Goal: Contribute content: Contribute content

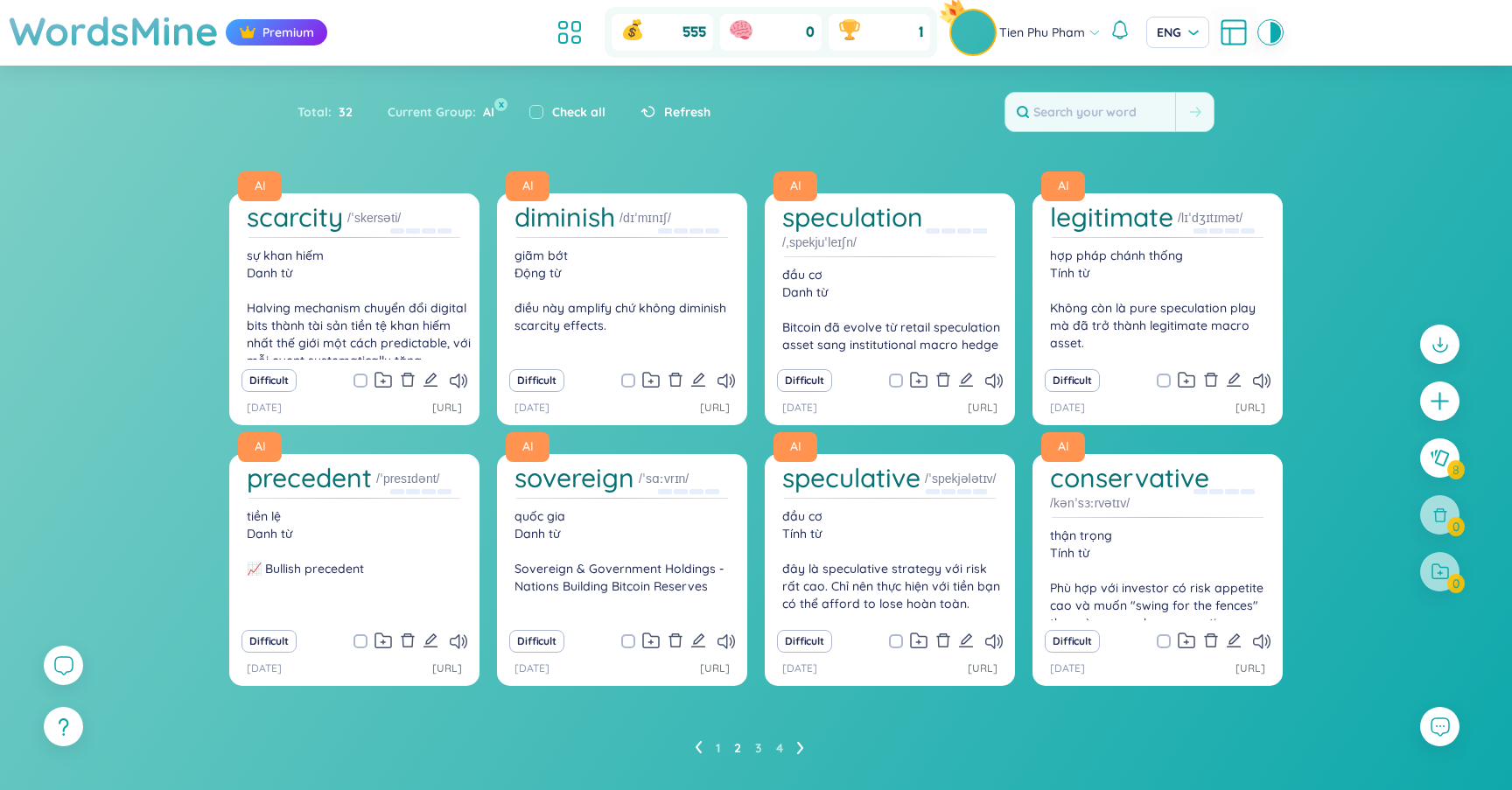
scroll to position [41, 0]
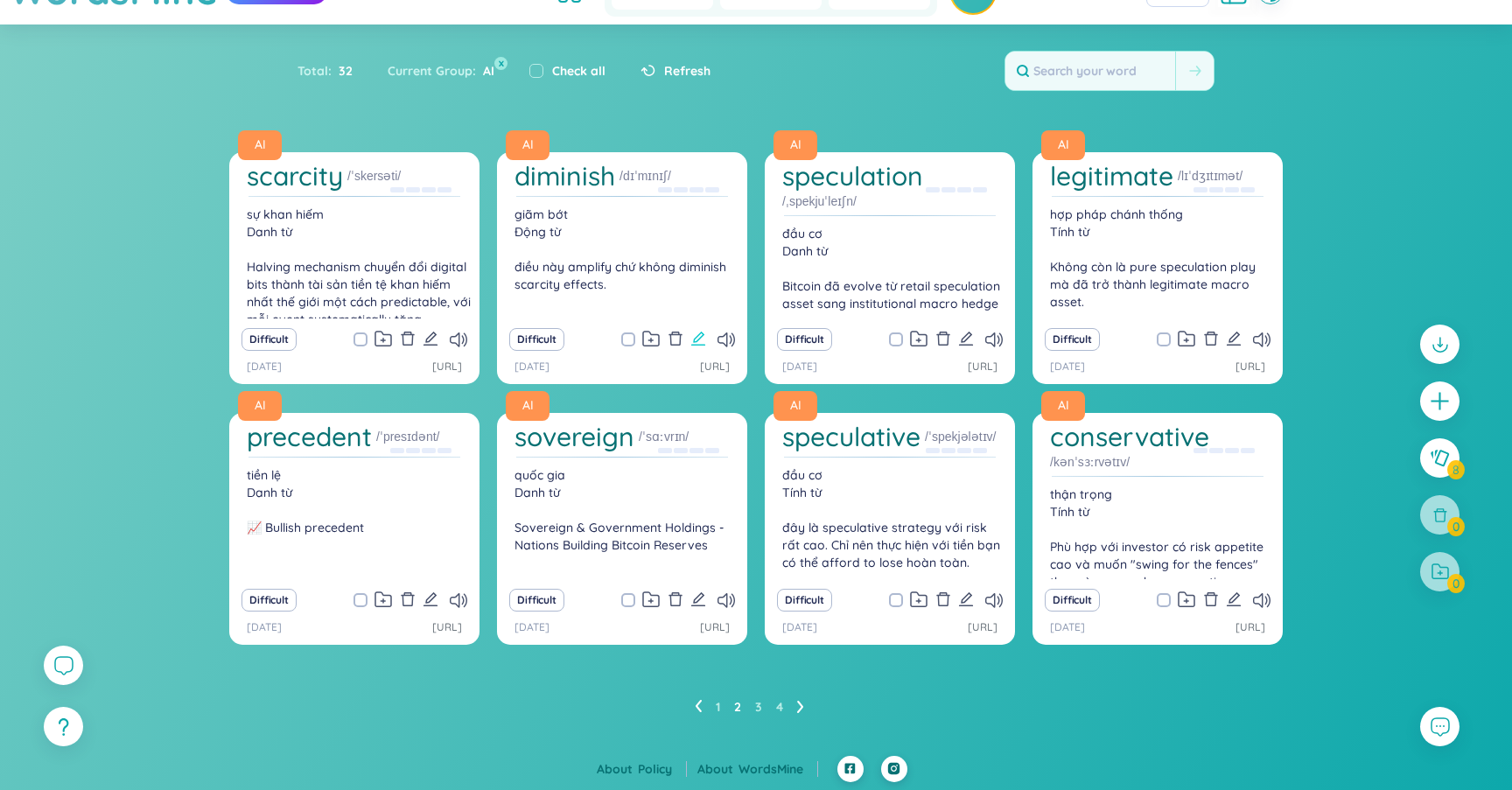
click at [693, 337] on icon "edit" at bounding box center [698, 338] width 14 height 14
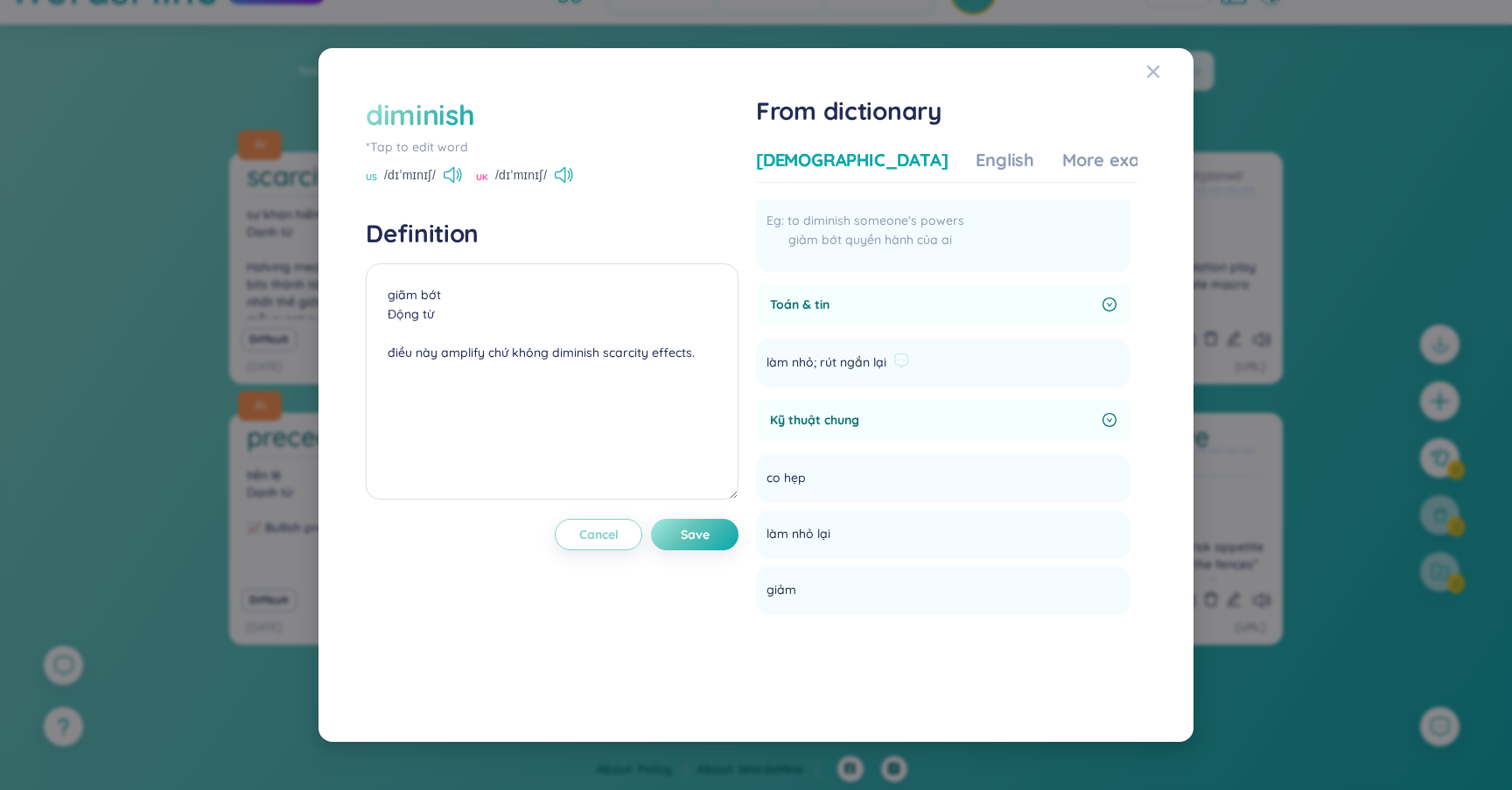
scroll to position [0, 0]
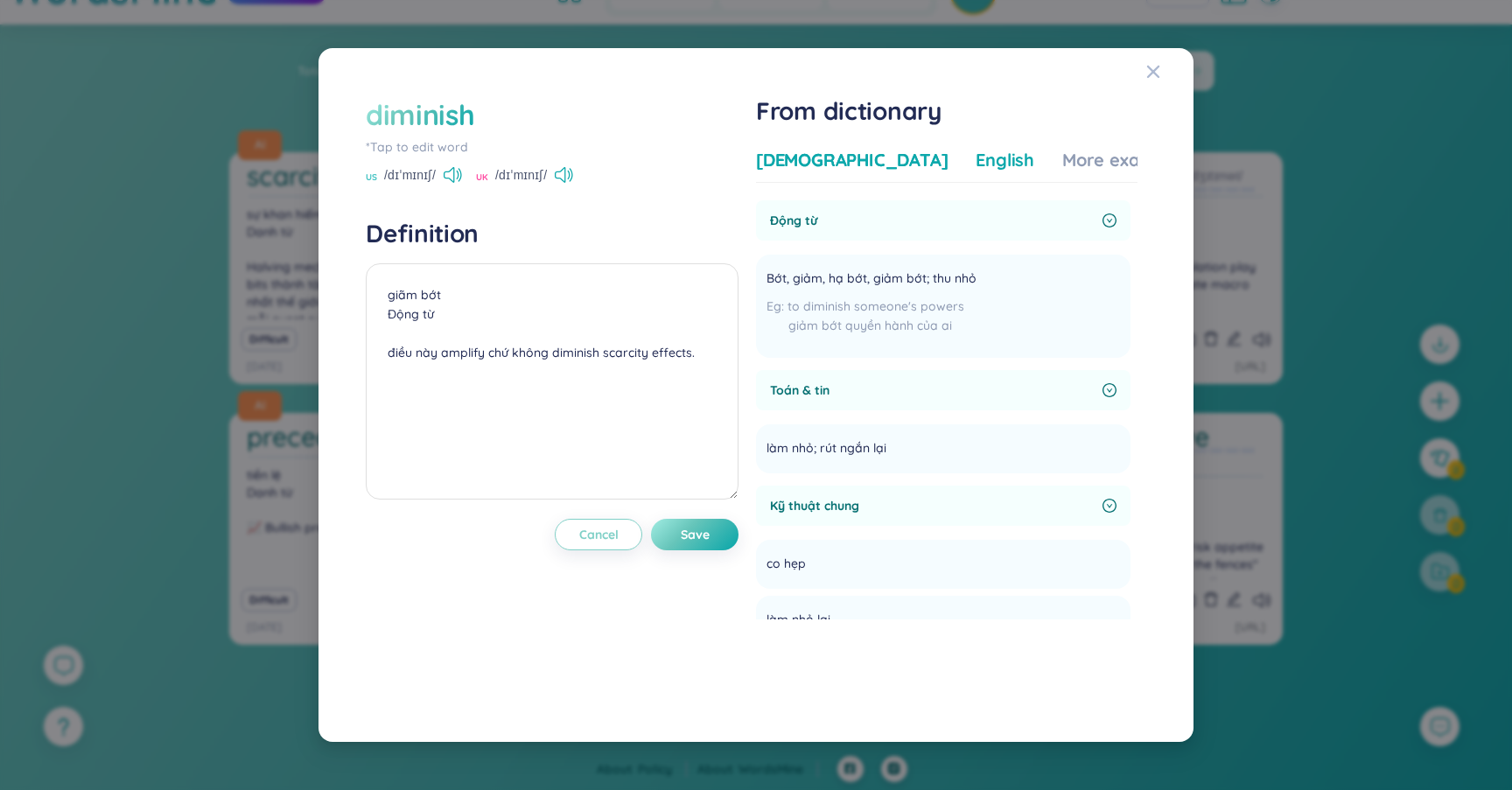
click at [976, 152] on div "English" at bounding box center [1005, 161] width 59 height 25
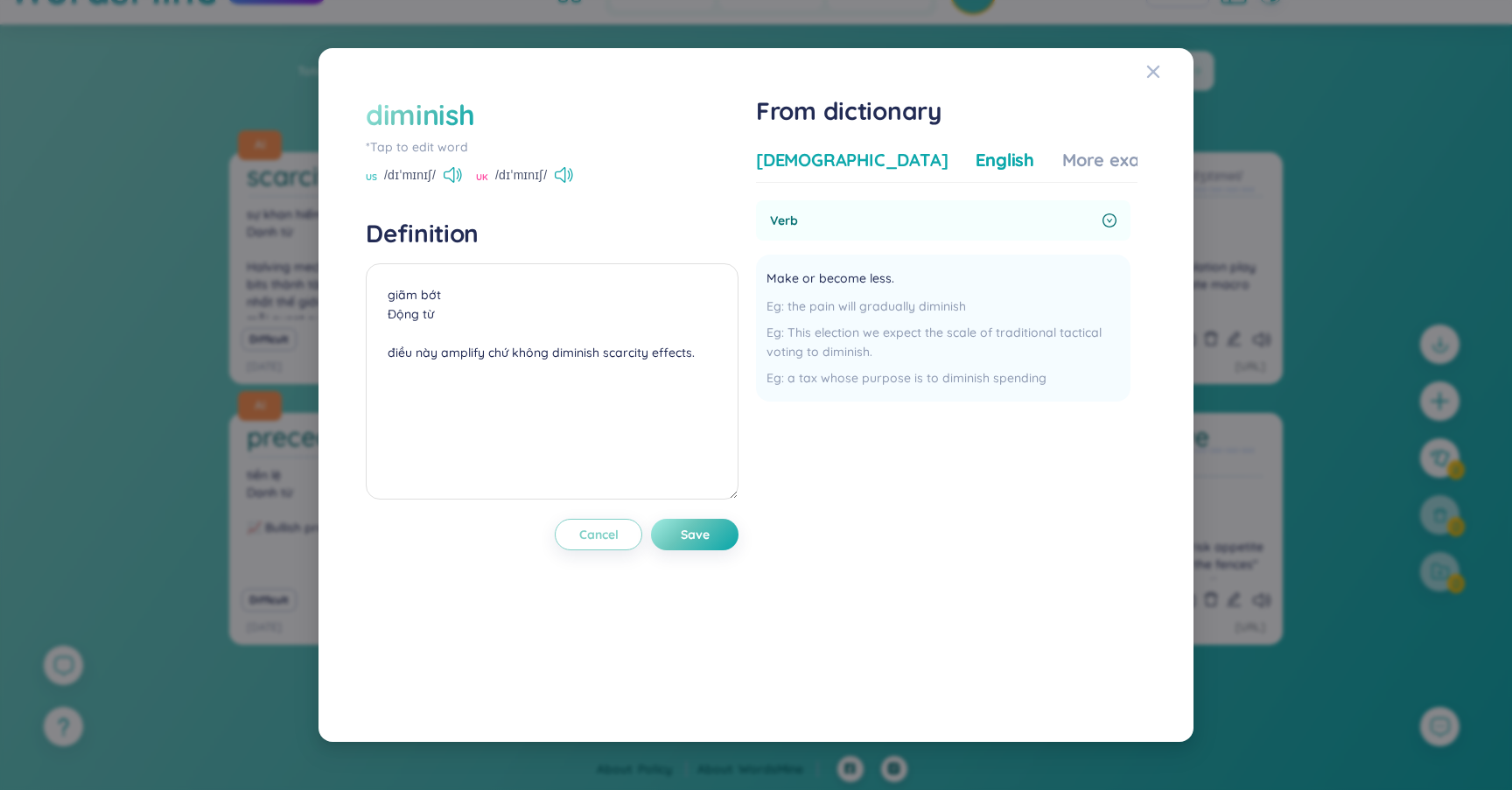
click at [814, 157] on div "[DEMOGRAPHIC_DATA]" at bounding box center [851, 161] width 192 height 25
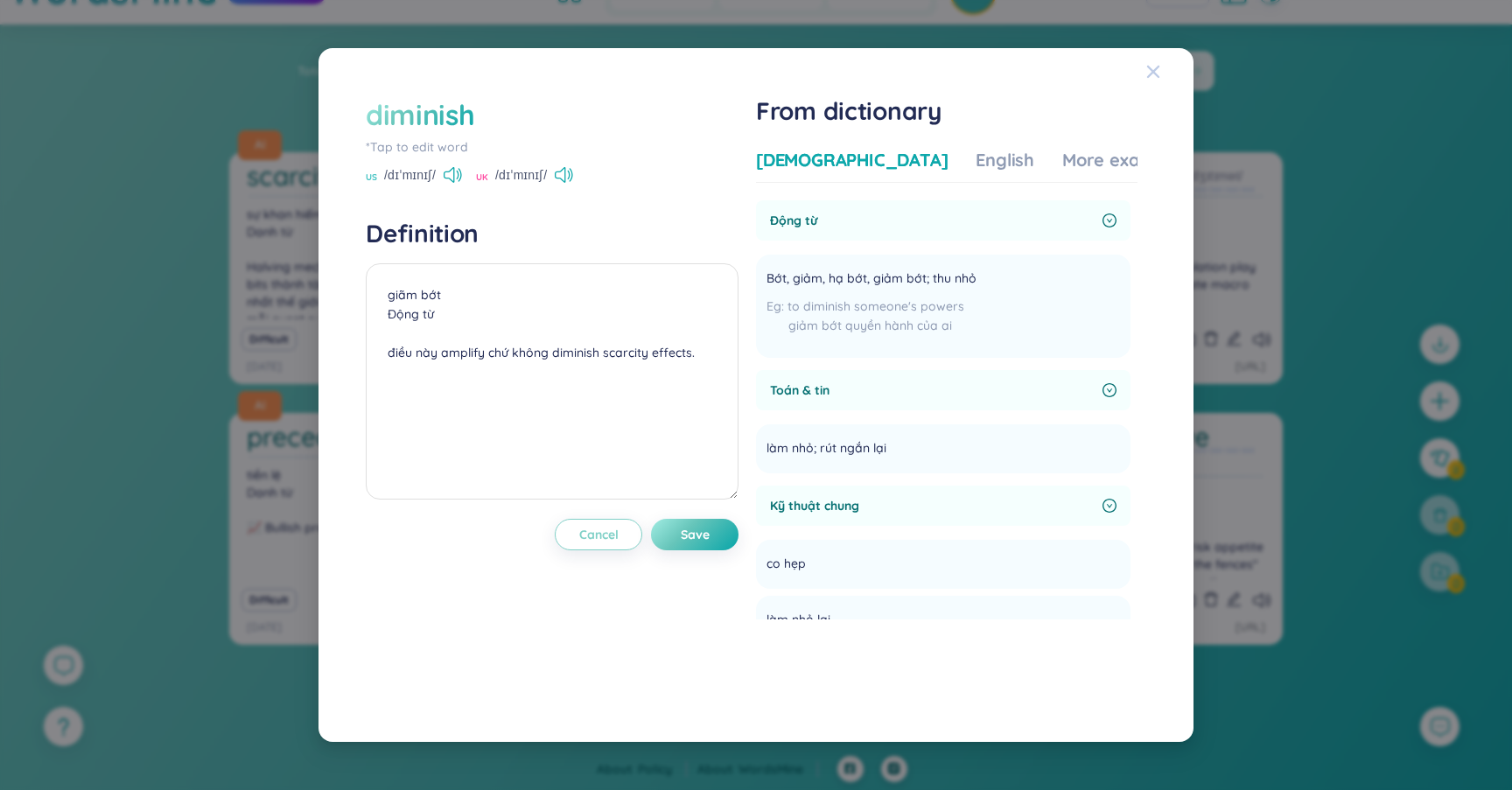
click at [1152, 65] on icon "Close" at bounding box center [1153, 72] width 14 height 14
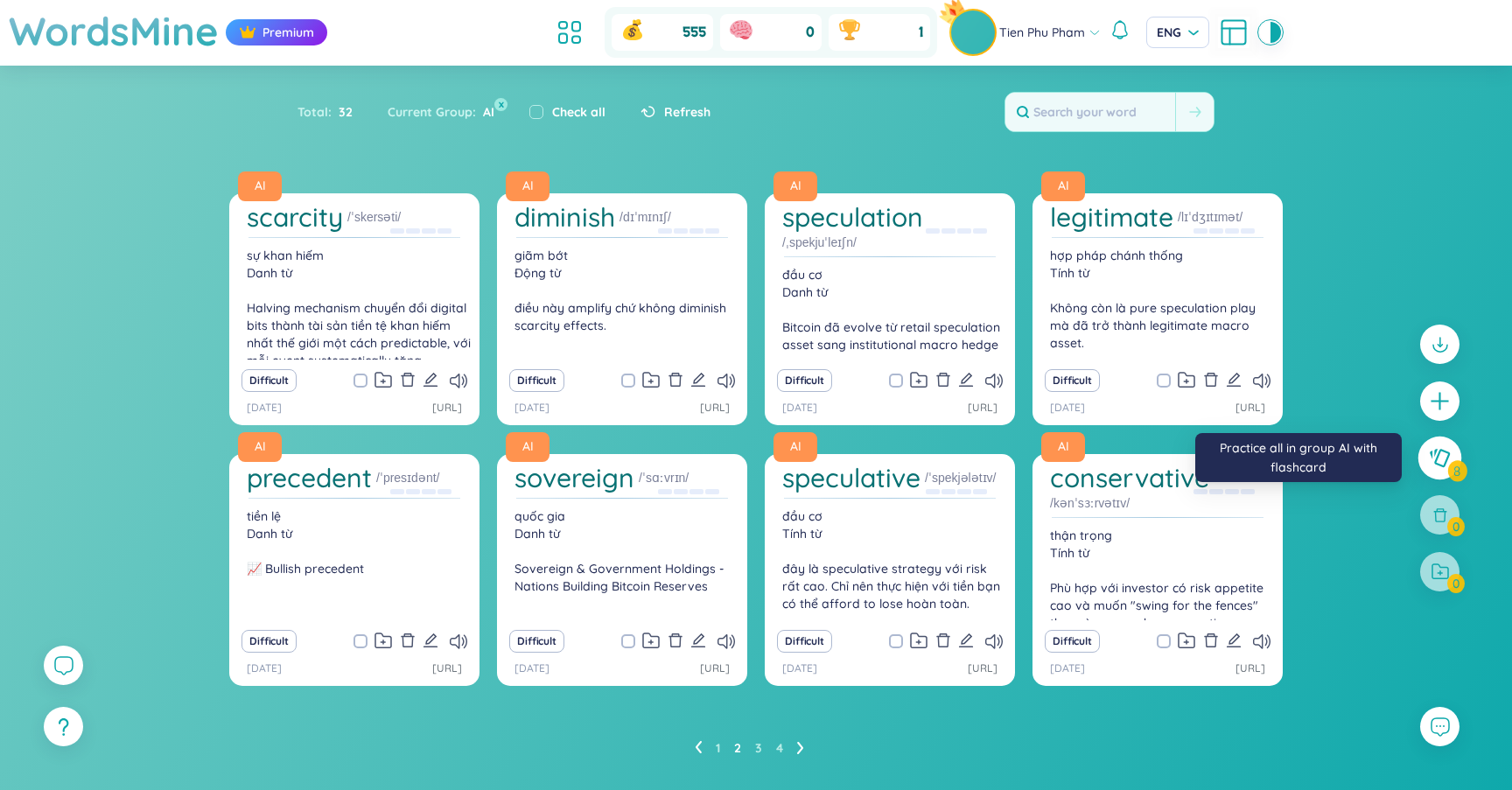
click at [1432, 456] on icon at bounding box center [1439, 458] width 21 height 20
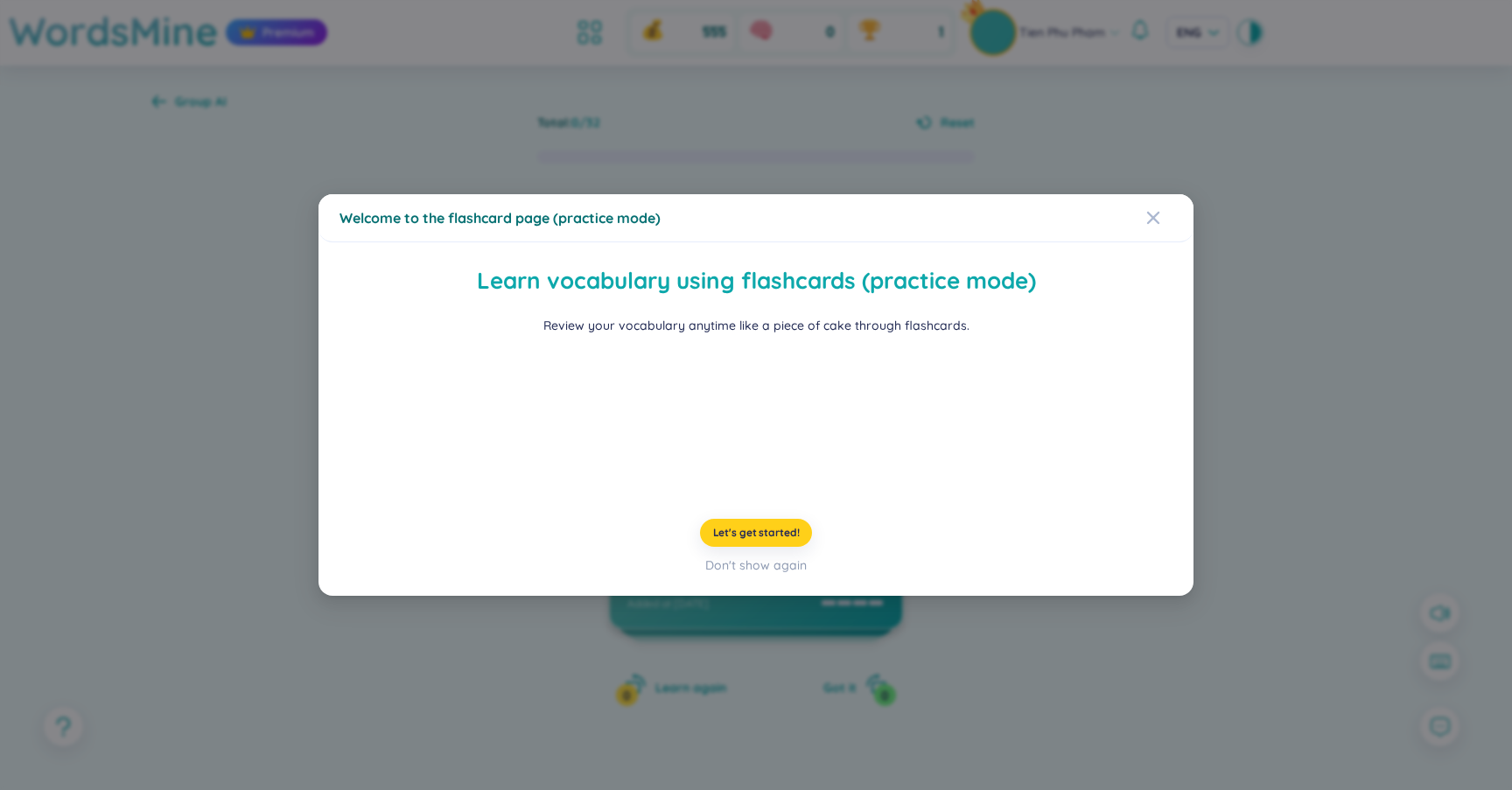
click at [789, 540] on span "Let's get started!" at bounding box center [756, 533] width 87 height 14
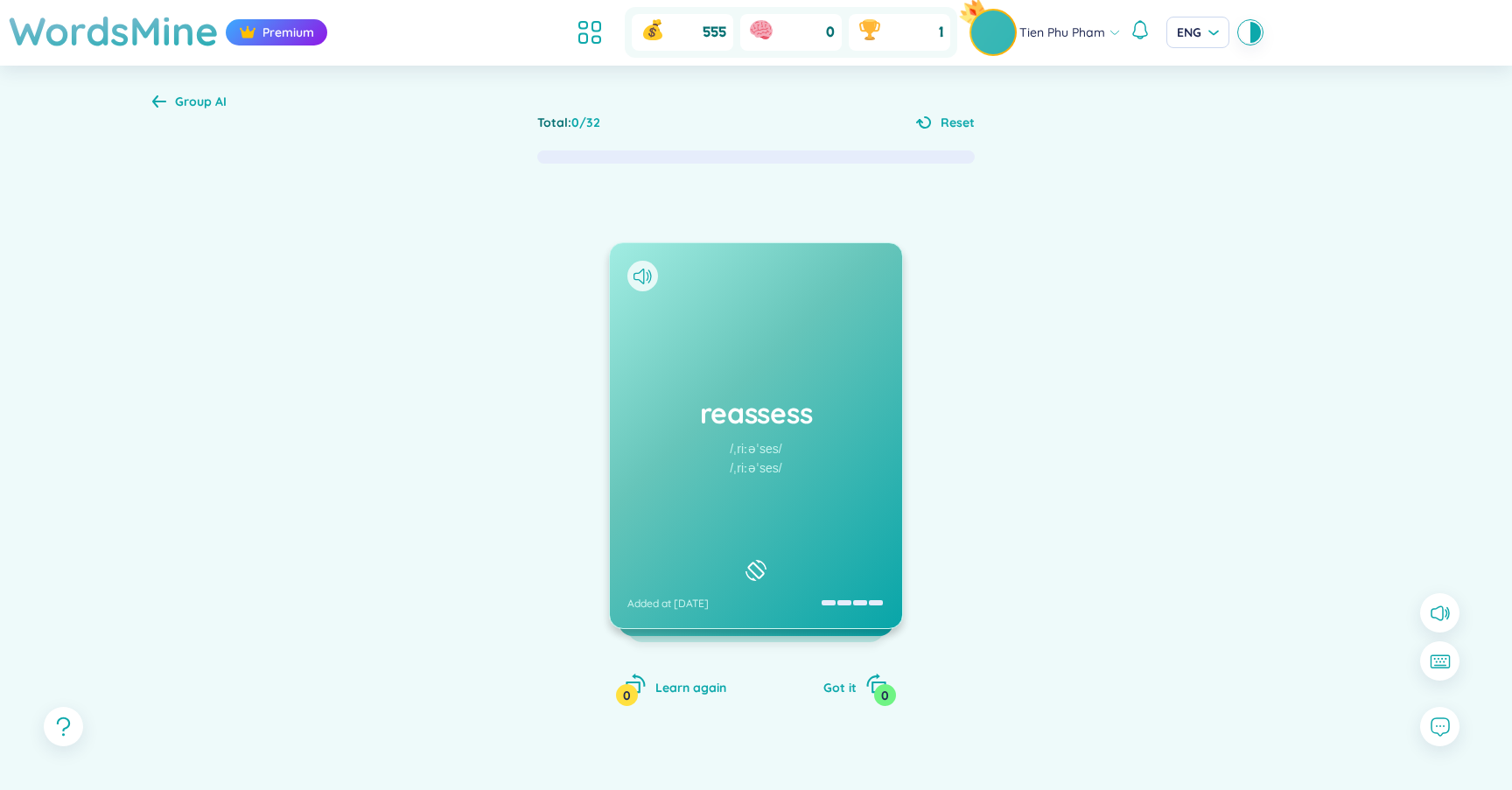
click at [807, 347] on div "reassess /ˌriːəˈses/ /ˌriːəˈses/ Added at 21/9/2025" at bounding box center [756, 436] width 292 height 385
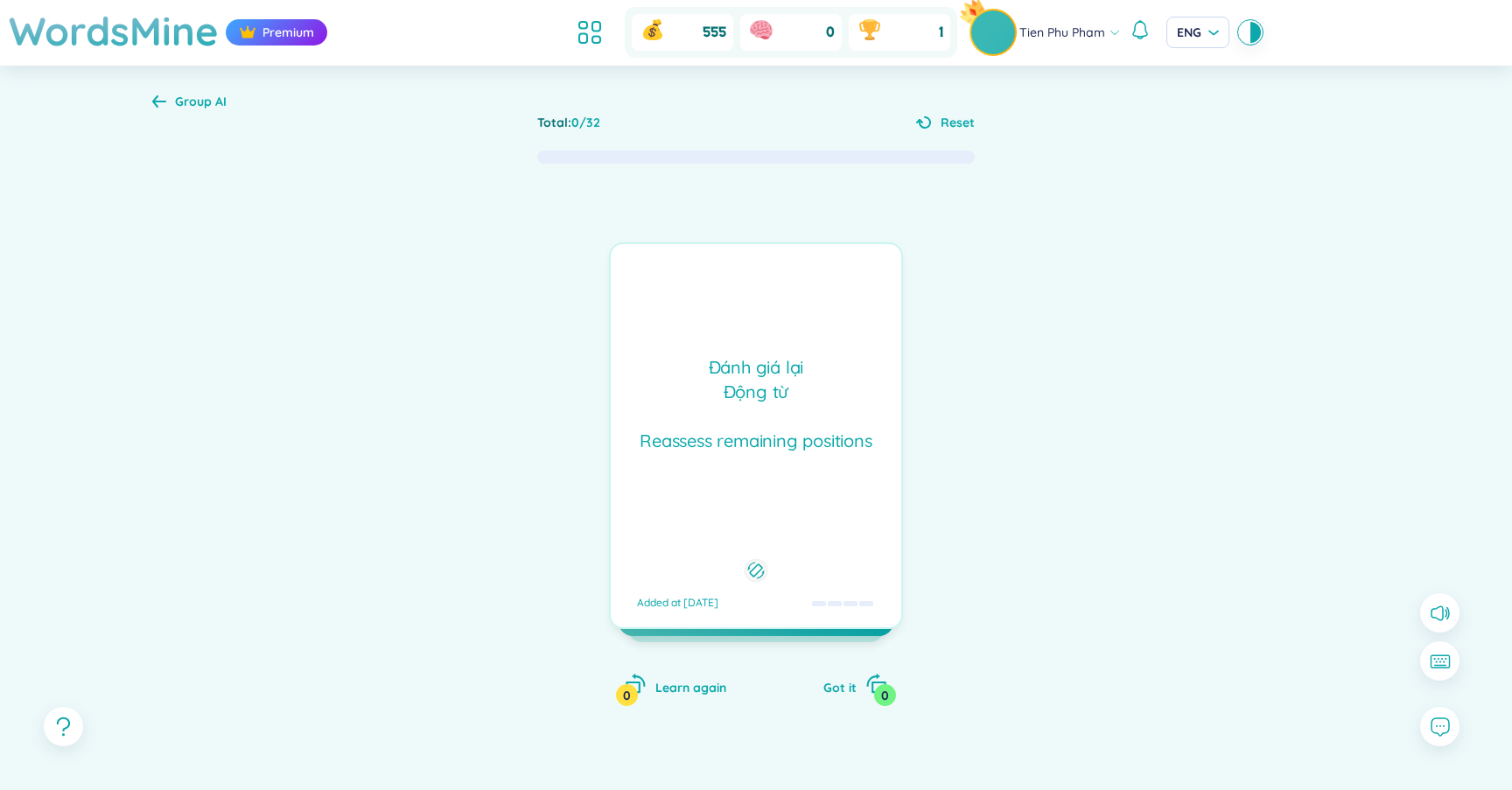
click at [818, 361] on div "Đánh giá lại Động từ Reassess remaining positions" at bounding box center [756, 404] width 273 height 98
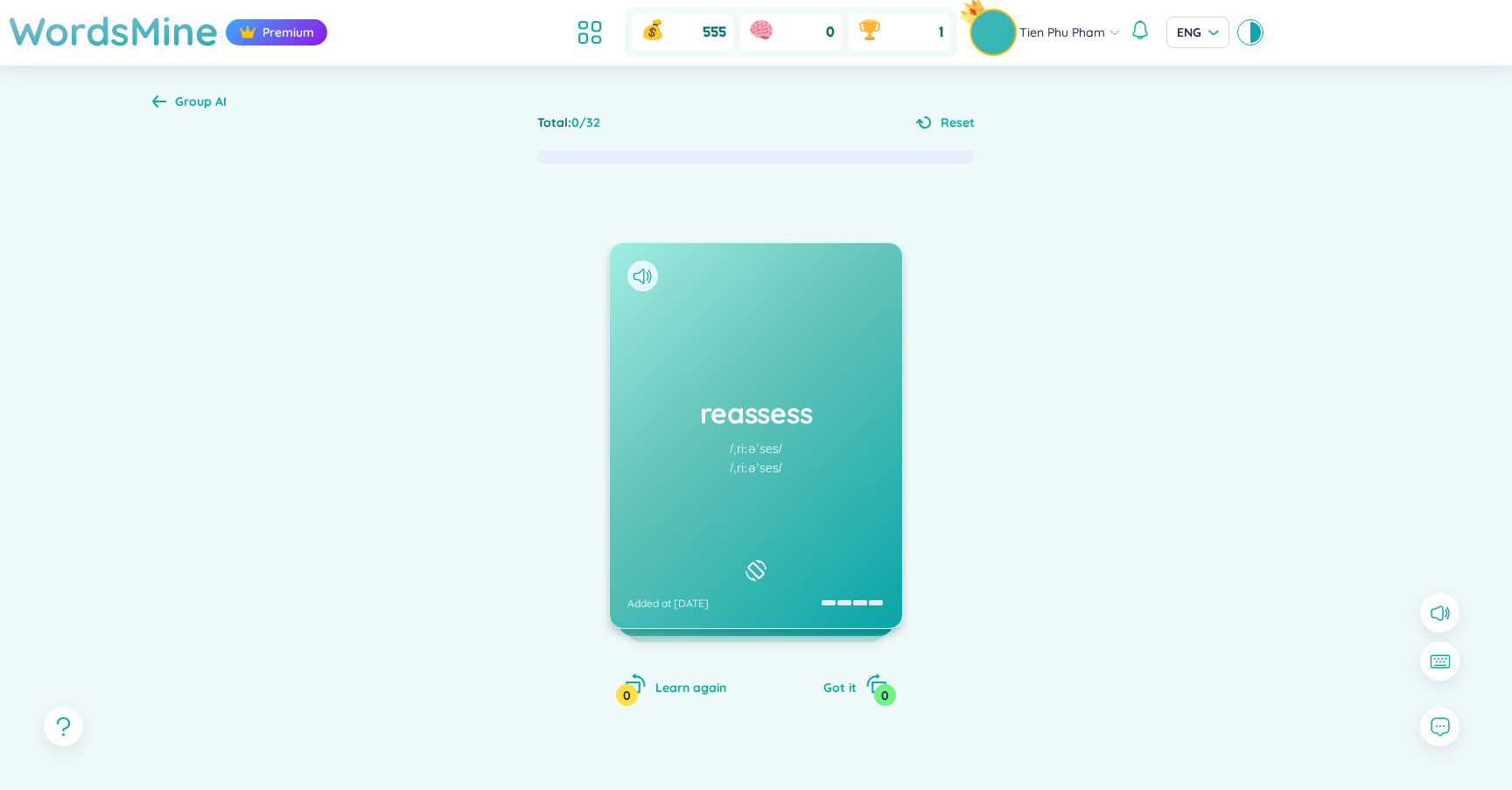
click at [852, 453] on div "reassess /ˌriːəˈses/ /ˌriːəˈses/ Added at 21/9/2025" at bounding box center [756, 436] width 292 height 385
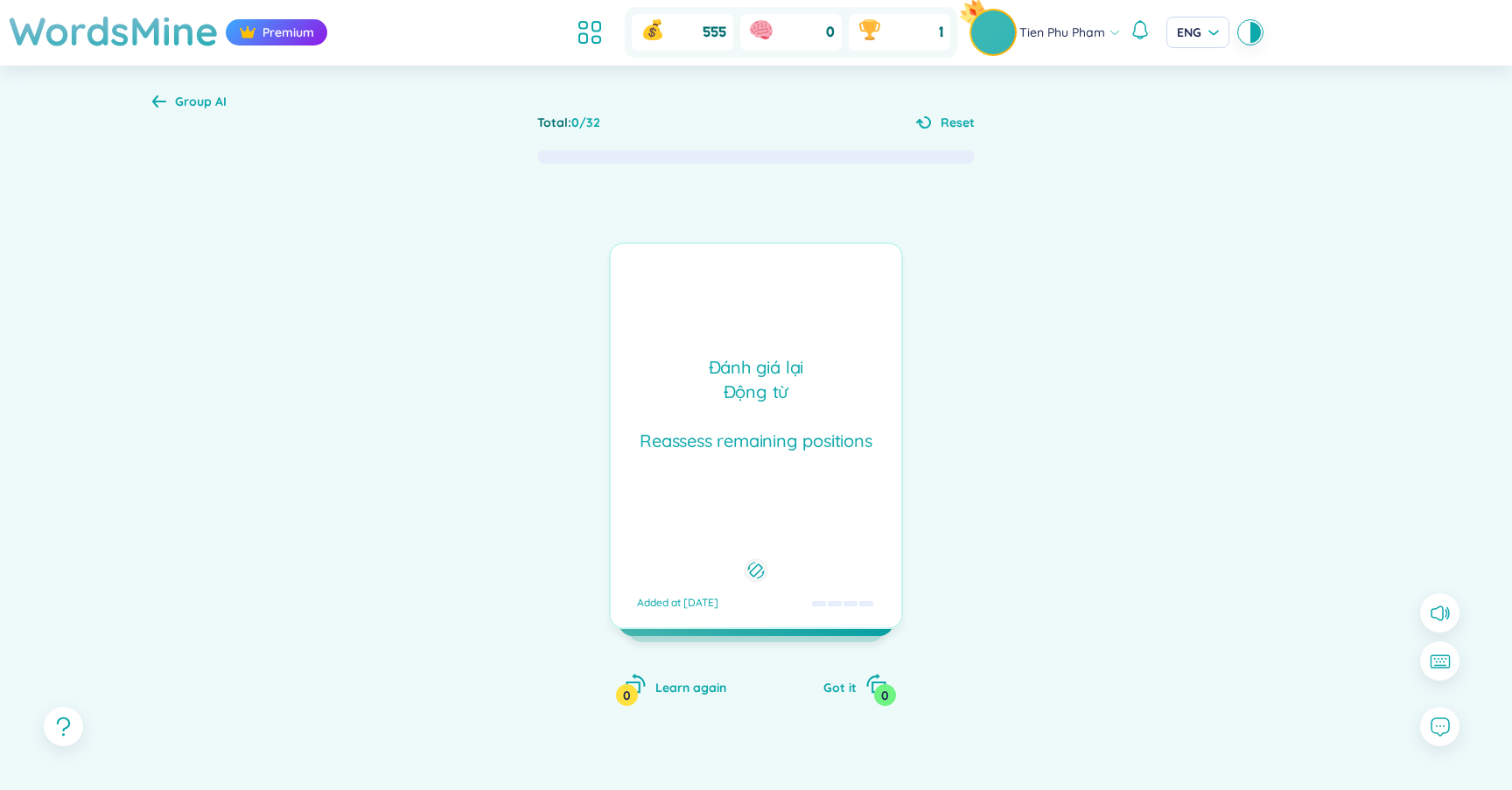
click at [852, 453] on div "Đánh giá lại Động từ Reassess remaining positions" at bounding box center [756, 404] width 273 height 98
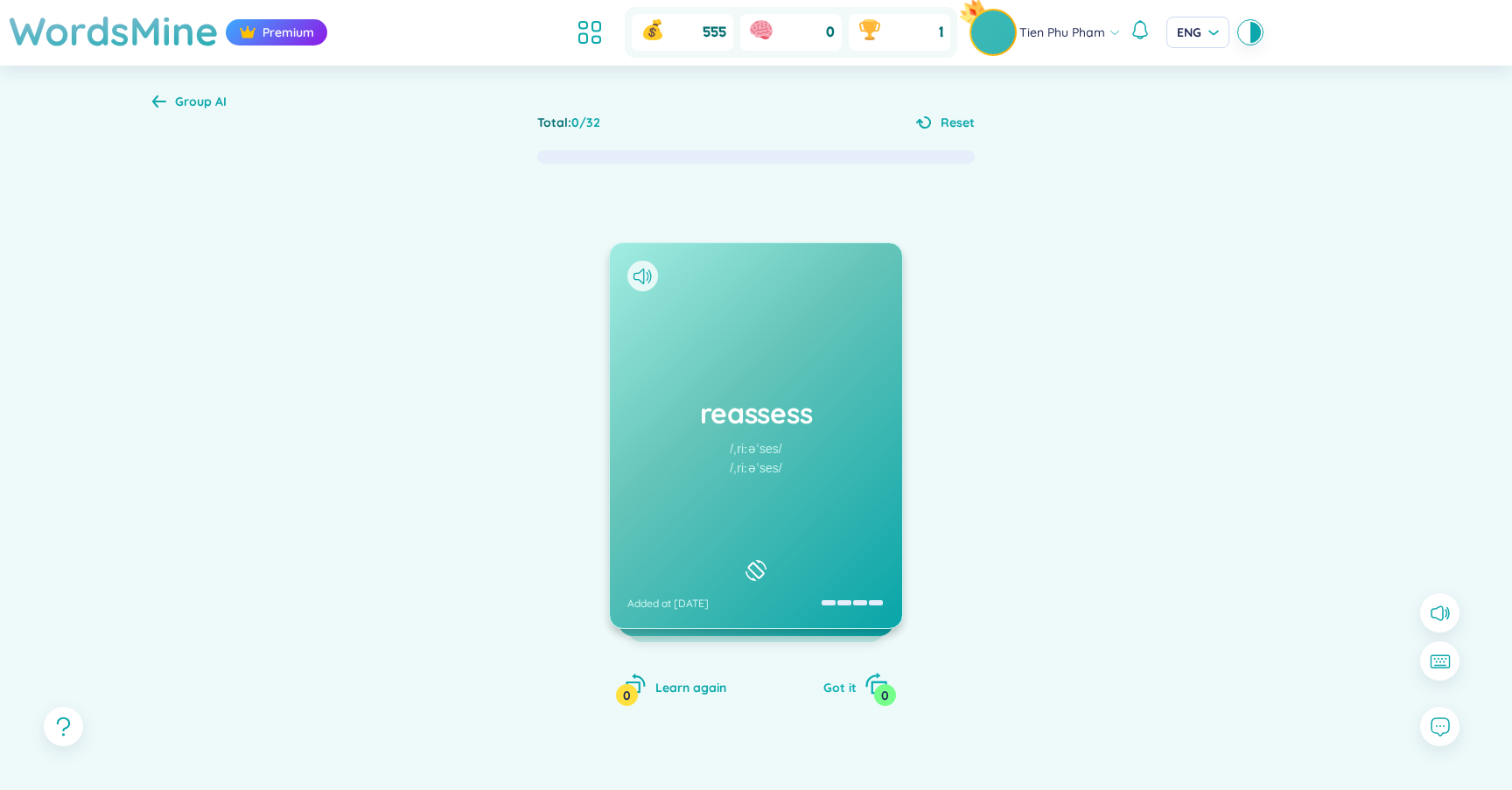
click at [868, 684] on icon "rotate-right" at bounding box center [877, 684] width 25 height 25
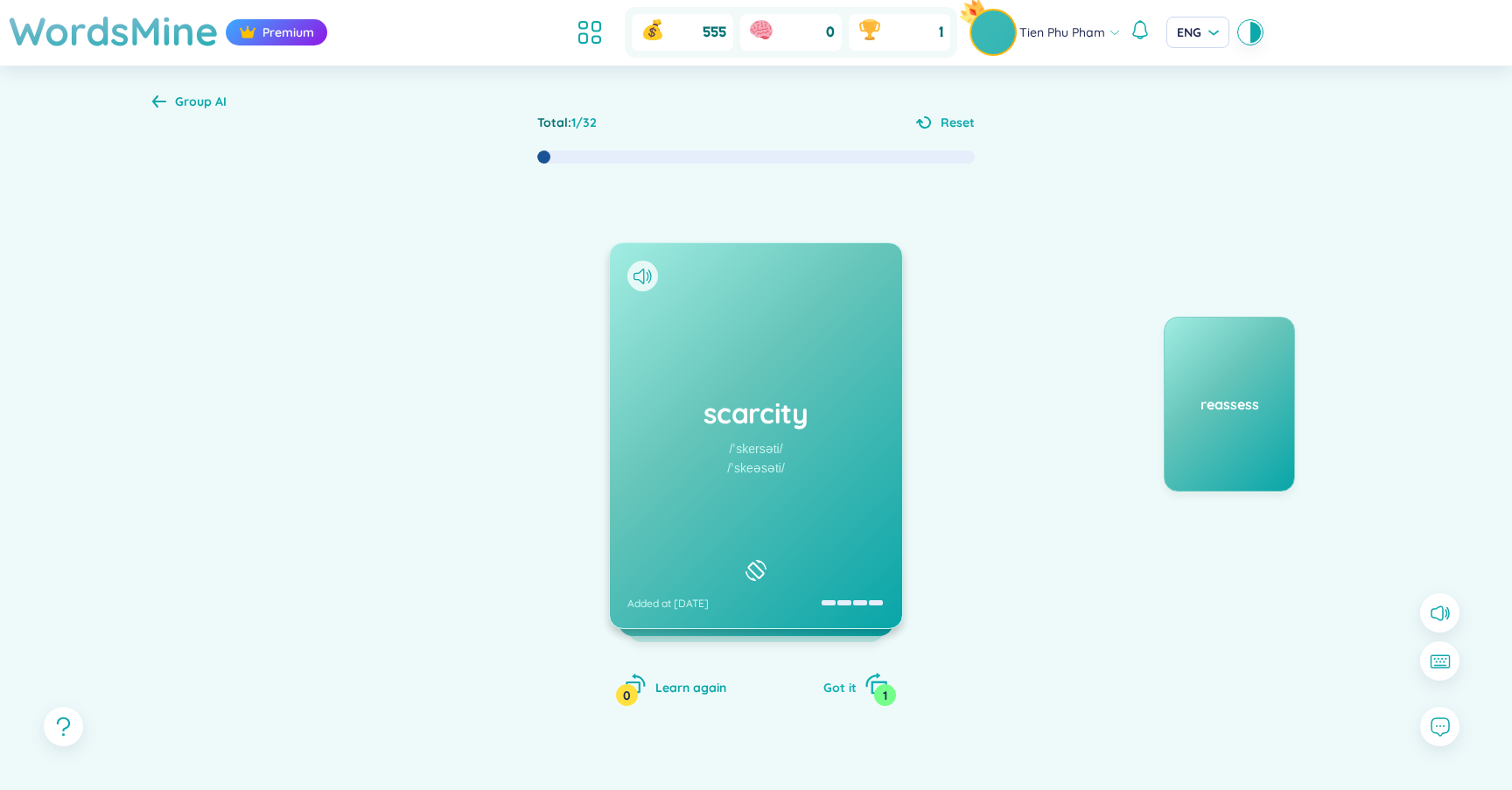
click at [871, 684] on icon "rotate-right" at bounding box center [879, 688] width 16 height 13
click at [754, 487] on div "skepticism /ˈskeptɪsɪzəm/ /ˈskeptɪsɪzəm/ Added at 17/9/2025" at bounding box center [756, 436] width 292 height 385
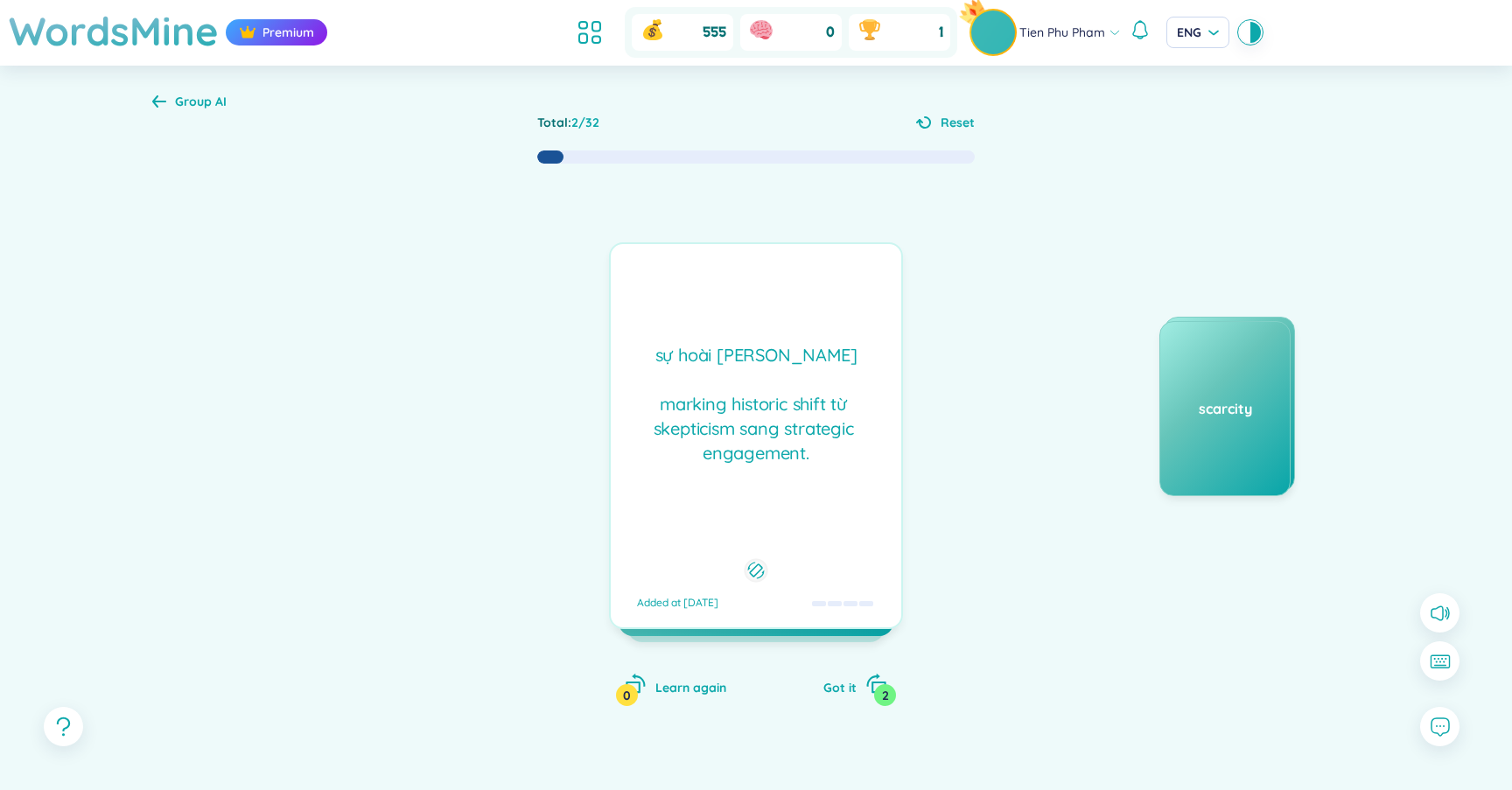
click at [794, 465] on div "sự hoài [PERSON_NAME] marking historic shift từ skepticism sang strategic engag…" at bounding box center [756, 404] width 273 height 122
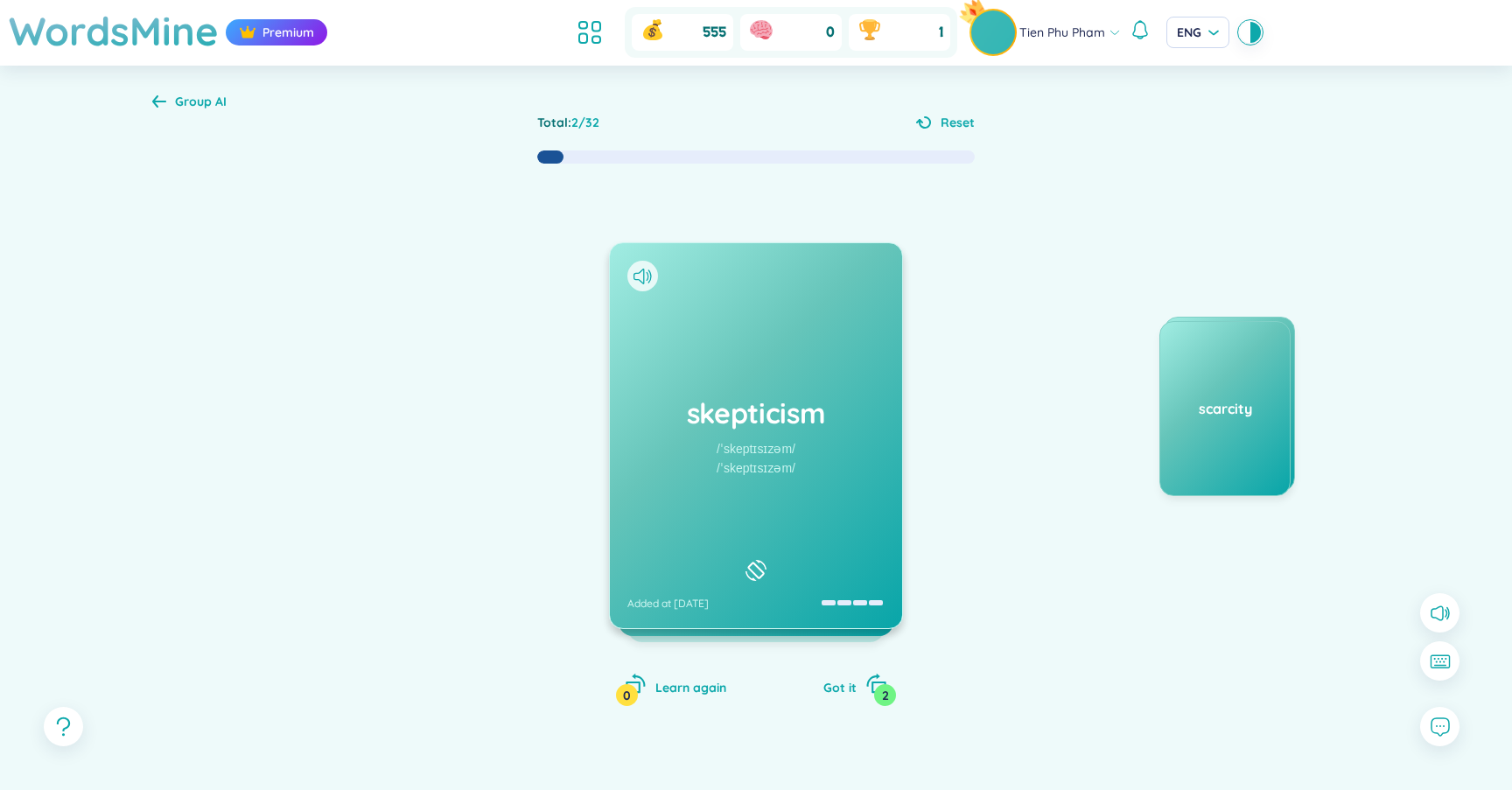
click at [799, 456] on div "skepticism /ˈskeptɪsɪzəm/ /ˈskeptɪsɪzəm/ Added at 17/9/2025" at bounding box center [756, 436] width 292 height 385
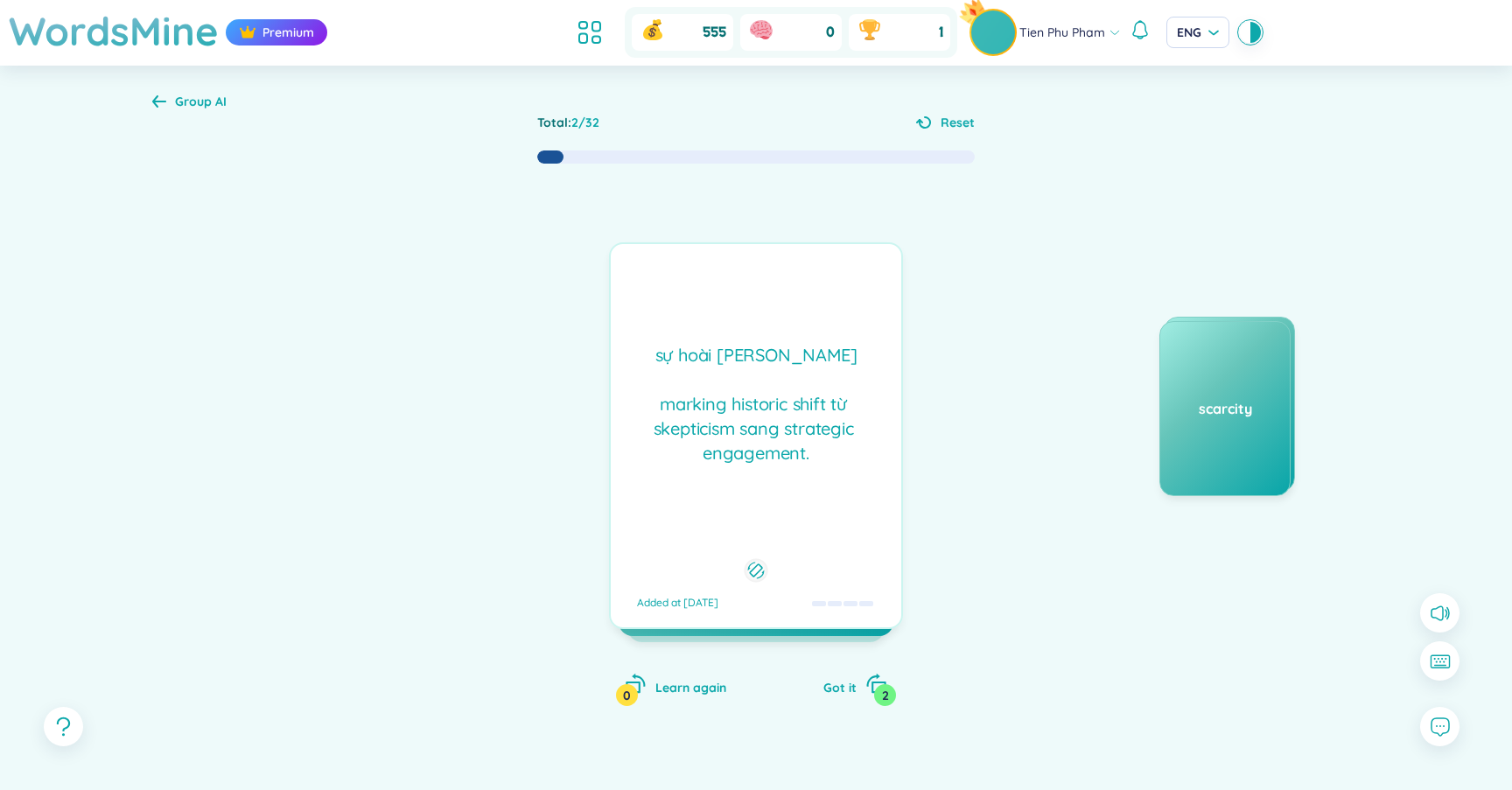
click at [799, 456] on div "sự hoài [PERSON_NAME] marking historic shift từ skepticism sang strategic engag…" at bounding box center [756, 404] width 273 height 122
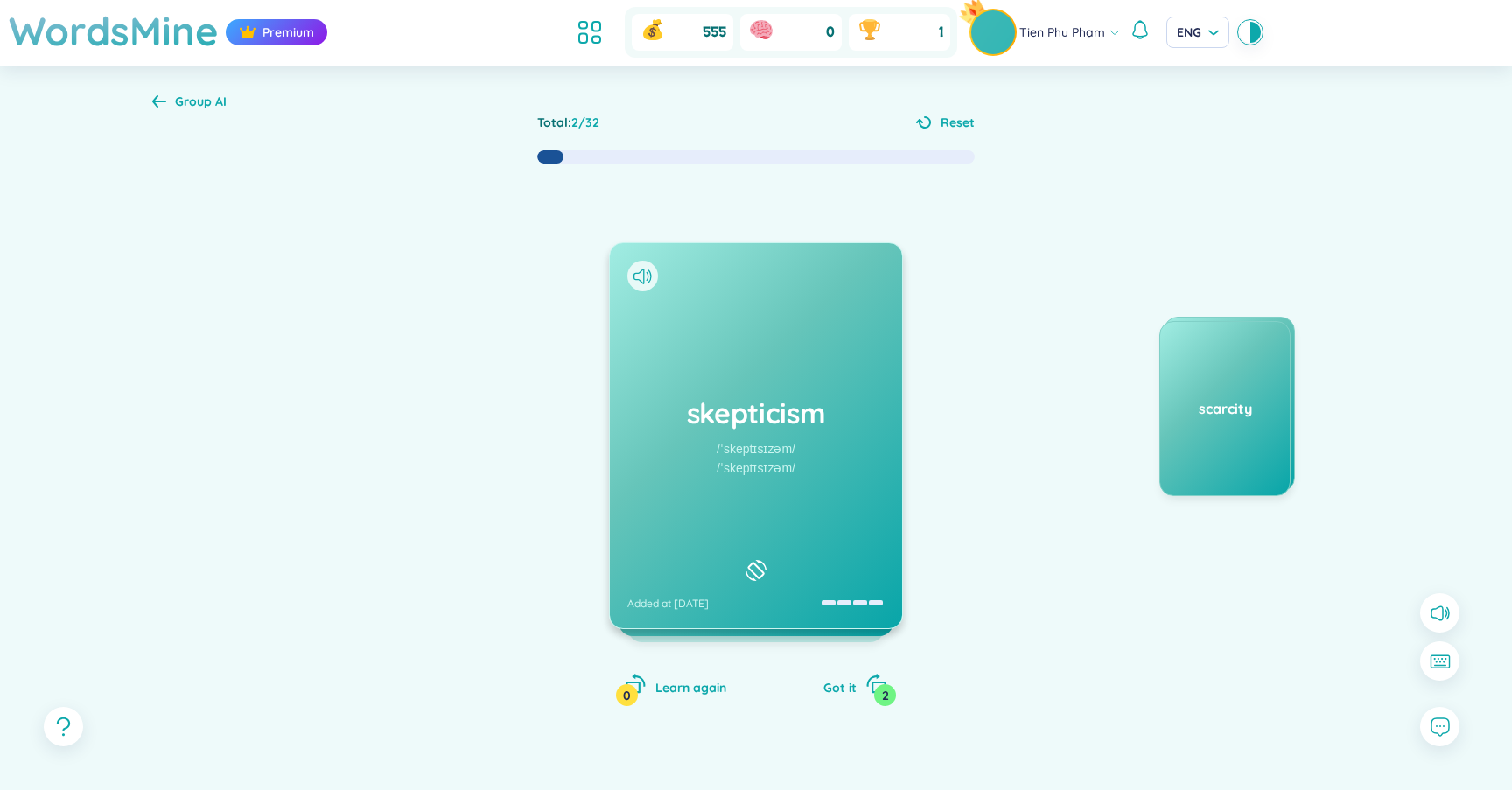
click at [799, 456] on div "skepticism /ˈskeptɪsɪzəm/ /ˈskeptɪsɪzəm/ Added at 17/9/2025" at bounding box center [756, 436] width 292 height 385
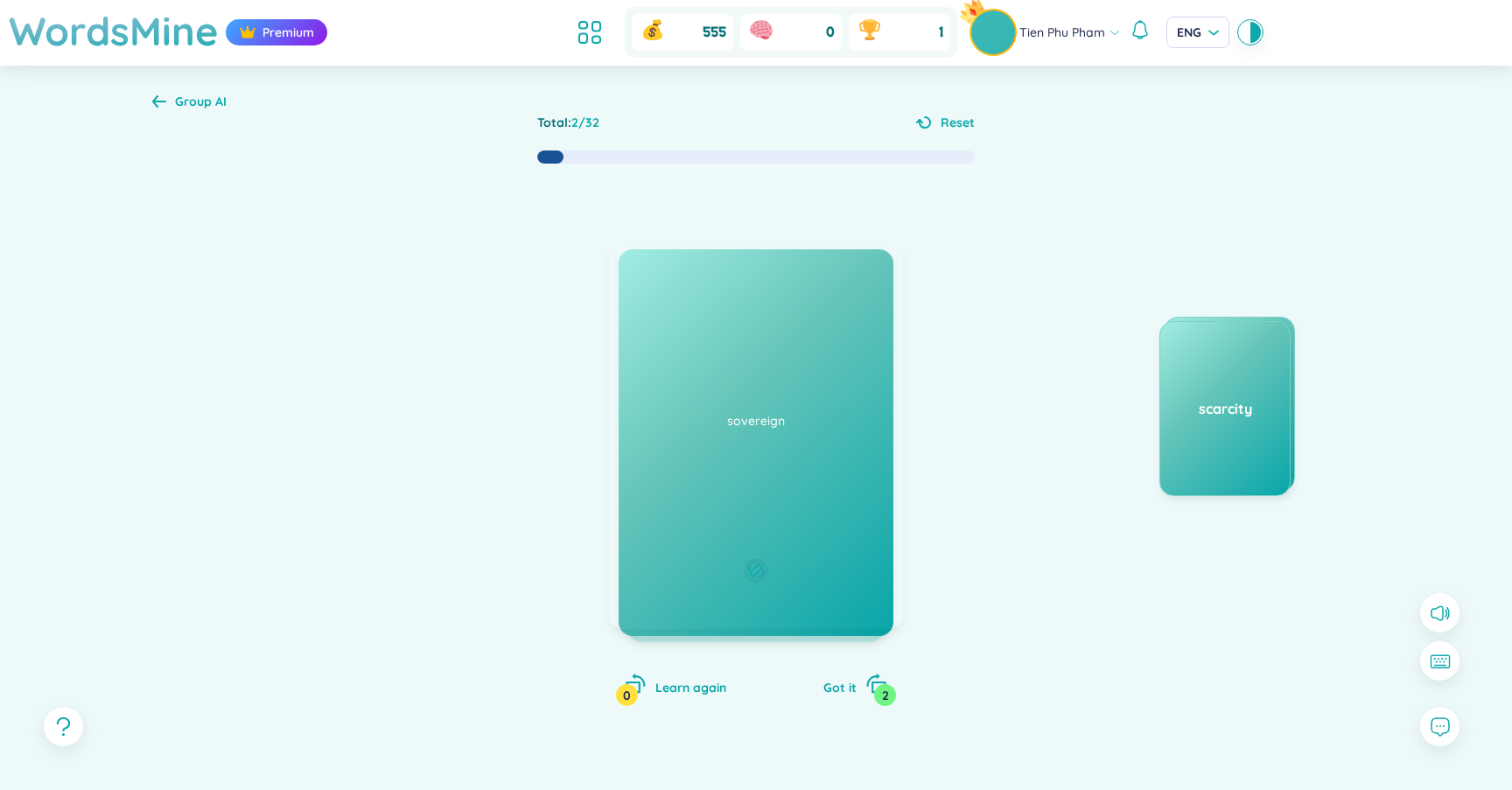
click at [799, 456] on div "sự hoài [PERSON_NAME] marking historic shift từ skepticism sang strategic engag…" at bounding box center [756, 404] width 273 height 122
click at [653, 270] on div at bounding box center [642, 276] width 30 height 30
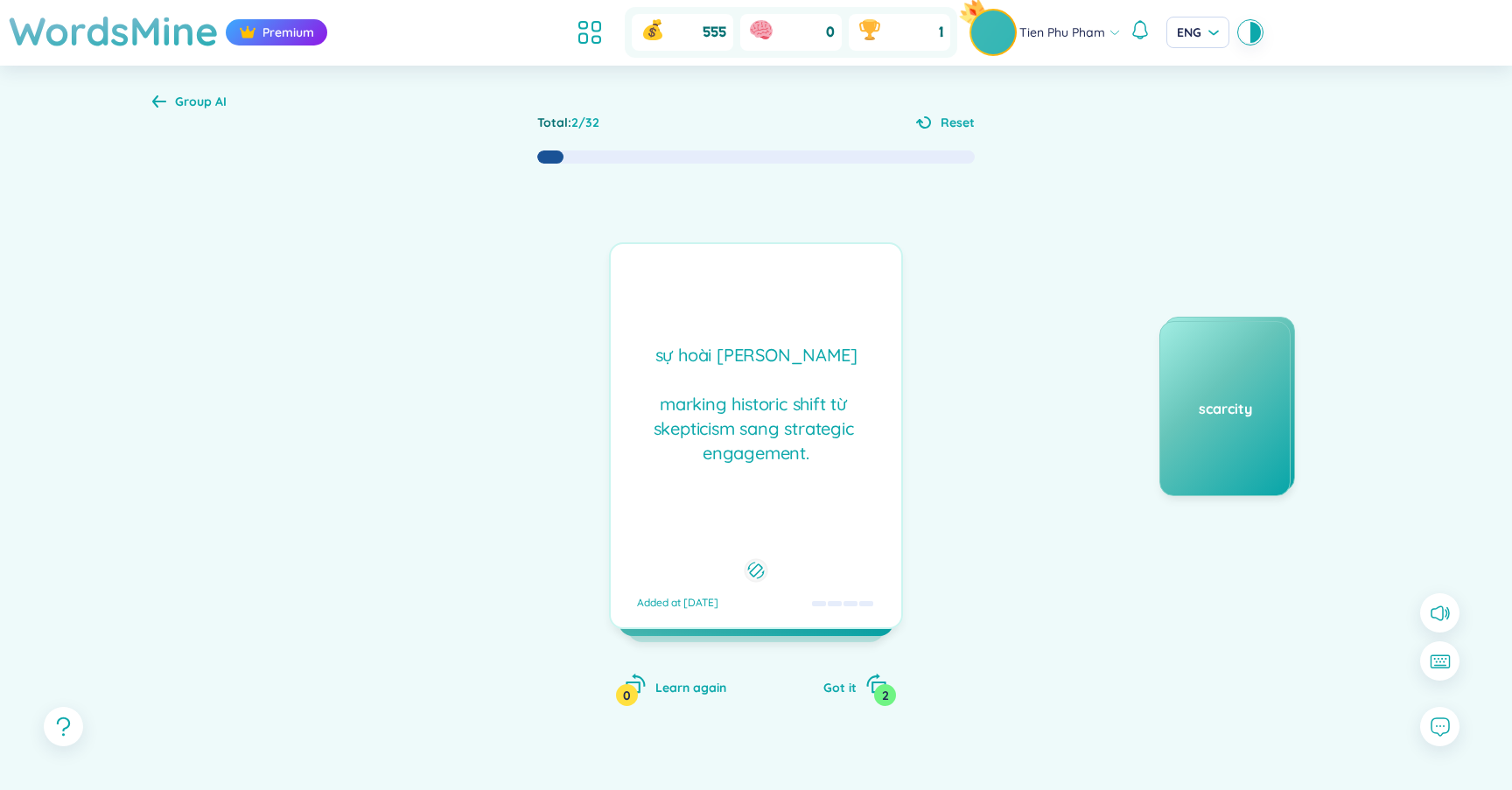
click at [643, 273] on div "sự hoài nghi Danh từ marking historic shift từ skepticism sang strategic engag…" at bounding box center [756, 436] width 294 height 387
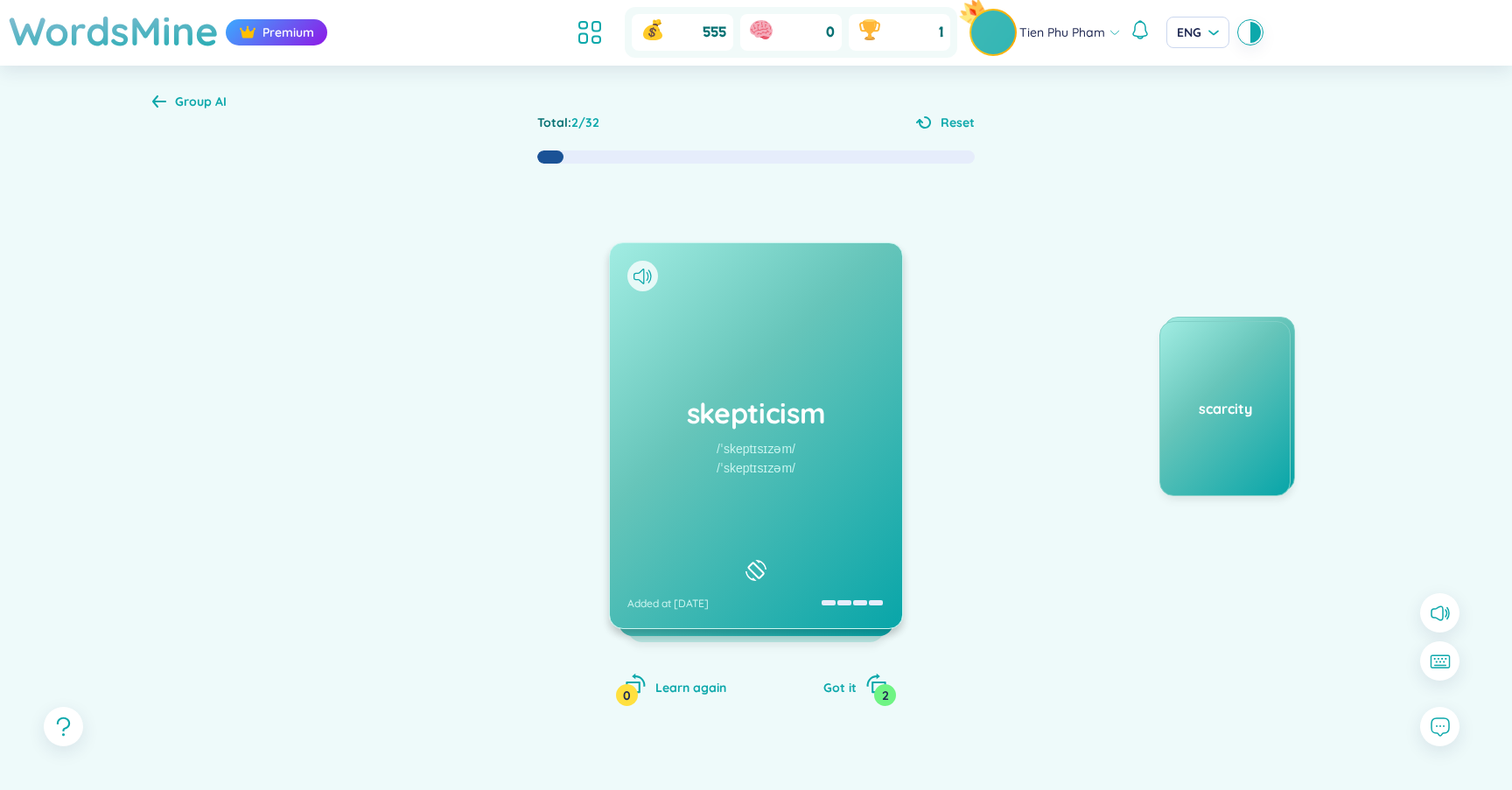
click at [630, 265] on div at bounding box center [642, 276] width 30 height 30
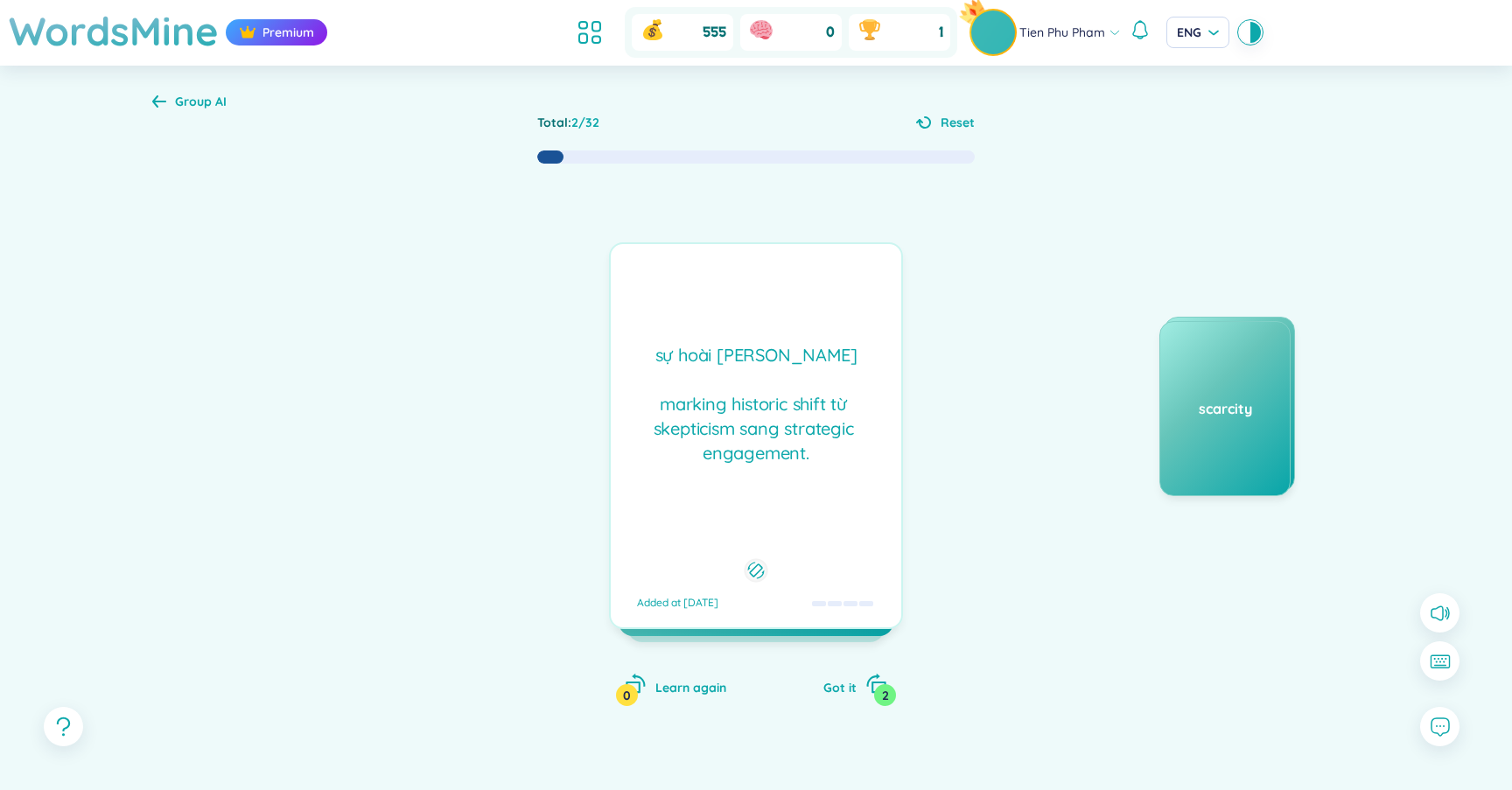
click at [636, 267] on div "skepticism /ˈskeptɪsɪzəm/ /ˈskeptɪsɪzəm/ Added at 17/9/2025" at bounding box center [756, 436] width 292 height 385
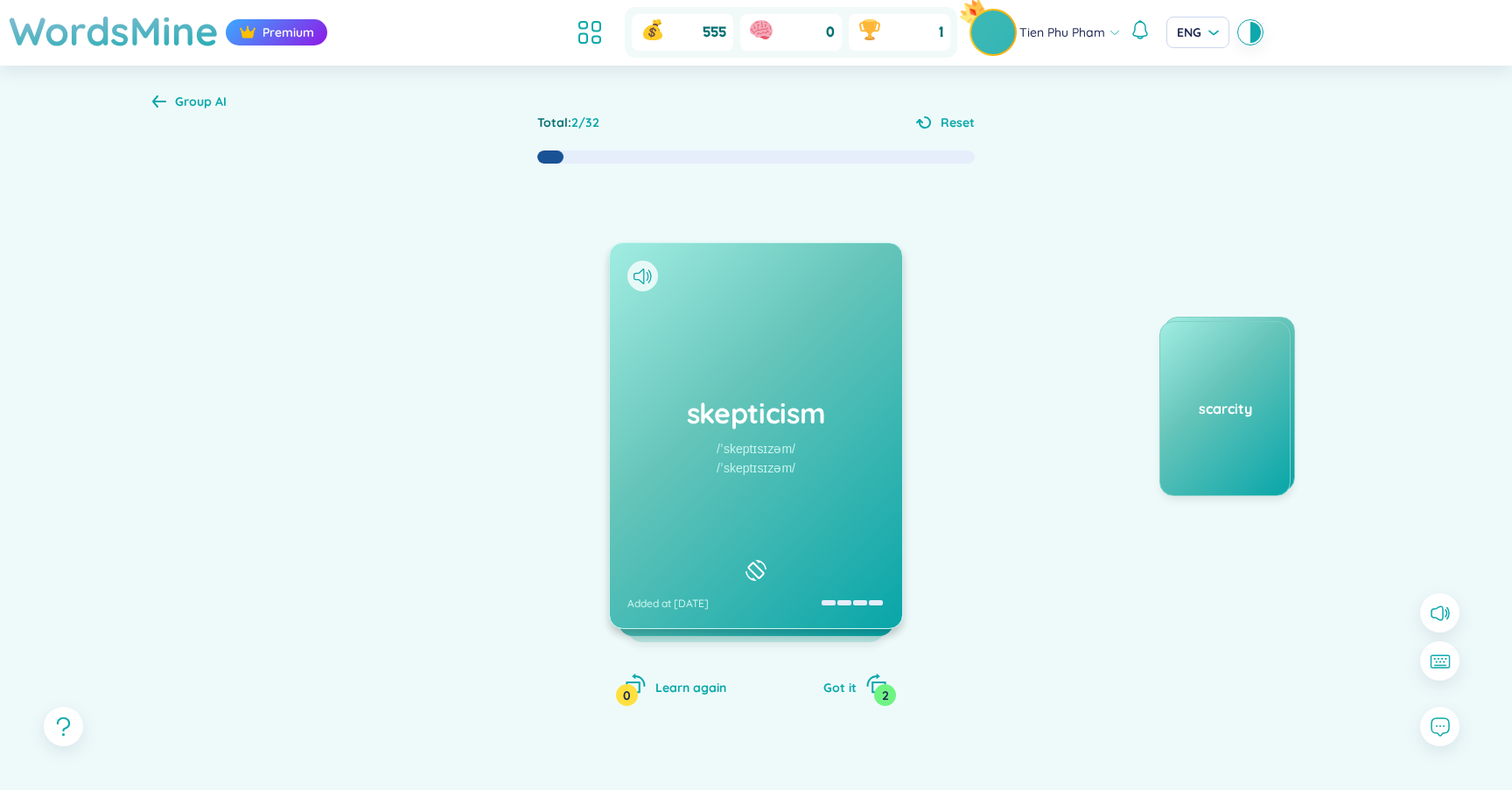
click at [708, 382] on div "skepticism /ˈskeptɪsɪzəm/ /ˈskeptɪsɪzəm/ Added at 17/9/2025" at bounding box center [756, 436] width 292 height 385
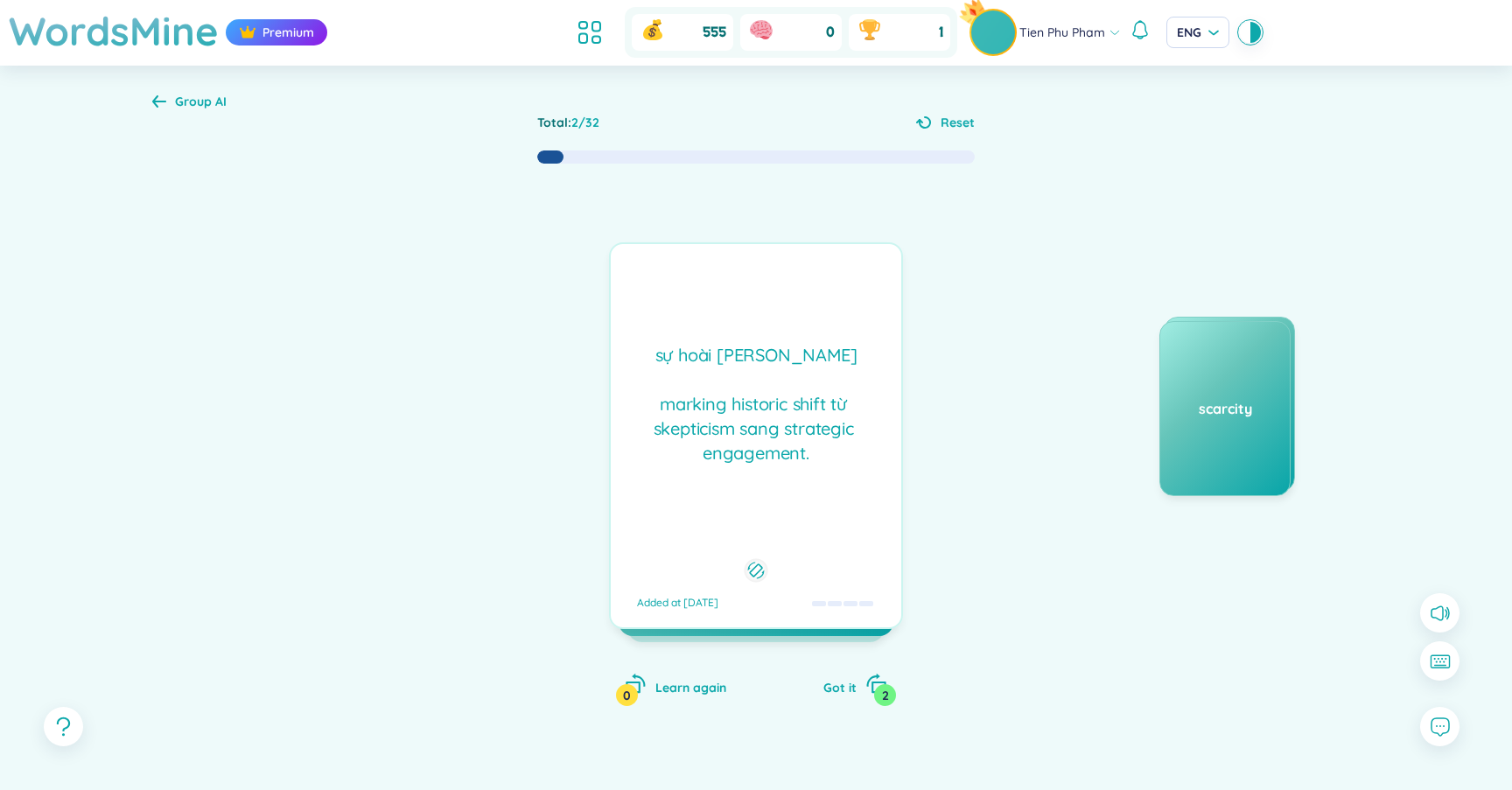
click at [708, 382] on div "skepticism /ˈskeptɪsɪzəm/ /ˈskeptɪsɪzəm/ Added at 17/9/2025" at bounding box center [756, 436] width 292 height 385
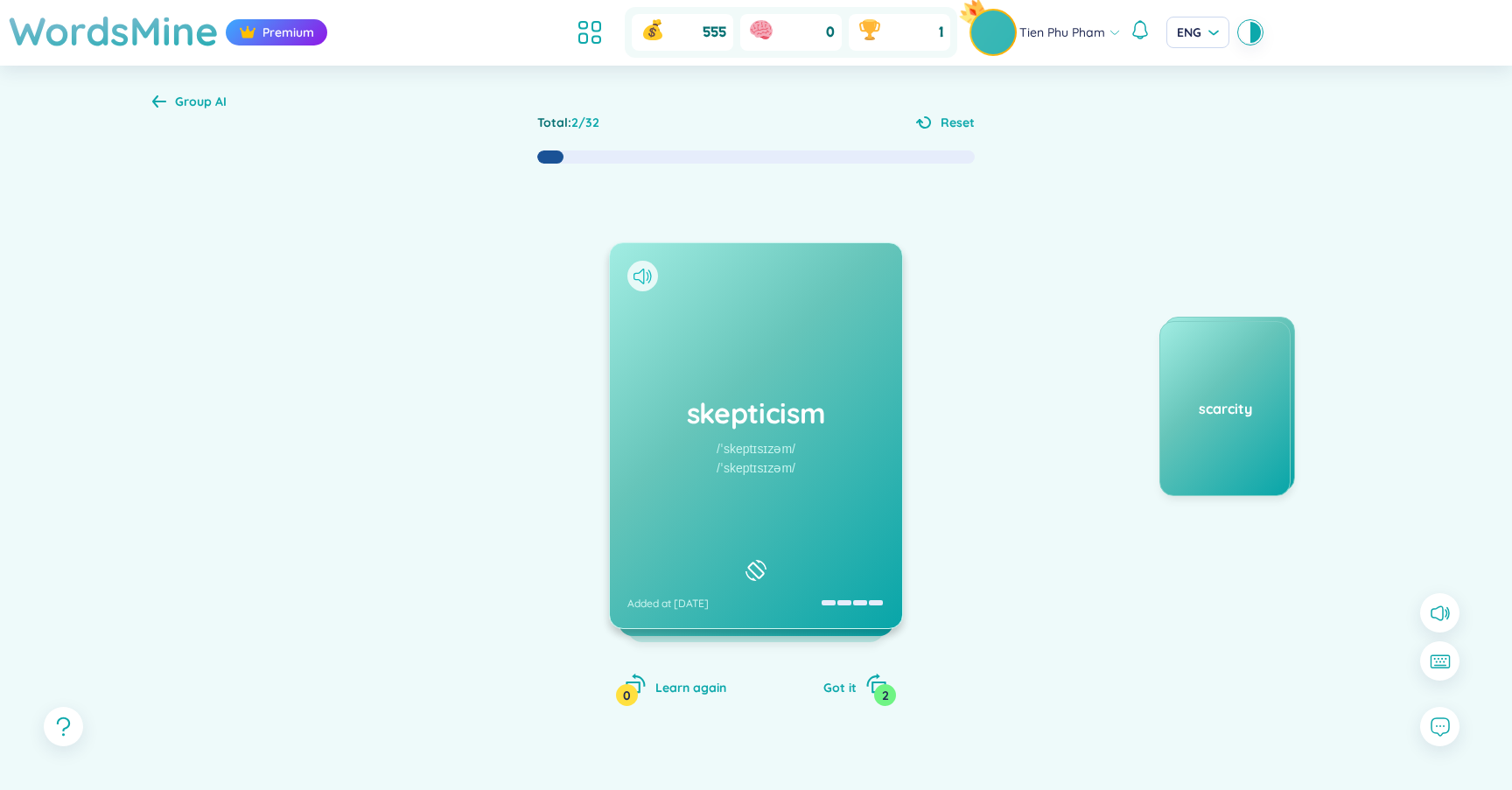
click at [646, 278] on icon at bounding box center [647, 275] width 3 height 9
click at [636, 271] on icon at bounding box center [642, 277] width 19 height 16
click at [746, 384] on div "skepticism /ˈskeptɪsɪzəm/ /ˈskeptɪsɪzəm/ Added at 17/9/2025" at bounding box center [756, 436] width 292 height 385
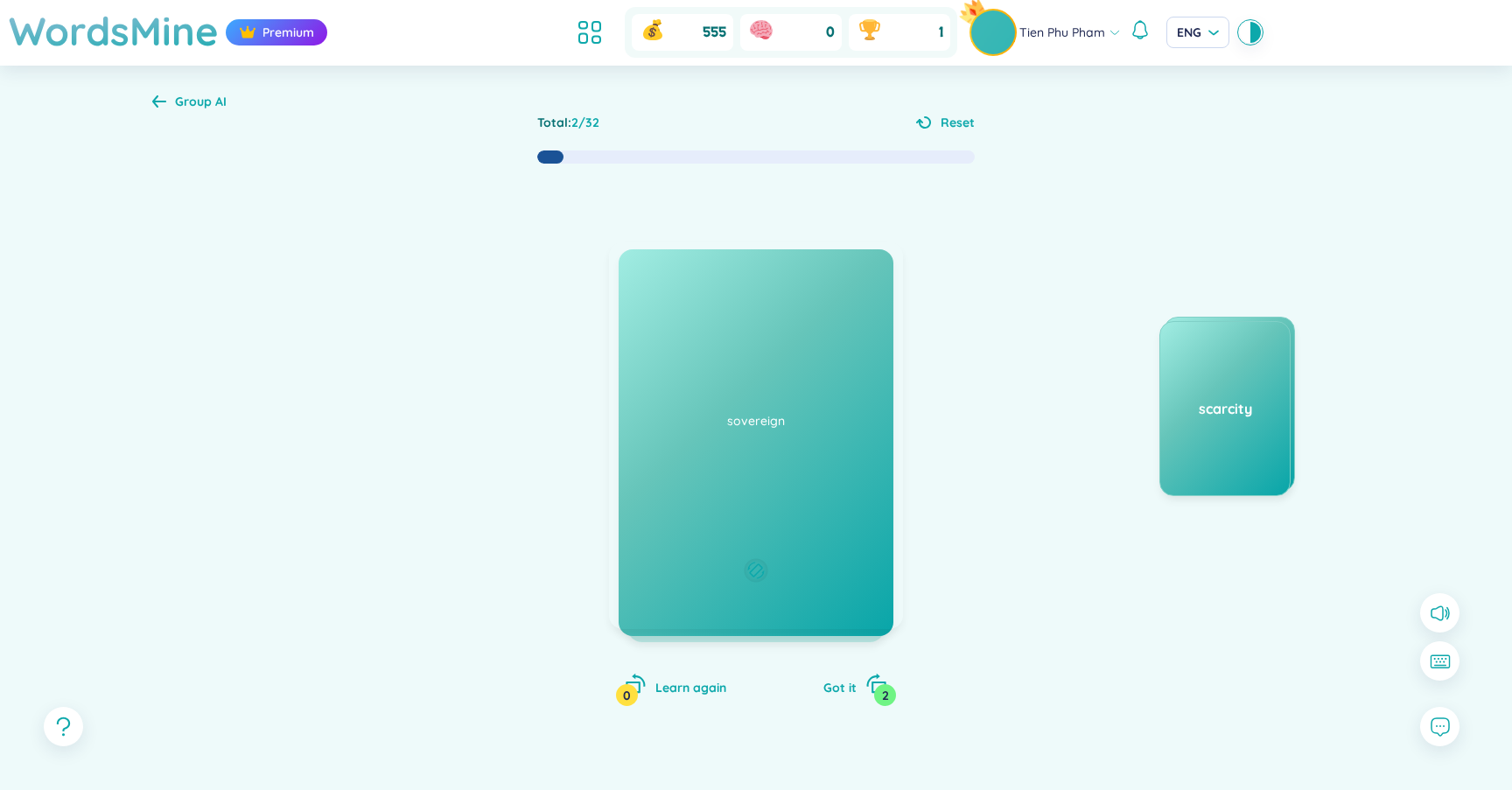
click at [746, 384] on div "skepticism /ˈskeptɪsɪzəm/ /ˈskeptɪsɪzəm/ Added at 17/9/2025" at bounding box center [756, 436] width 292 height 385
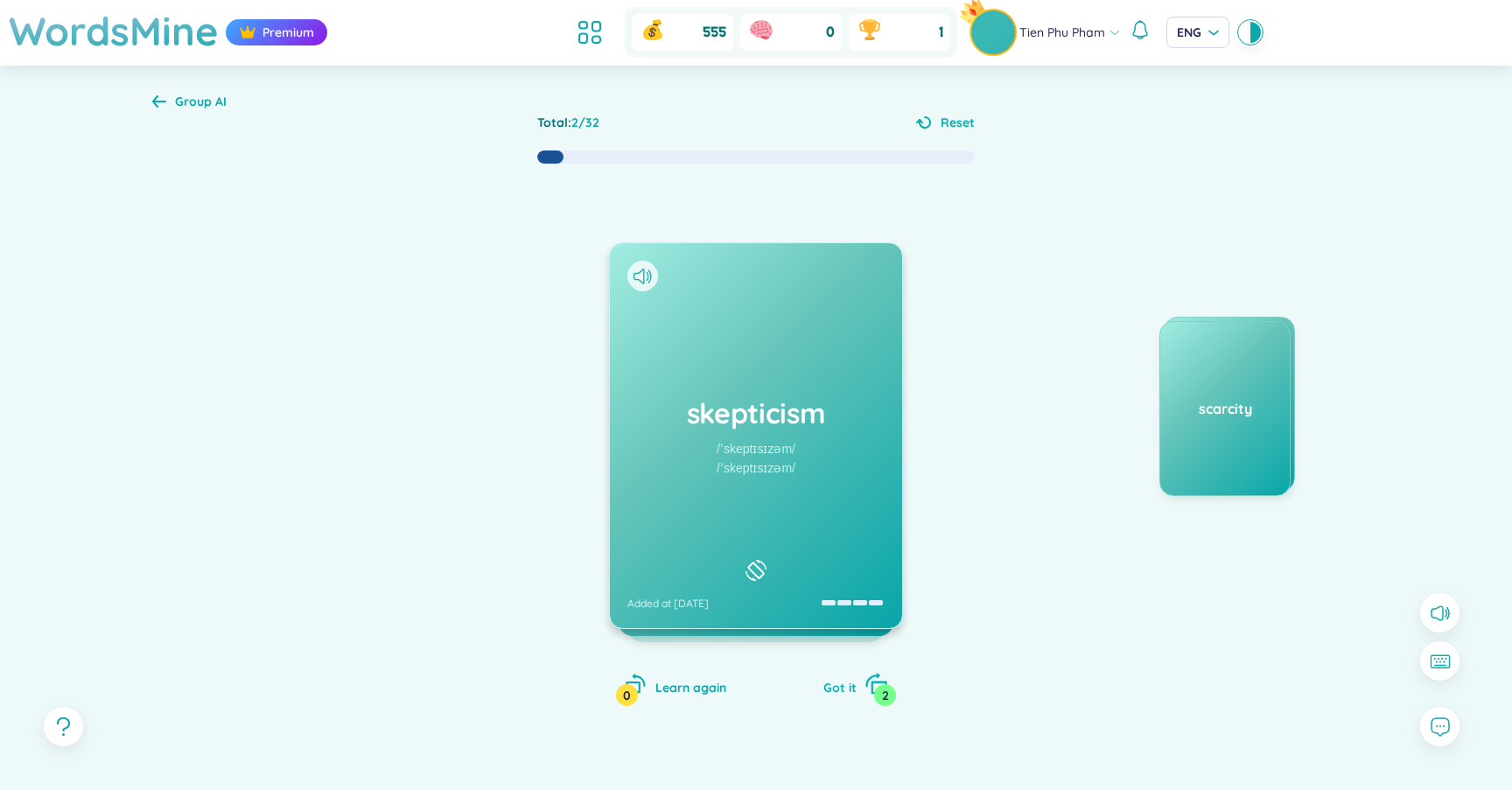
click at [862, 677] on div "Got it 2" at bounding box center [855, 685] width 64 height 25
click at [853, 362] on div "sovereign /ˈsɑːvrɪn/ /ˈsɒvrɪn/ Added at 17/9/2025" at bounding box center [756, 436] width 292 height 385
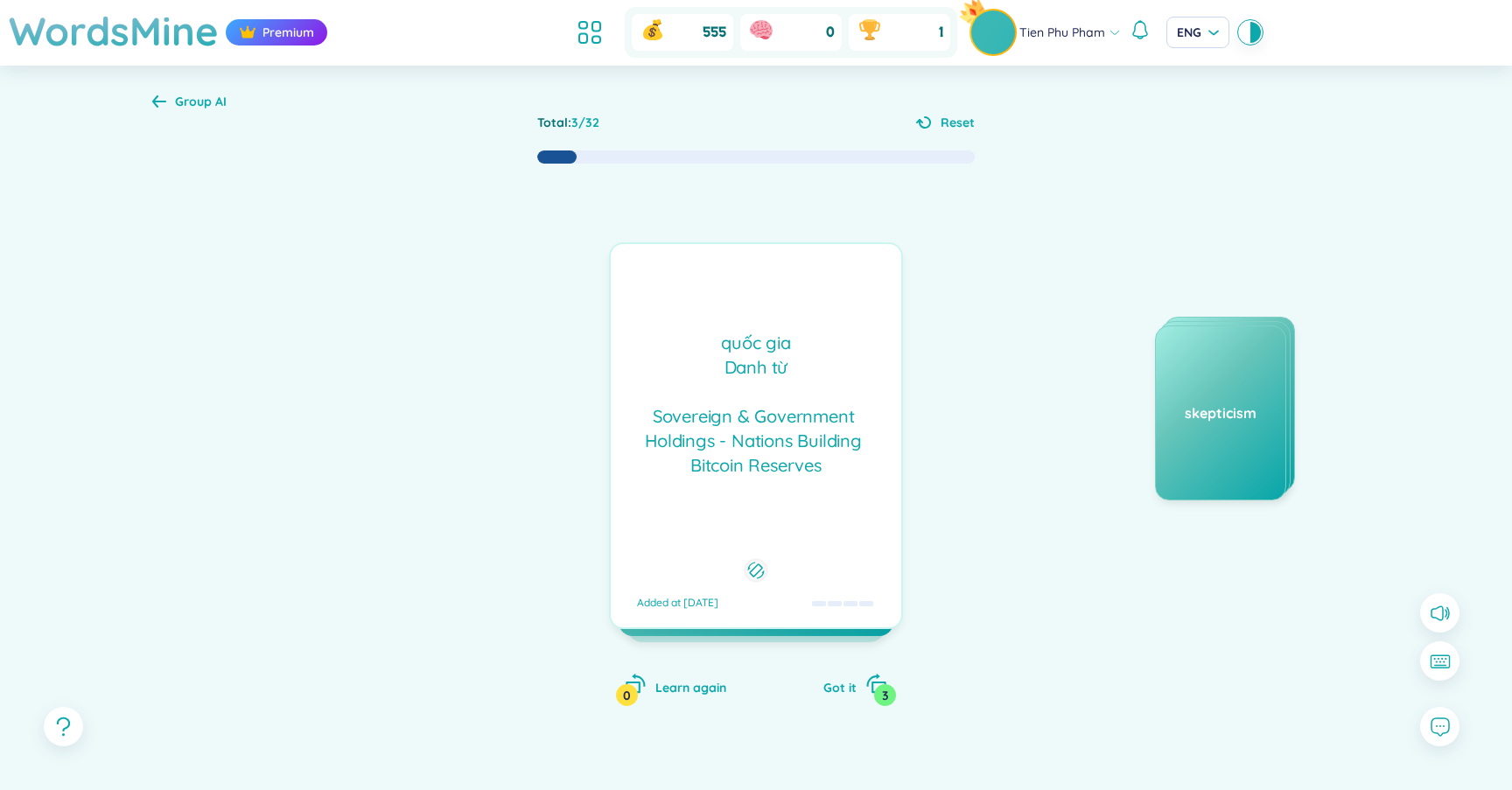
click at [853, 362] on div "quốc gia Danh từ Sovereign & Government Holdings - Nations Building Bitcoin Re…" at bounding box center [756, 404] width 273 height 147
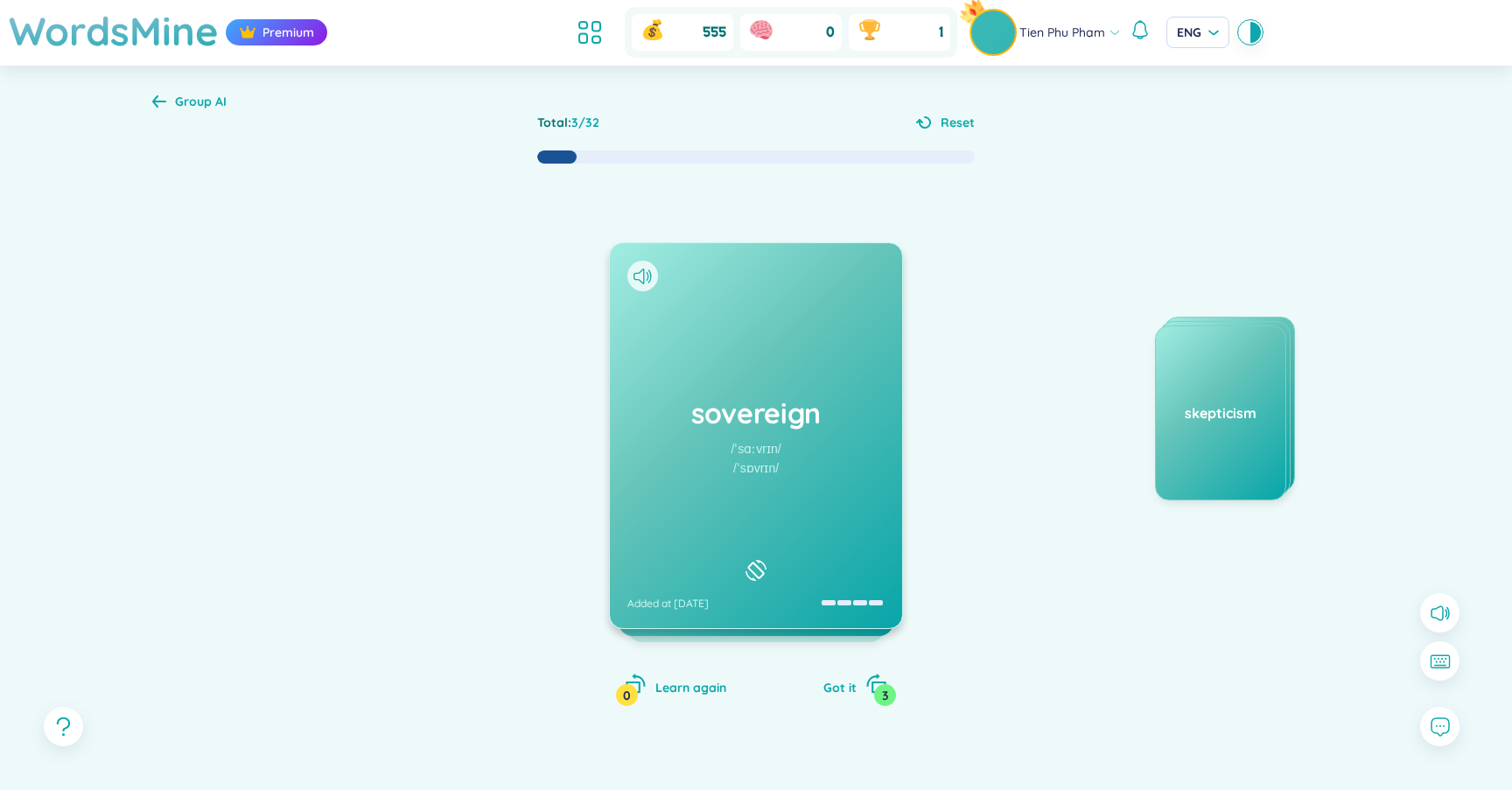
click at [630, 273] on div at bounding box center [642, 276] width 30 height 30
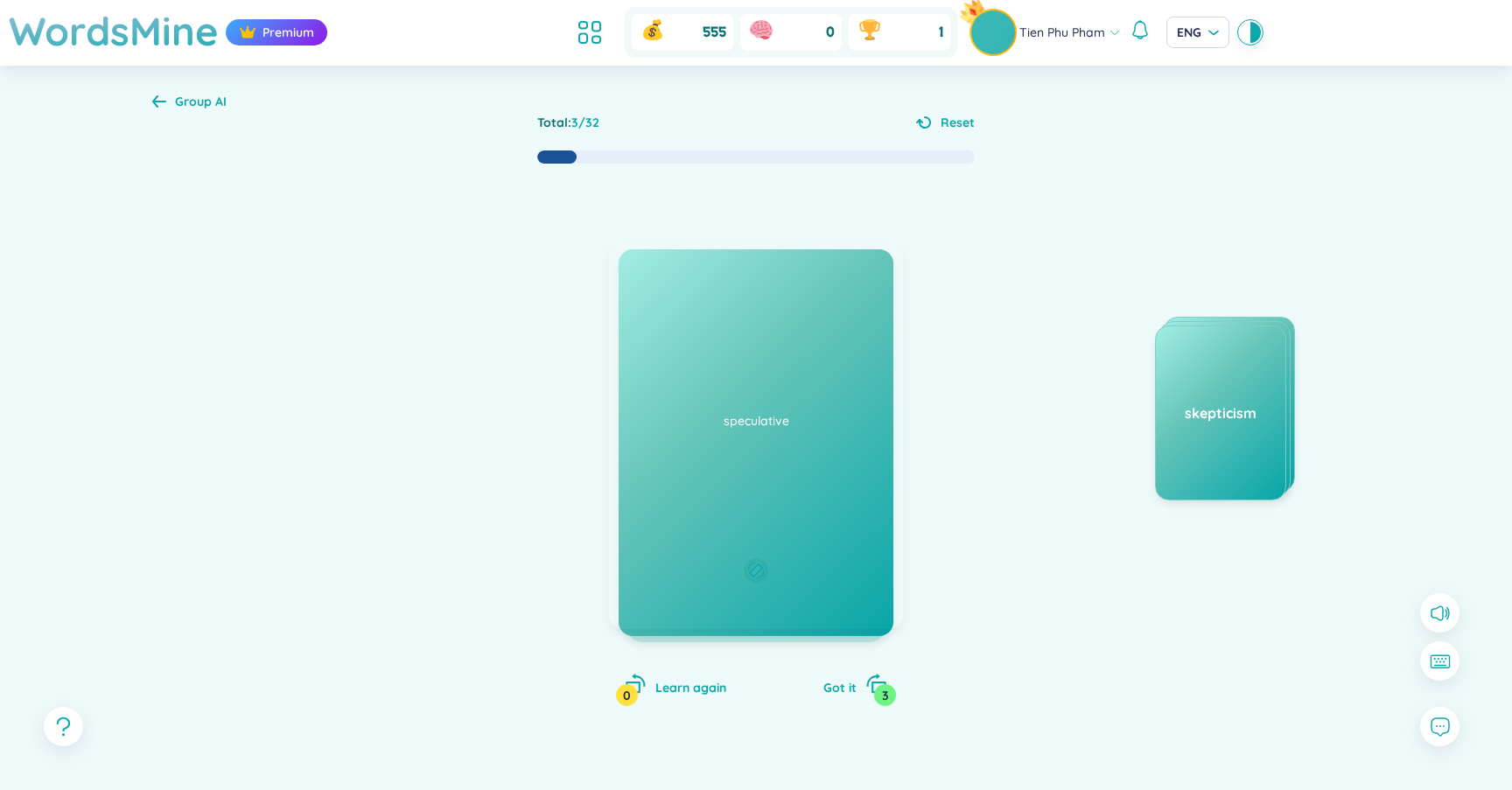
click at [630, 273] on div "sovereign /ˈsɑːvrɪn/ /ˈsɒvrɪn/ Added at 17/9/2025" at bounding box center [756, 436] width 292 height 385
click at [644, 274] on icon at bounding box center [642, 277] width 19 height 16
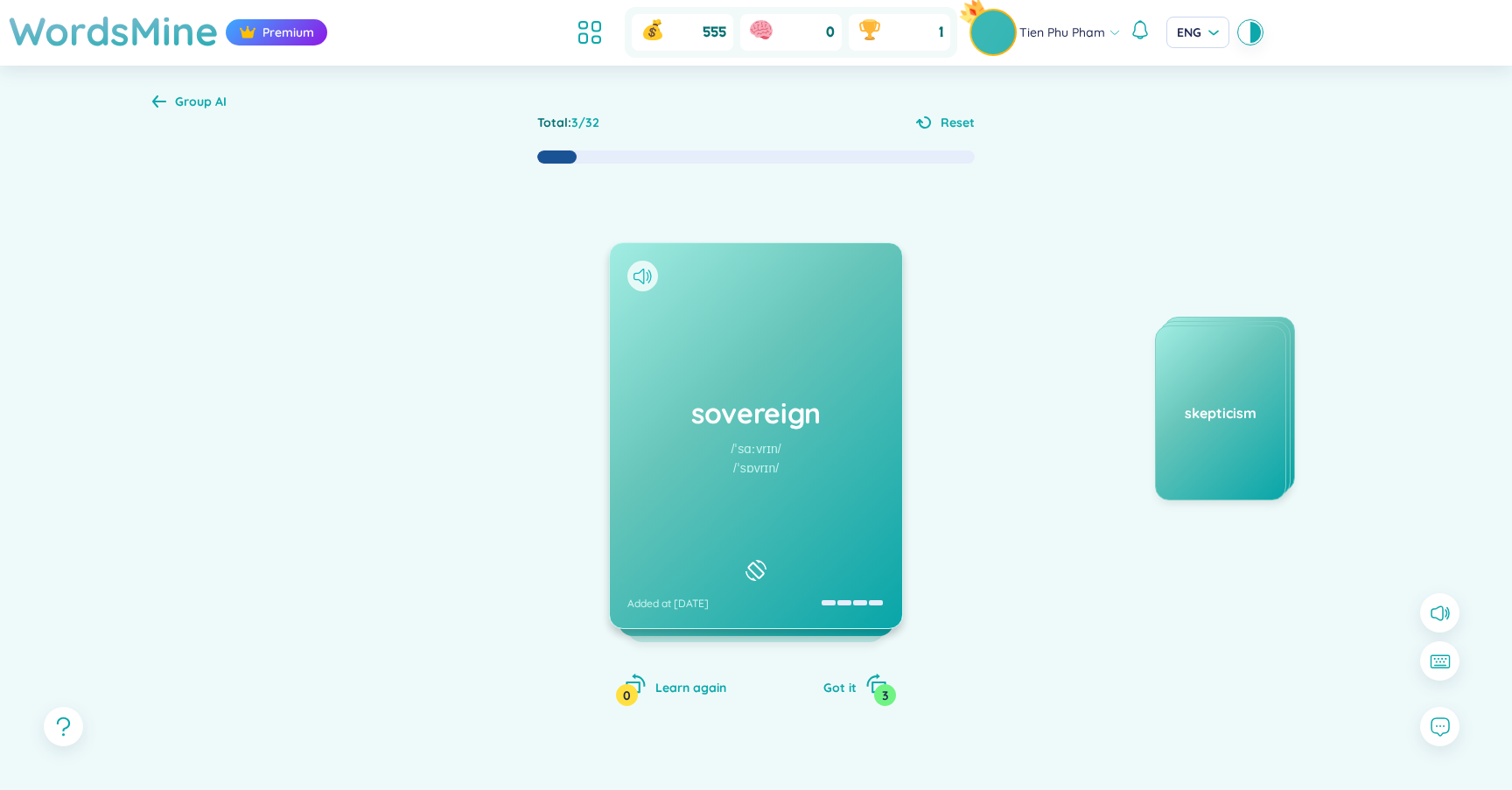
click at [644, 274] on icon at bounding box center [642, 277] width 19 height 16
click at [722, 364] on div "sovereign /ˈsɑːvrɪn/ /ˈsɒvrɪn/ Added at 17/9/2025" at bounding box center [756, 436] width 292 height 385
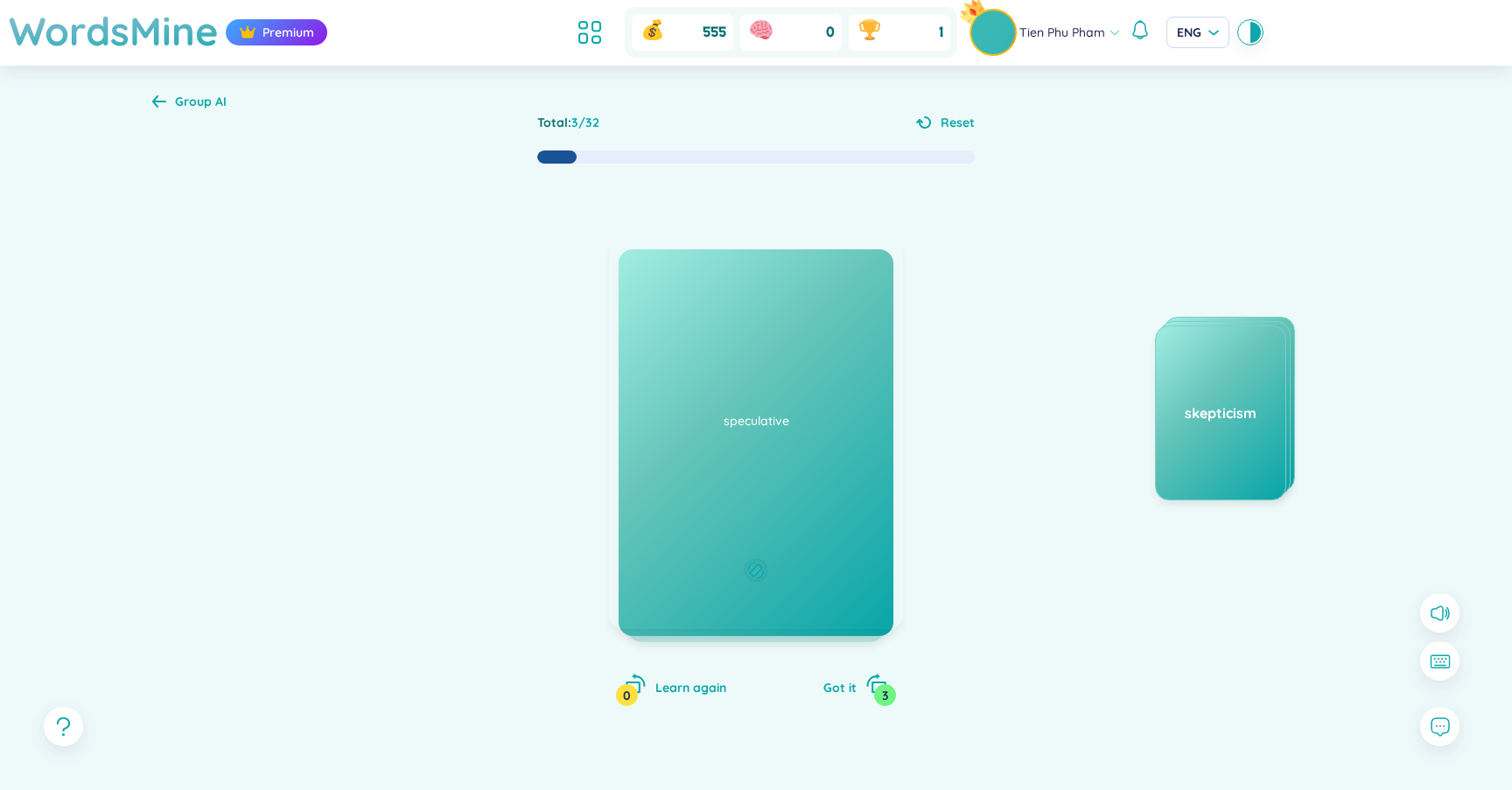
click at [722, 364] on div "quốc gia Danh từ Sovereign & Government Holdings - Nations Building Bitcoin Re…" at bounding box center [756, 404] width 273 height 147
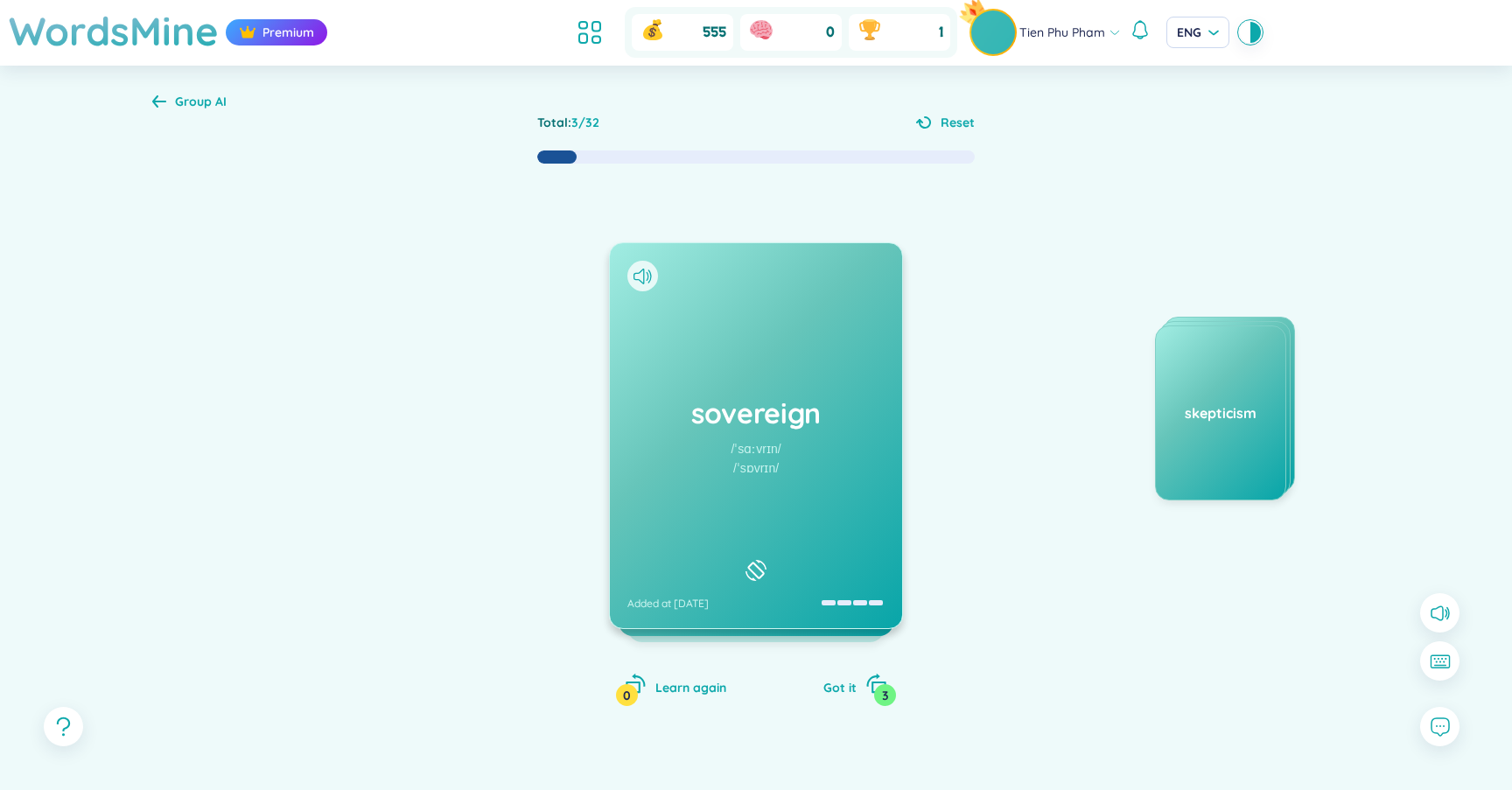
click at [787, 447] on div "sovereign /ˈsɑːvrɪn/ /ˈsɒvrɪn/ Added at 17/9/2025" at bounding box center [756, 436] width 292 height 385
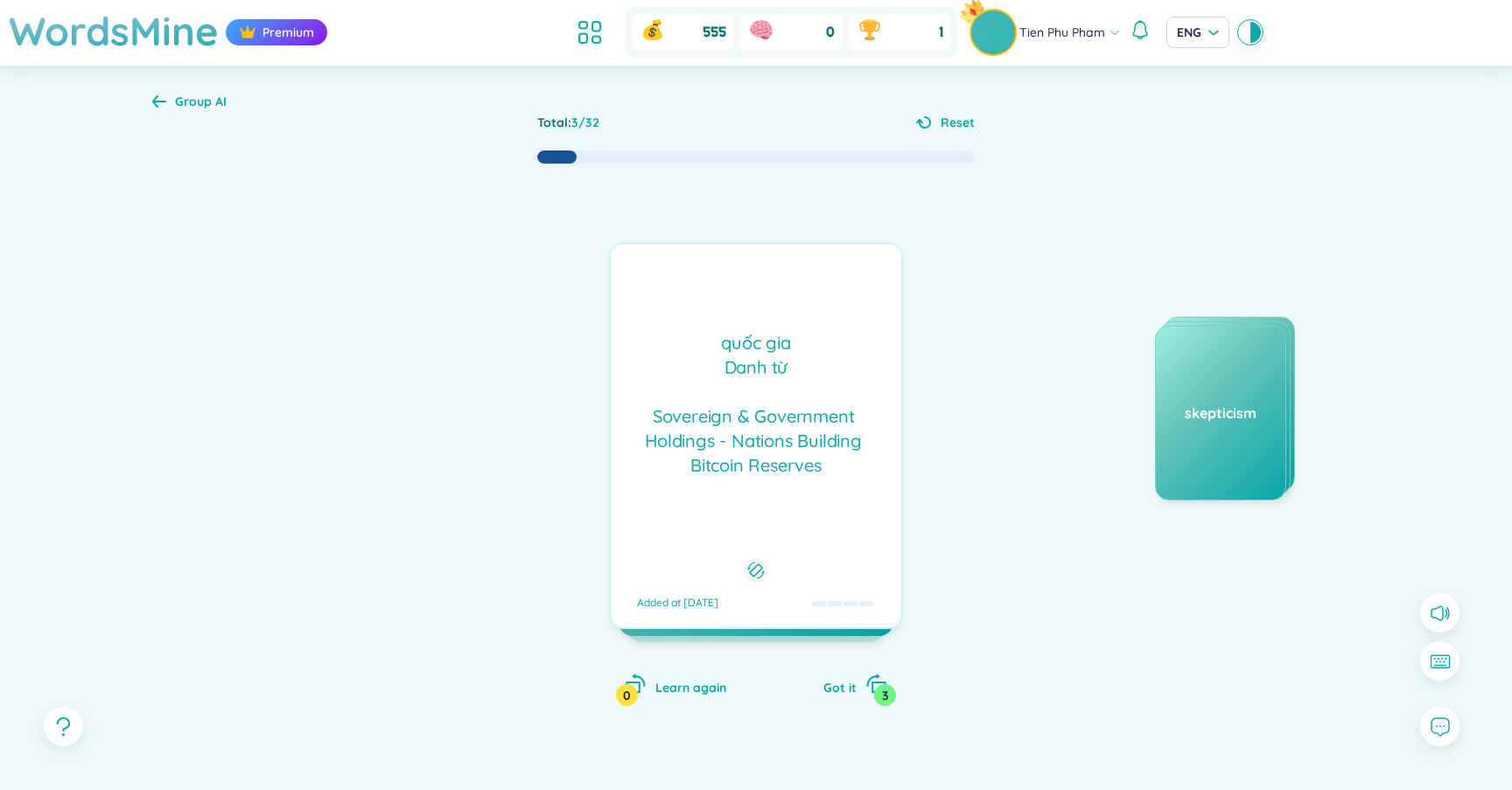
click at [803, 477] on div "quốc gia Danh từ Sovereign & Government Holdings - Nations Building Bitcoin Re…" at bounding box center [756, 404] width 273 height 147
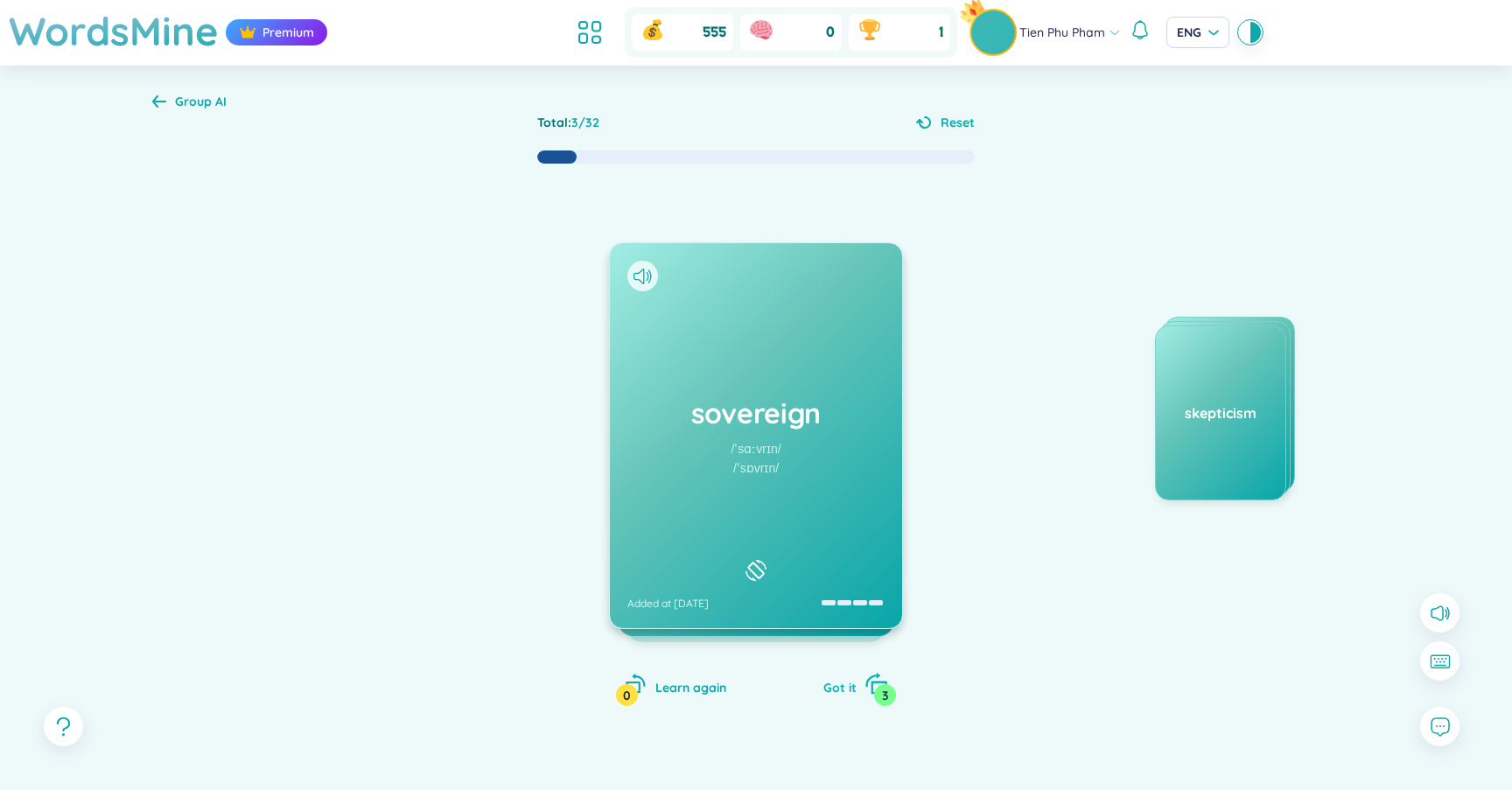
click at [852, 683] on span "Got it" at bounding box center [839, 688] width 33 height 16
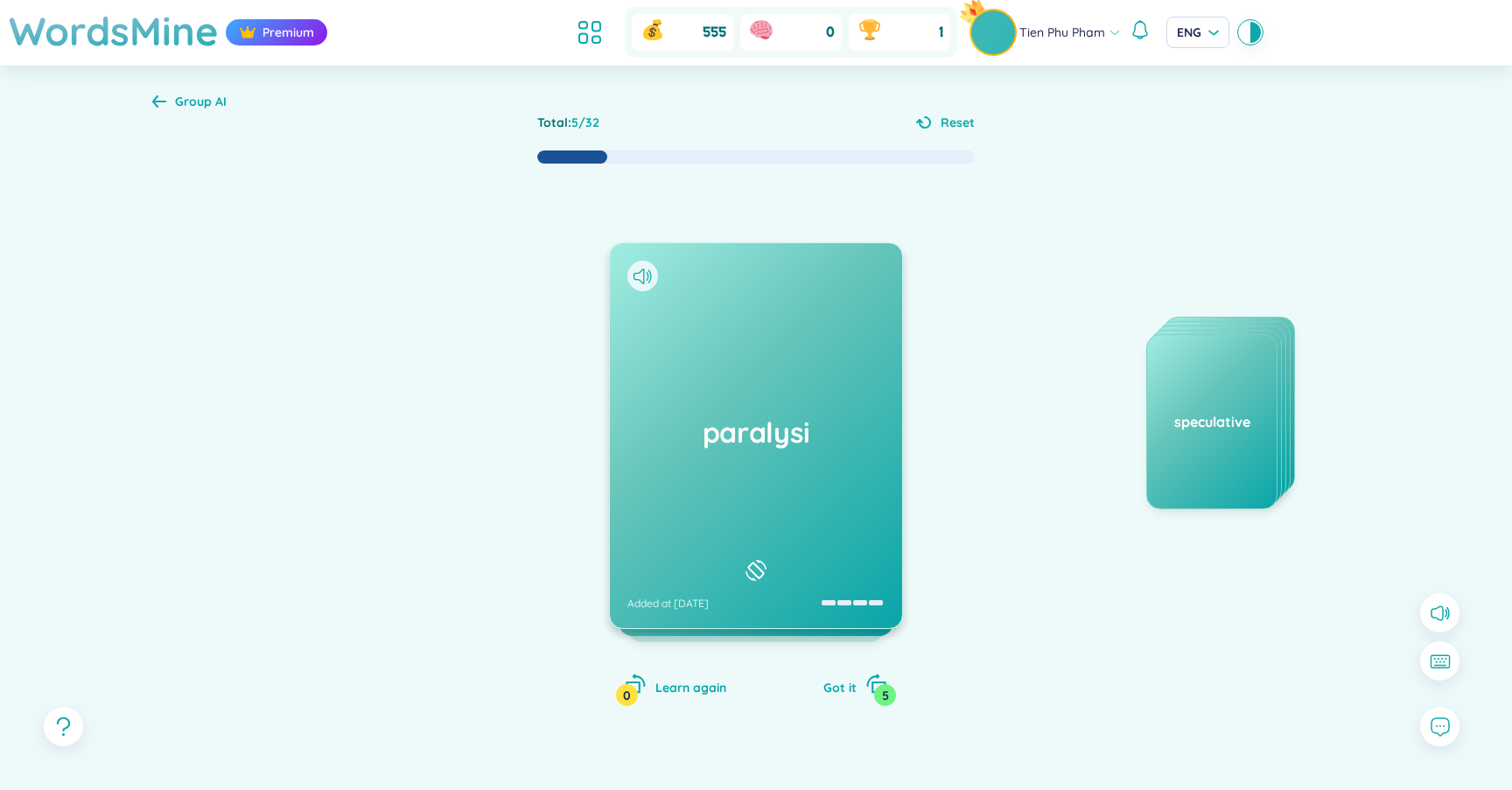
click at [784, 417] on h1 "paralysi" at bounding box center [756, 431] width 257 height 38
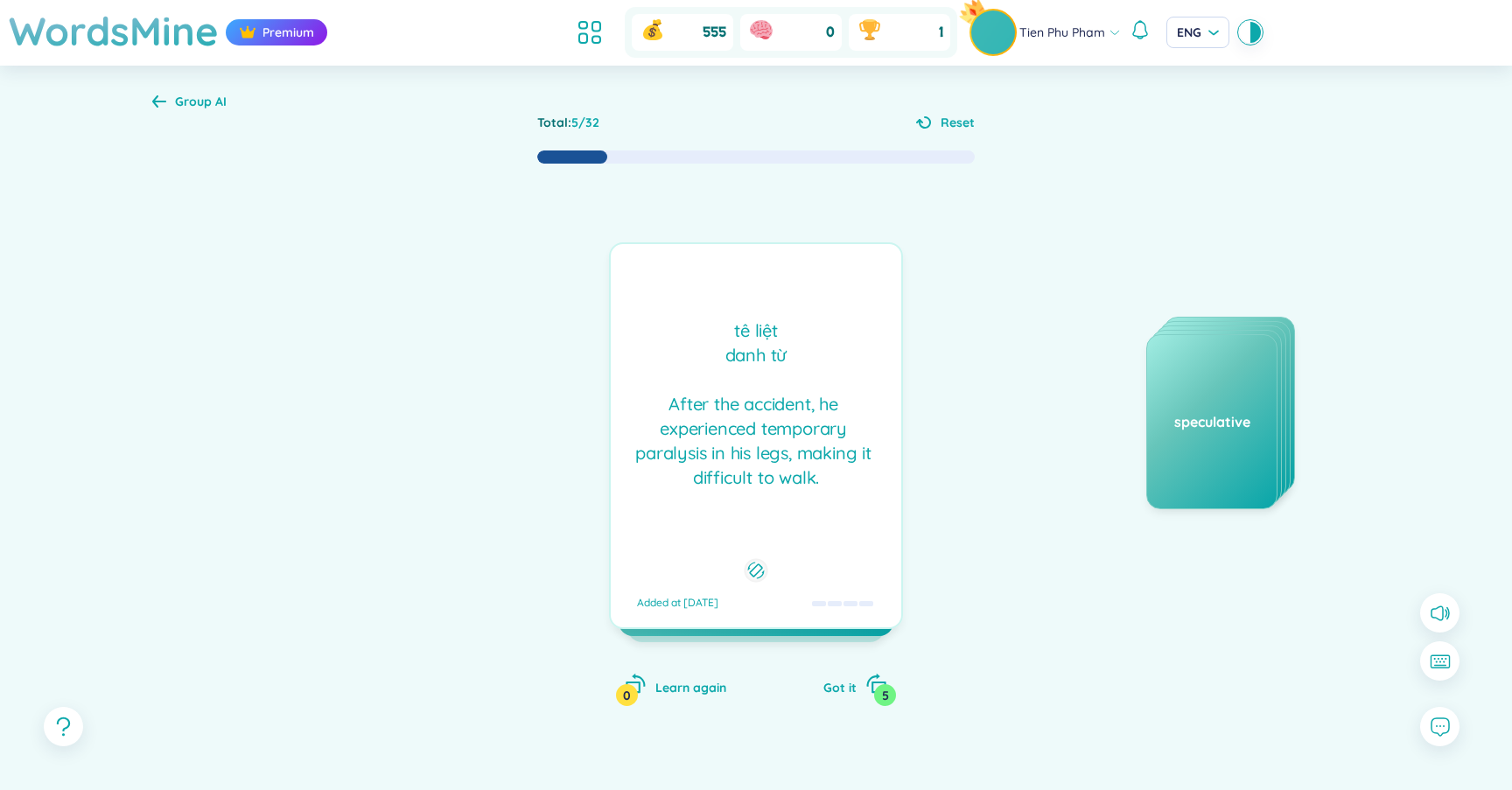
click at [788, 433] on div "tê liệt danh từ After the accident, he experienced temporary paralysis in his l…" at bounding box center [756, 404] width 273 height 171
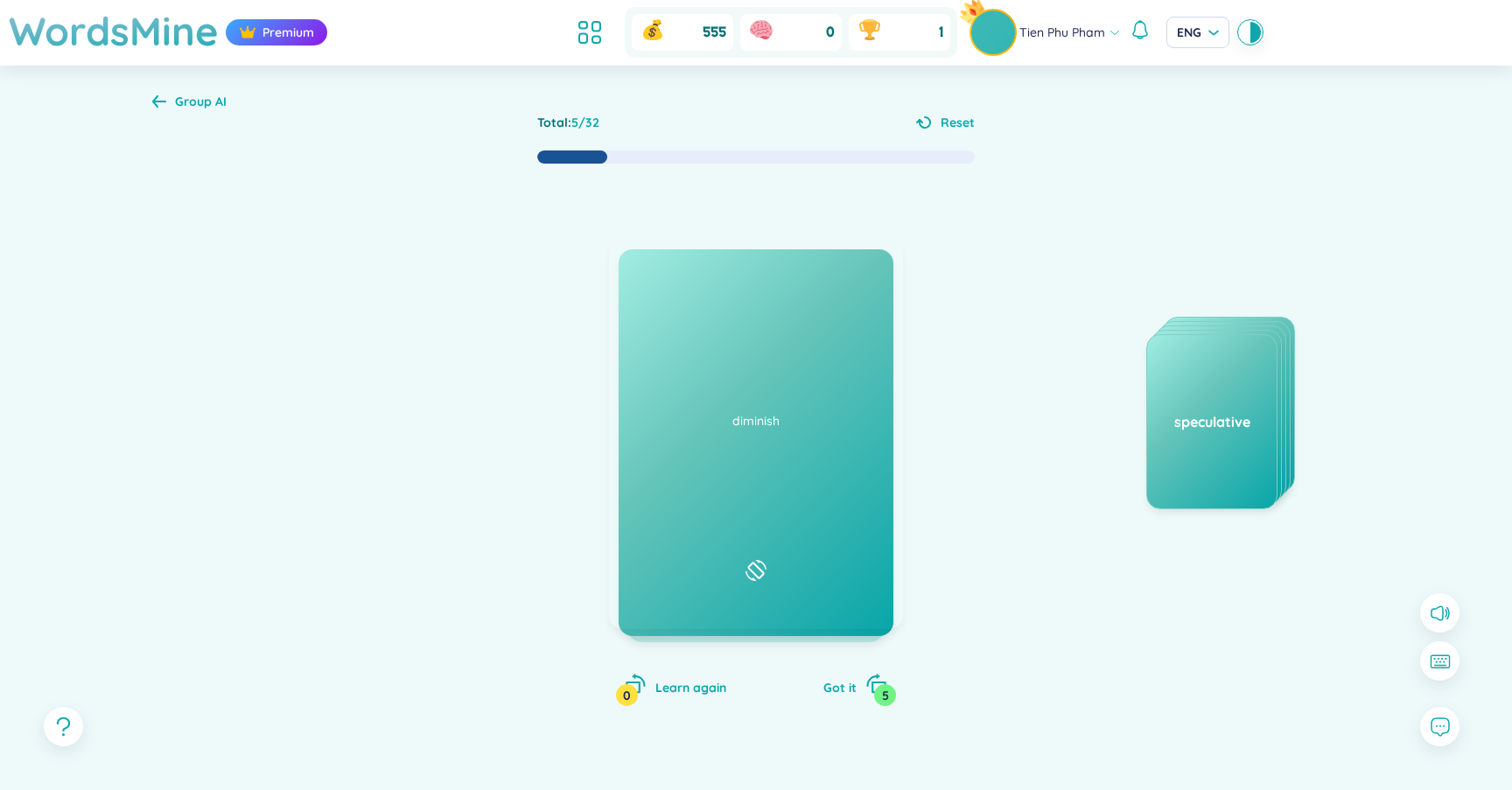
click at [641, 275] on icon at bounding box center [642, 277] width 19 height 16
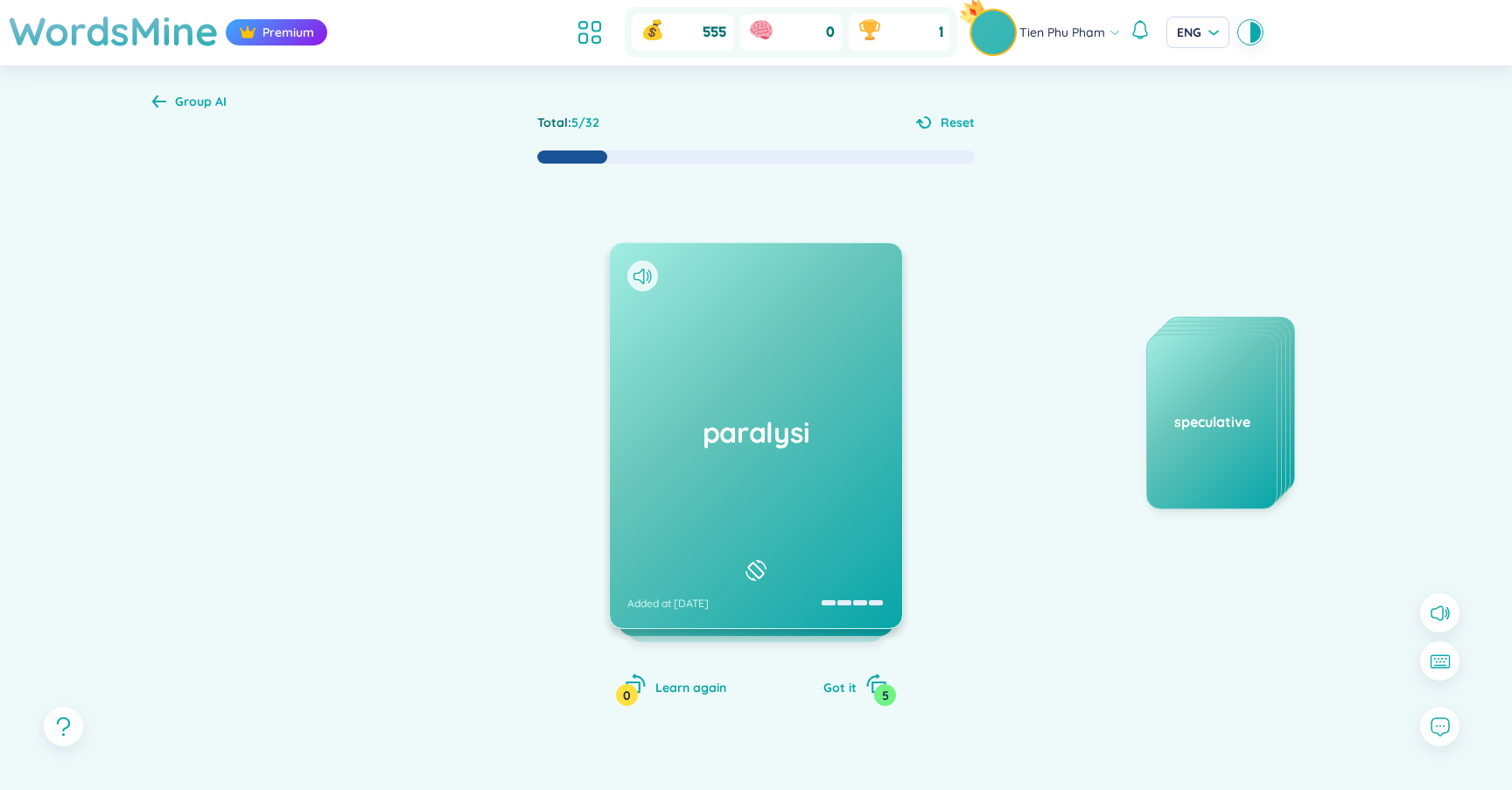
click at [753, 351] on div "paralysi Added at 21/9/2025" at bounding box center [756, 436] width 292 height 385
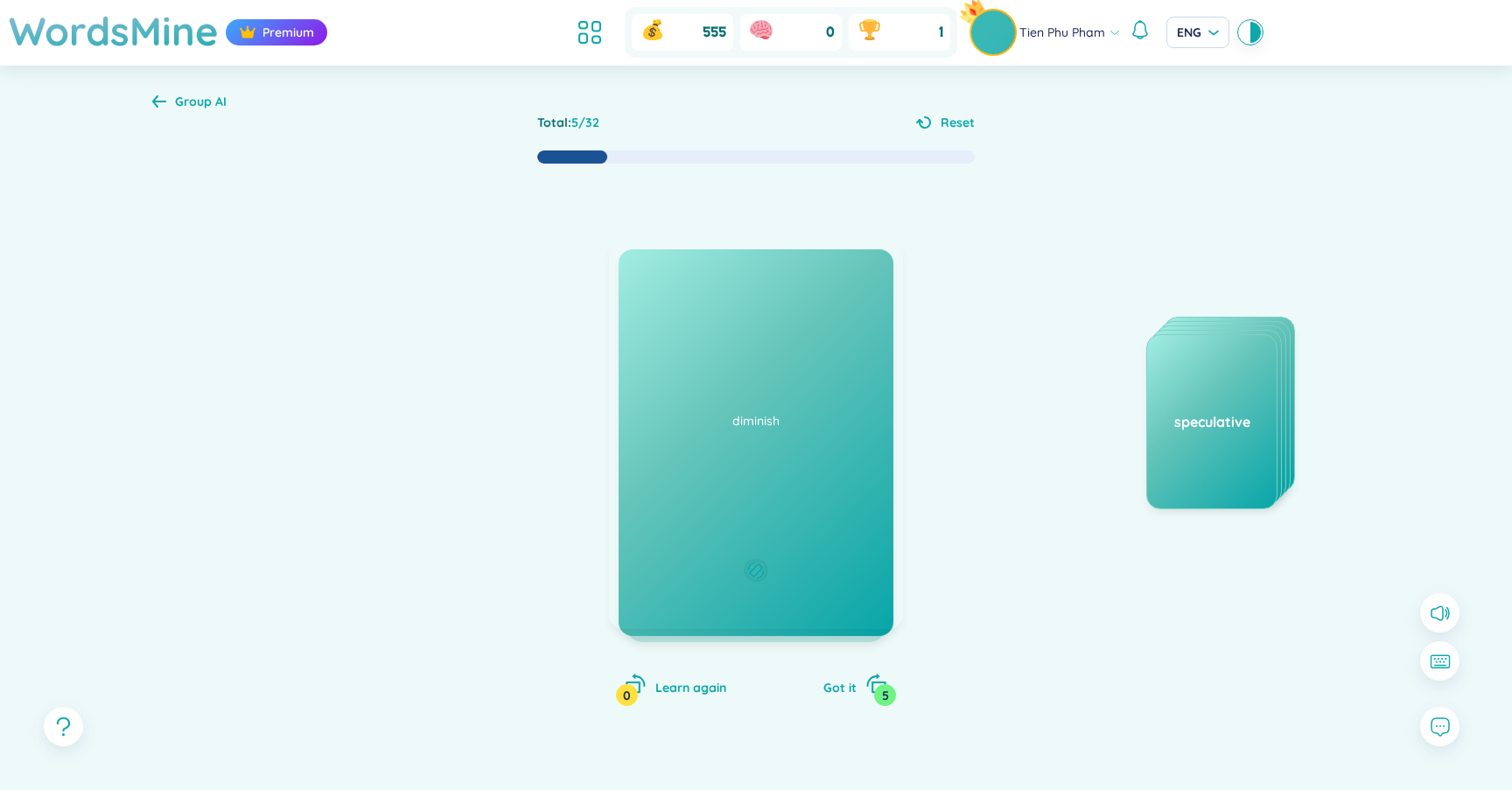
click at [753, 351] on div "paralysi Added at 21/9/2025" at bounding box center [756, 436] width 292 height 385
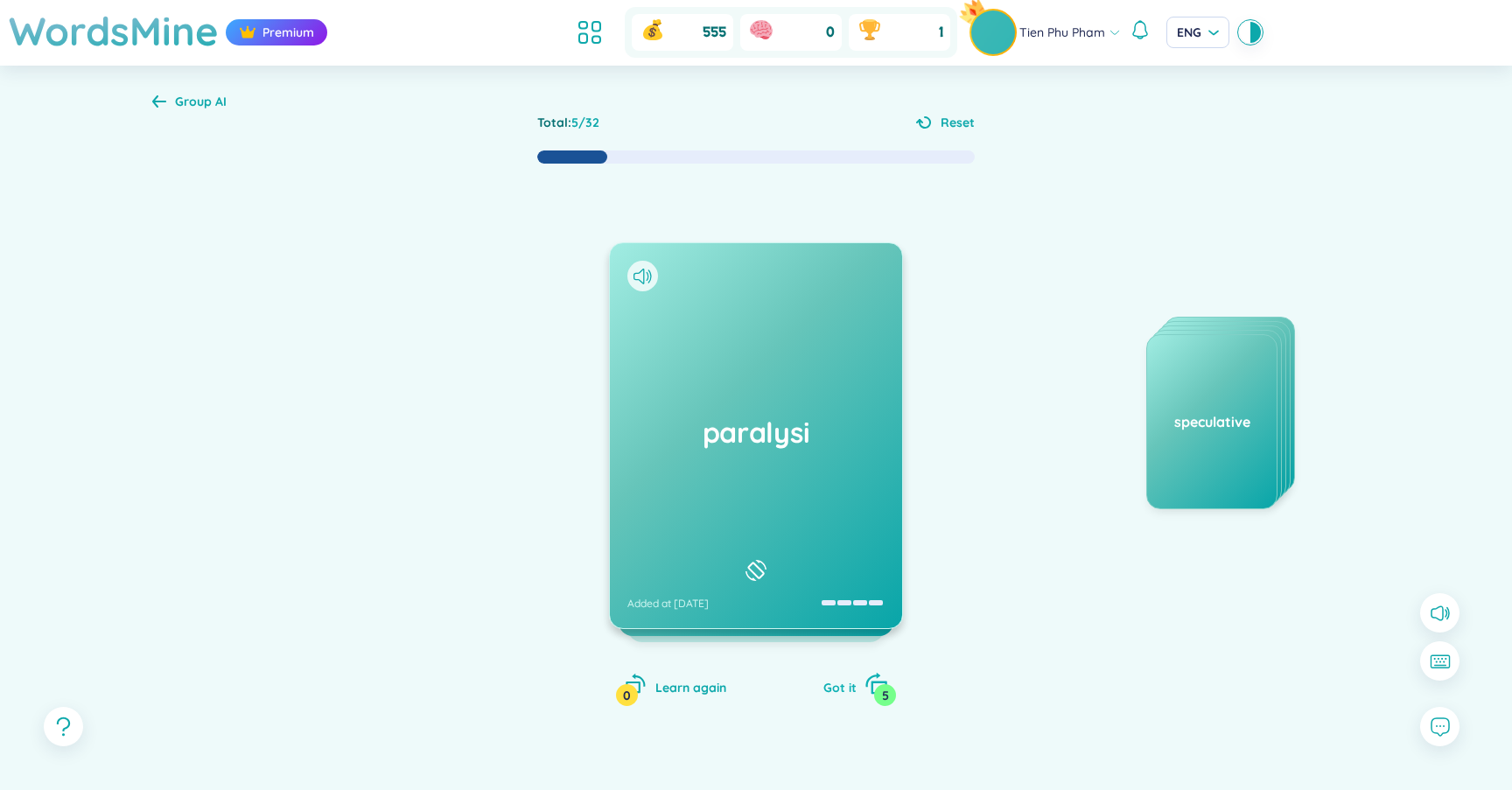
click at [839, 683] on span "Got it" at bounding box center [839, 688] width 33 height 16
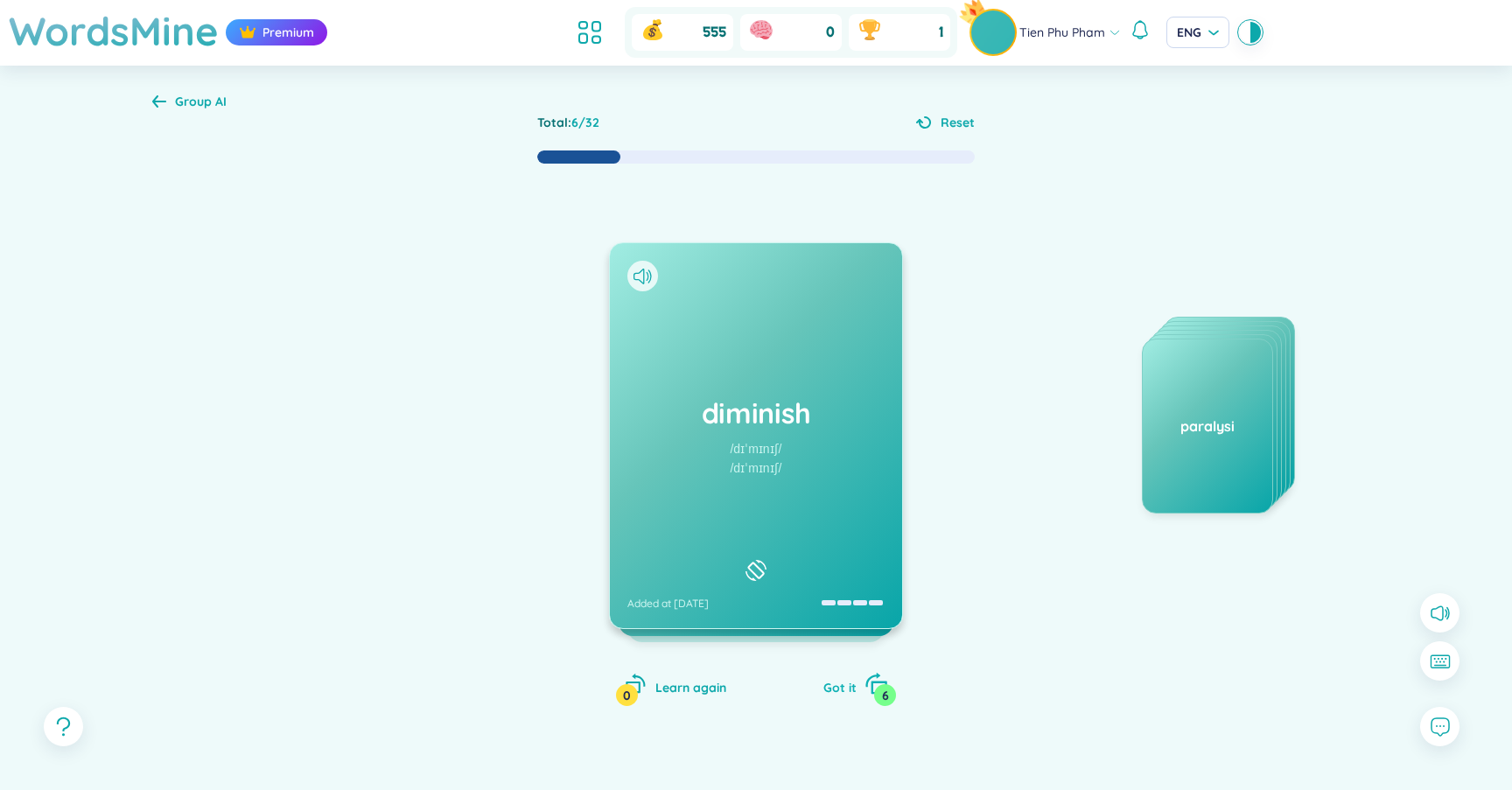
click at [839, 683] on span "Got it" at bounding box center [839, 688] width 33 height 16
click at [843, 401] on h1 "divergence" at bounding box center [756, 412] width 257 height 38
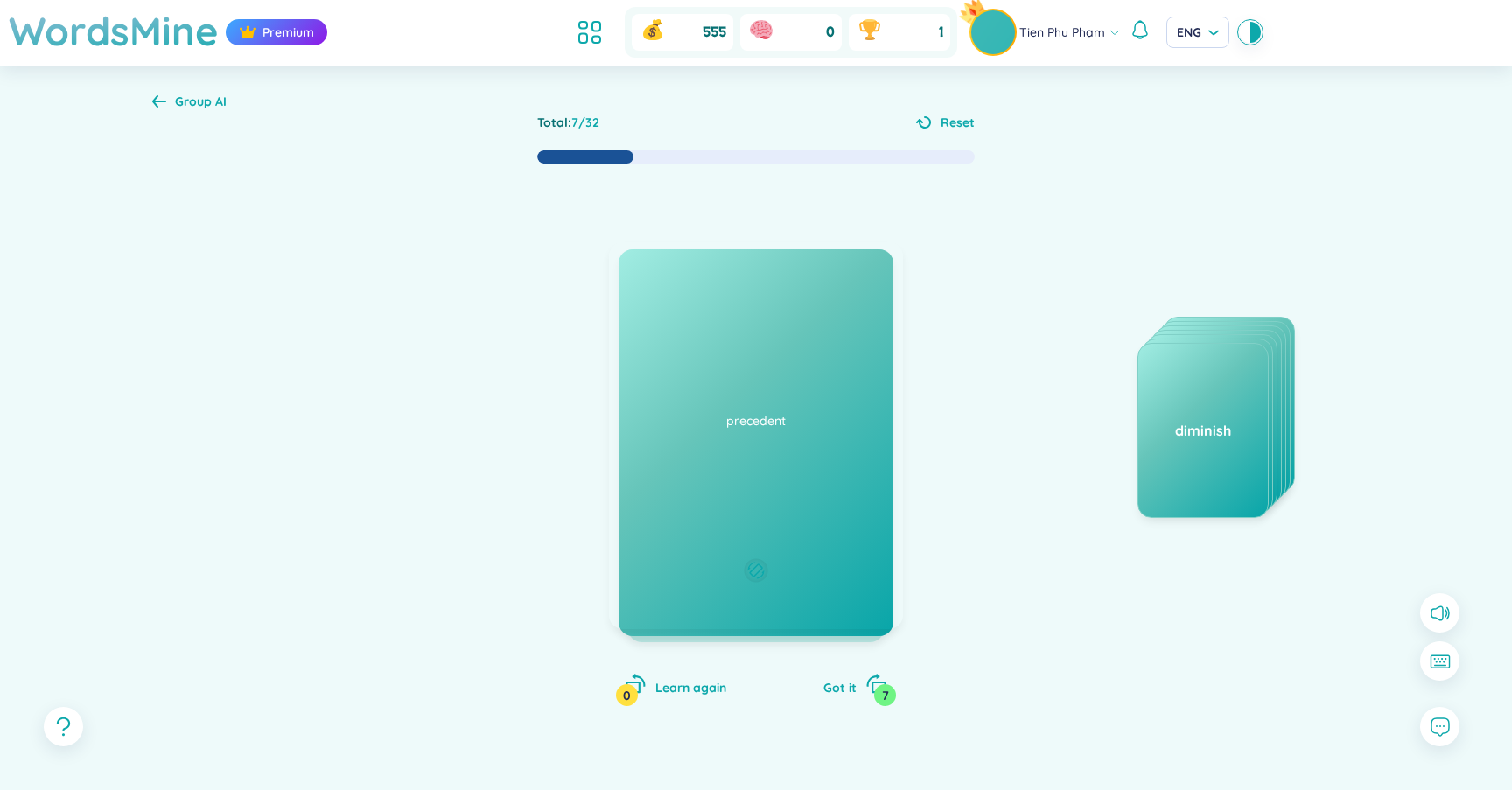
click at [841, 450] on div "sự khác biệt, phân kỳ Danh từ Divergence of target price divergence of a series" at bounding box center [756, 404] width 273 height 122
click at [857, 675] on div "Got it 7" at bounding box center [855, 685] width 64 height 25
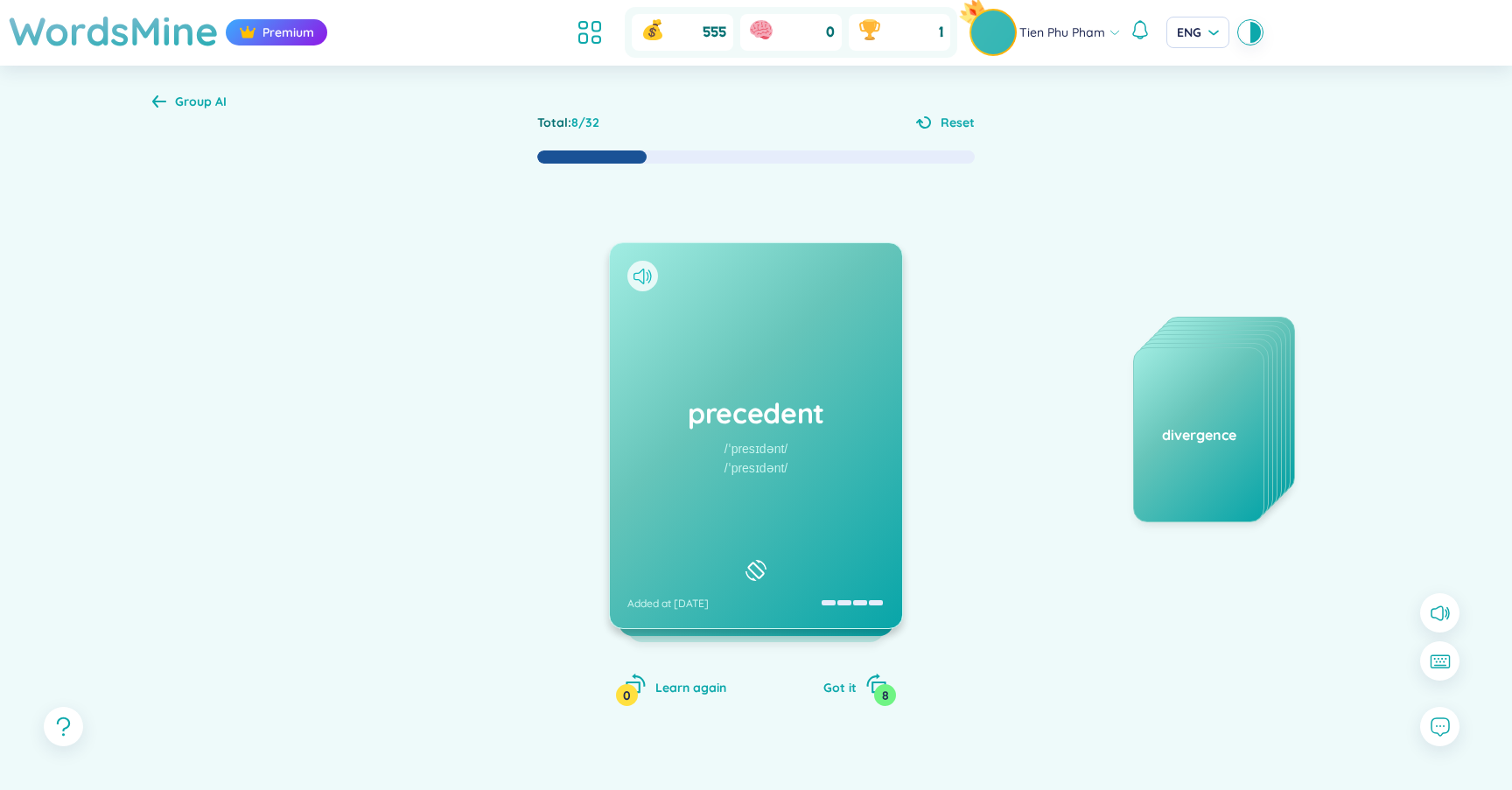
click at [640, 279] on icon at bounding box center [642, 277] width 19 height 16
click at [708, 375] on div "precedent /ˈpresɪdənt/ /ˈpresɪdənt/ Added at 17/9/2025" at bounding box center [756, 436] width 292 height 385
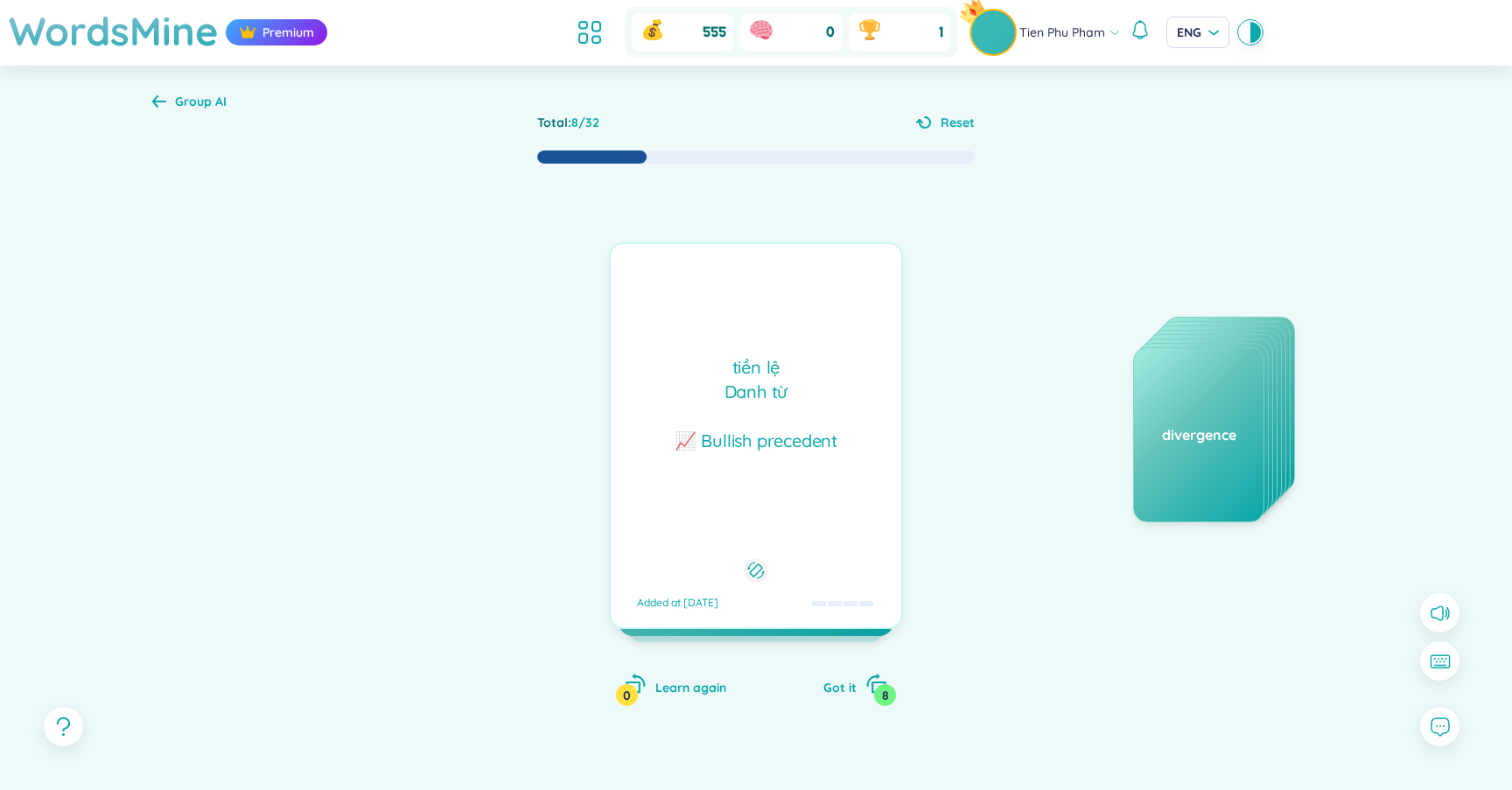
click at [740, 411] on div "tiền lệ Danh từ 📈 Bullish precedent" at bounding box center [756, 404] width 273 height 98
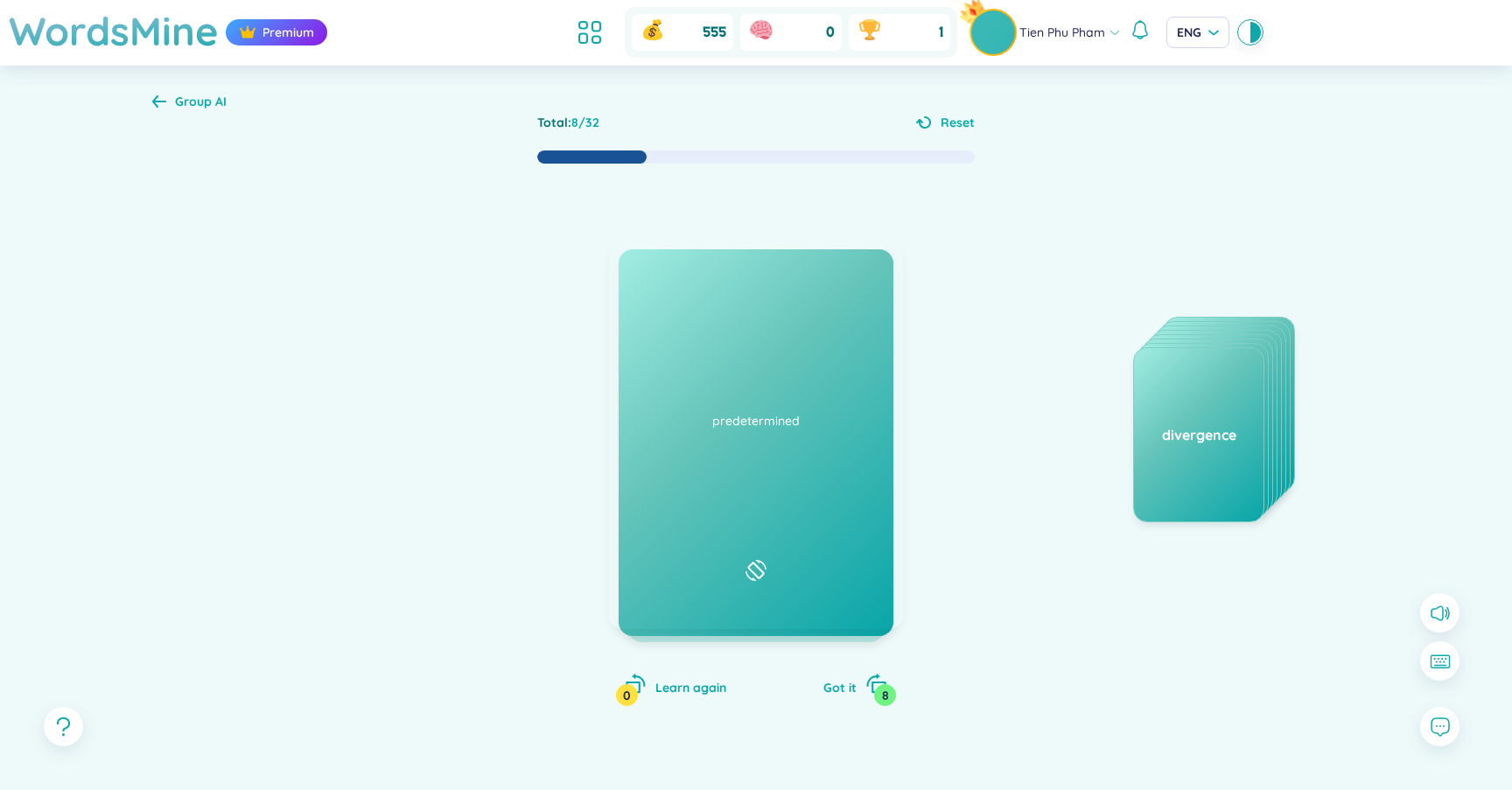
click at [703, 375] on div "precedent /ˈpresɪdənt/ /ˈpresɪdənt/ Added at 17/9/2025" at bounding box center [756, 436] width 292 height 385
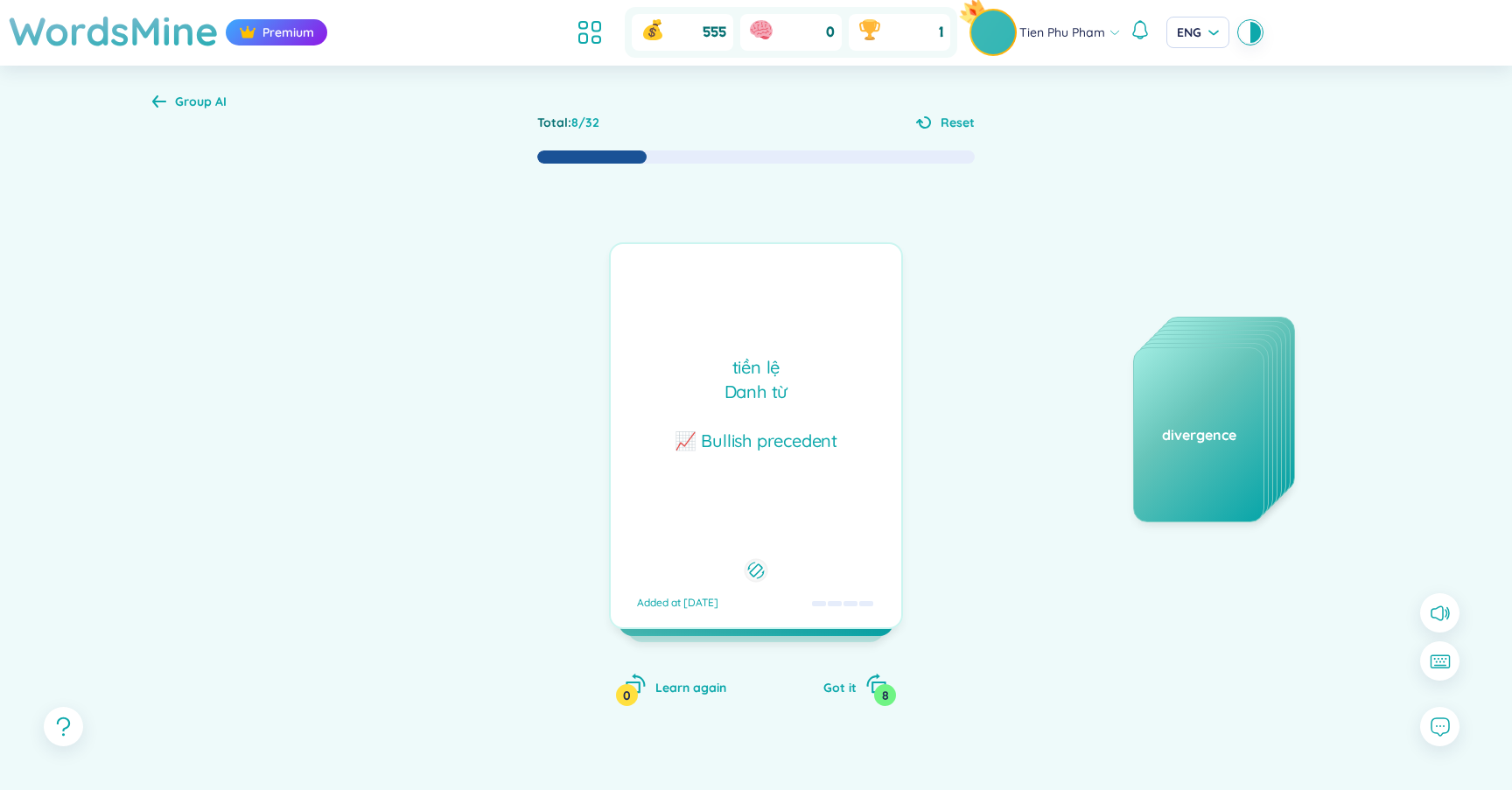
click at [703, 375] on div "precedent /ˈpresɪdənt/ /ˈpresɪdənt/ Added at 17/9/2025" at bounding box center [756, 436] width 292 height 385
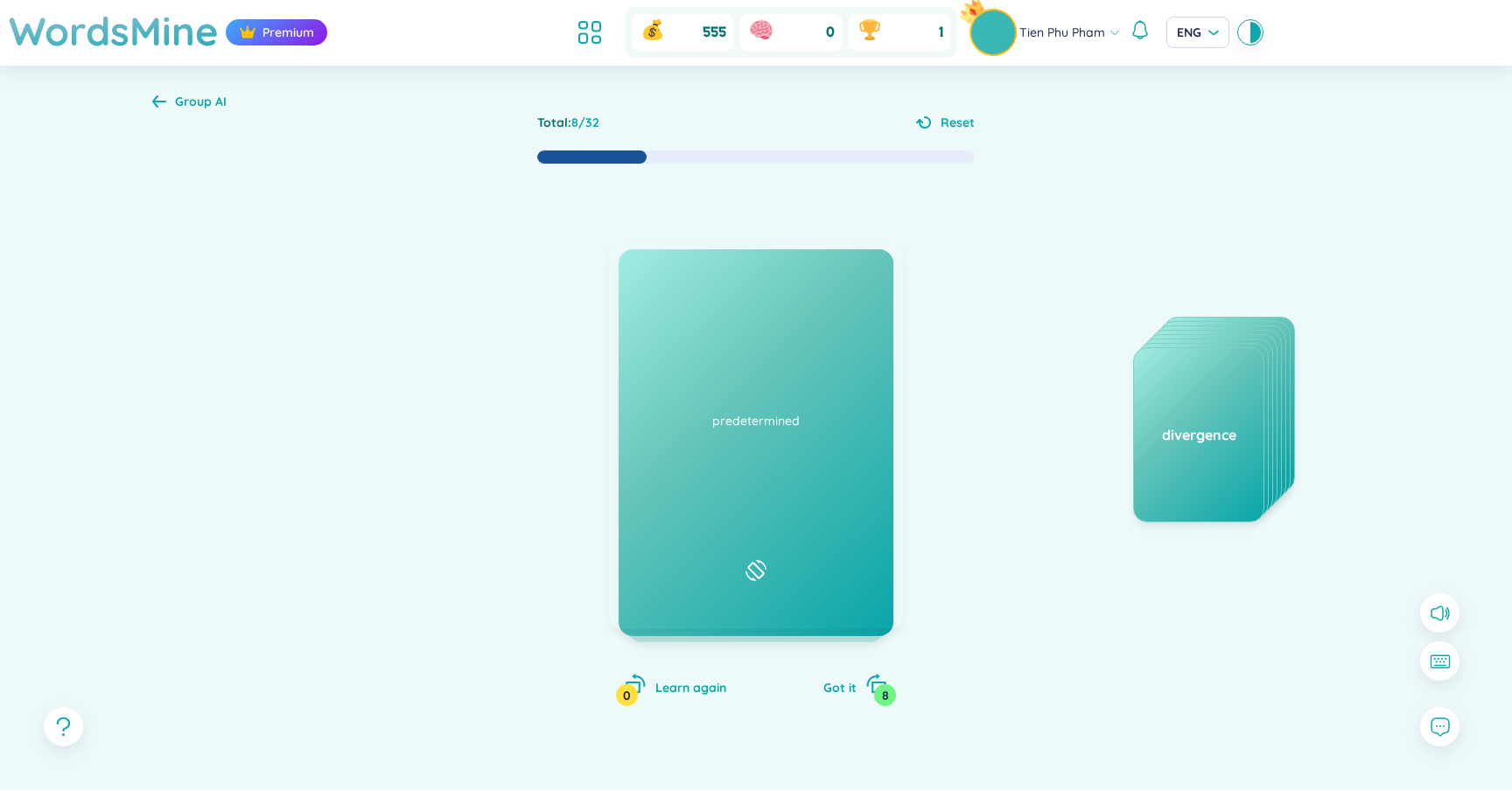
click at [782, 439] on div "/ˈpresɪdənt/" at bounding box center [756, 449] width 63 height 20
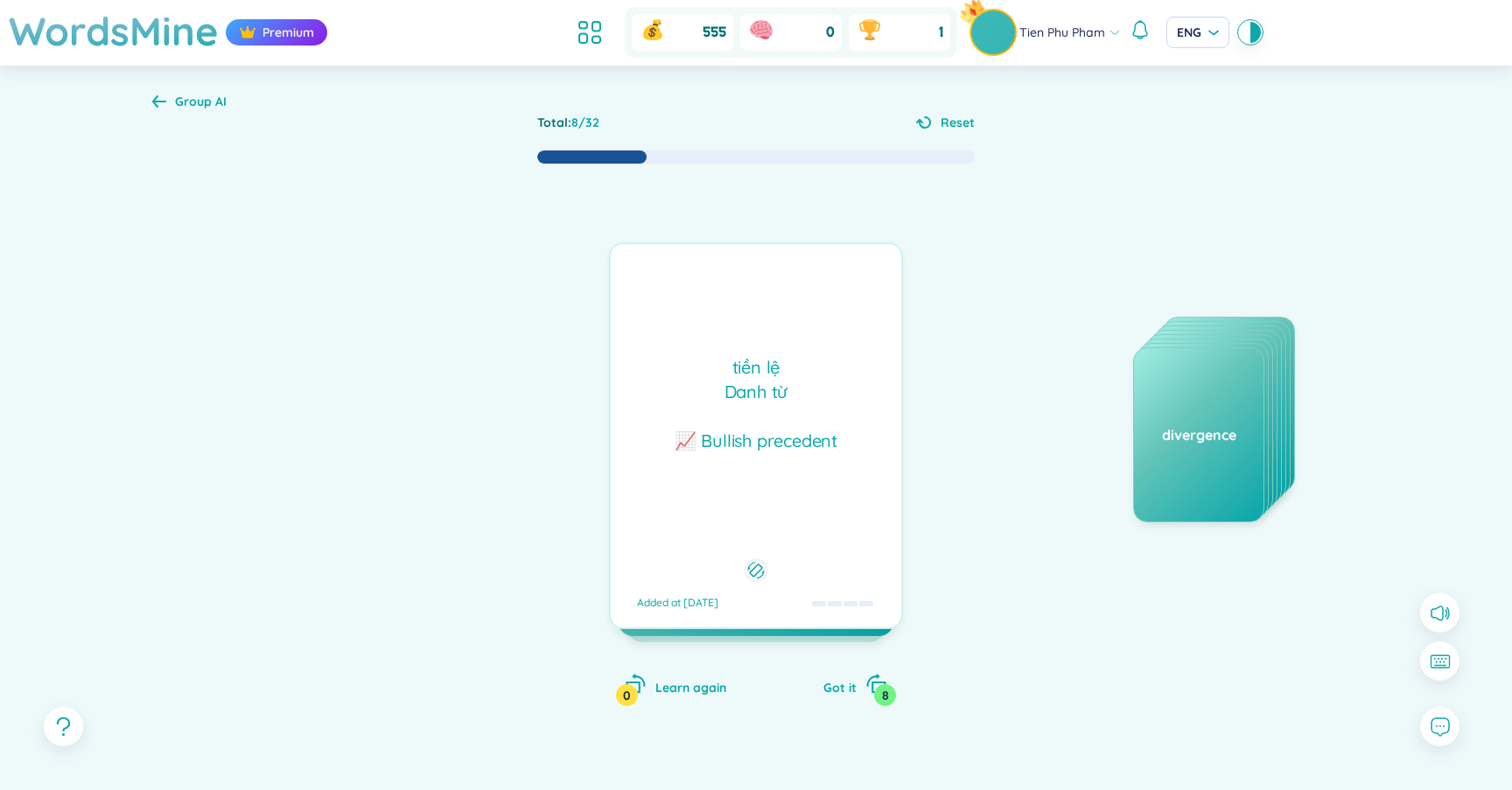
click at [782, 438] on div "tiền lệ Danh từ 📈 Bullish precedent" at bounding box center [756, 404] width 273 height 98
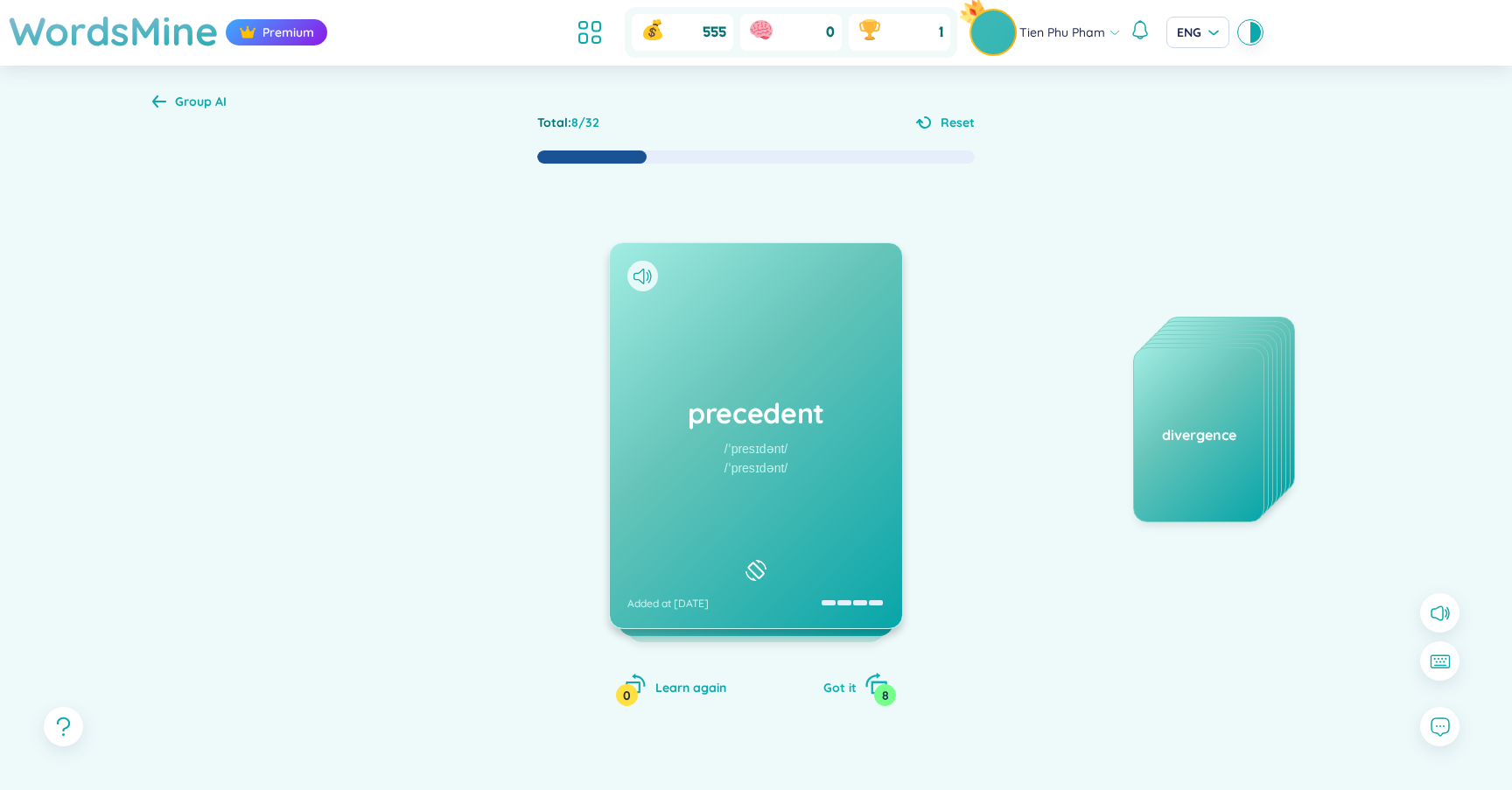
click at [833, 676] on div "Got it 8" at bounding box center [855, 685] width 64 height 25
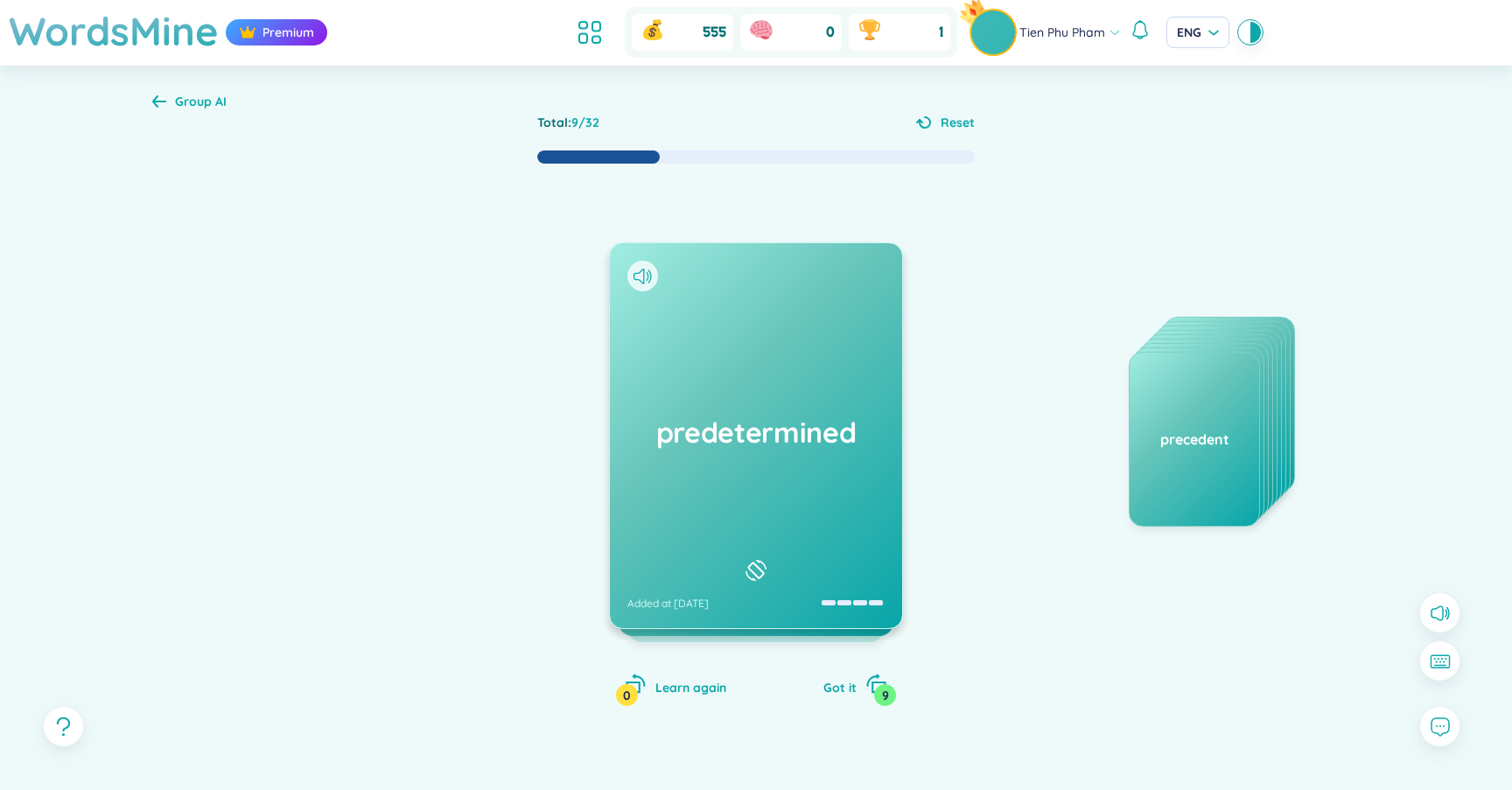
click at [756, 391] on div "predetermined Added at 21/9/2025" at bounding box center [756, 436] width 292 height 385
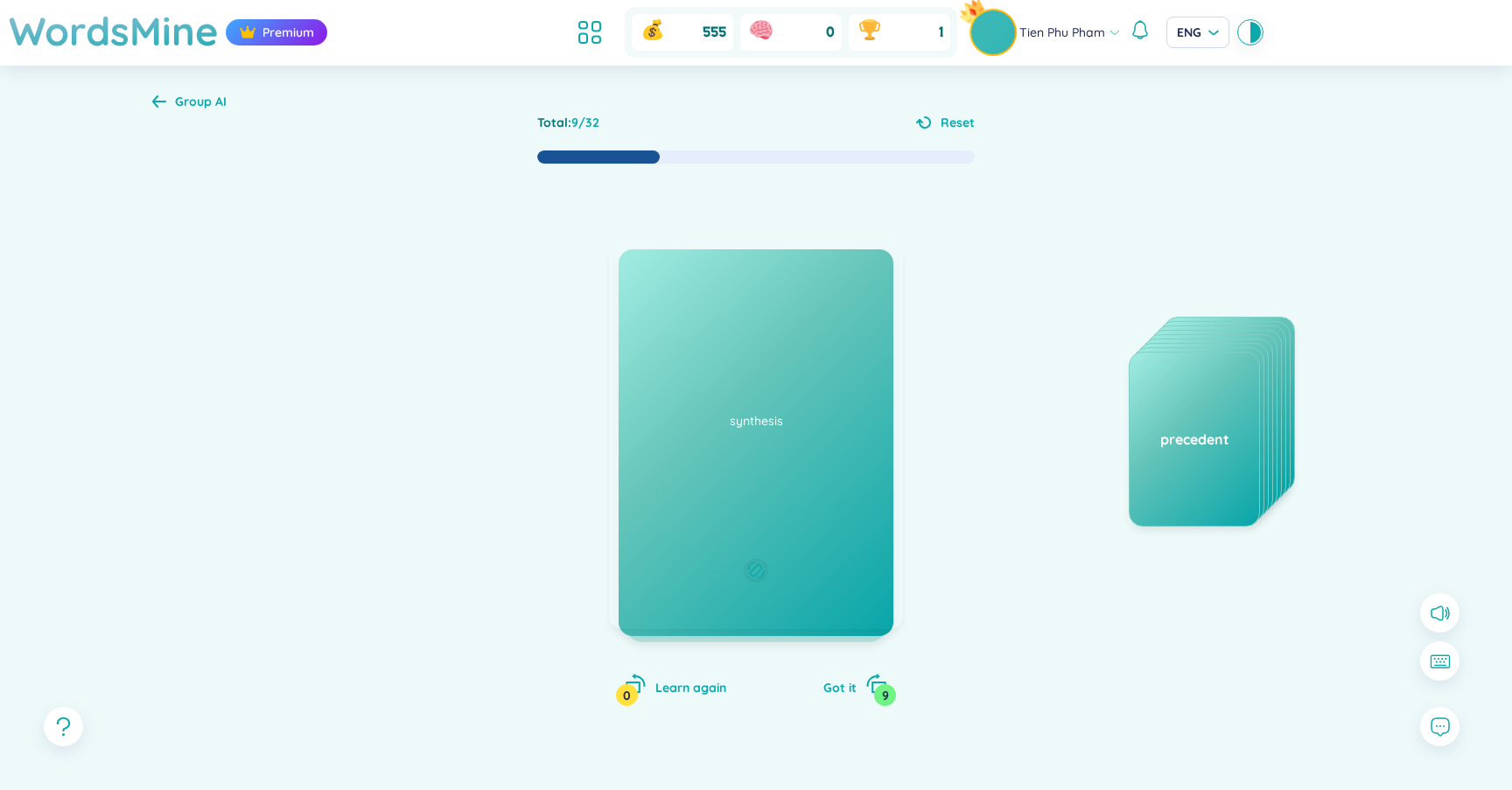
click at [851, 416] on div "định trước Tính từ Accept predetermined losses:" at bounding box center [756, 404] width 273 height 98
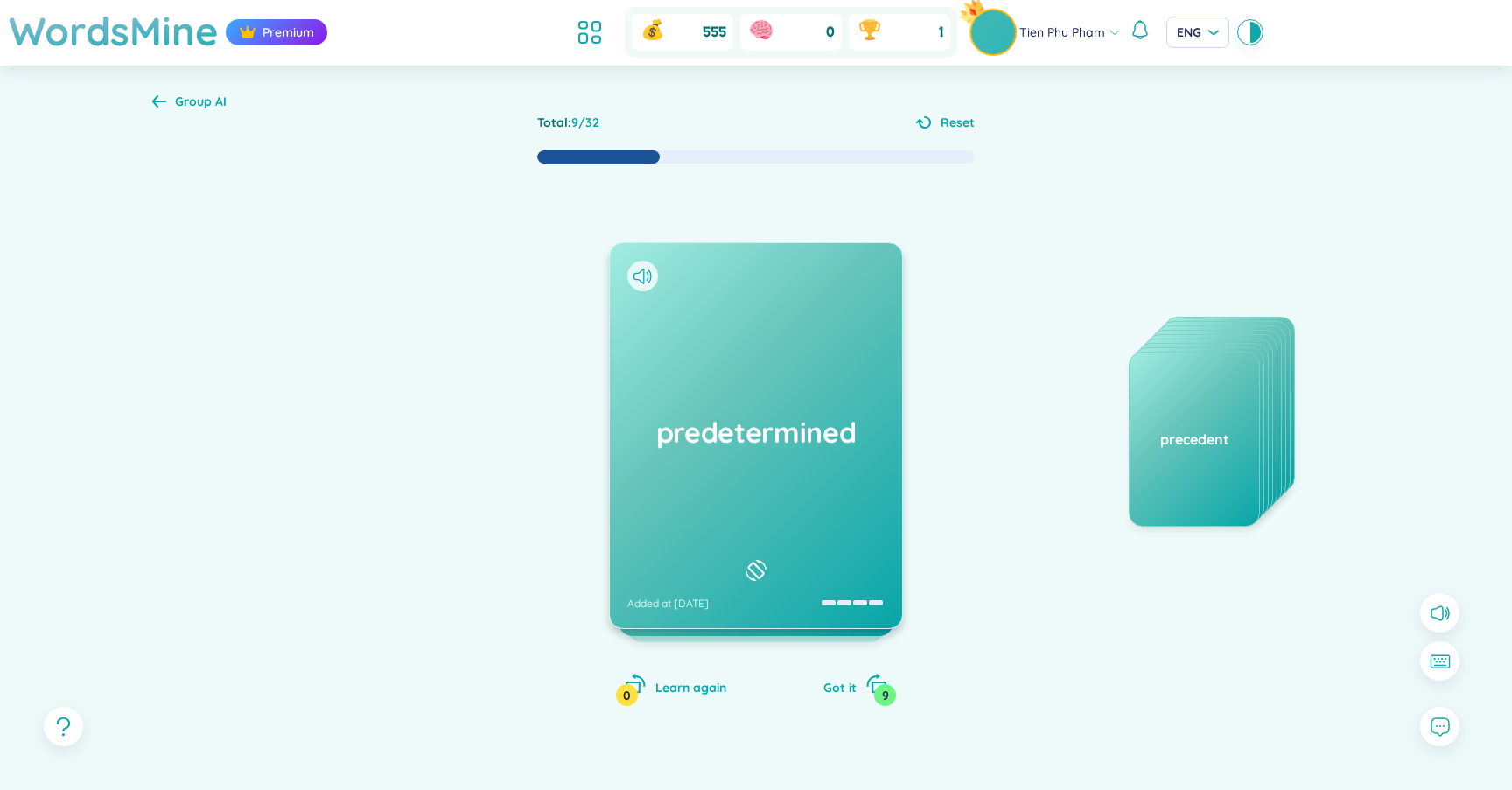
click at [851, 416] on h1 "predetermined" at bounding box center [756, 431] width 257 height 38
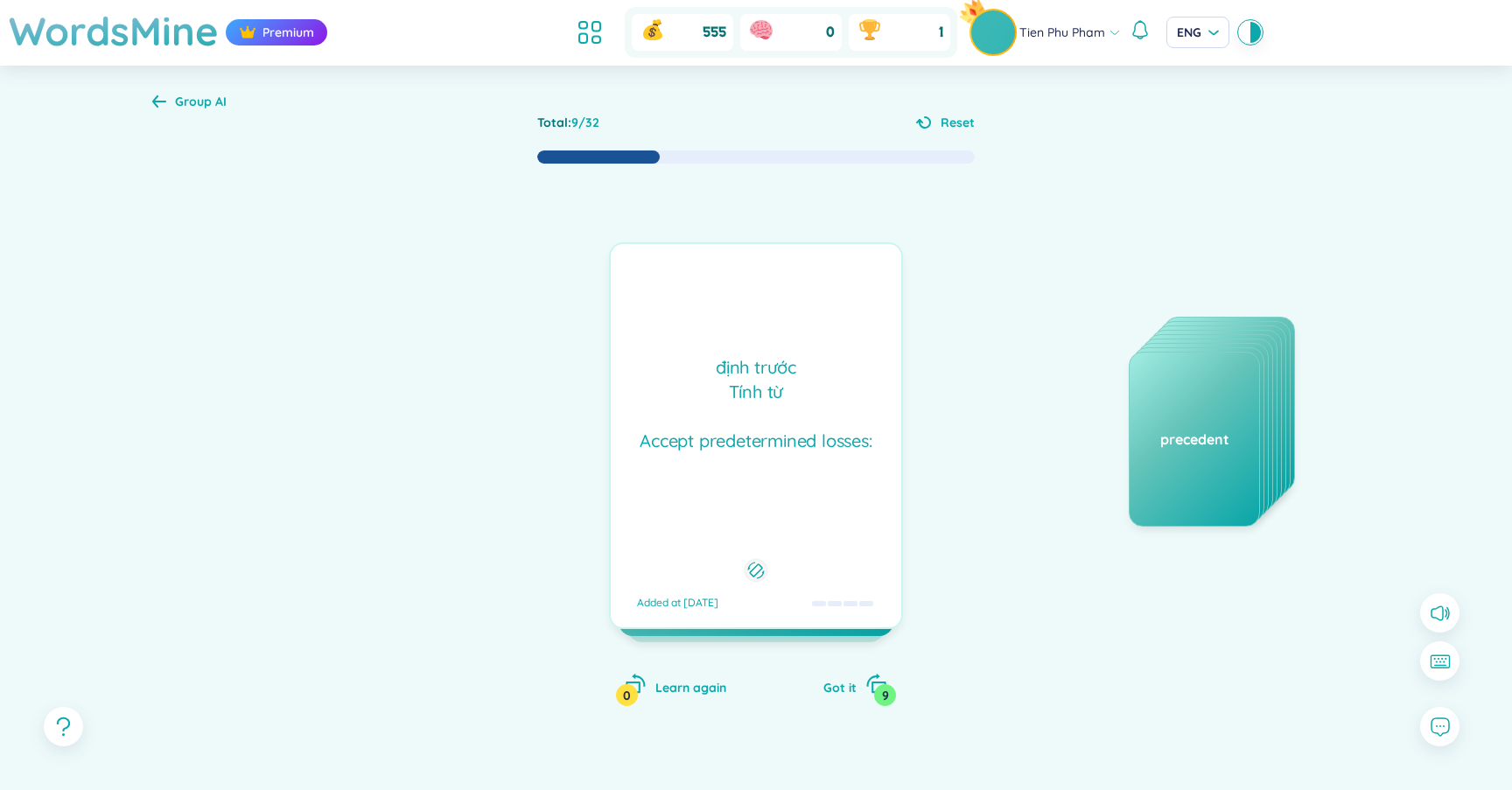
click at [838, 443] on div "định trước Tính từ Accept predetermined losses:" at bounding box center [756, 404] width 273 height 98
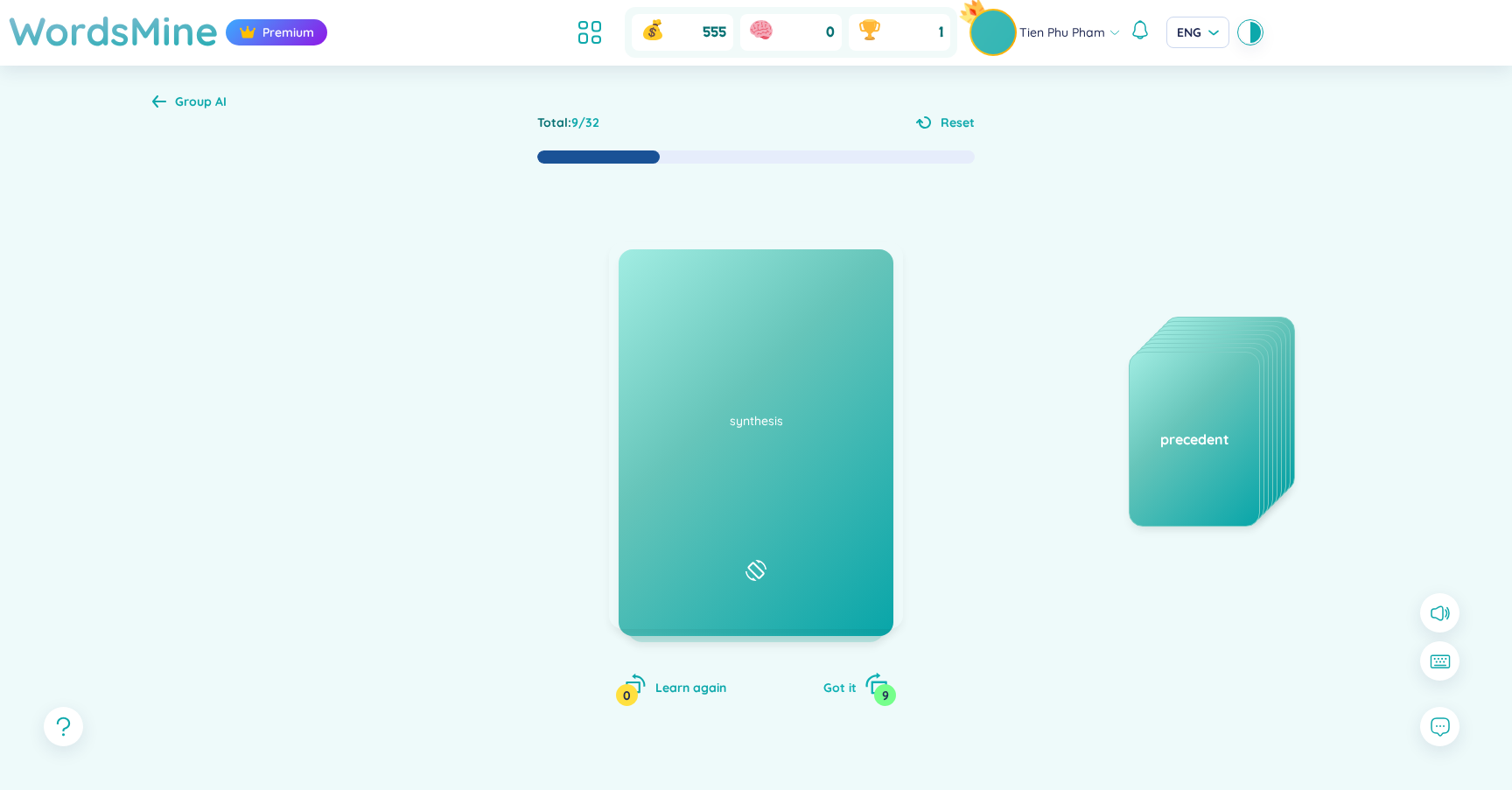
click at [844, 691] on span "Got it" at bounding box center [839, 688] width 33 height 16
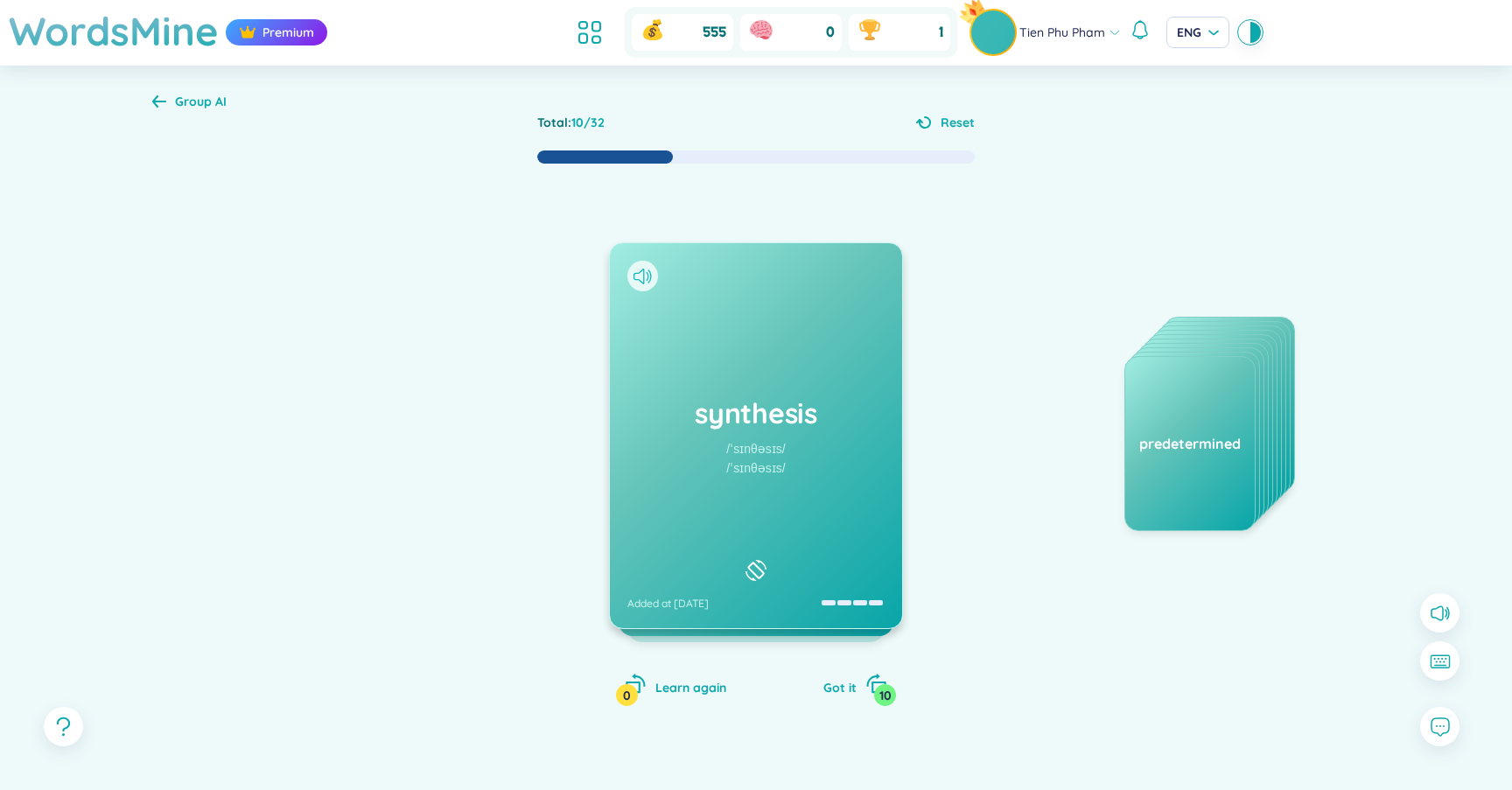
click at [640, 275] on icon at bounding box center [642, 277] width 19 height 16
click at [701, 387] on div "synthesis /ˈsɪnθəsɪs/ /ˈsɪnθəsɪs/ Added at 21/9/2025" at bounding box center [756, 436] width 292 height 385
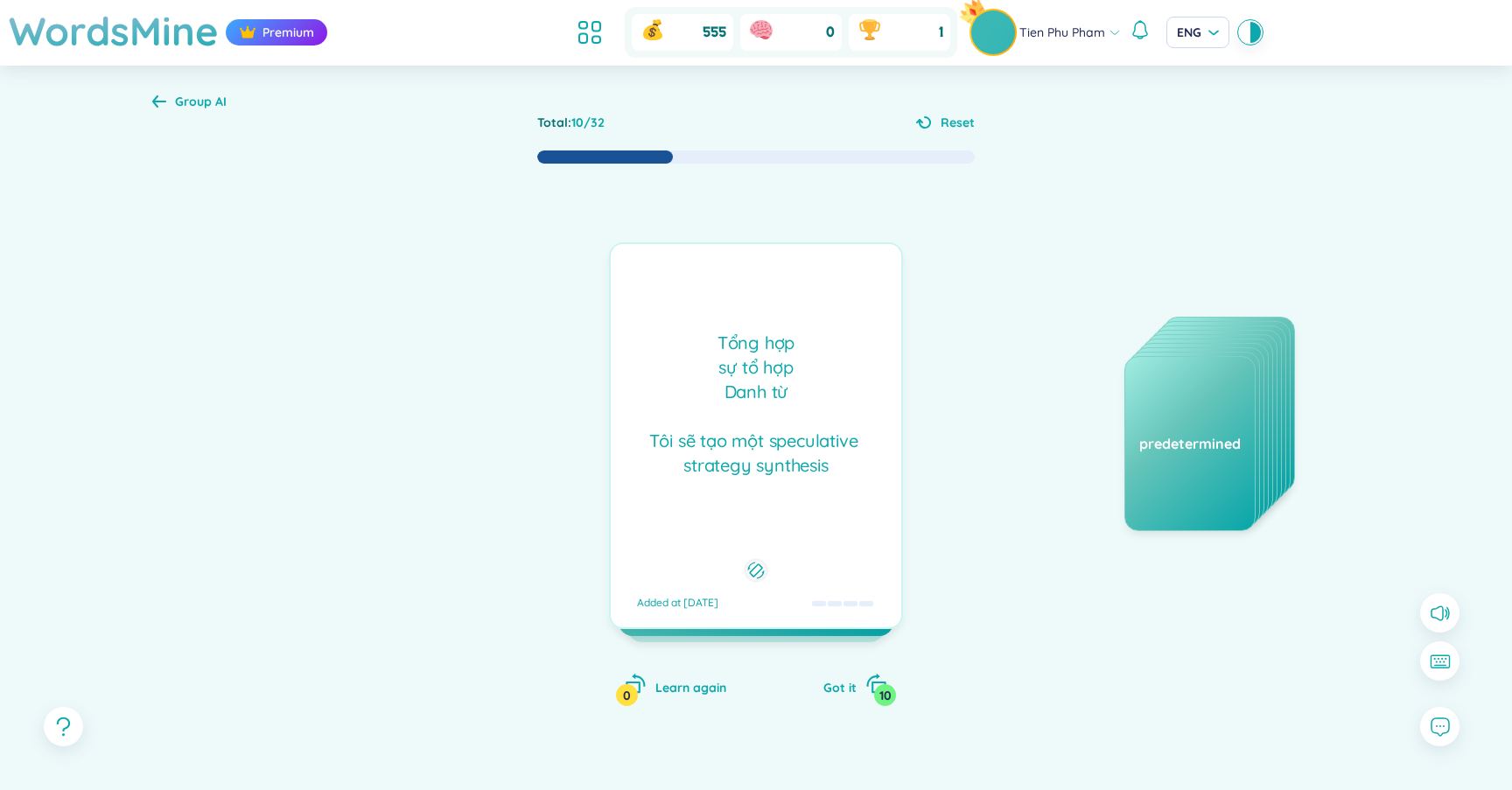
click at [712, 377] on div "Tổng hợp sự tổ hợp Danh từ Tôi sẽ tạo một speculative strategy synthesis" at bounding box center [756, 404] width 273 height 147
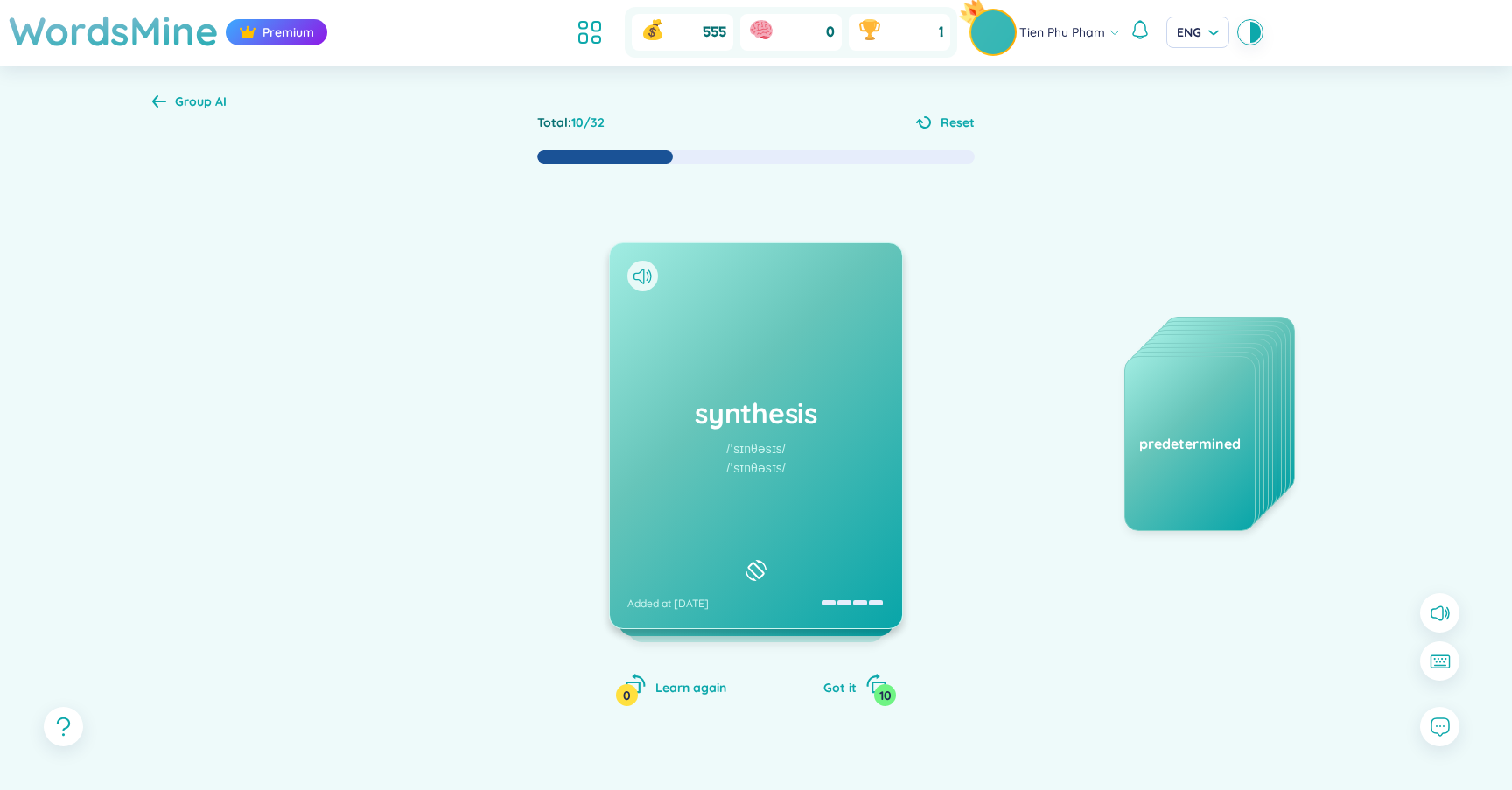
click at [767, 391] on div "synthesis /ˈsɪnθəsɪs/ /ˈsɪnθəsɪs/ Added at 21/9/2025" at bounding box center [756, 436] width 292 height 385
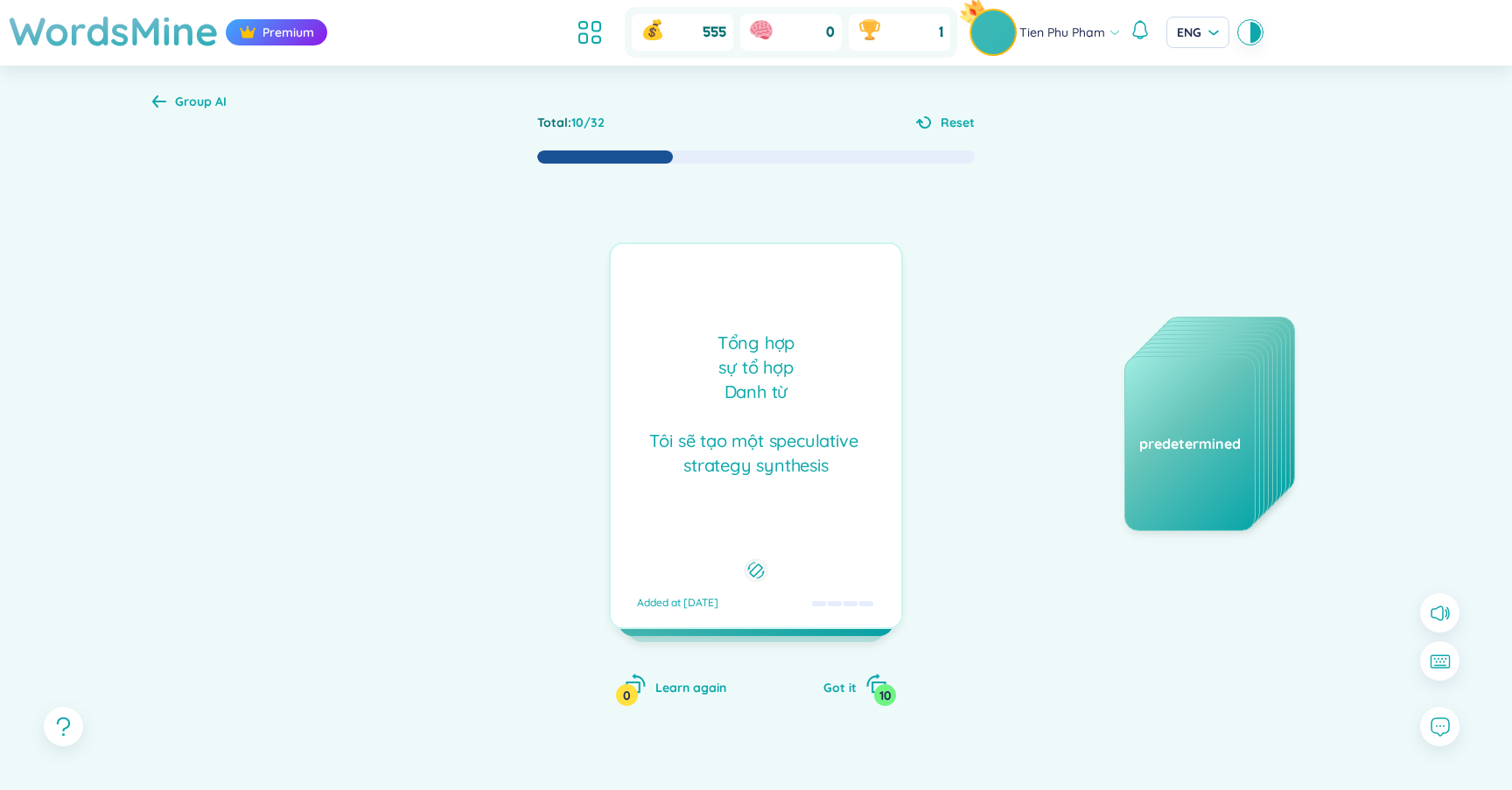
click at [767, 391] on div "Tổng hợp sự tổ hợp Danh từ Tôi sẽ tạo một speculative strategy synthesis" at bounding box center [756, 404] width 273 height 147
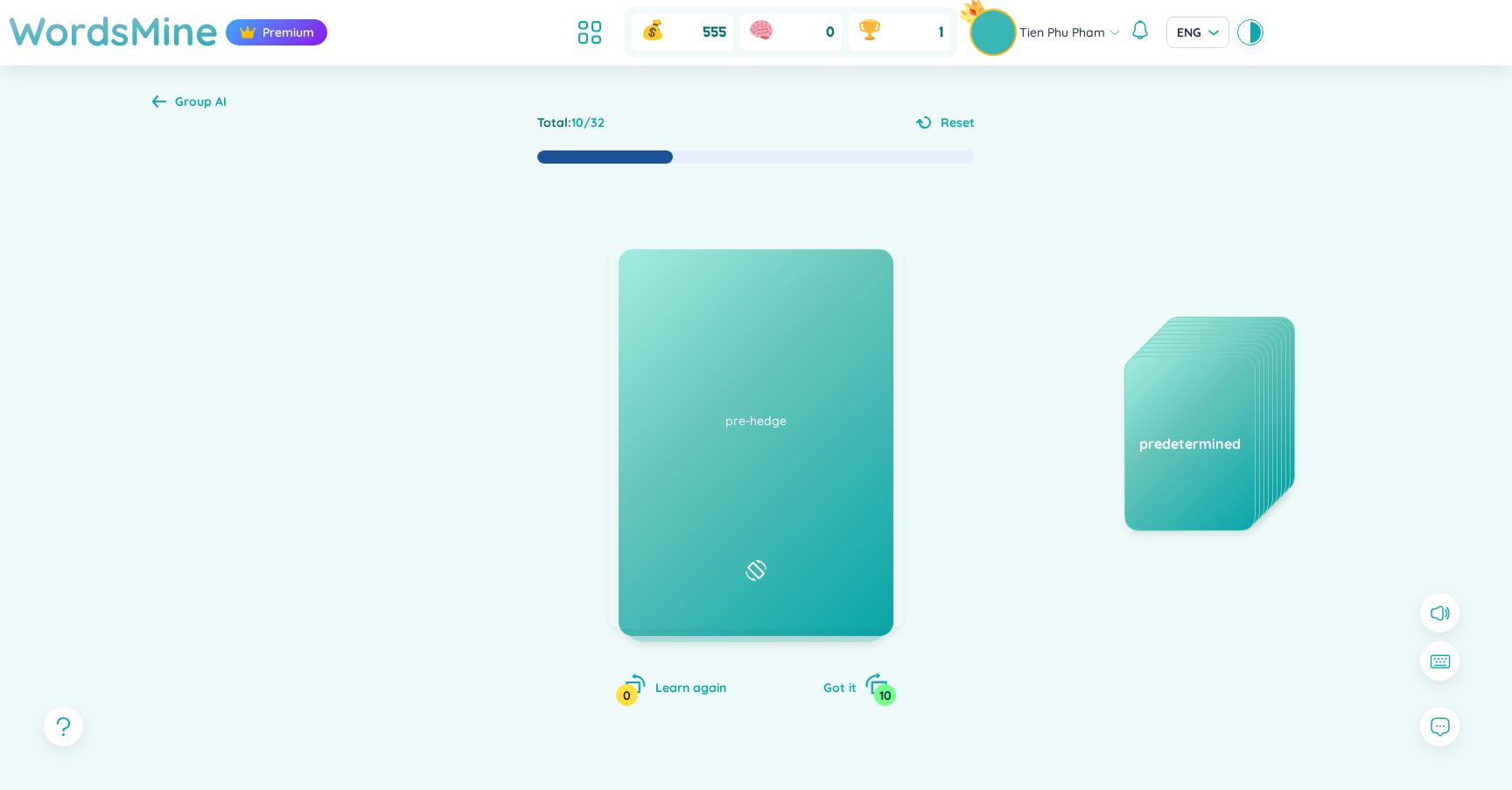
click at [867, 683] on icon "rotate-right" at bounding box center [873, 680] width 15 height 14
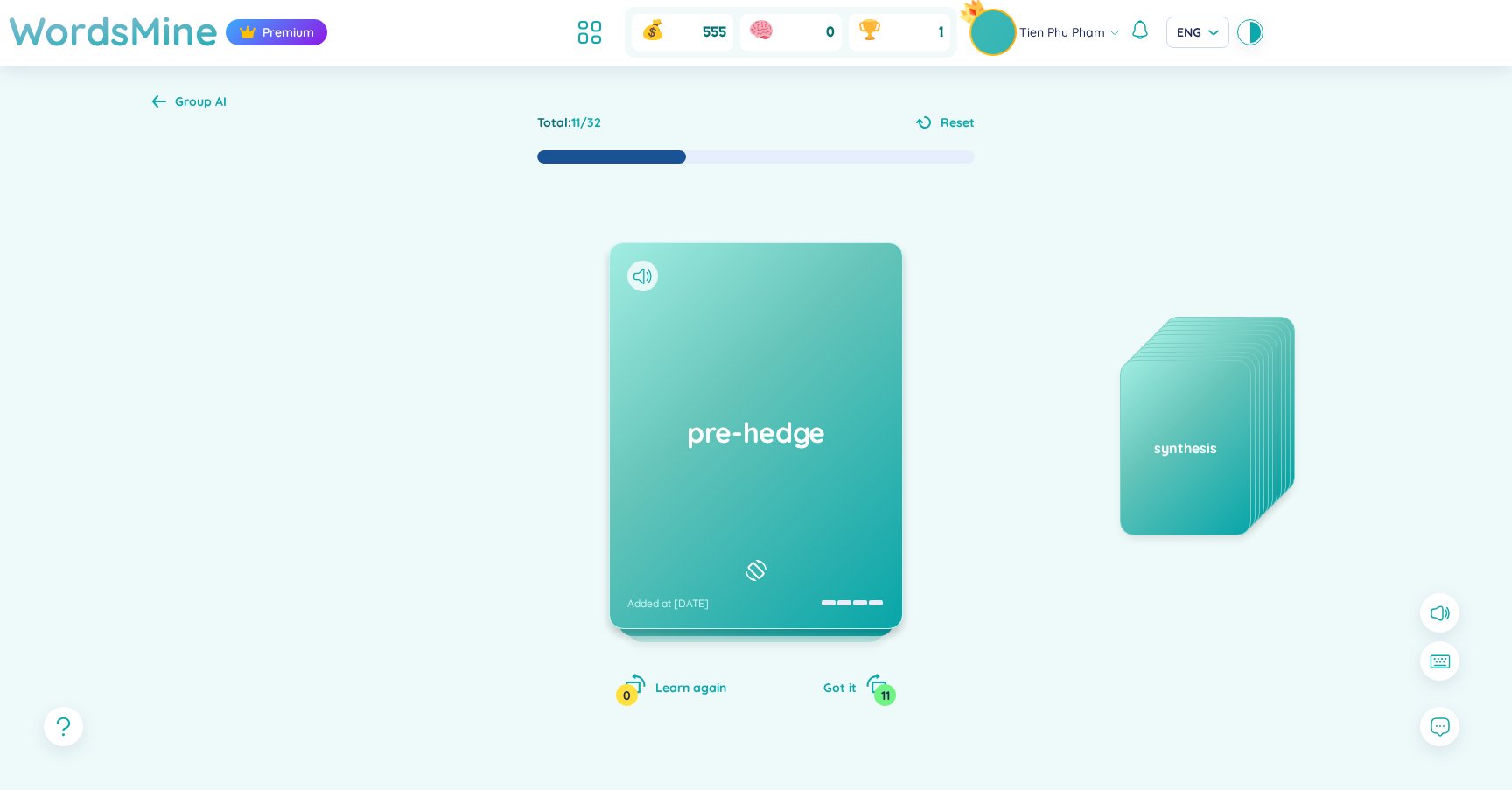
click at [796, 455] on div "pre-hedge Added at 21/9/2025" at bounding box center [756, 436] width 292 height 385
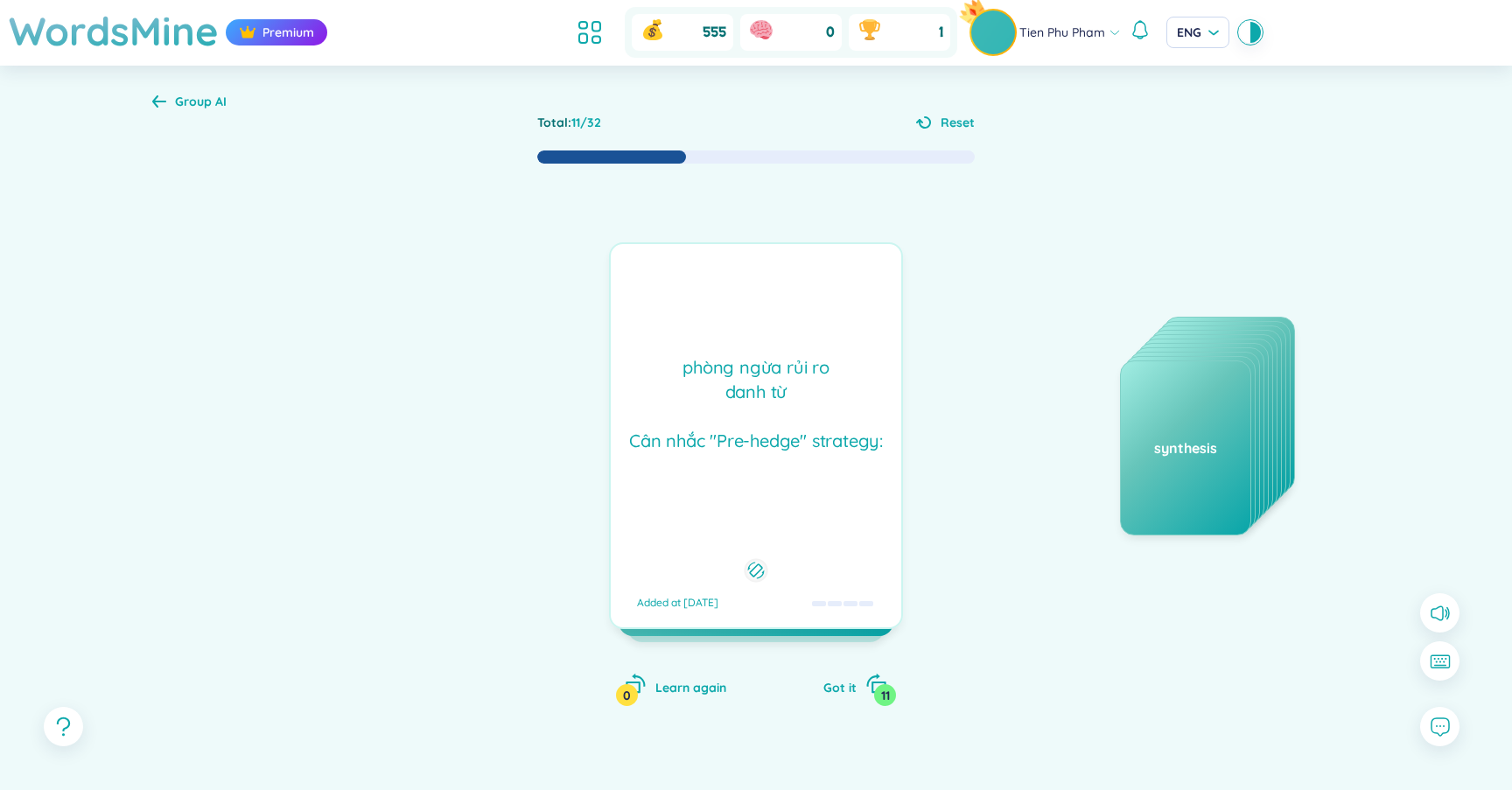
click at [811, 453] on div "phòng ngừa rủi ro danh từ Cân nhắc "Pre-hedge" strategy:" at bounding box center [756, 404] width 273 height 98
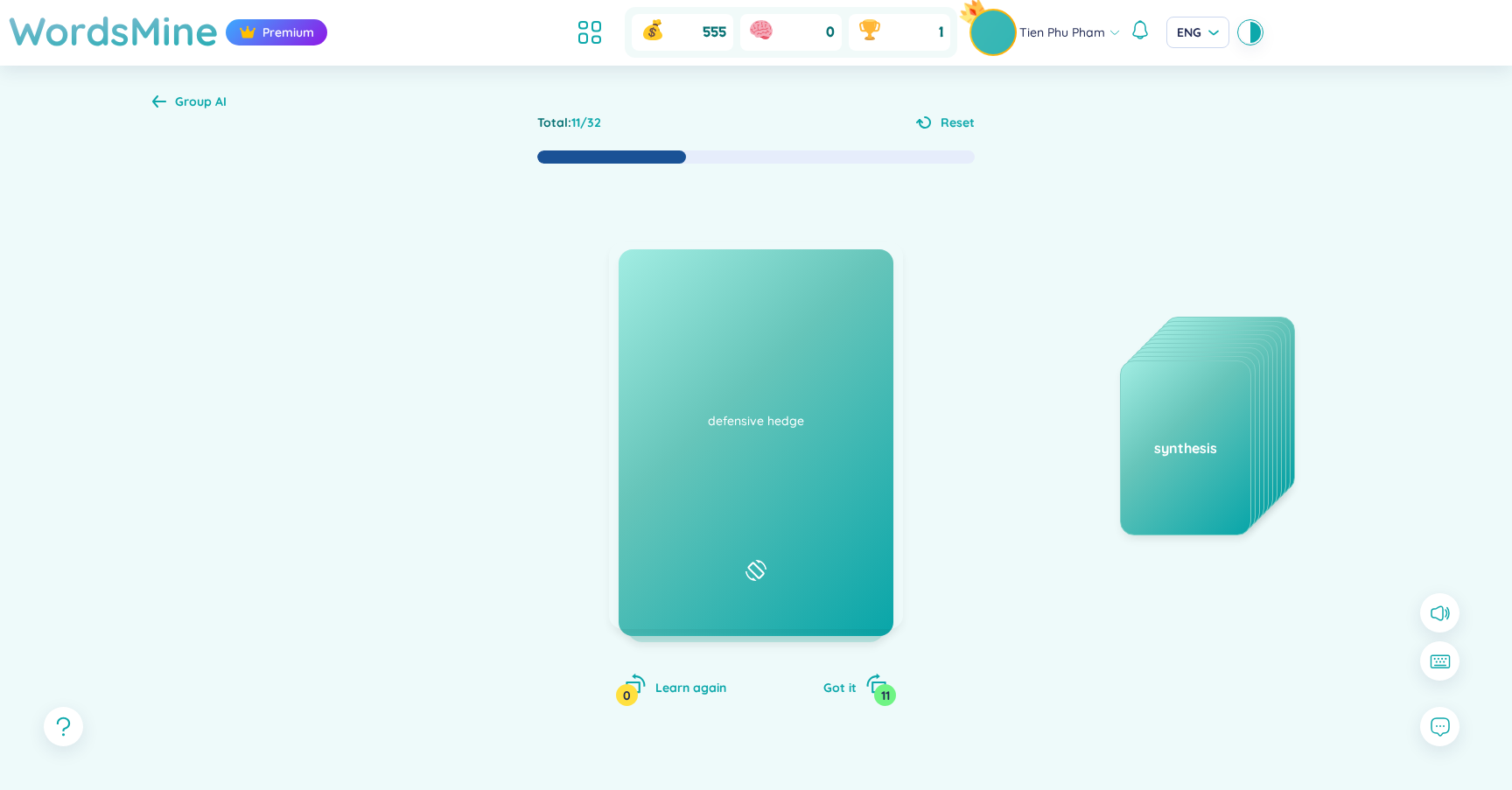
click at [642, 273] on icon at bounding box center [642, 277] width 19 height 16
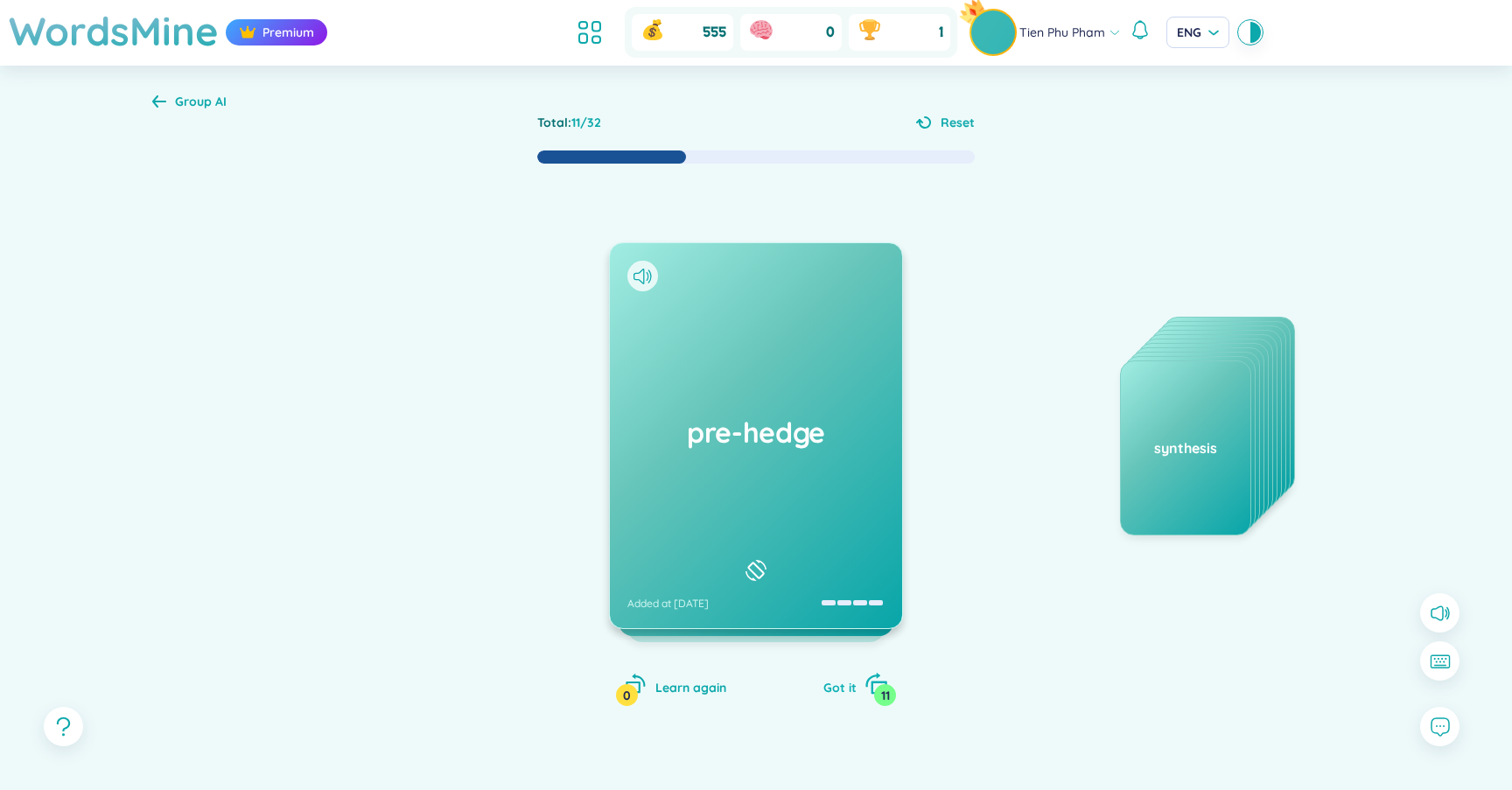
click at [831, 690] on span "Got it" at bounding box center [839, 688] width 33 height 16
click at [735, 317] on div "defensive hedge Added at 21/9/2025" at bounding box center [756, 436] width 292 height 385
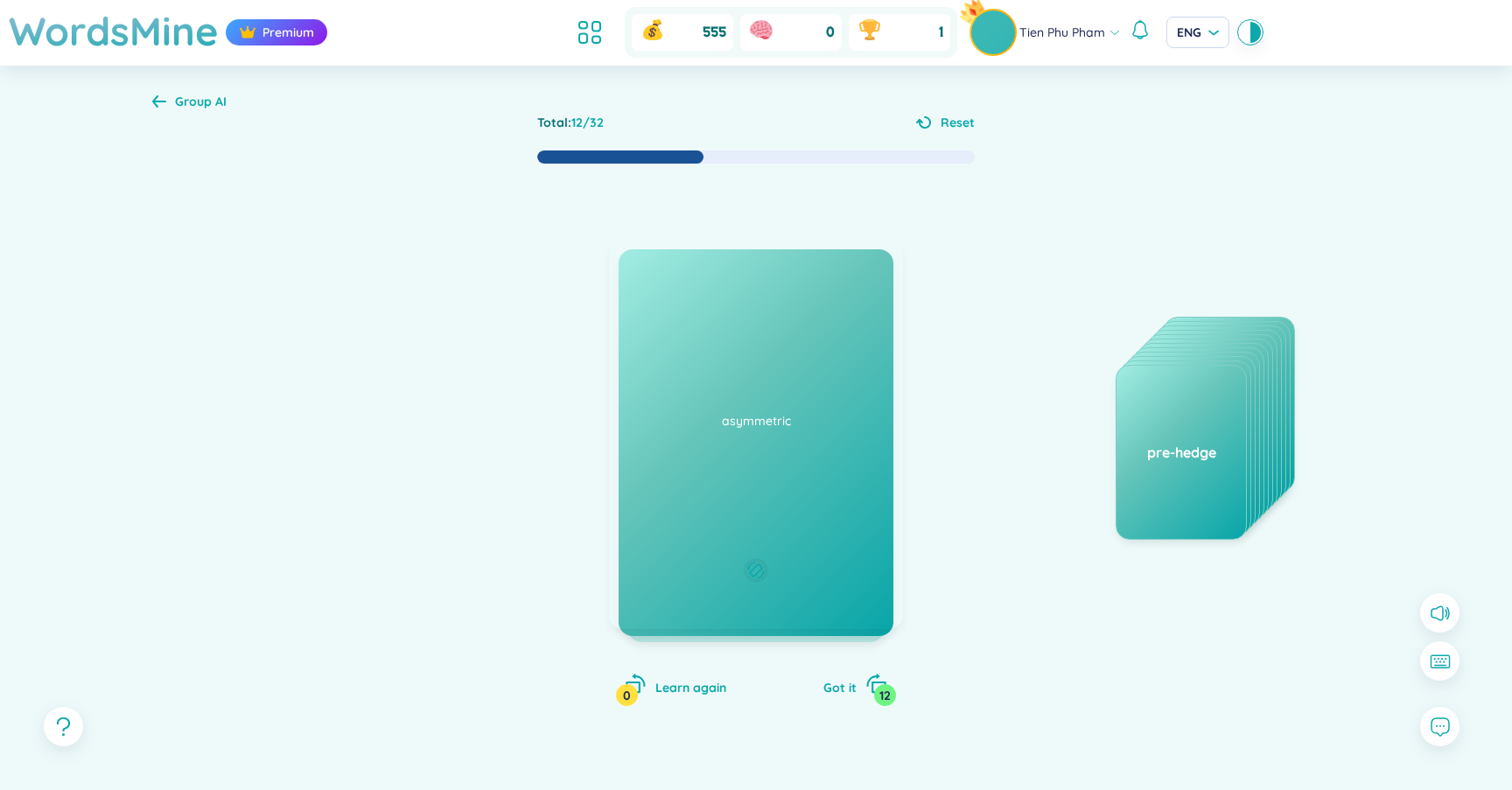
click at [750, 344] on div "Hàng rào phòng thủ: Danh từ 10% Defensive Hedge: Banking defensive + Cash reser…" at bounding box center [756, 404] width 273 height 122
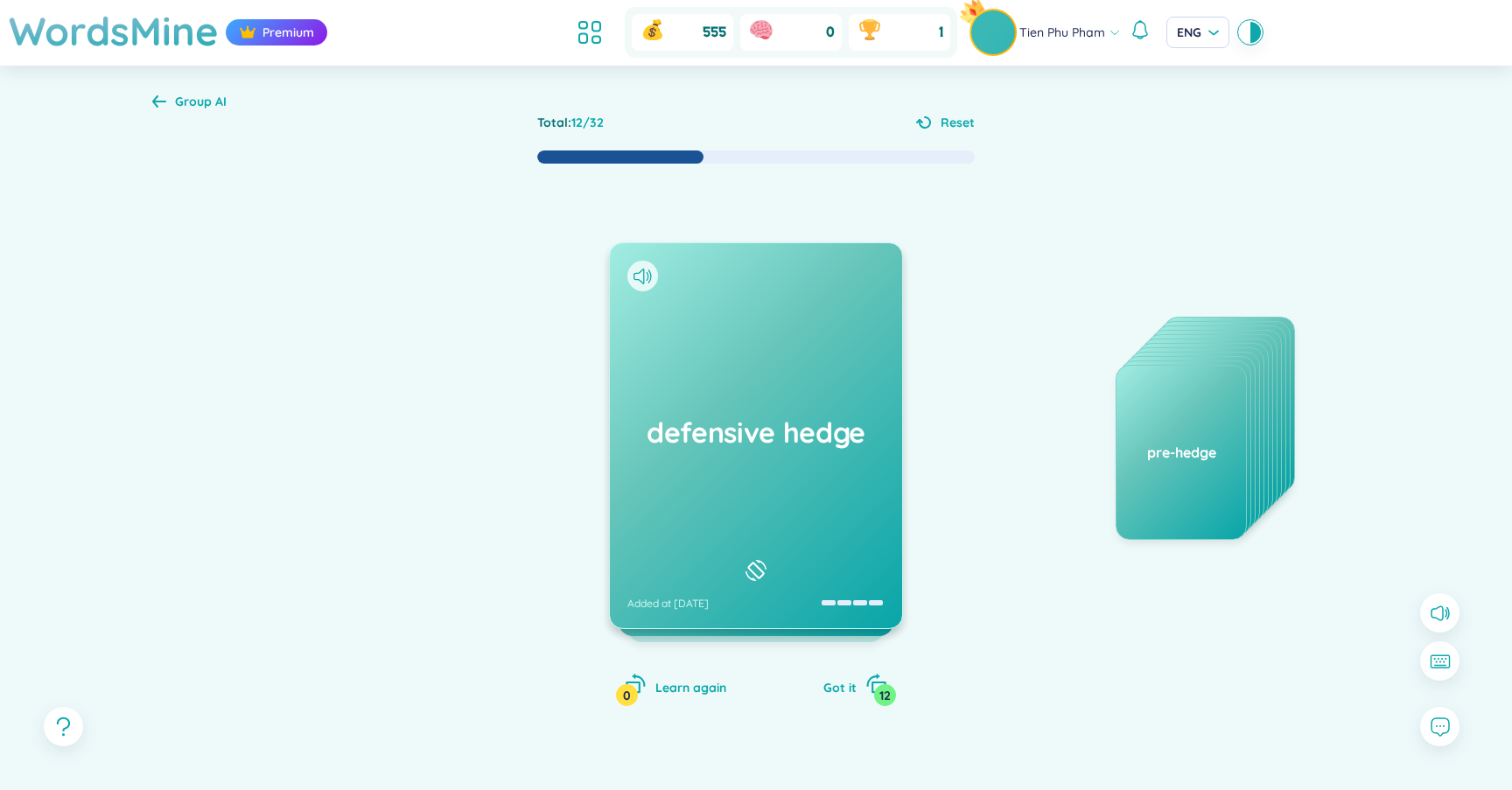
click at [805, 394] on div "defensive hedge Added at 21/9/2025" at bounding box center [756, 436] width 292 height 385
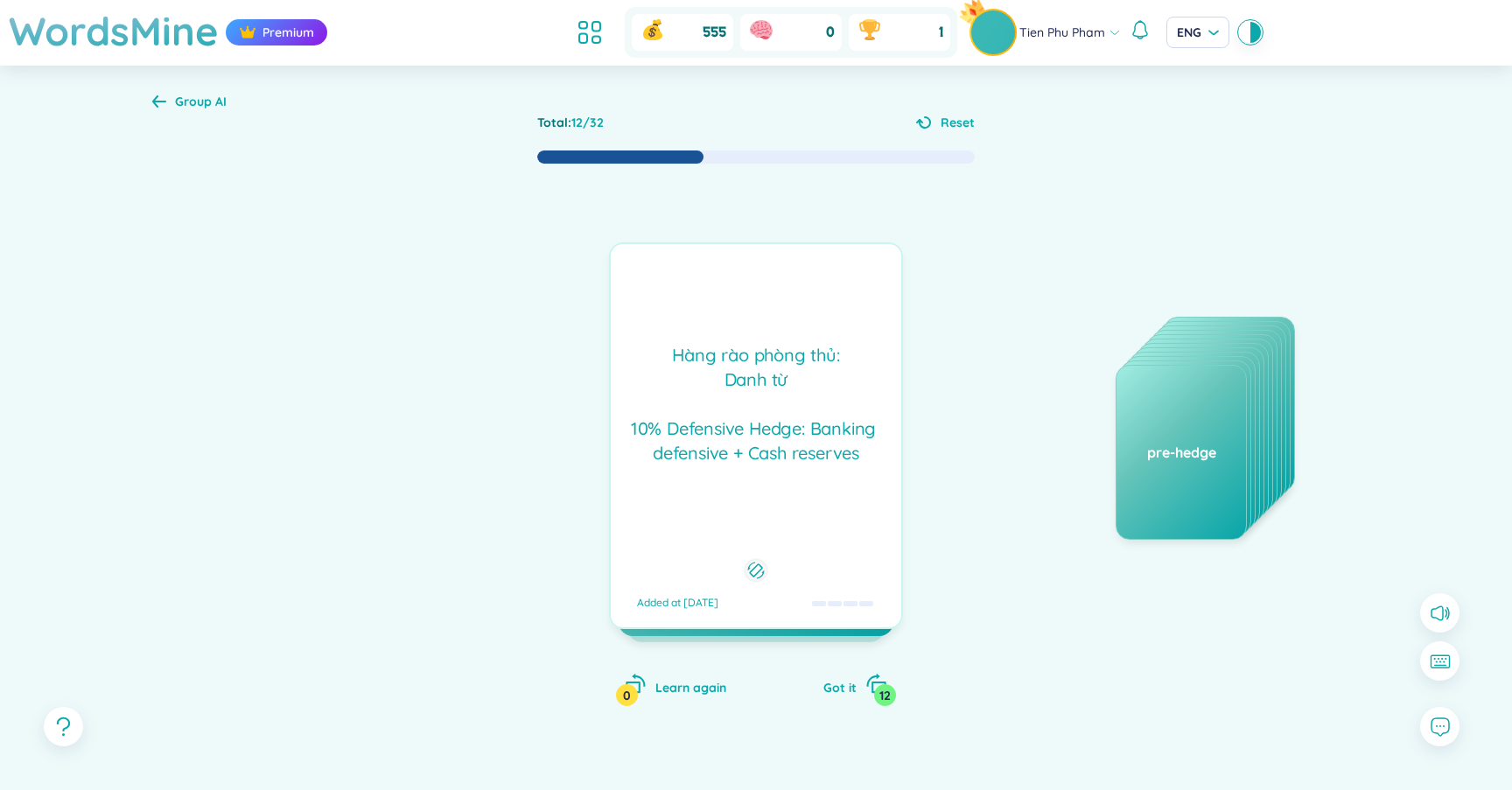
click at [805, 394] on div "Hàng rào phòng thủ: Danh từ 10% Defensive Hedge: Banking defensive + Cash reser…" at bounding box center [756, 404] width 273 height 122
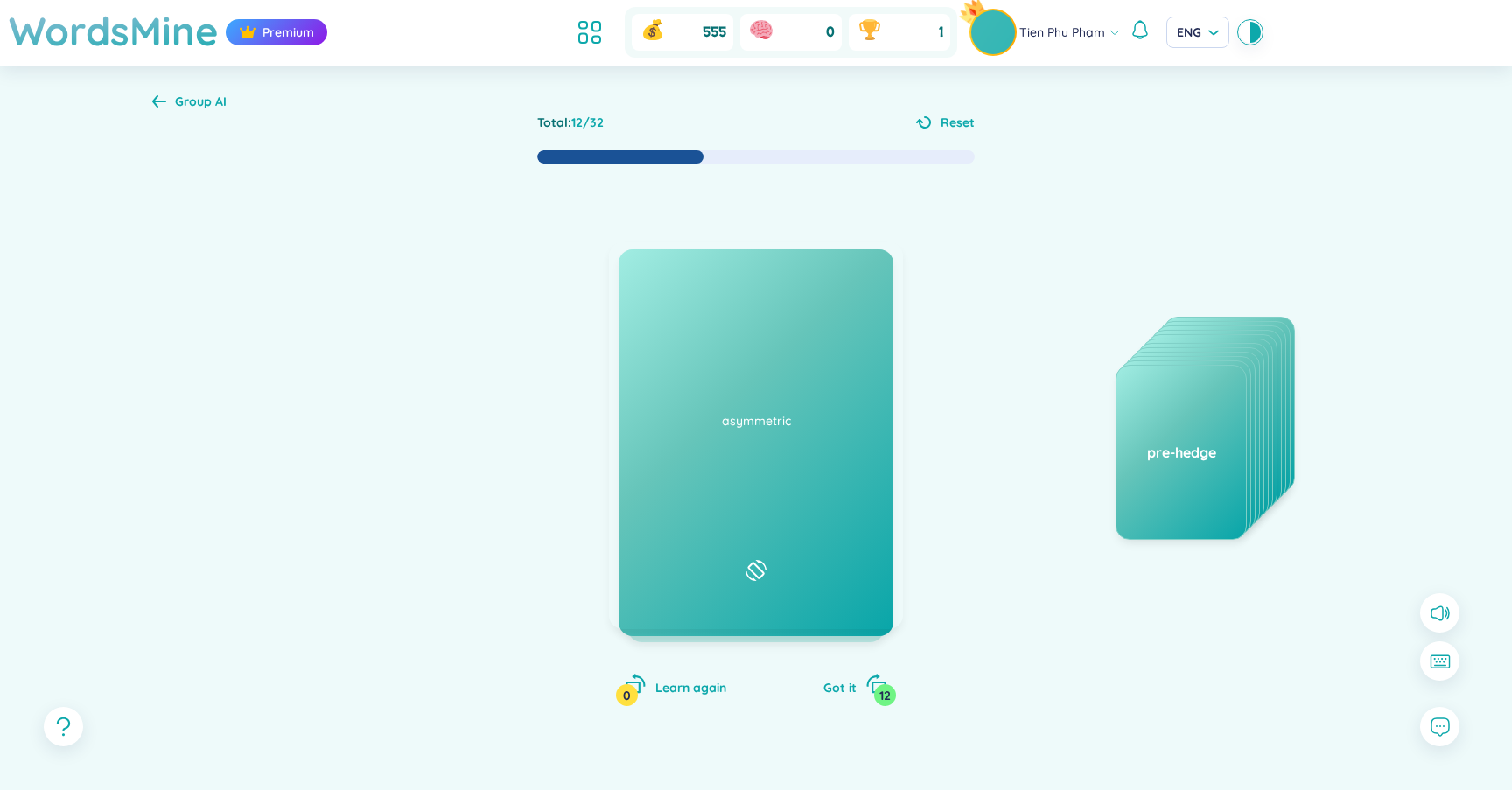
click at [805, 394] on div "defensive hedge Added at 21/9/2025" at bounding box center [756, 436] width 292 height 385
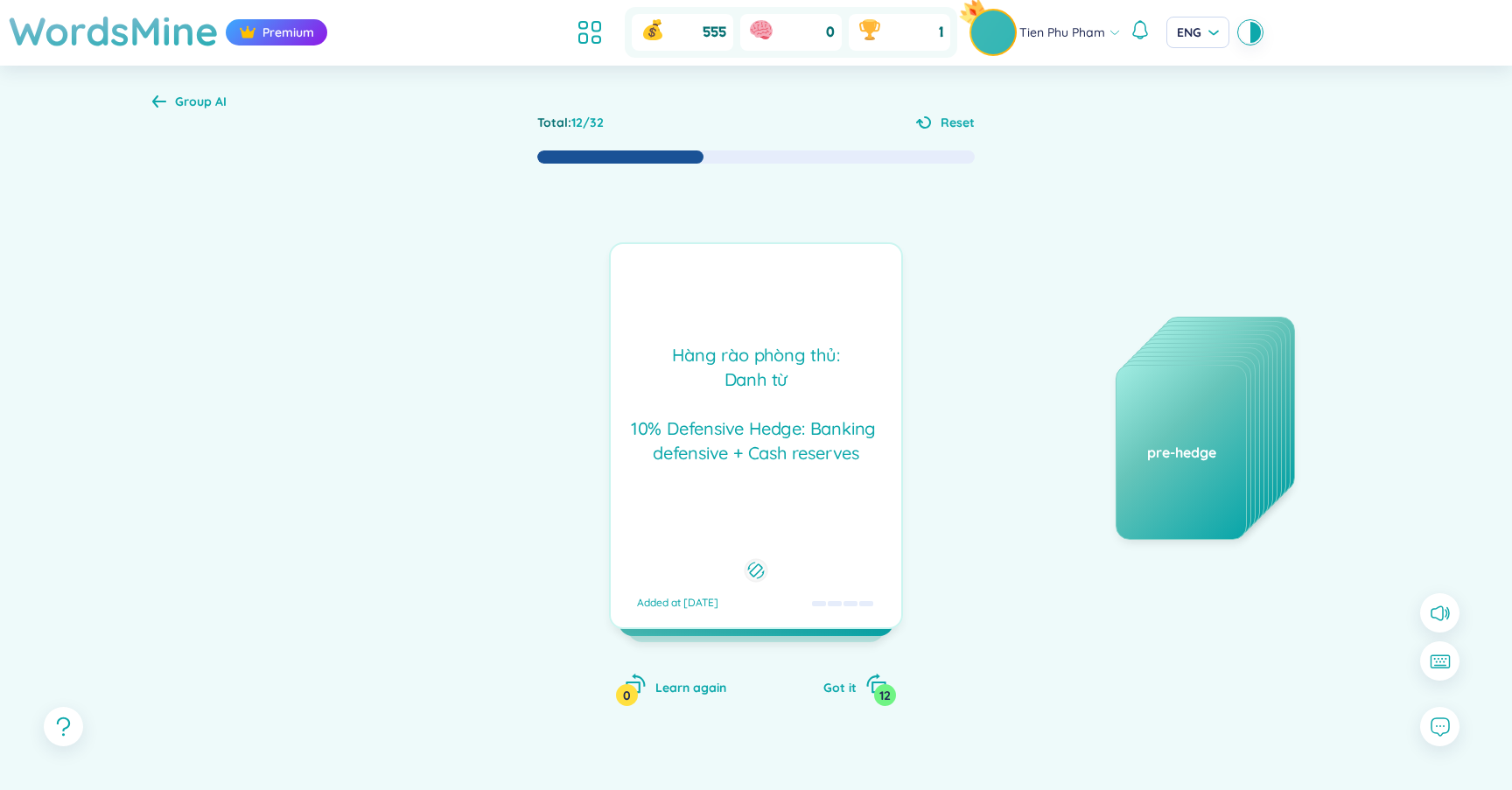
click at [805, 394] on div "Hàng rào phòng thủ: Danh từ 10% Defensive Hedge: Banking defensive + Cash reser…" at bounding box center [756, 404] width 273 height 122
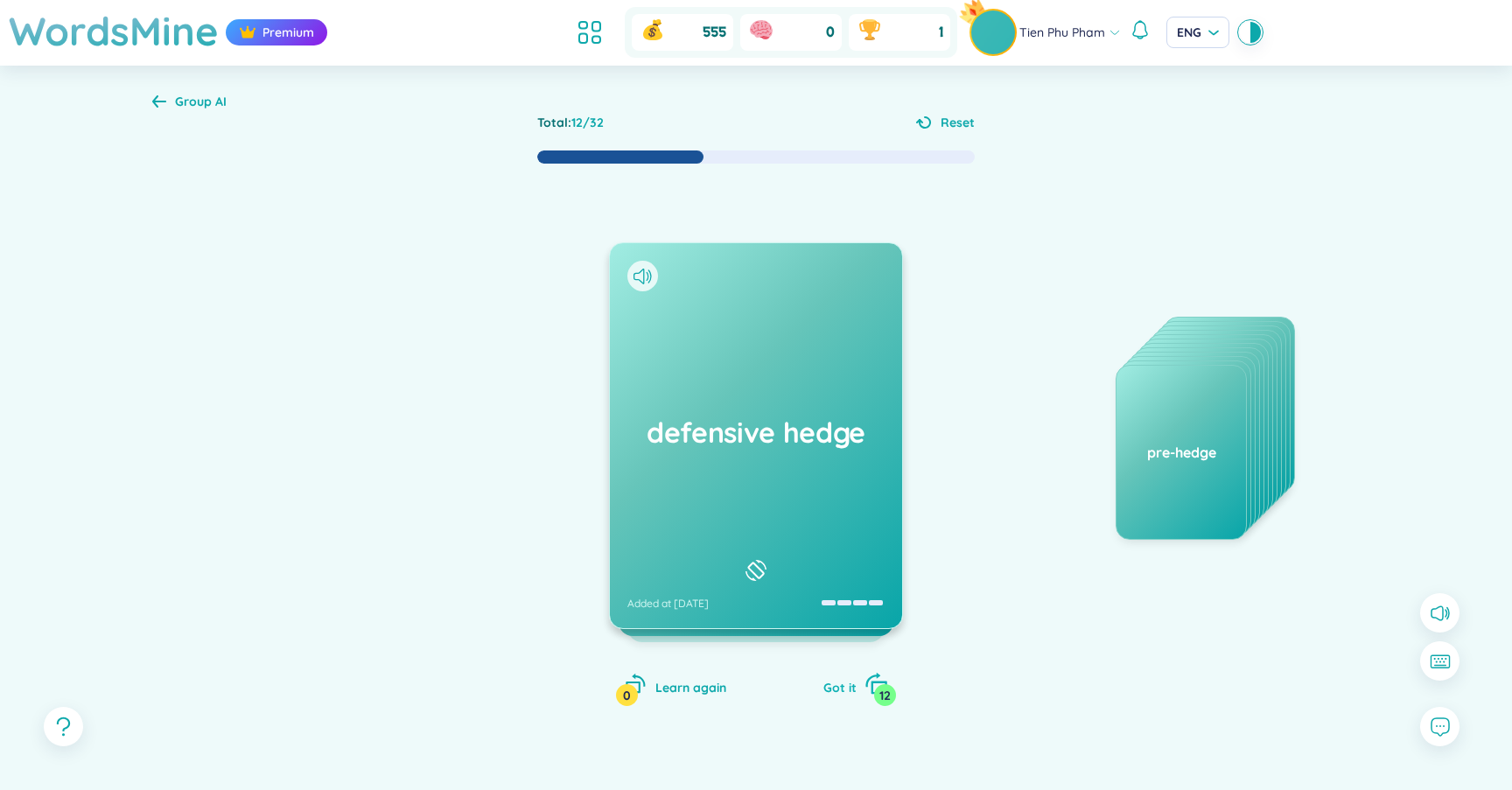
click at [852, 690] on span "Got it" at bounding box center [839, 688] width 33 height 16
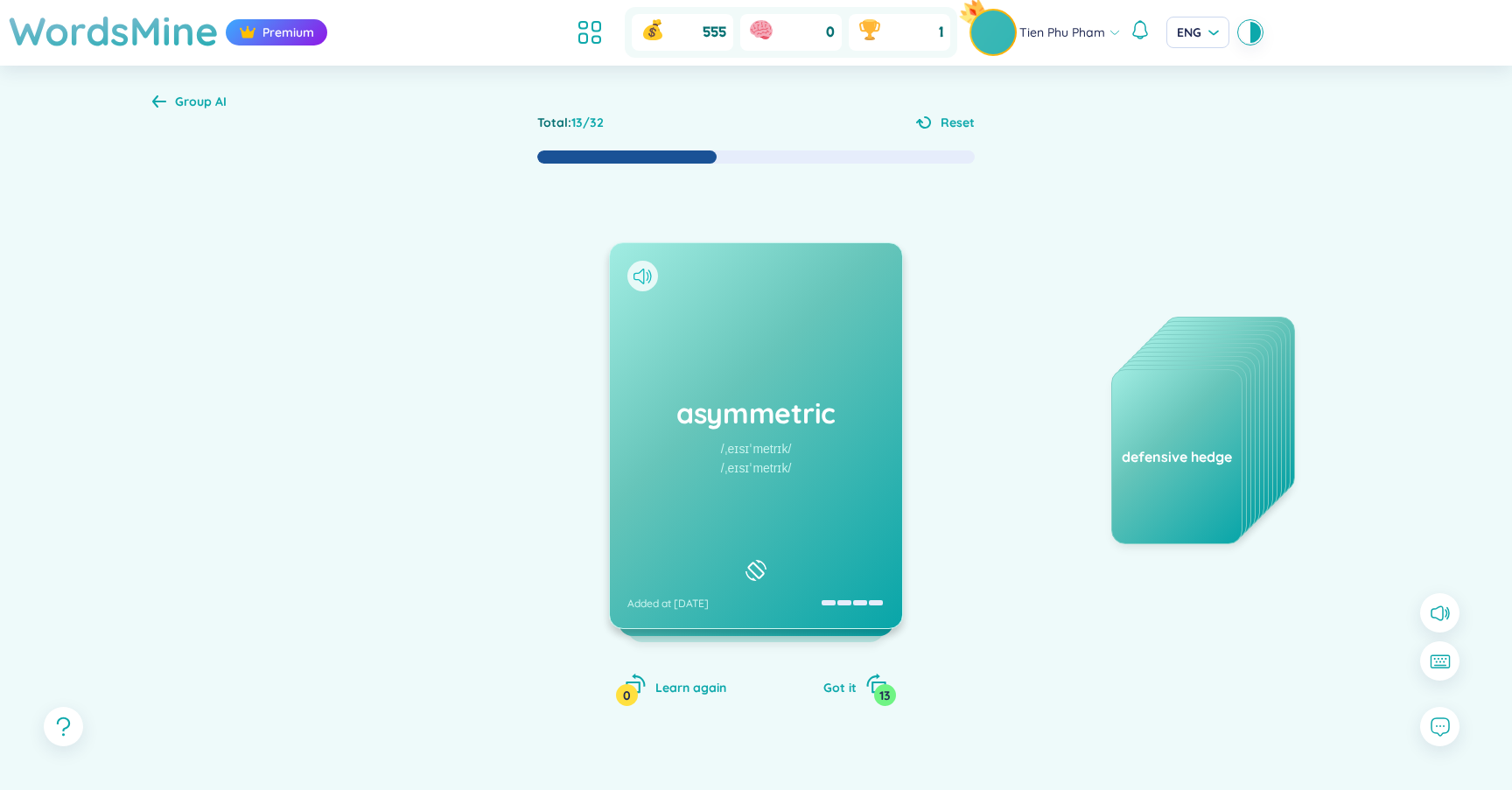
click at [644, 283] on icon at bounding box center [642, 277] width 19 height 16
click at [701, 428] on h1 "asymmetric" at bounding box center [756, 412] width 257 height 38
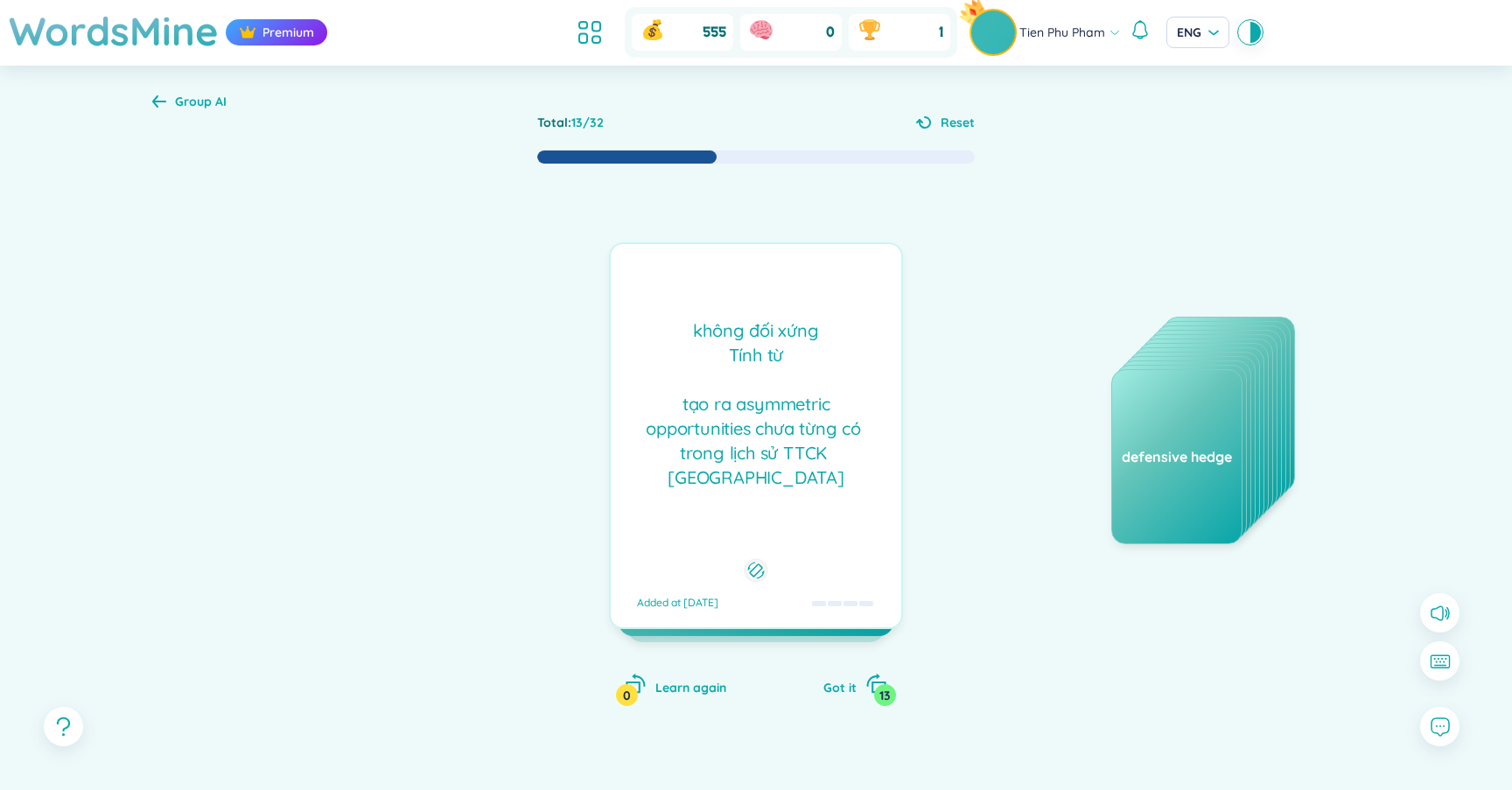
click at [701, 428] on div "không đối xứng Tính từ tạo ra asymmetric opportunities chưa từng có trong lịch …" at bounding box center [756, 404] width 273 height 171
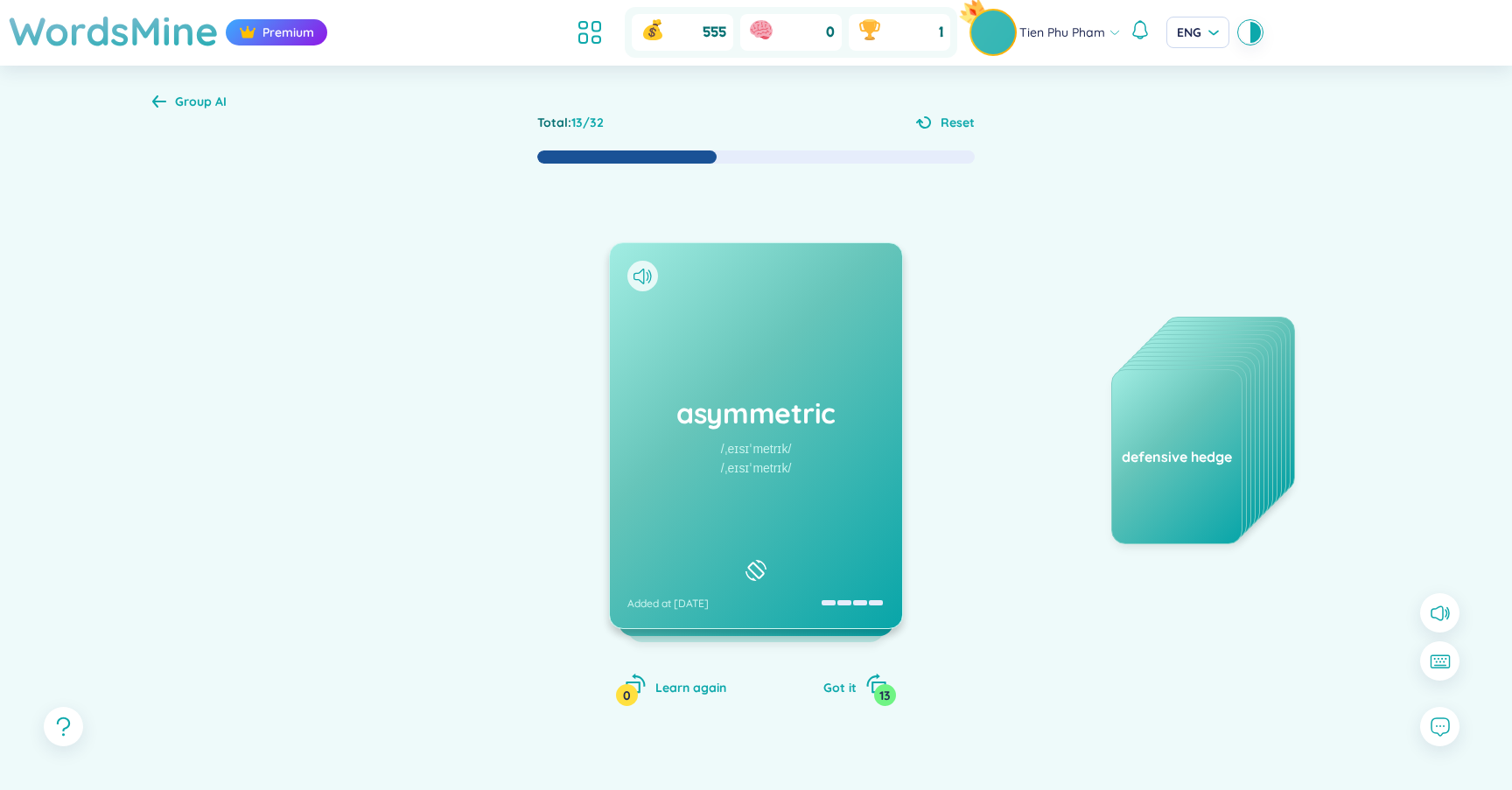
click at [701, 428] on div "asymmetric /ˌeɪsɪˈmetrɪk/ /ˌeɪsɪˈmetrɪk/ Added at 21/9/2025" at bounding box center [756, 436] width 294 height 387
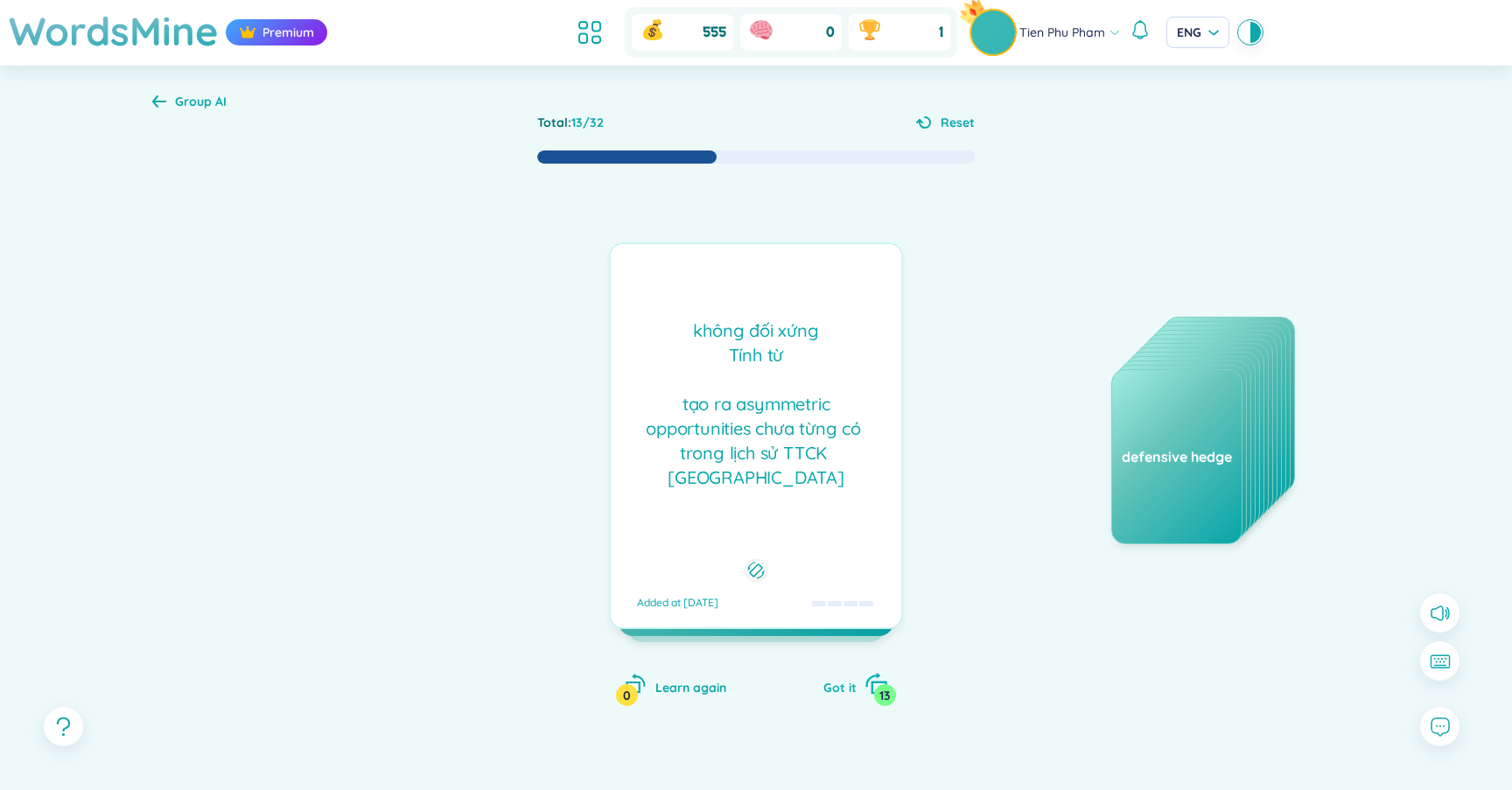
click at [849, 692] on span "Got it" at bounding box center [839, 688] width 33 height 16
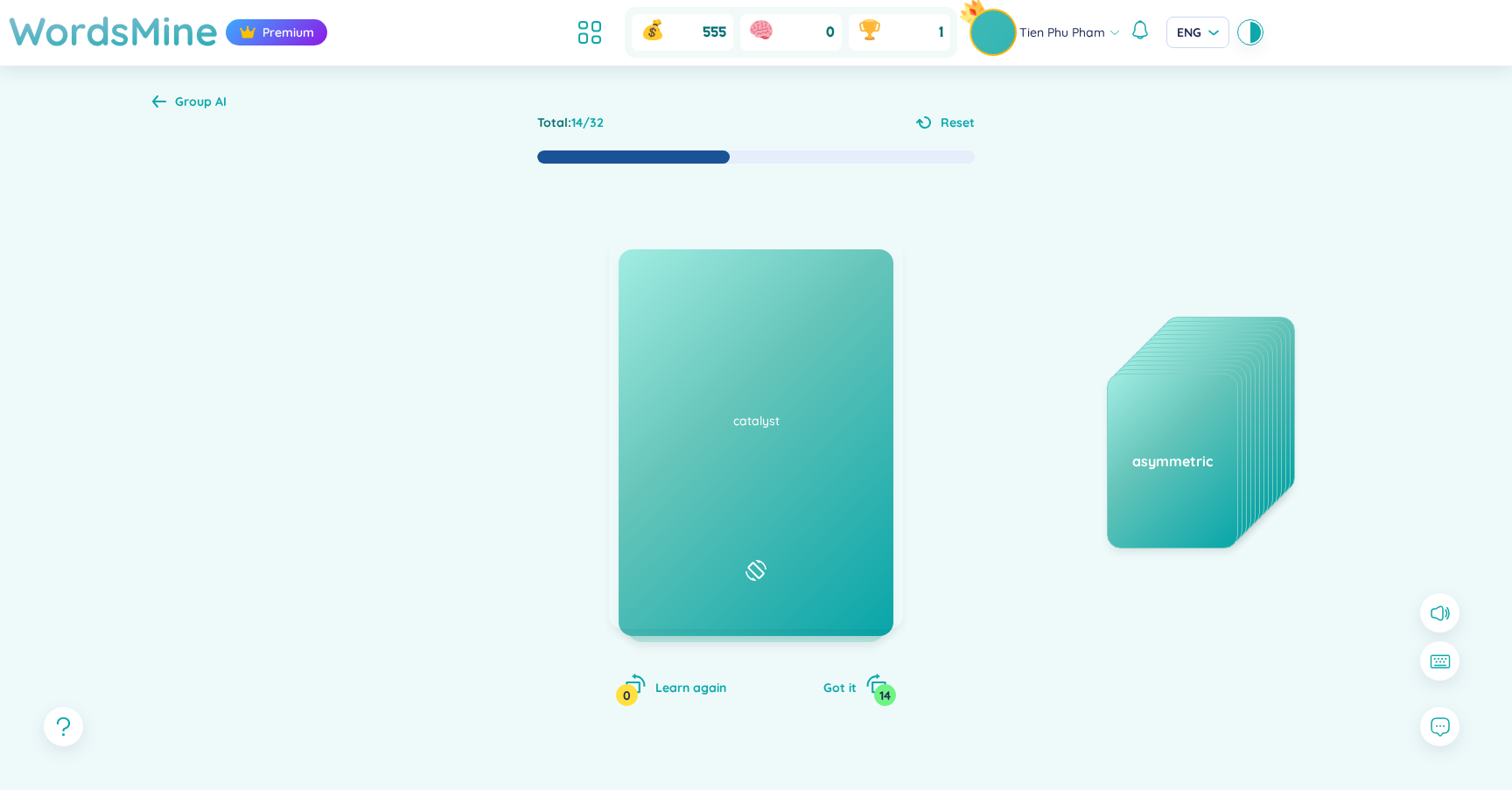
click at [835, 437] on div "astronomical /ˌæstrəˈnɑːmɪkl/ /ˌæstrəˈnɒmɪkl/ Added at 16/9/2025" at bounding box center [756, 436] width 292 height 385
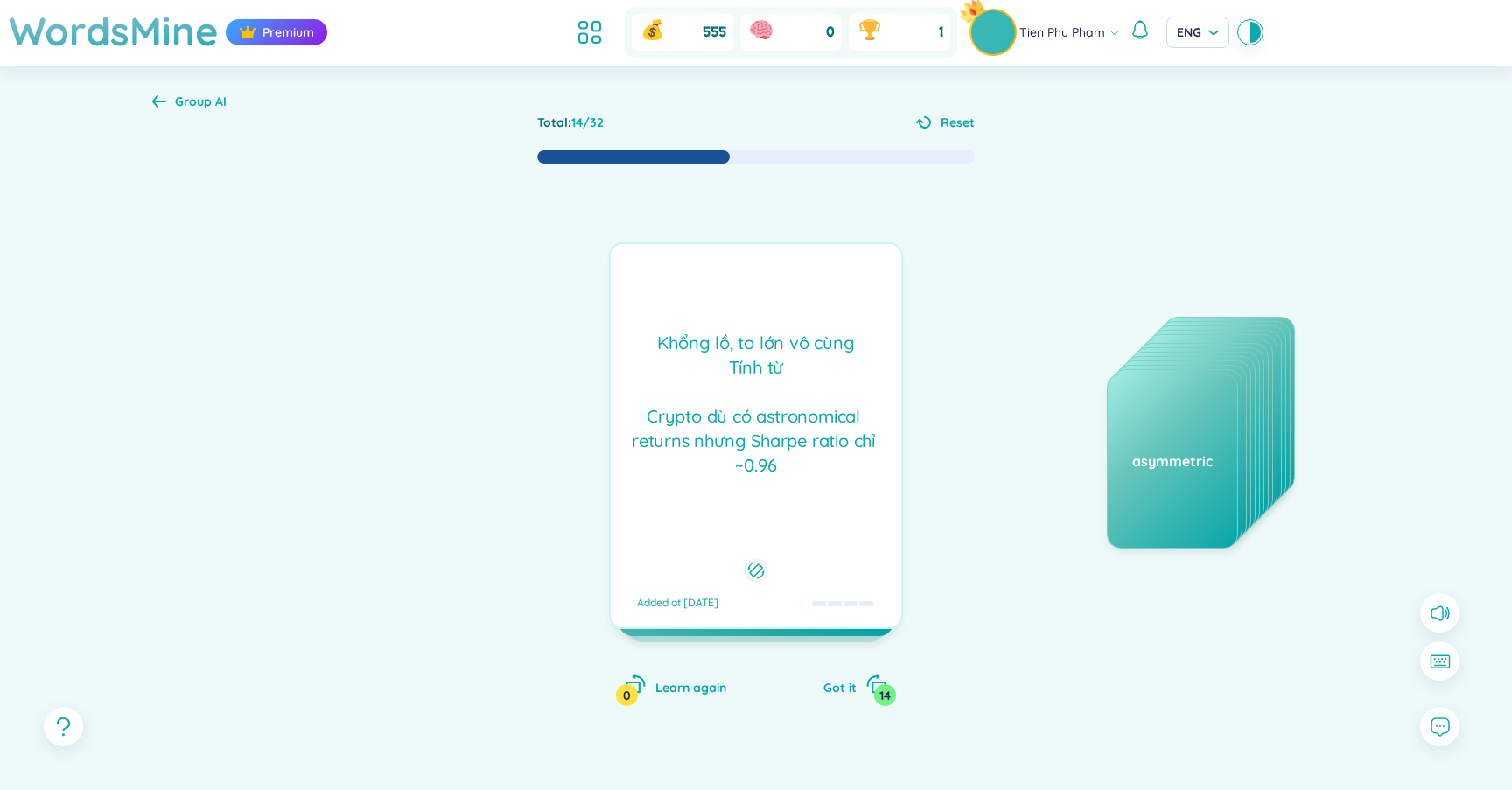
click at [835, 437] on div "Khổng lồ, to lớn vô cùng Tính từ Crypto dù có astronomical returns nhưng Sharpe…" at bounding box center [756, 404] width 273 height 147
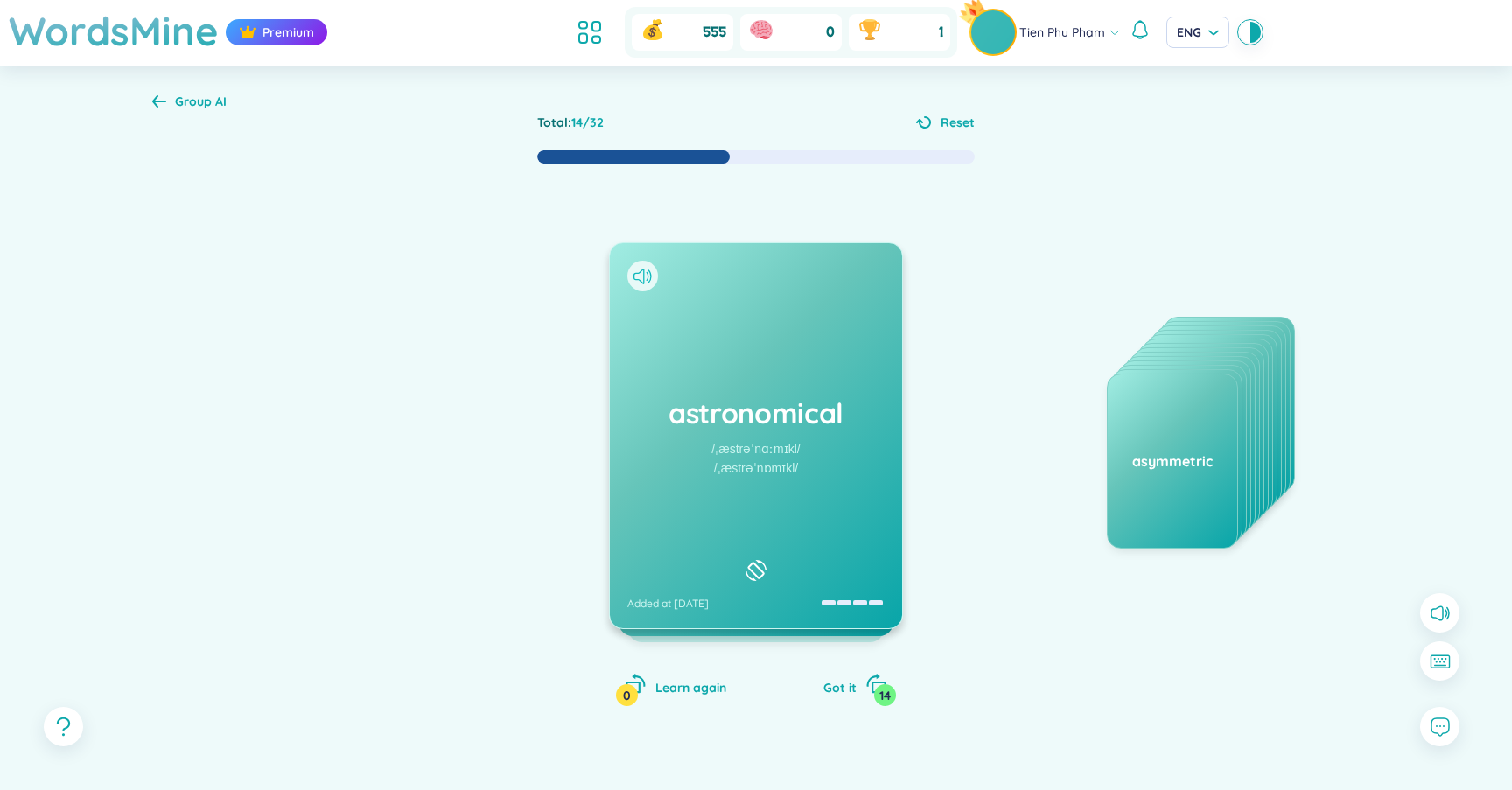
click at [644, 280] on icon at bounding box center [642, 277] width 19 height 16
click at [719, 399] on h1 "astronomical" at bounding box center [756, 412] width 257 height 38
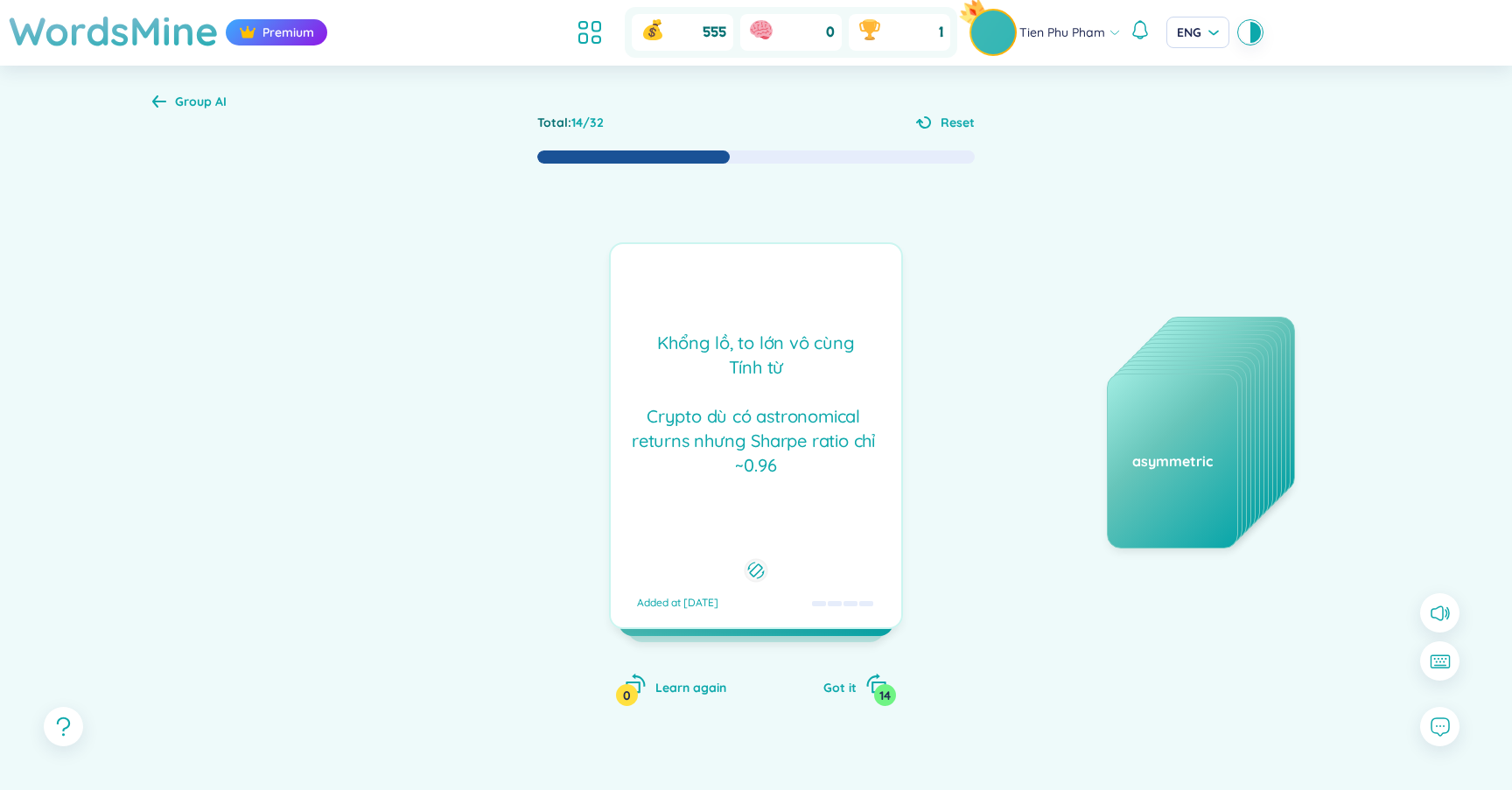
click at [810, 392] on div "Khổng lồ, to lớn vô cùng Tính từ Crypto dù có astronomical returns nhưng Sharpe…" at bounding box center [756, 404] width 273 height 147
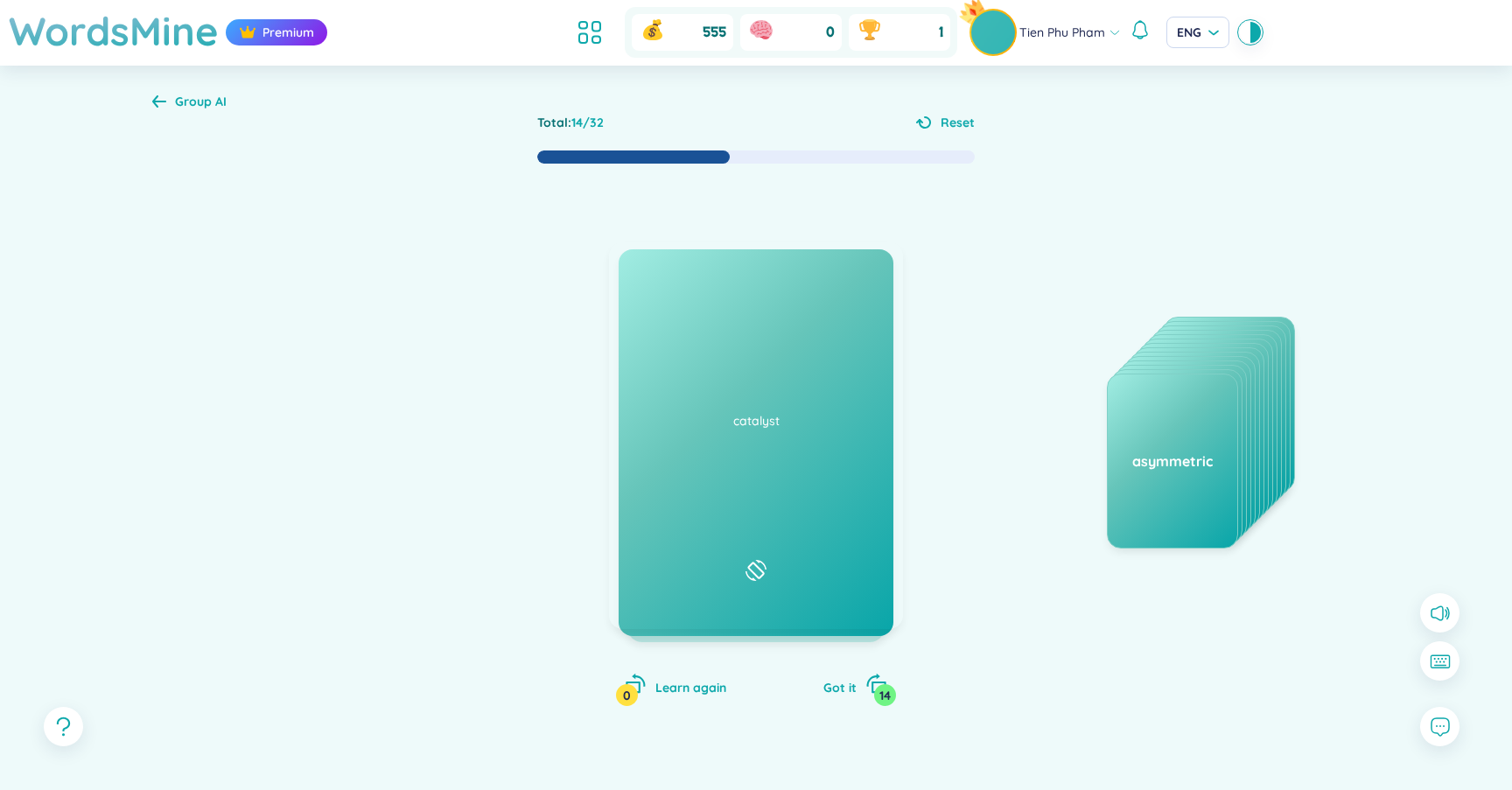
click at [810, 393] on h1 "astronomical" at bounding box center [756, 412] width 257 height 38
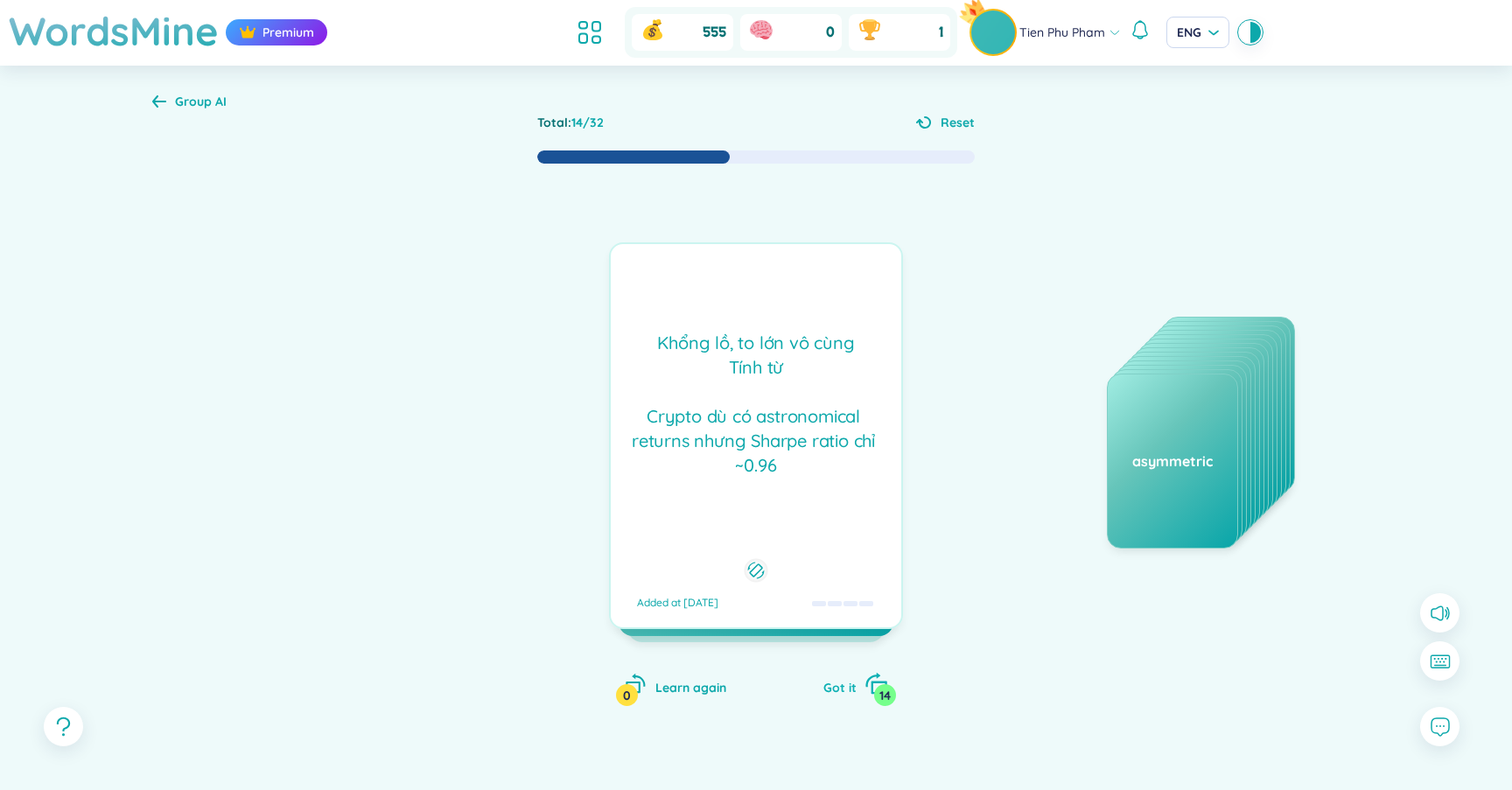
click at [826, 684] on span "Got it" at bounding box center [839, 688] width 33 height 16
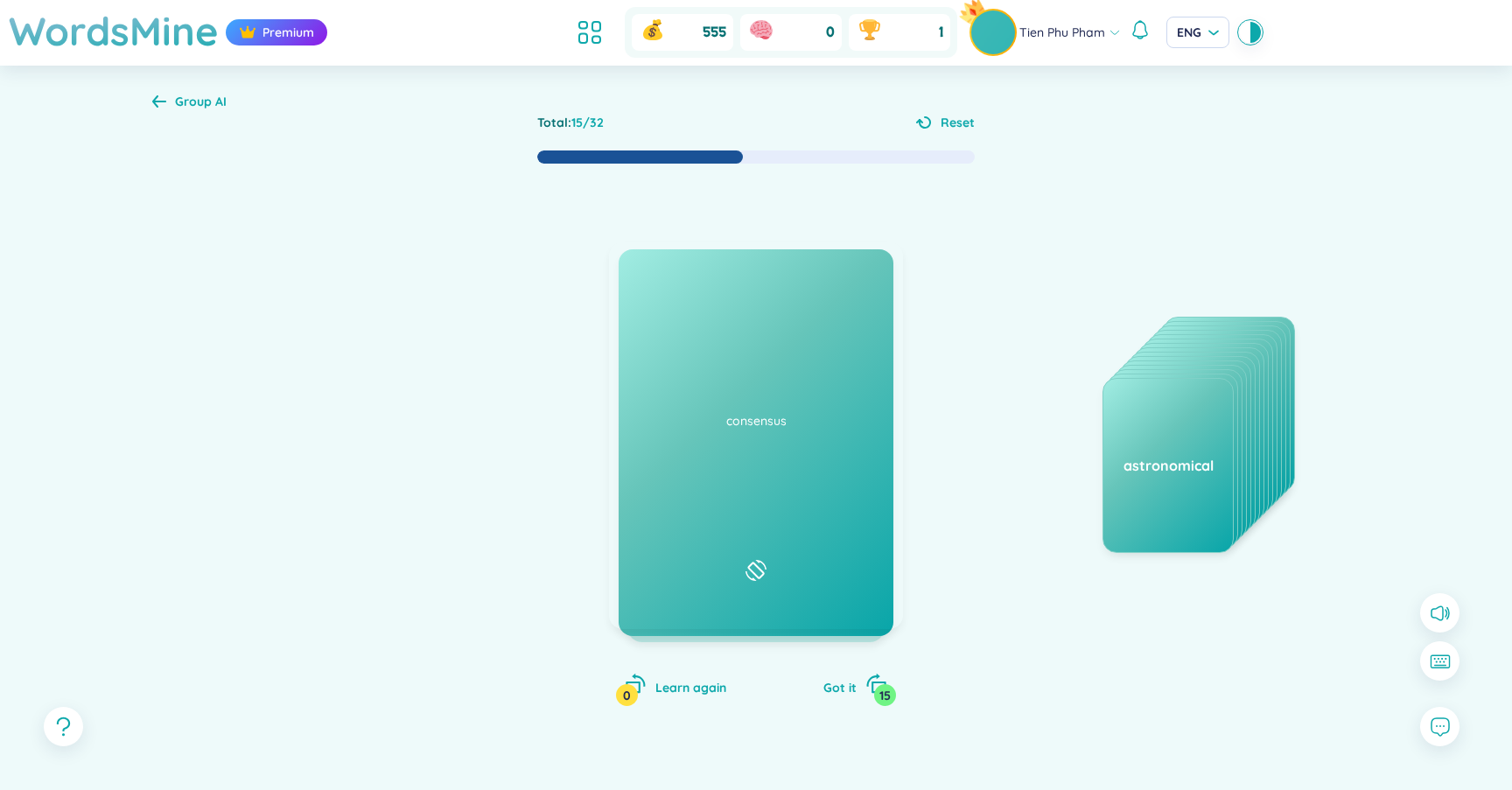
click at [845, 375] on div "catalyst /ˈkætəlɪst/ /ˈkætəlɪst/ Added at 21/9/2025" at bounding box center [756, 436] width 292 height 385
click at [845, 375] on div "tác nhân, chất xúc tác, điều kiện xúc tác, [PERSON_NAME] Monitor catalysts - đi…" at bounding box center [756, 404] width 273 height 147
click at [638, 270] on icon at bounding box center [642, 277] width 19 height 16
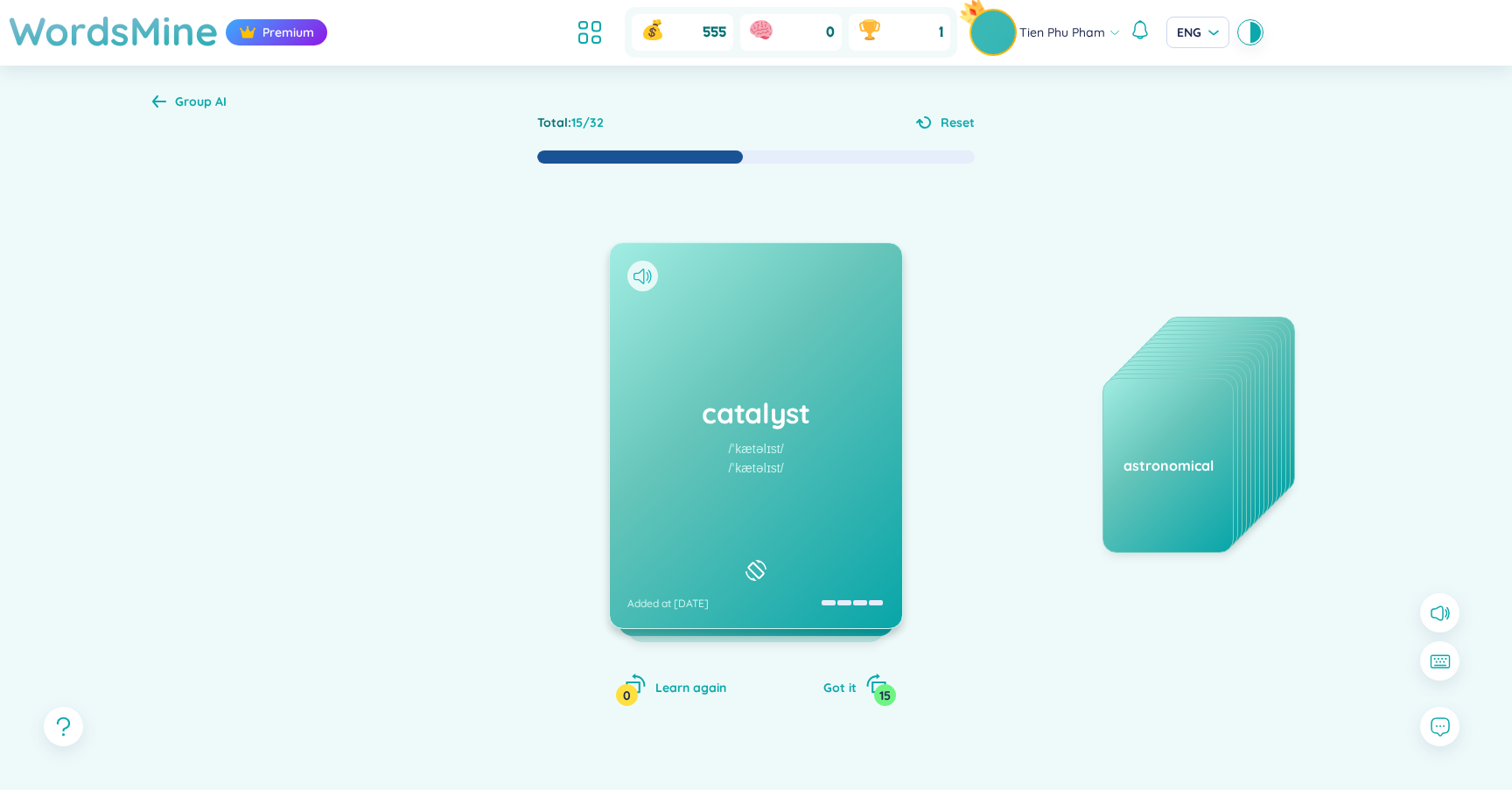
click at [638, 270] on icon at bounding box center [642, 277] width 19 height 16
click at [768, 375] on div "catalyst /ˈkætəlɪst/ /ˈkætəlɪst/ Added at 21/9/2025" at bounding box center [756, 436] width 292 height 385
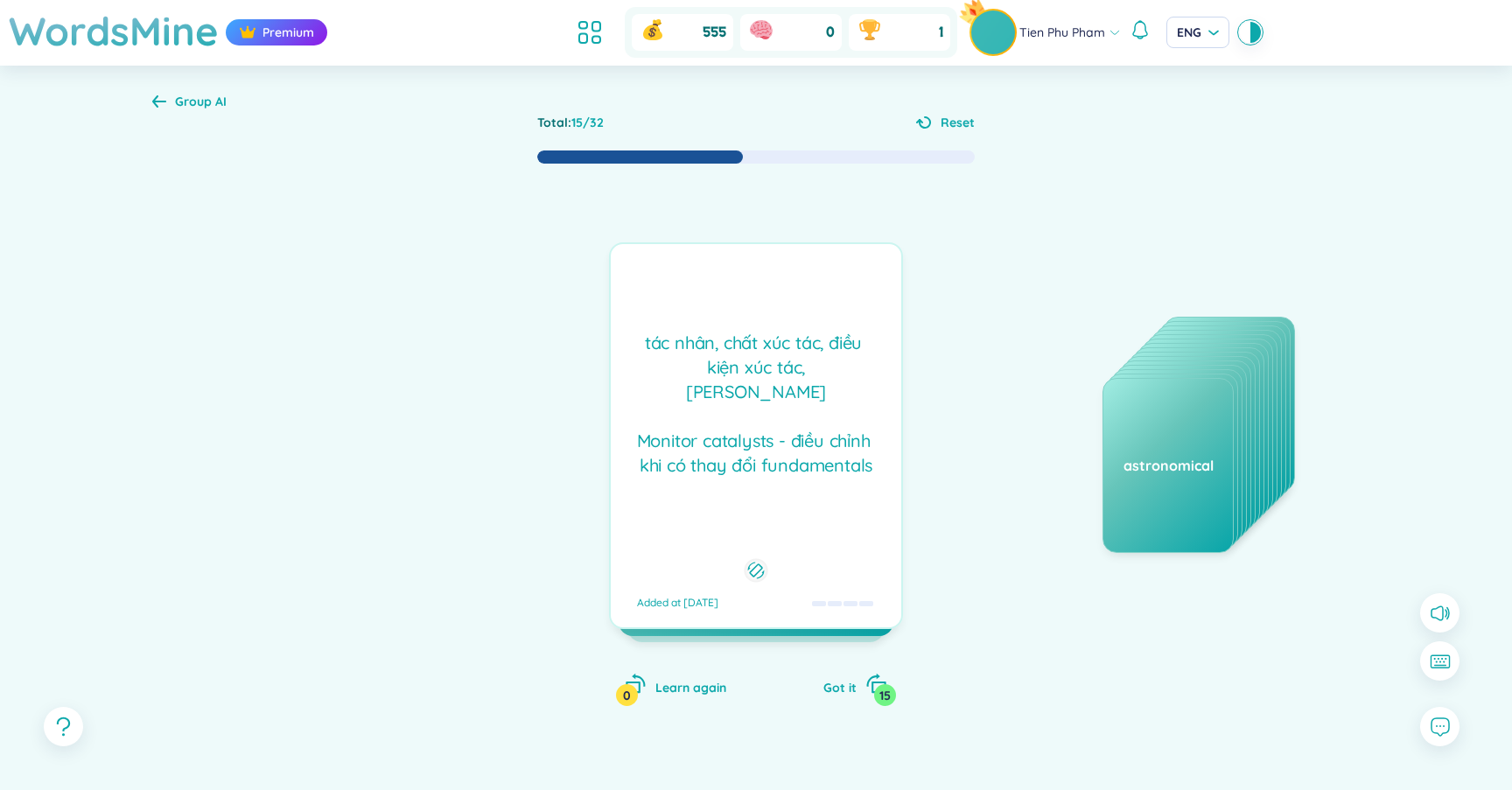
click at [768, 375] on div "tác nhân, chất xúc tác, điều kiện xúc tác, [PERSON_NAME] Monitor catalysts - đi…" at bounding box center [756, 404] width 273 height 147
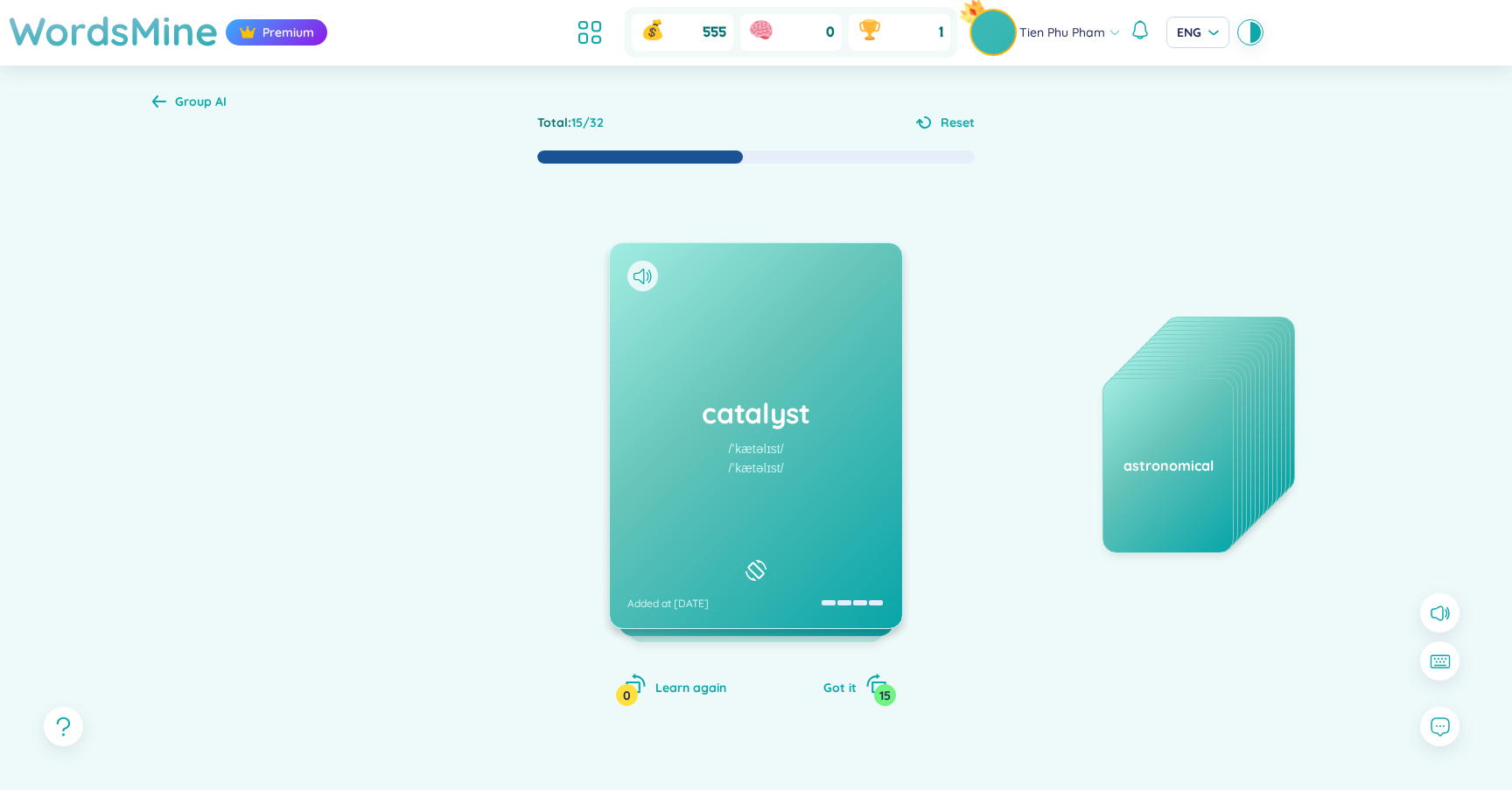
click at [768, 375] on div "catalyst /ˈkætəlɪst/ /ˈkætəlɪst/ Added at 21/9/2025" at bounding box center [756, 436] width 292 height 385
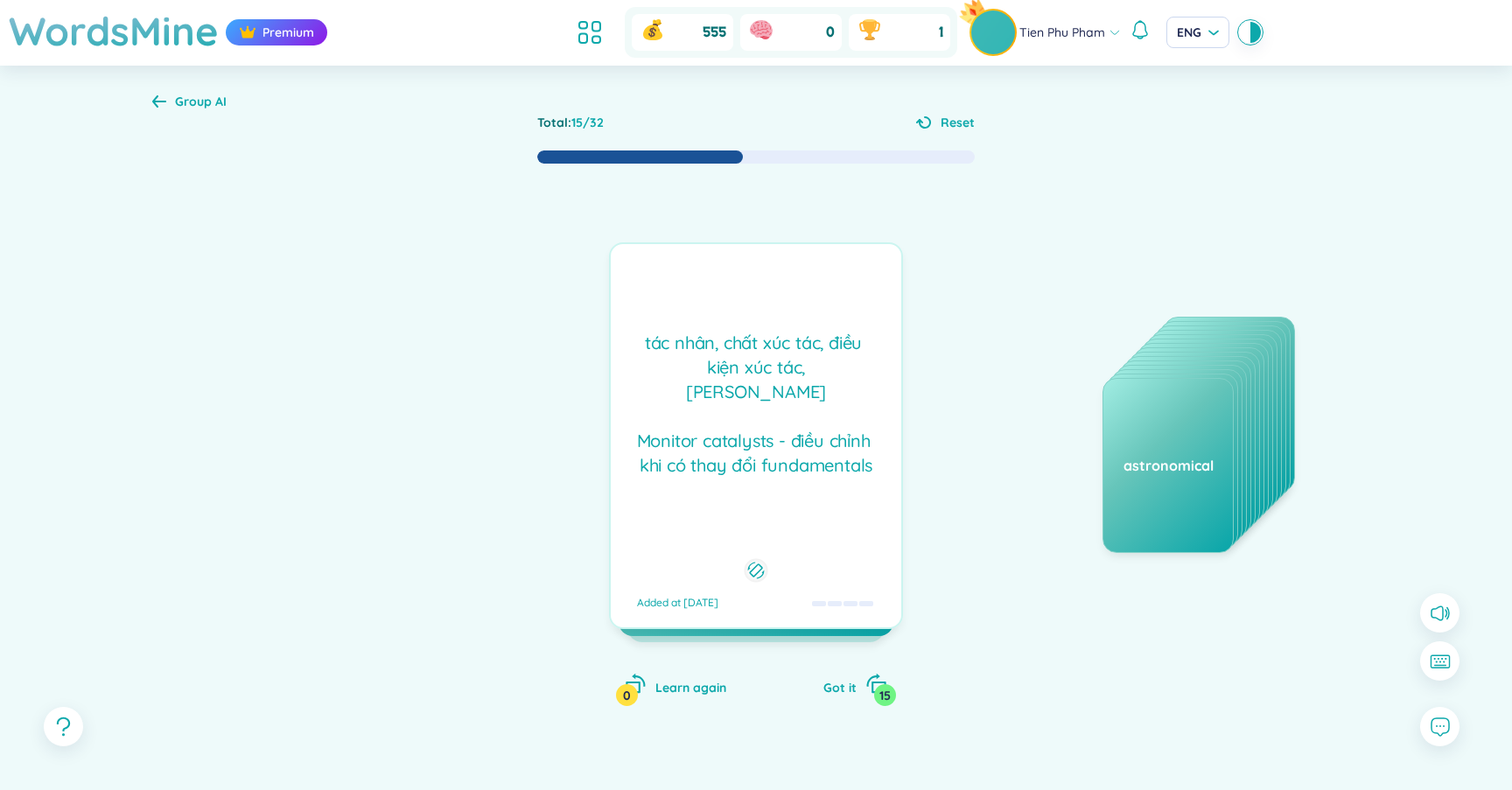
click at [768, 375] on div "tác nhân, chất xúc tác, điều kiện xúc tác, [PERSON_NAME] Monitor catalysts - đi…" at bounding box center [756, 404] width 273 height 147
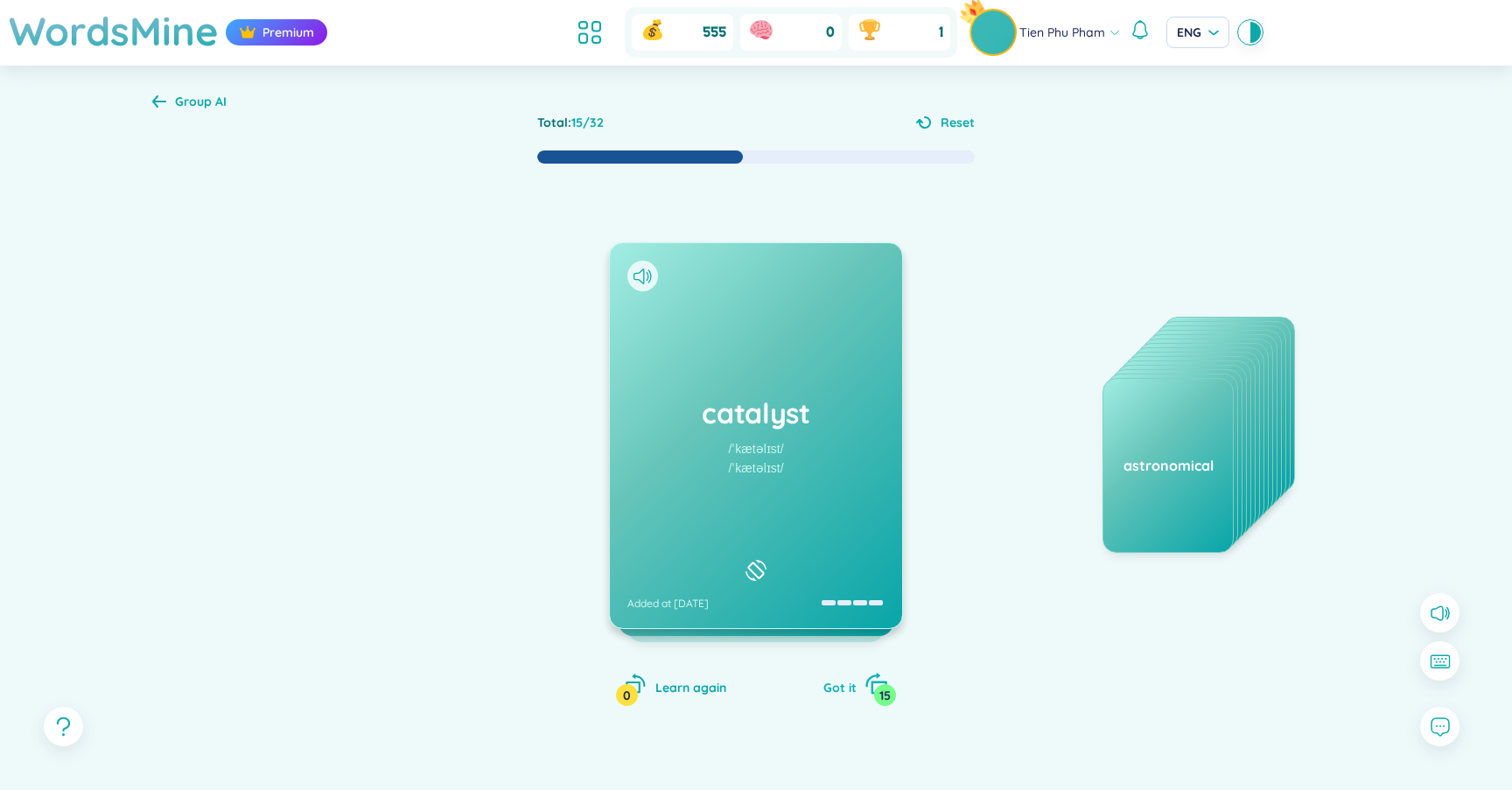
click at [827, 684] on span "Got it" at bounding box center [839, 688] width 33 height 16
click at [836, 431] on h1 "consensus" at bounding box center [756, 412] width 257 height 38
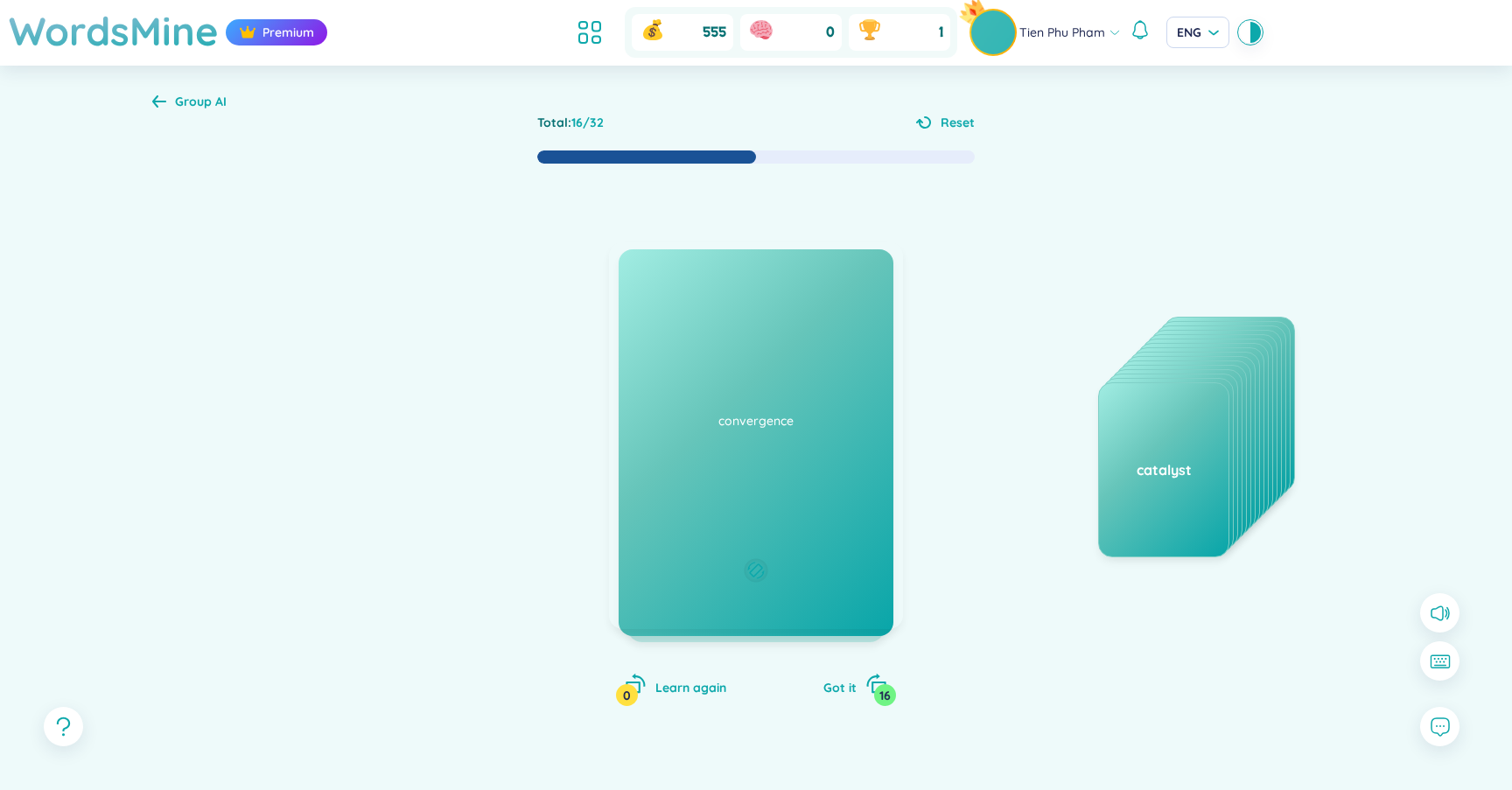
click at [836, 431] on div "sự đồng thuận Danh từ dựa trên phân tích dòng tiền ngành và consensus institut…" at bounding box center [756, 404] width 273 height 147
click at [841, 690] on span "Got it" at bounding box center [839, 688] width 33 height 16
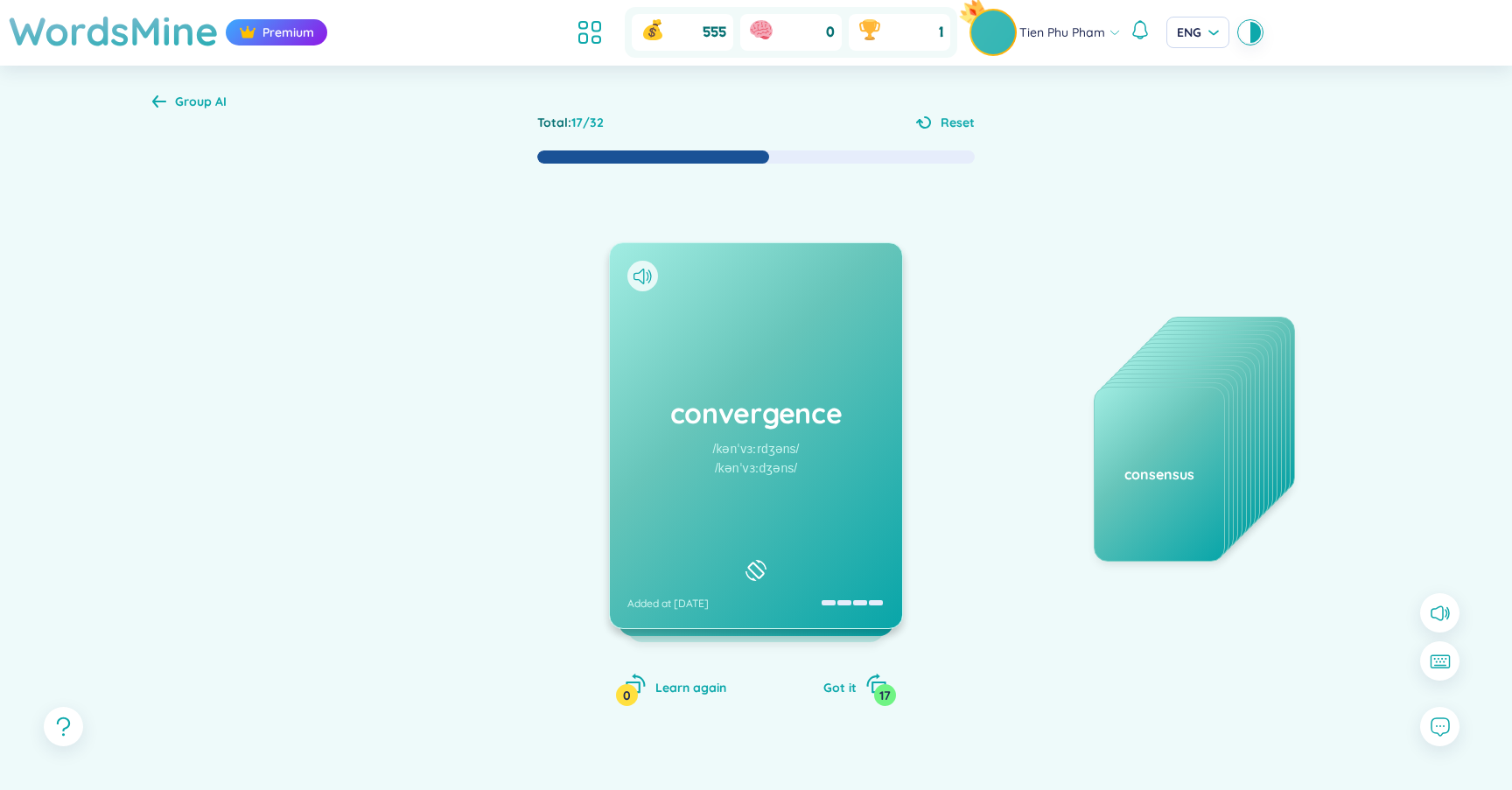
click at [803, 338] on div "convergence /kənˈvɜːrdʒəns/ /kənˈvɜːdʒəns/ Added at 21/9/2025" at bounding box center [756, 436] width 292 height 385
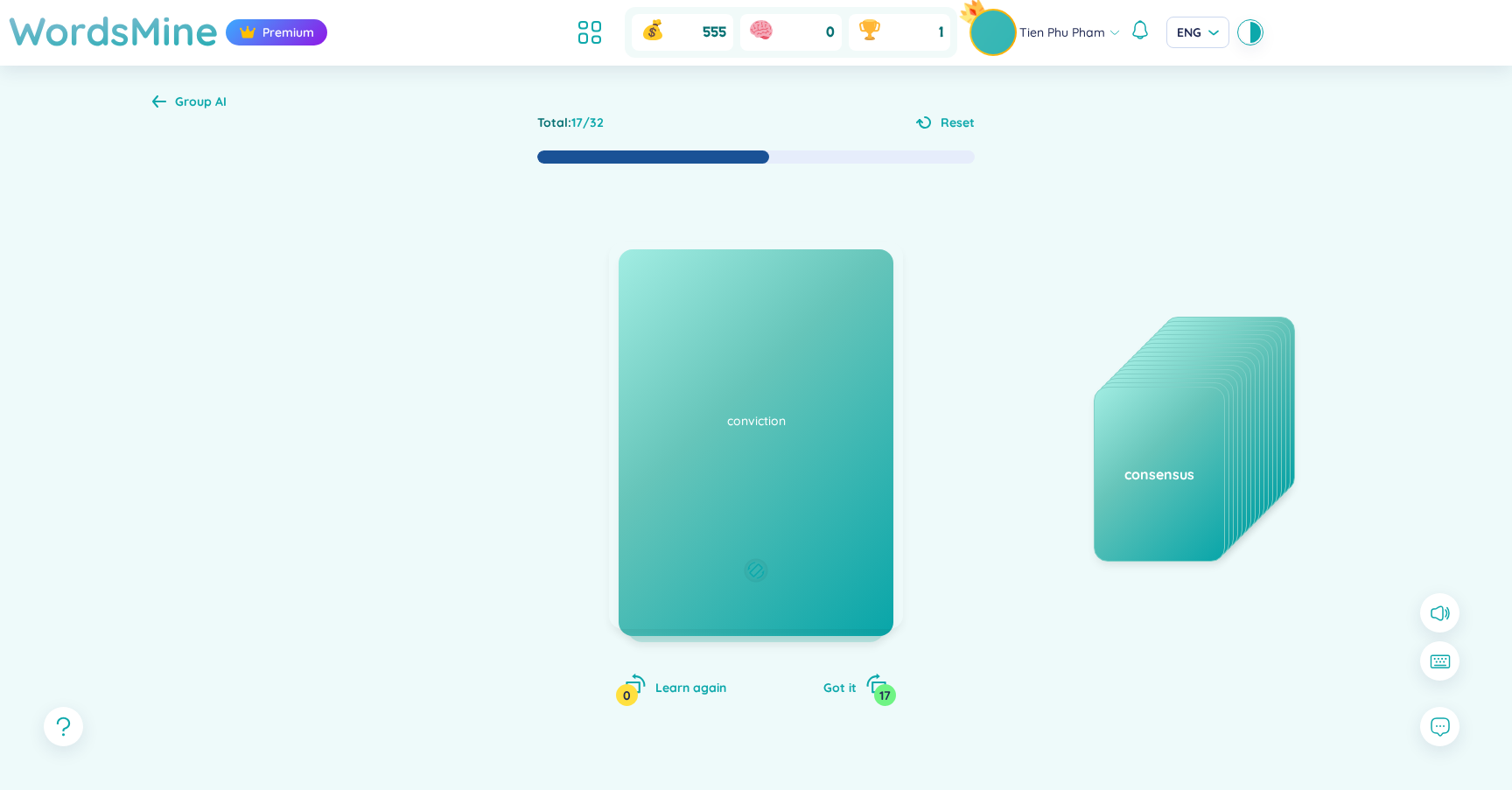
click at [800, 475] on div "hội tụ sự tập họp Danh từ Triple Catalyst Convergence: Infrastructure super…" at bounding box center [756, 404] width 273 height 171
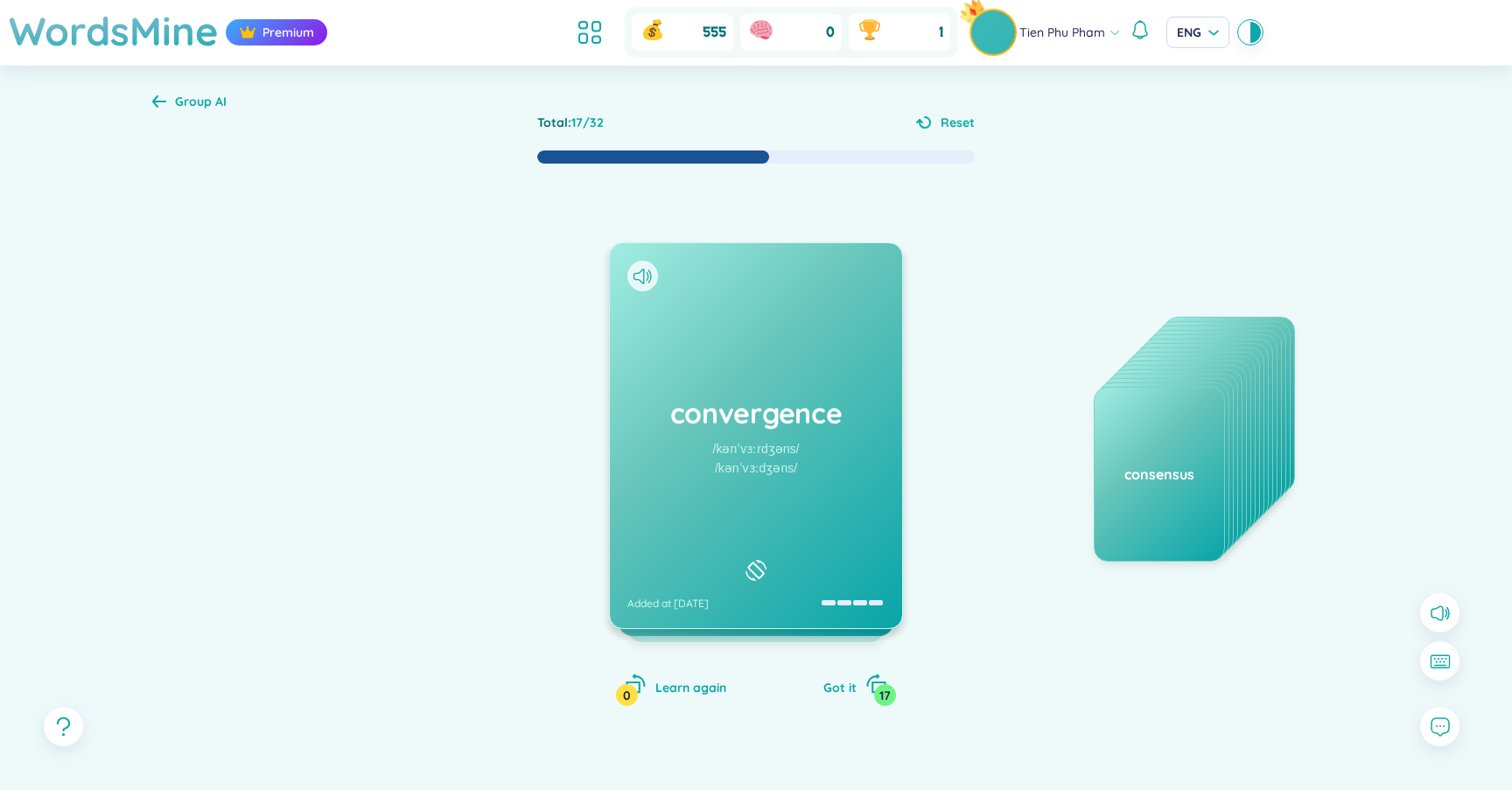
click at [812, 491] on div "convergence /kənˈvɜːrdʒəns/ /kənˈvɜːdʒəns/ Added at 21/9/2025" at bounding box center [756, 436] width 292 height 385
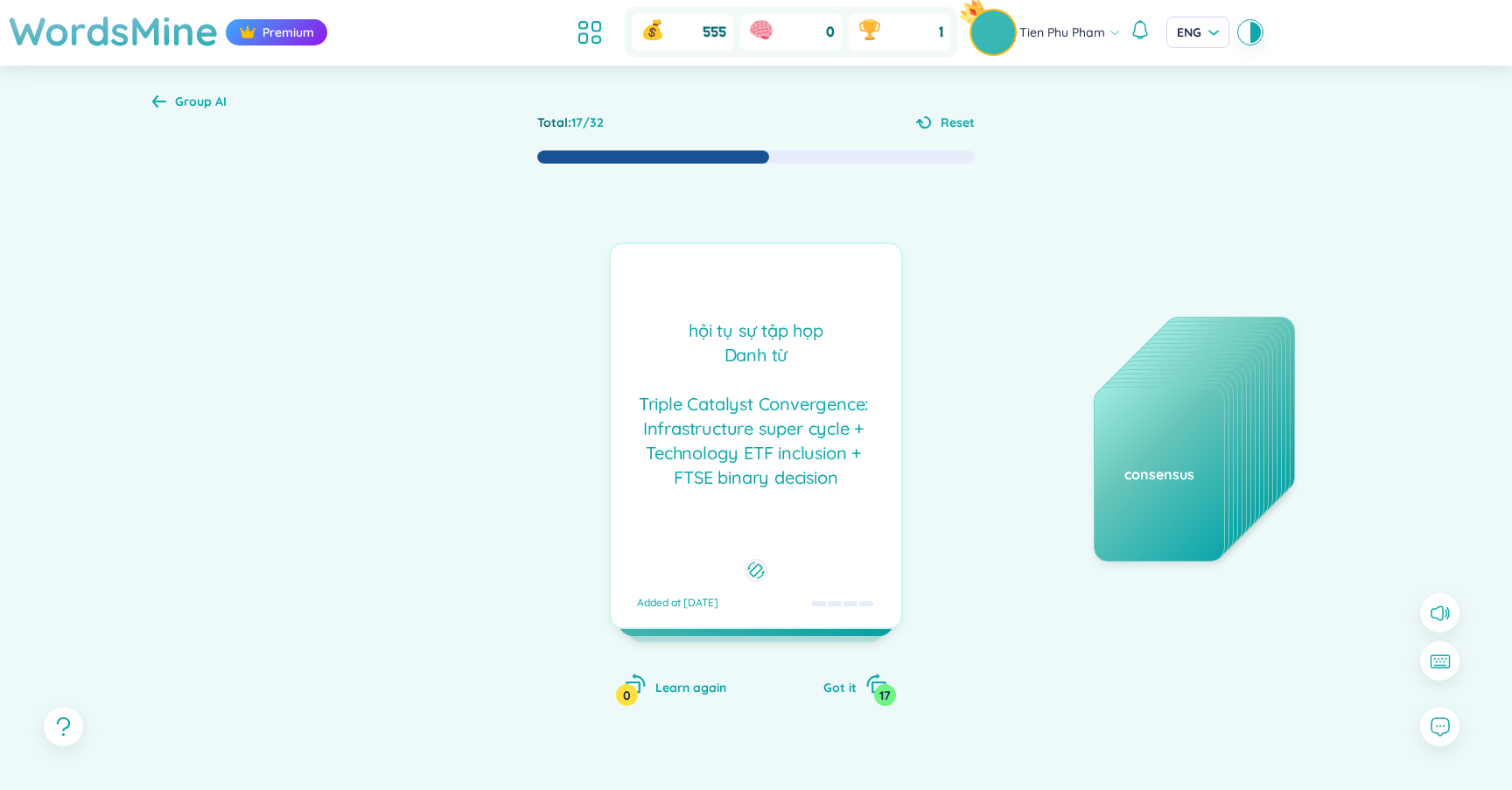
click at [812, 490] on div "hội tụ sự tập họp Danh từ Triple Catalyst Convergence: Infrastructure super…" at bounding box center [756, 404] width 273 height 171
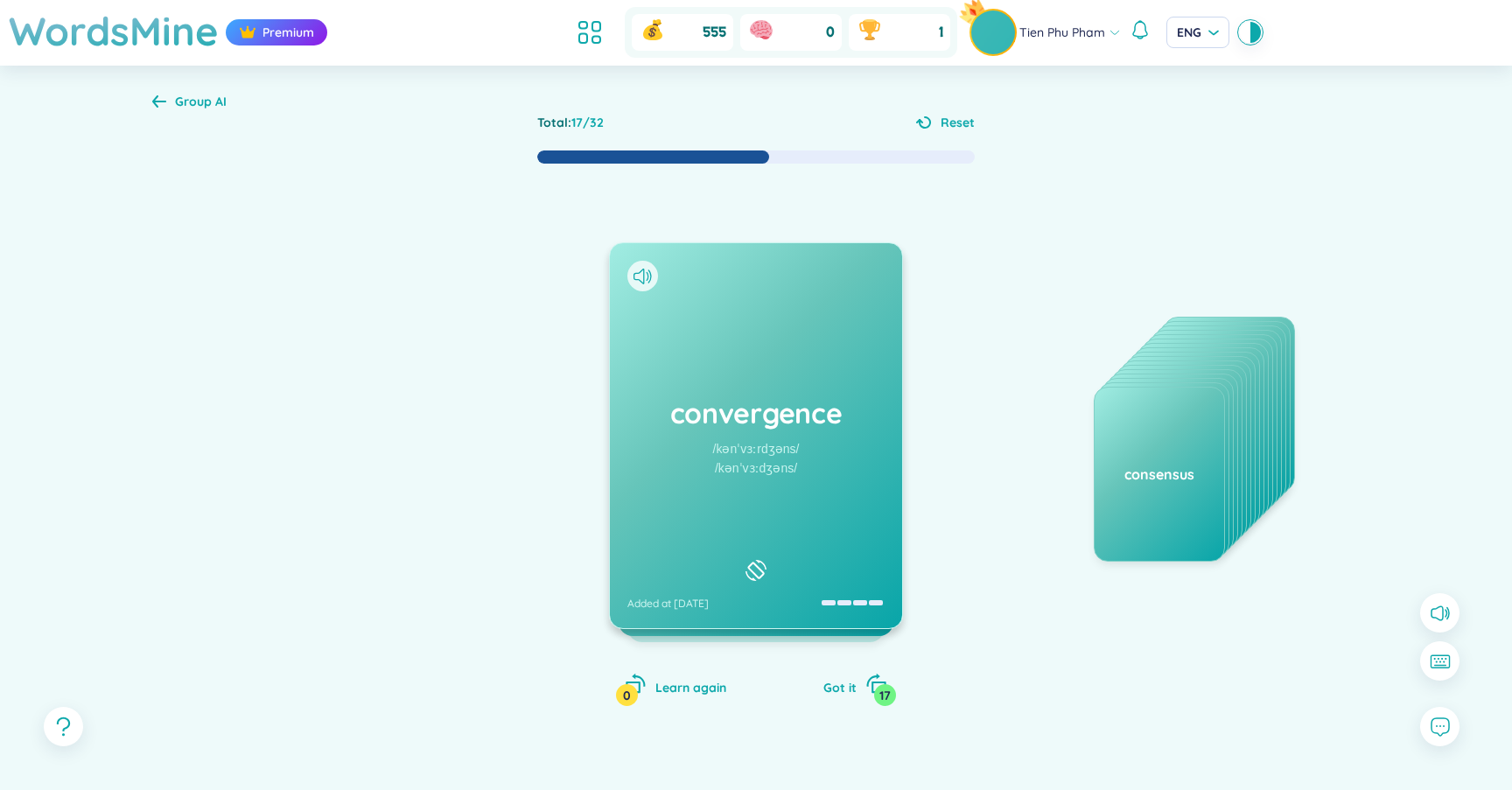
click at [812, 491] on div "convergence /kənˈvɜːrdʒəns/ /kənˈvɜːdʒəns/ Added at 21/9/2025" at bounding box center [756, 436] width 292 height 385
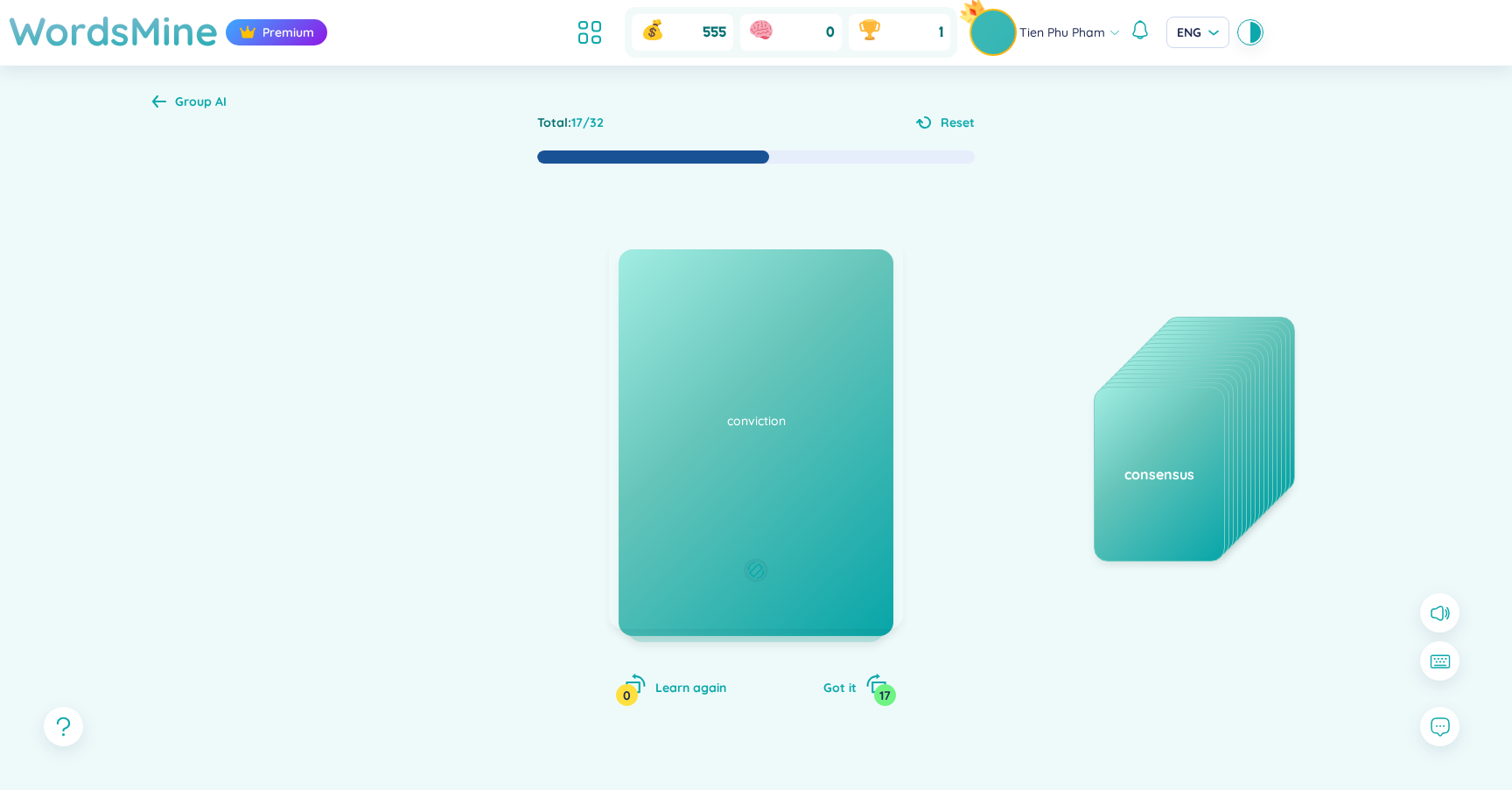
click at [812, 490] on div "hội tụ sự tập họp Danh từ Triple Catalyst Convergence: Infrastructure super…" at bounding box center [756, 404] width 273 height 171
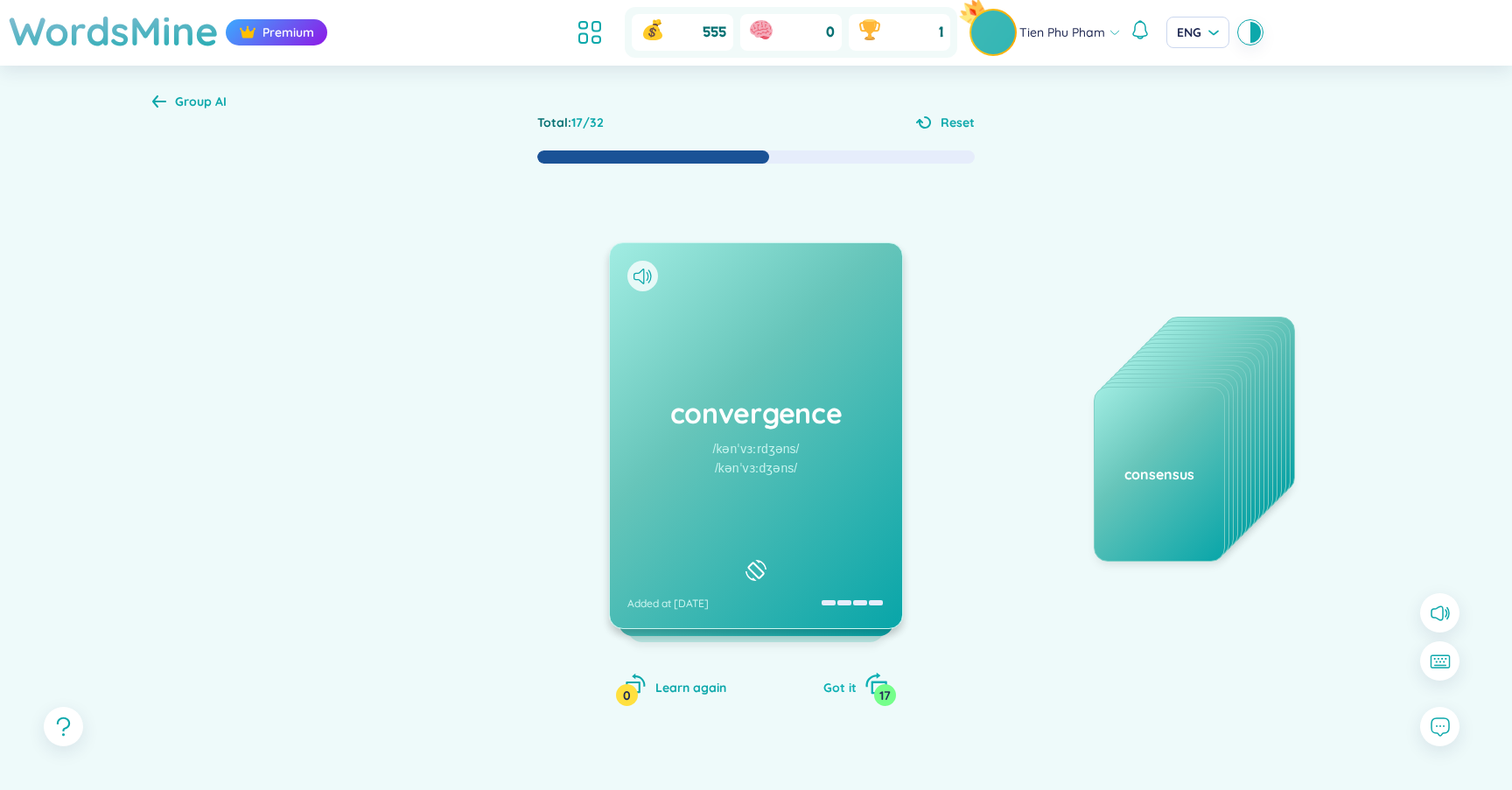
click at [831, 680] on span "Got it" at bounding box center [839, 688] width 33 height 16
click at [800, 387] on div "conviction /kənˈvɪkʃn/ /kənˈvɪkʃn/ Added at 21/9/2025" at bounding box center [756, 436] width 292 height 385
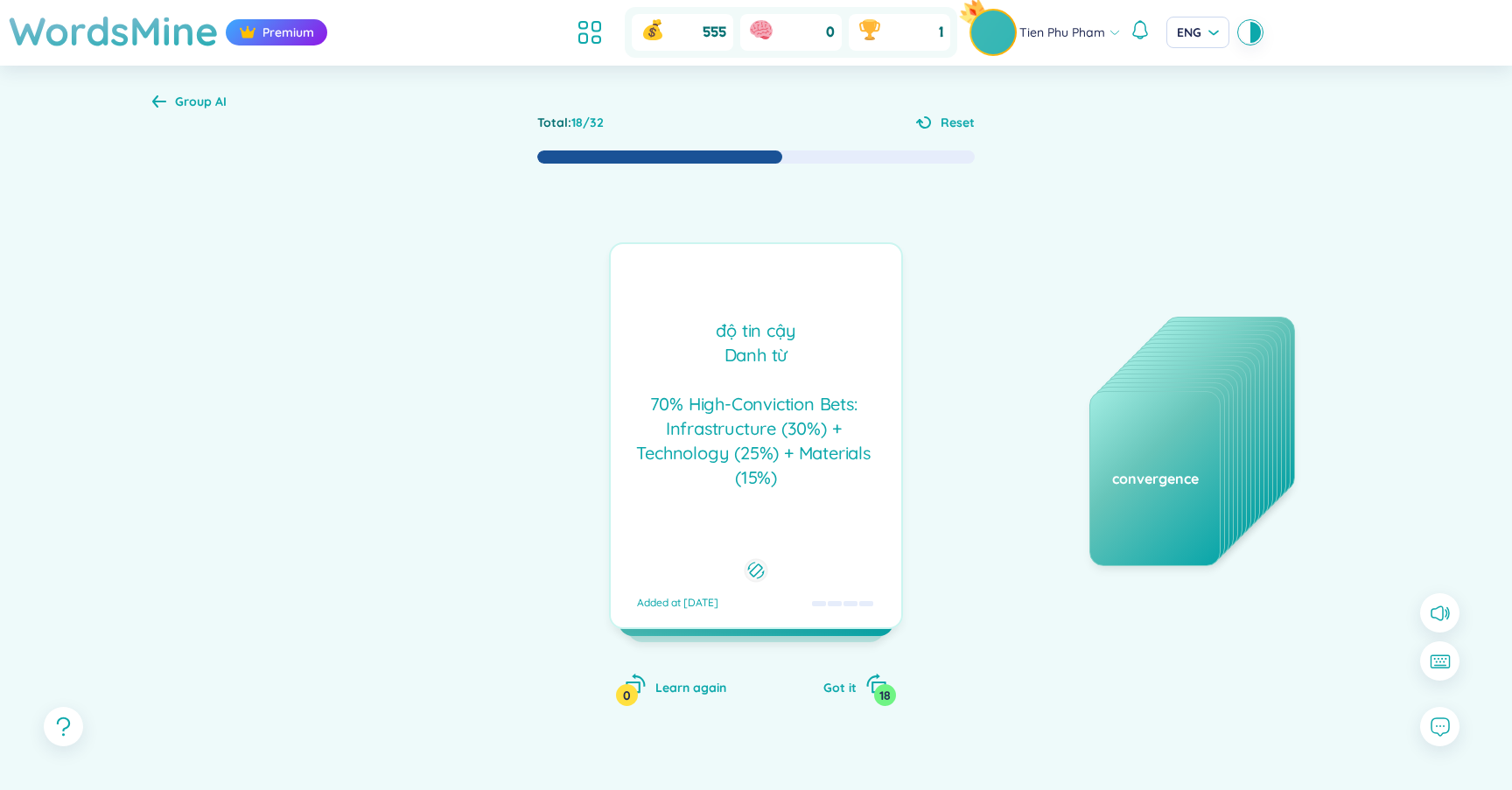
click at [800, 387] on div "độ tin cậy Danh từ 70% High-Conviction Bets: Infrastructure (30%) + Technology…" at bounding box center [756, 404] width 273 height 171
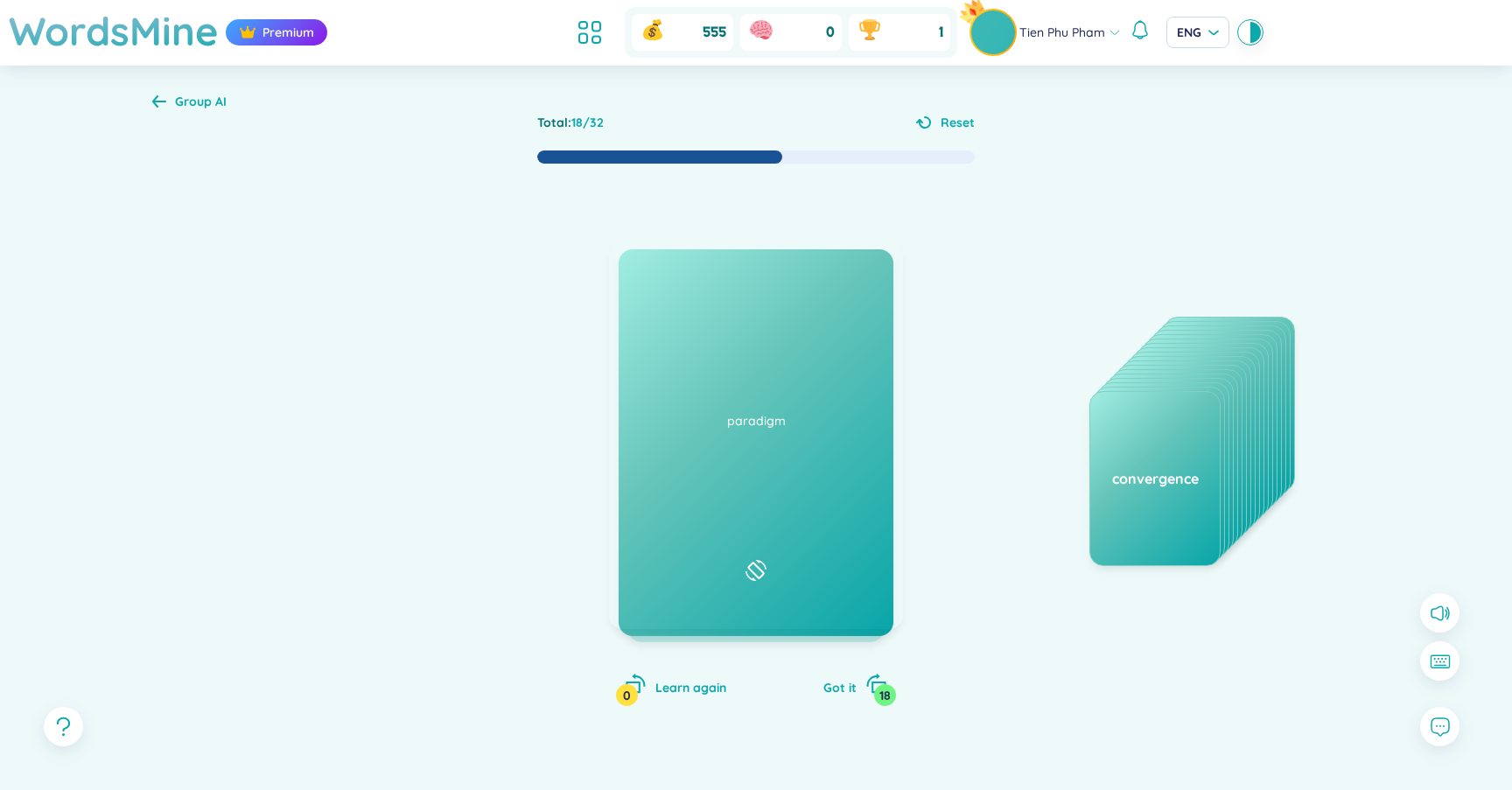
click at [800, 387] on div "conviction /kənˈvɪkʃn/ /kənˈvɪkʃn/ Added at 21/9/2025" at bounding box center [756, 436] width 292 height 385
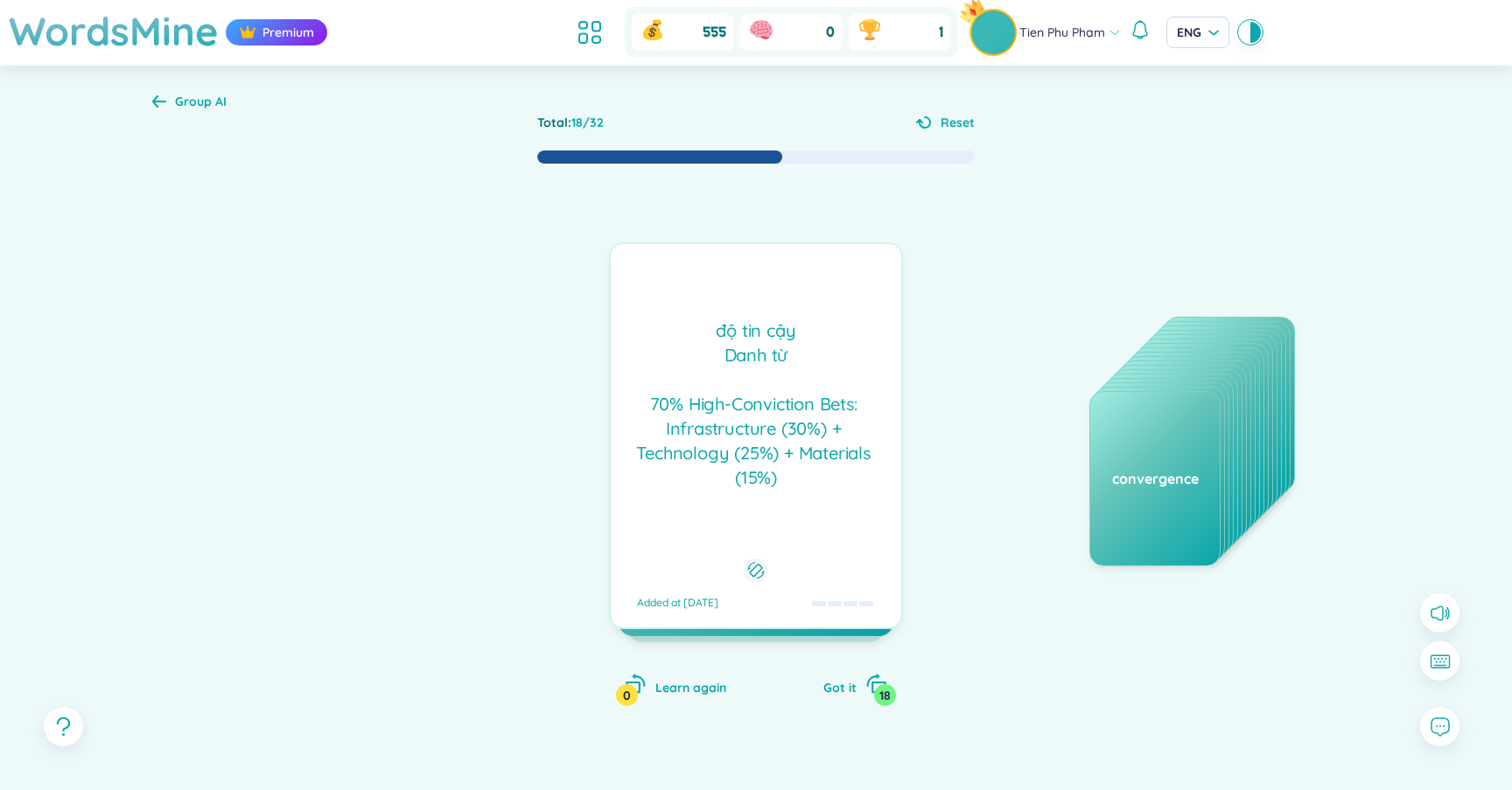
click at [800, 387] on div "conviction /kənˈvɪkʃn/ /kənˈvɪkʃn/ Added at 21/9/2025 độ tin cậy Danh từ 70% H…" at bounding box center [756, 436] width 294 height 387
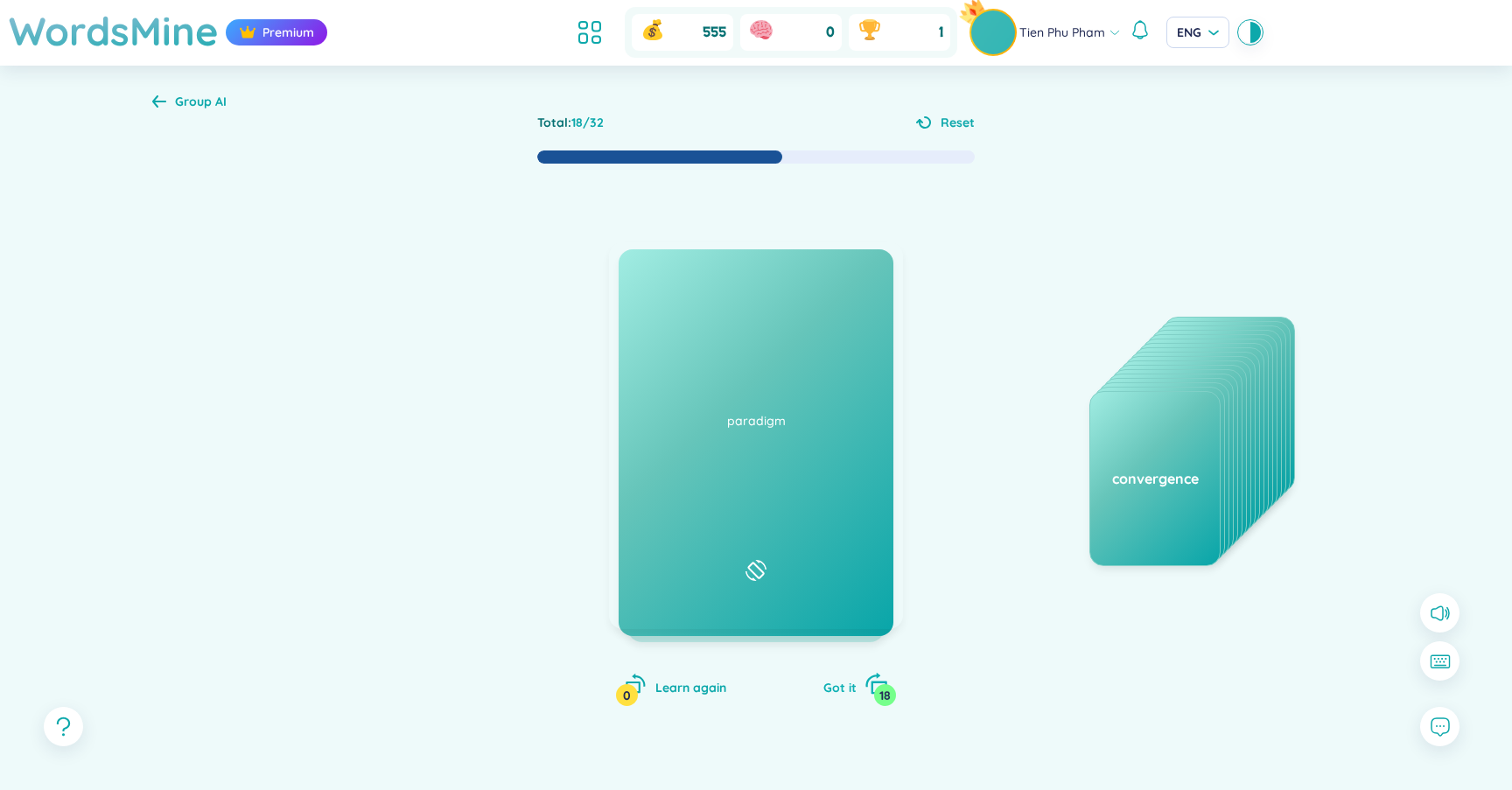
click at [828, 688] on span "Got it" at bounding box center [839, 688] width 33 height 16
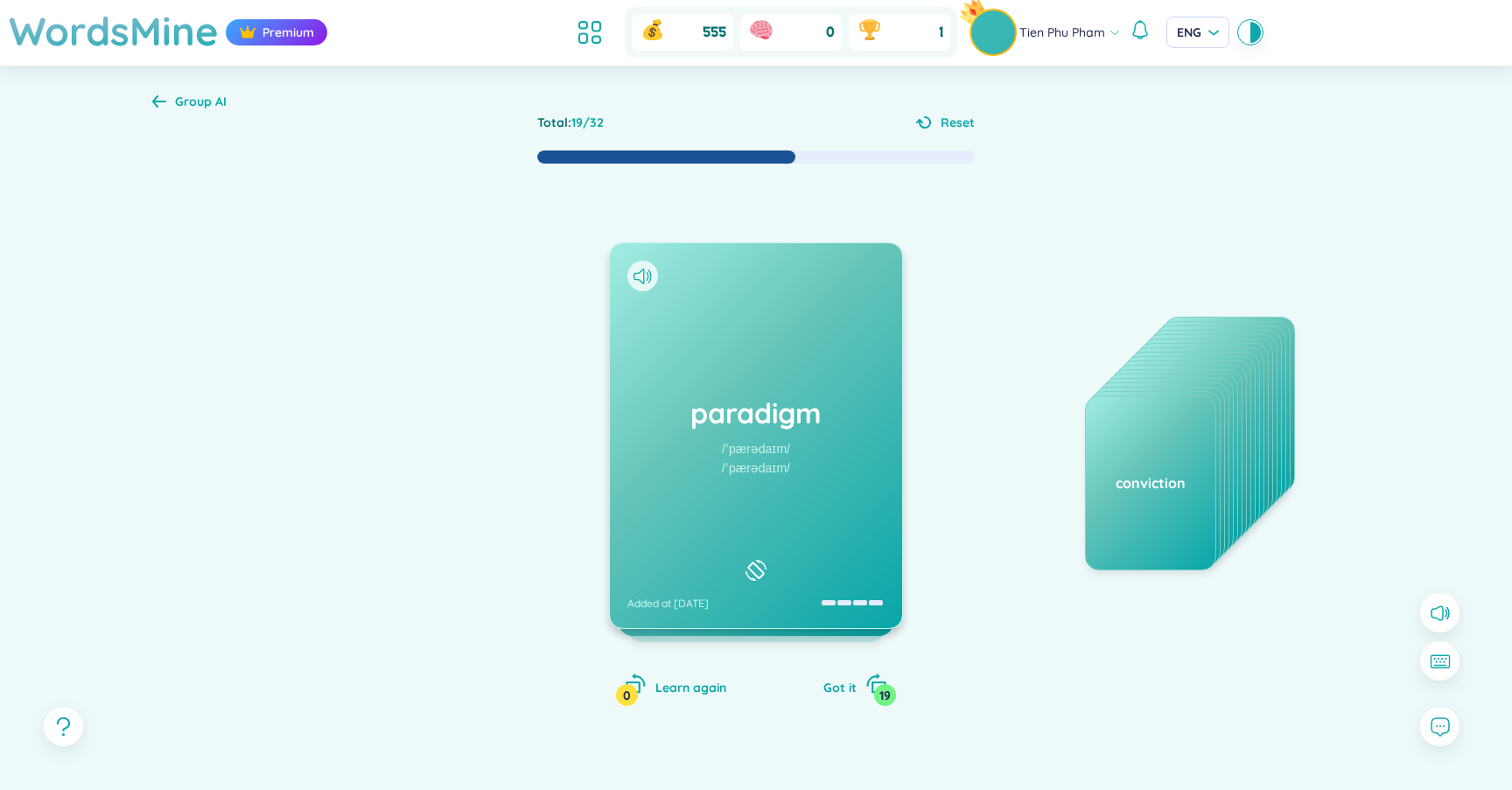
click at [783, 413] on h1 "paradigm" at bounding box center [756, 412] width 257 height 38
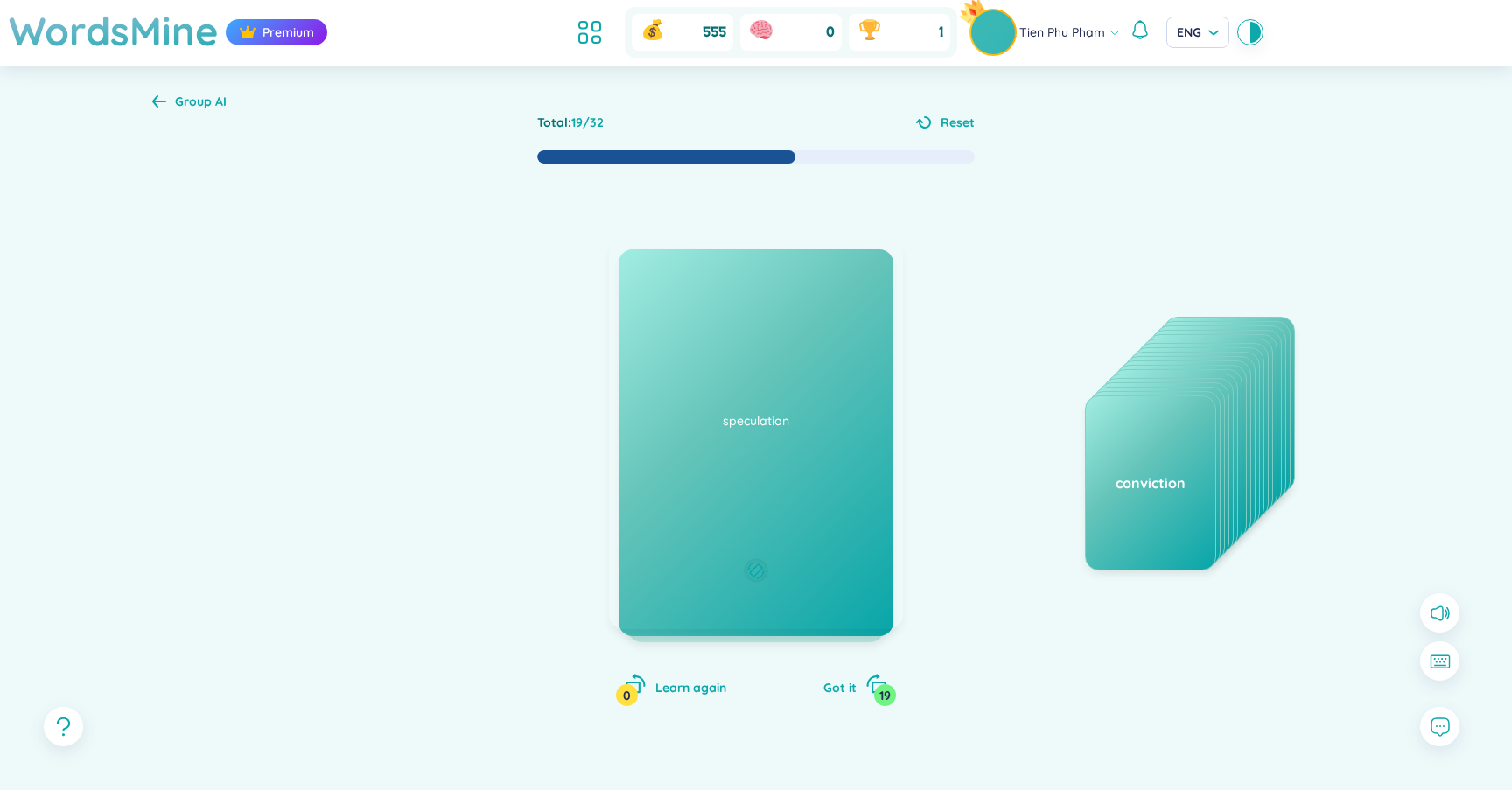
click at [854, 339] on div "Mô hình Danh từ Sự kiện landmark với 11 spot [GEOGRAPHIC_DATA] ETFs được SEC a…" at bounding box center [756, 404] width 273 height 196
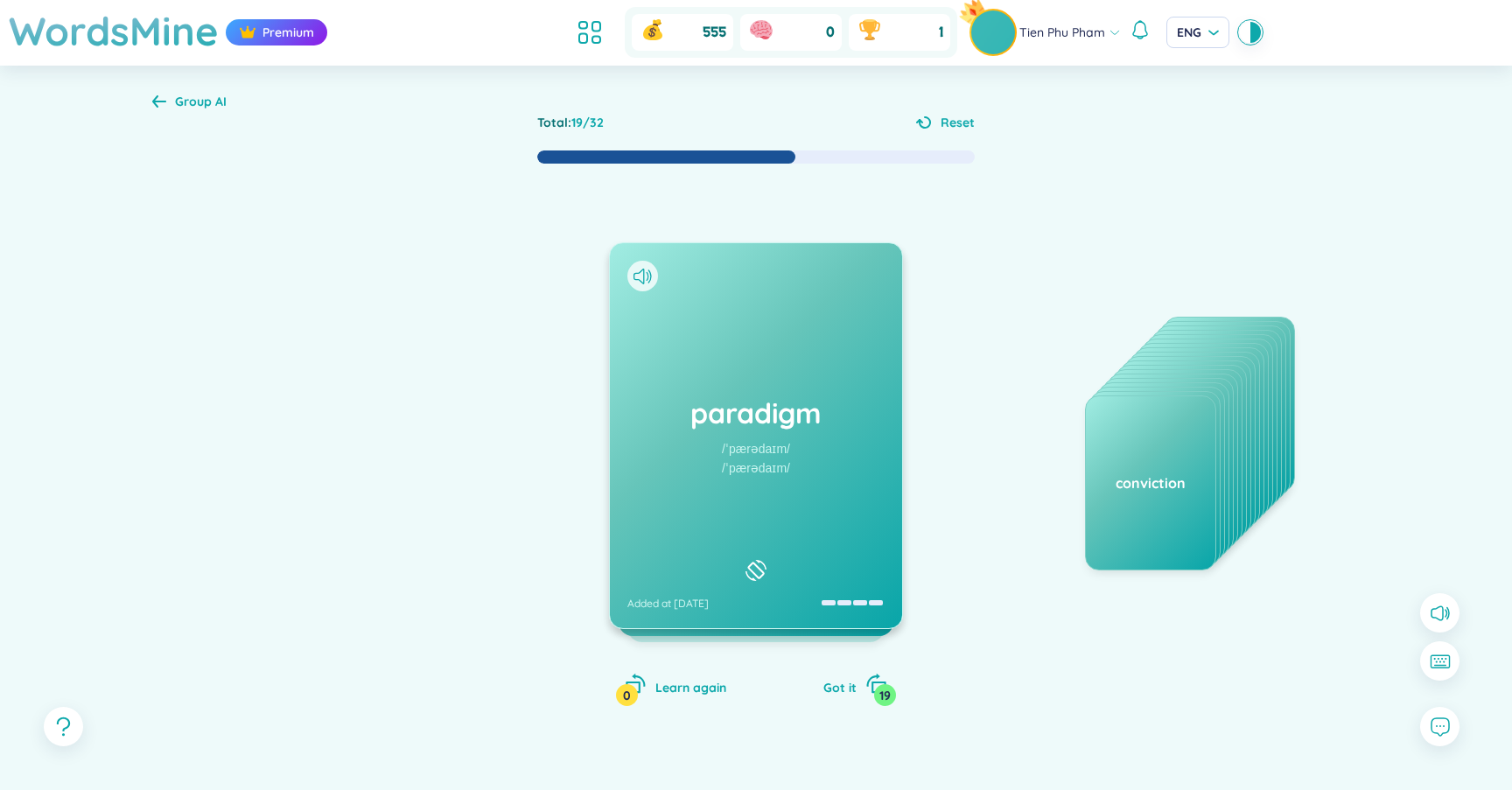
click at [748, 421] on h1 "paradigm" at bounding box center [756, 412] width 257 height 38
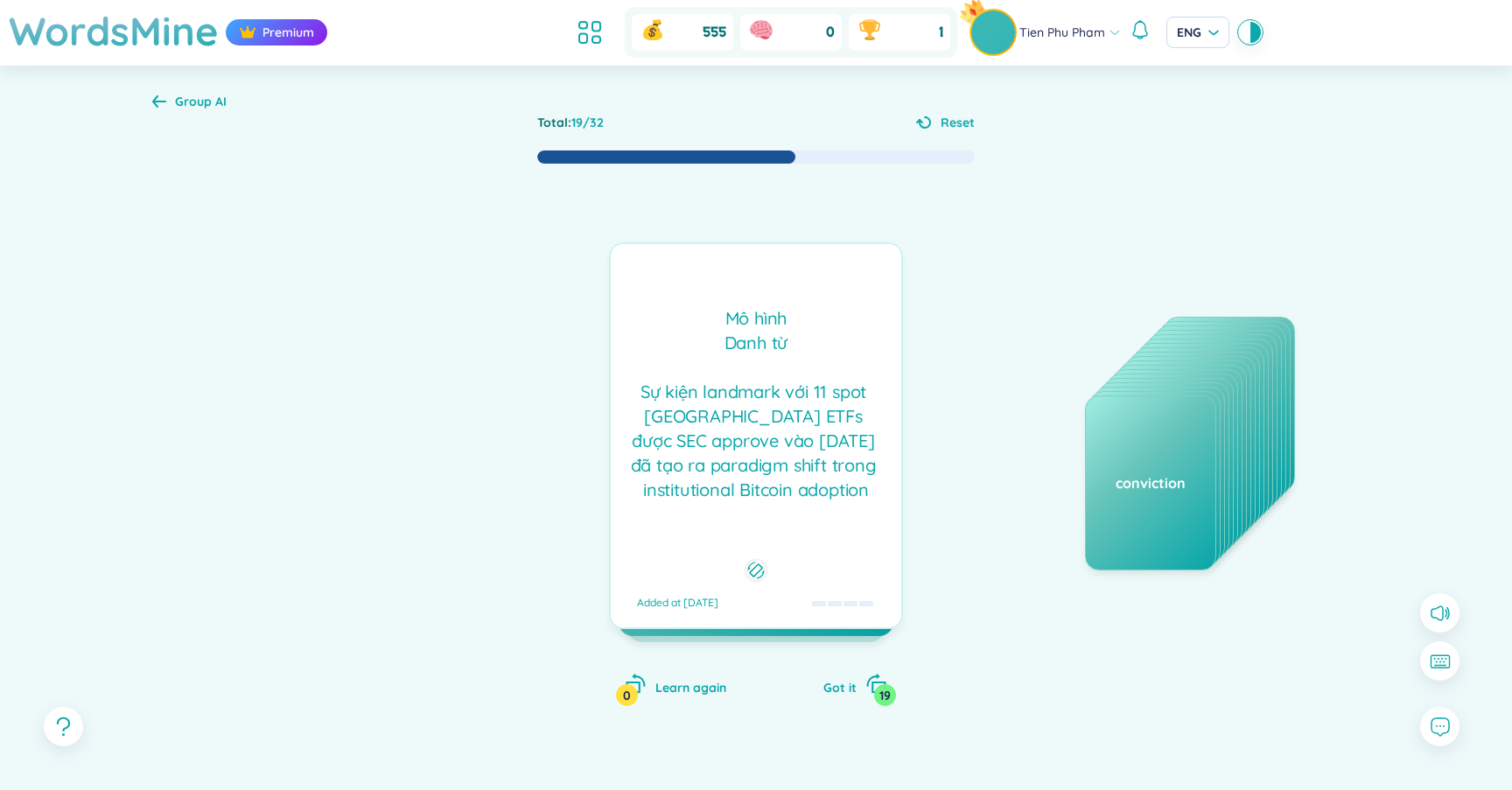
click at [784, 410] on div "Mô hình Danh từ Sự kiện landmark với 11 spot [GEOGRAPHIC_DATA] ETFs được SEC a…" at bounding box center [756, 404] width 273 height 196
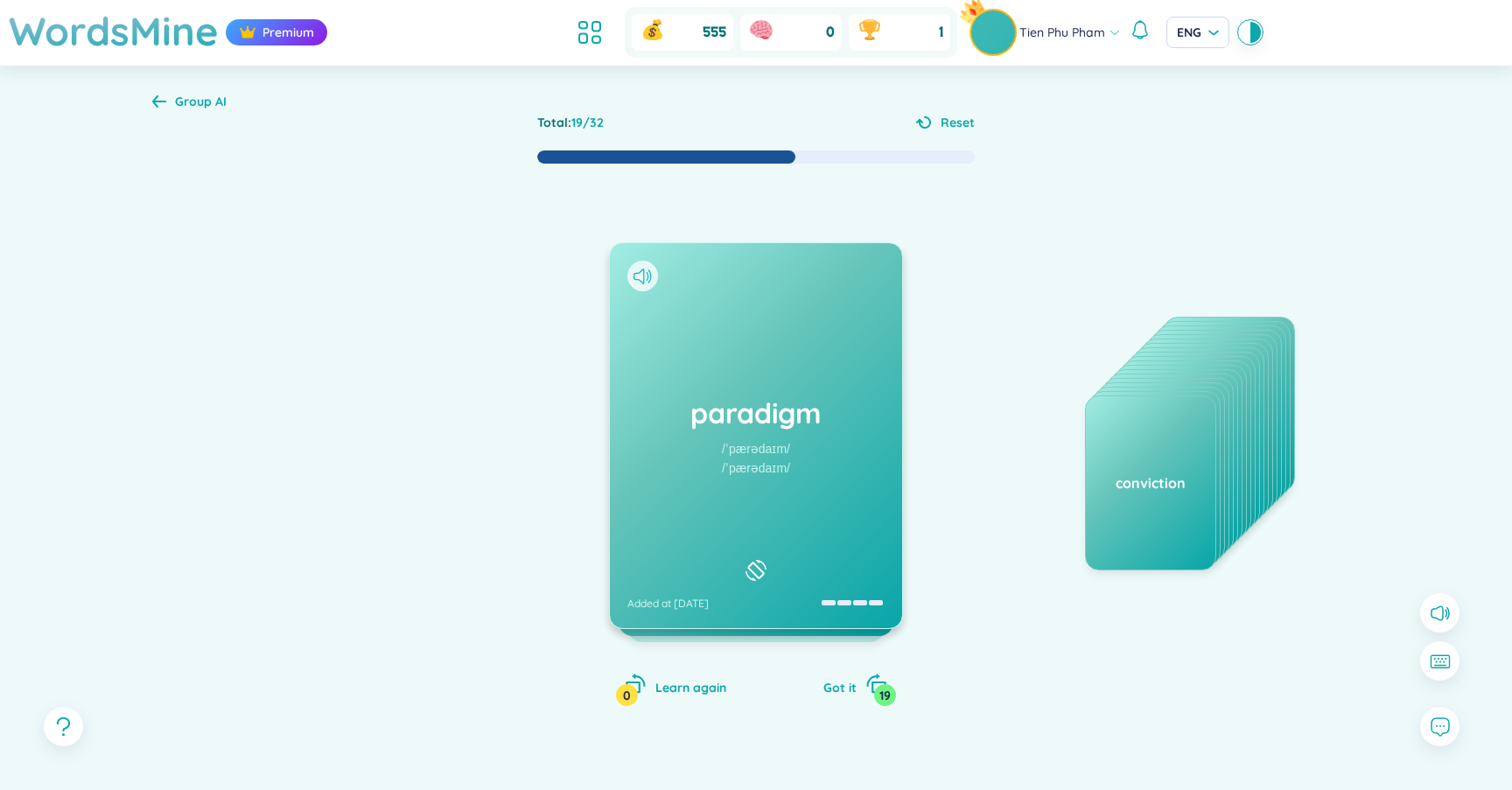
click at [639, 272] on icon at bounding box center [638, 277] width 11 height 16
click at [686, 347] on div "paradigm /ˈpærədaɪm/ /ˈpærədaɪm/ Added at 17/9/2025" at bounding box center [756, 436] width 292 height 385
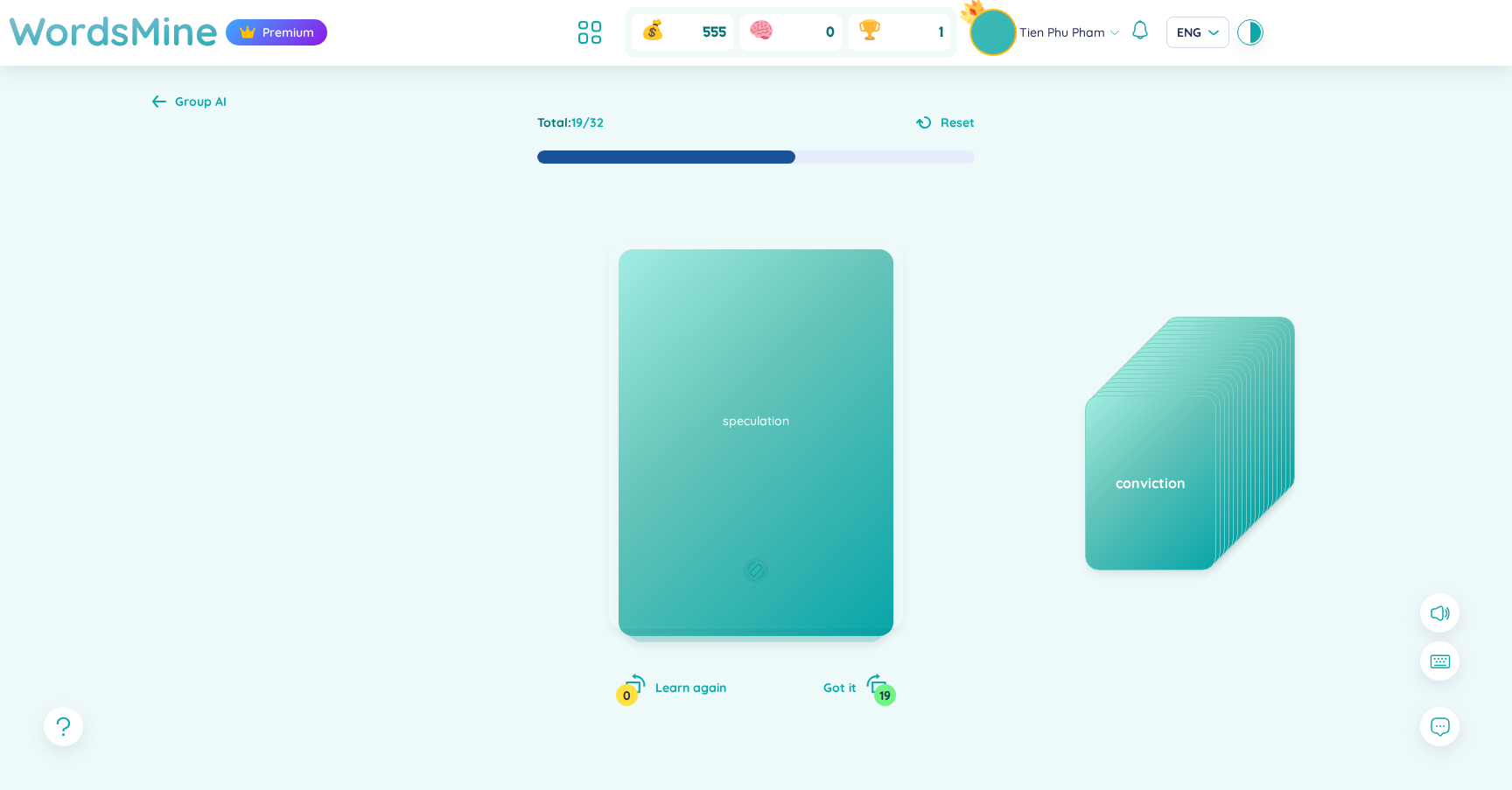
click at [782, 366] on div "Mô hình Danh từ Sự kiện landmark với 11 spot [GEOGRAPHIC_DATA] ETFs được SEC a…" at bounding box center [756, 404] width 273 height 196
click at [782, 366] on div "paradigm /ˈpærədaɪm/ /ˈpærədaɪm/ Added at 17/9/2025" at bounding box center [756, 436] width 292 height 385
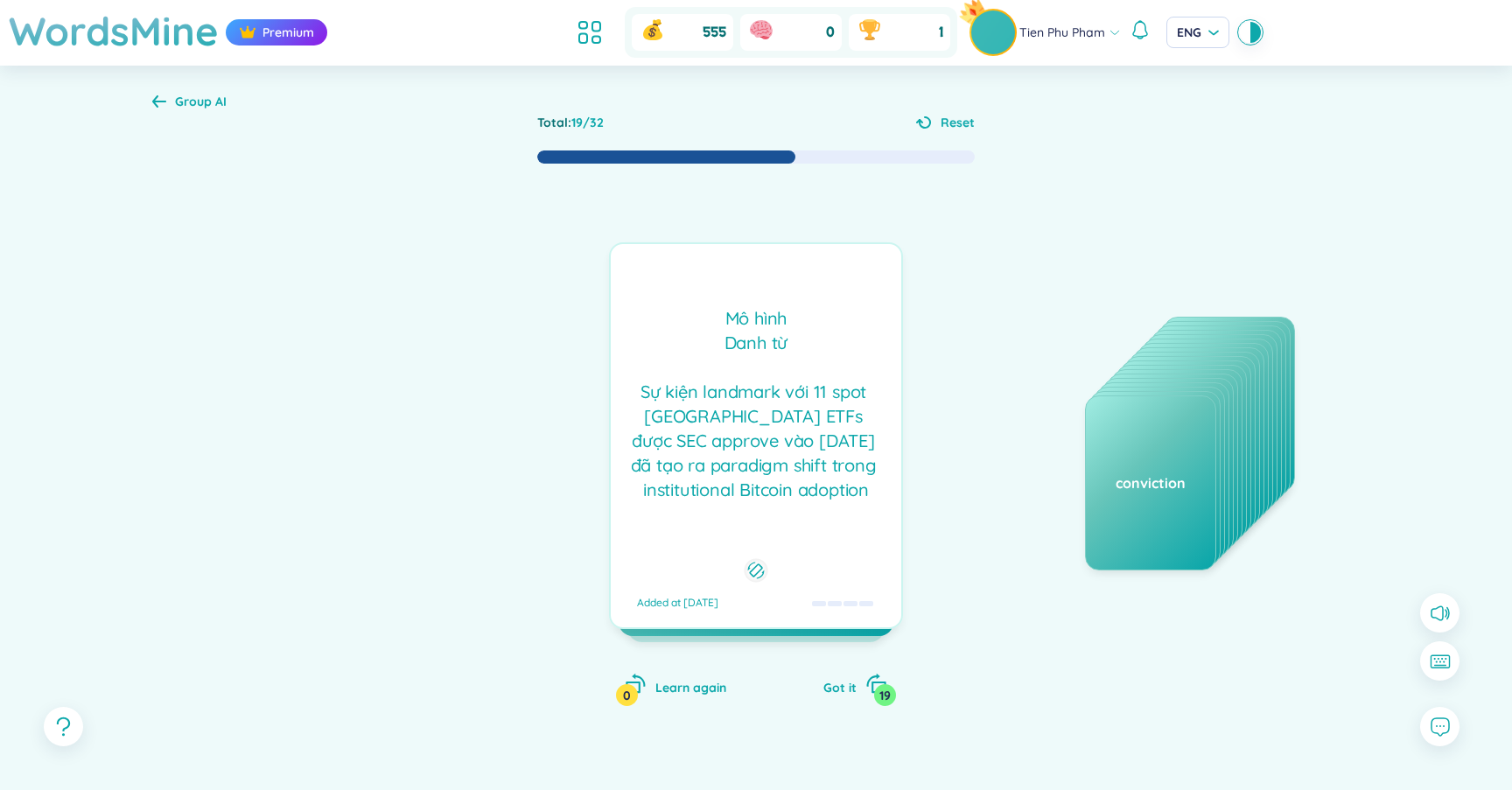
click at [782, 366] on div "Mô hình Danh từ Sự kiện landmark với 11 spot [GEOGRAPHIC_DATA] ETFs được SEC a…" at bounding box center [756, 404] width 273 height 196
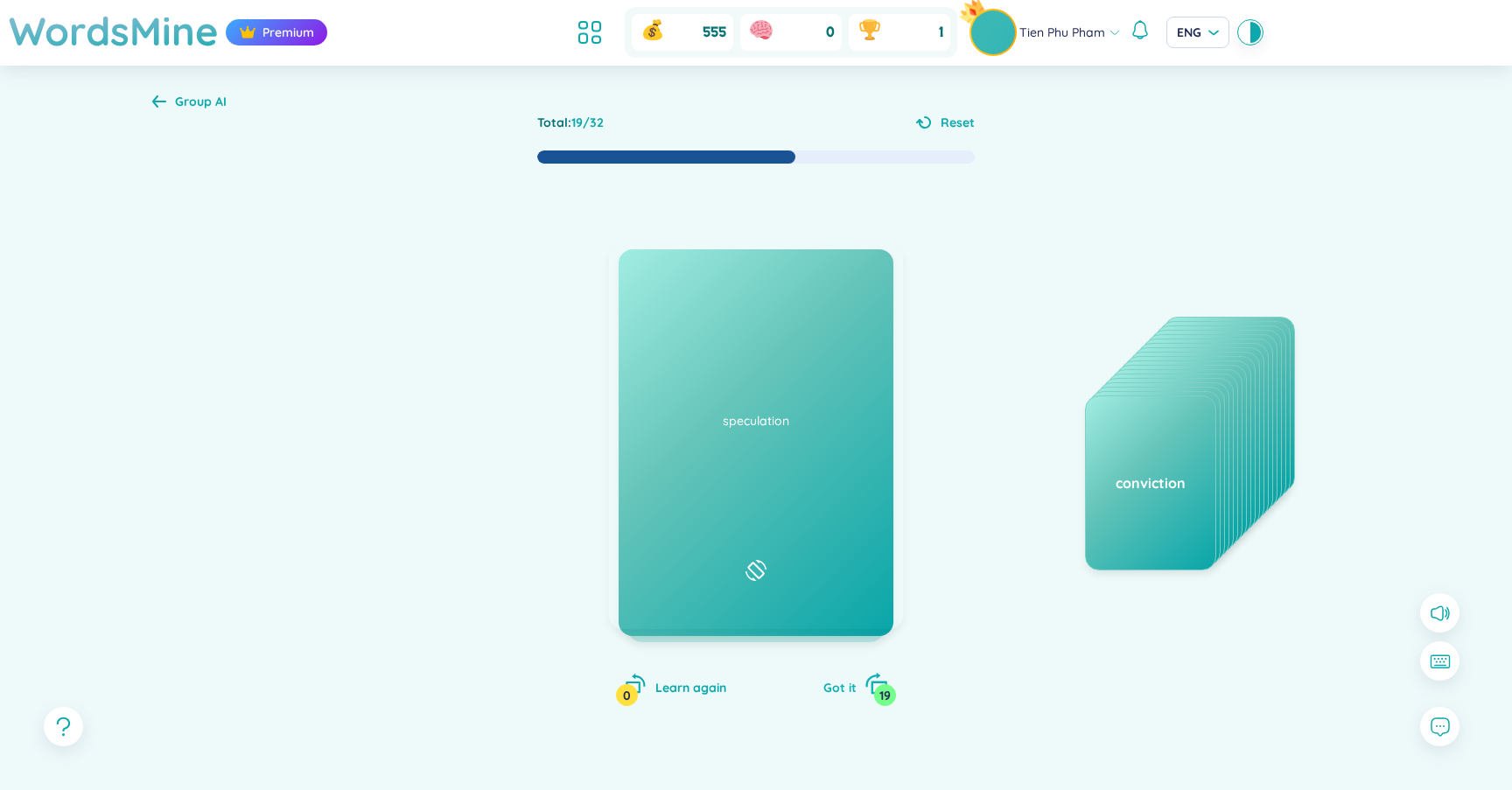
click at [853, 688] on span "Got it" at bounding box center [839, 688] width 33 height 16
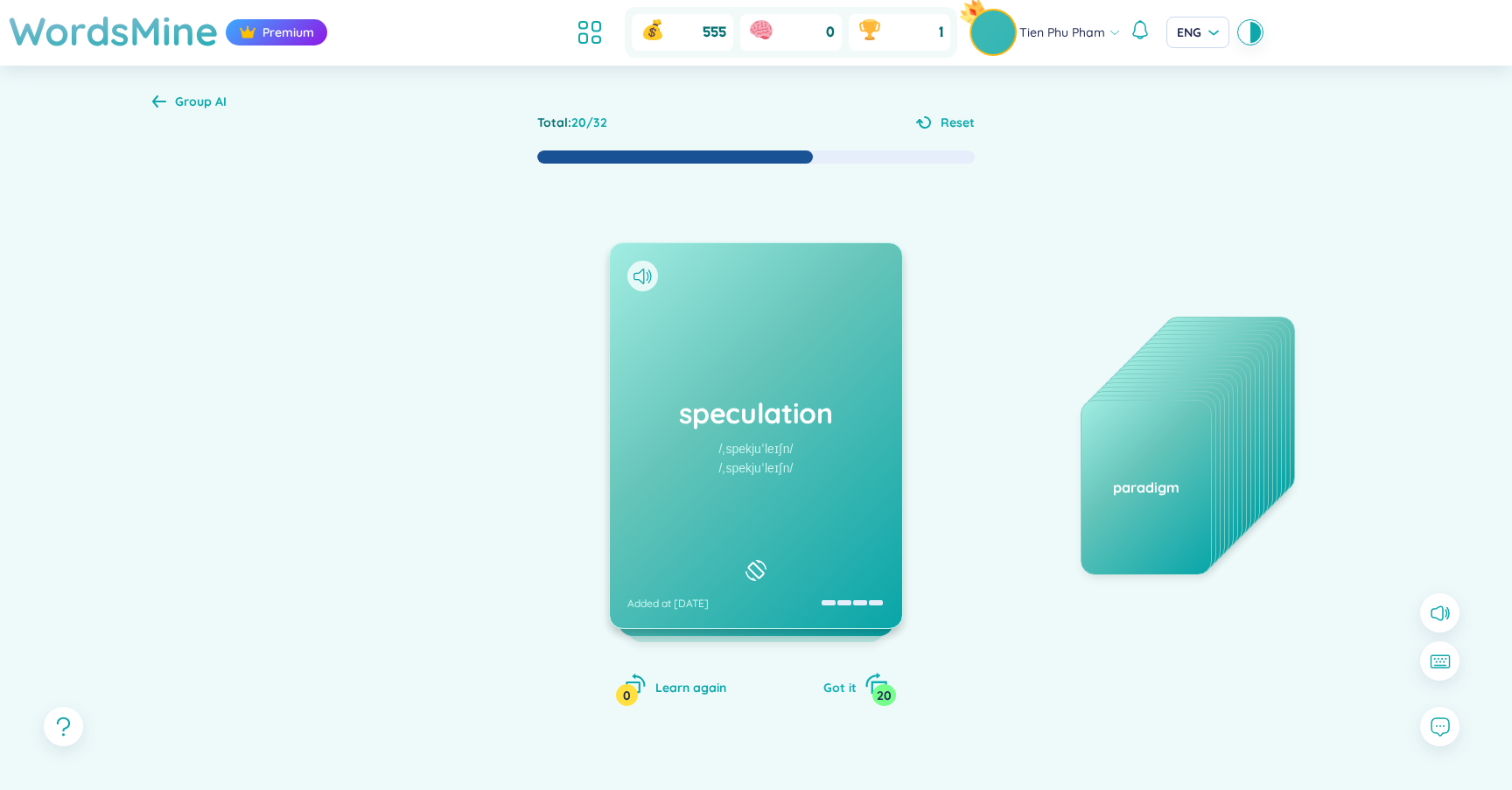
click at [850, 685] on span "Got it" at bounding box center [839, 688] width 33 height 16
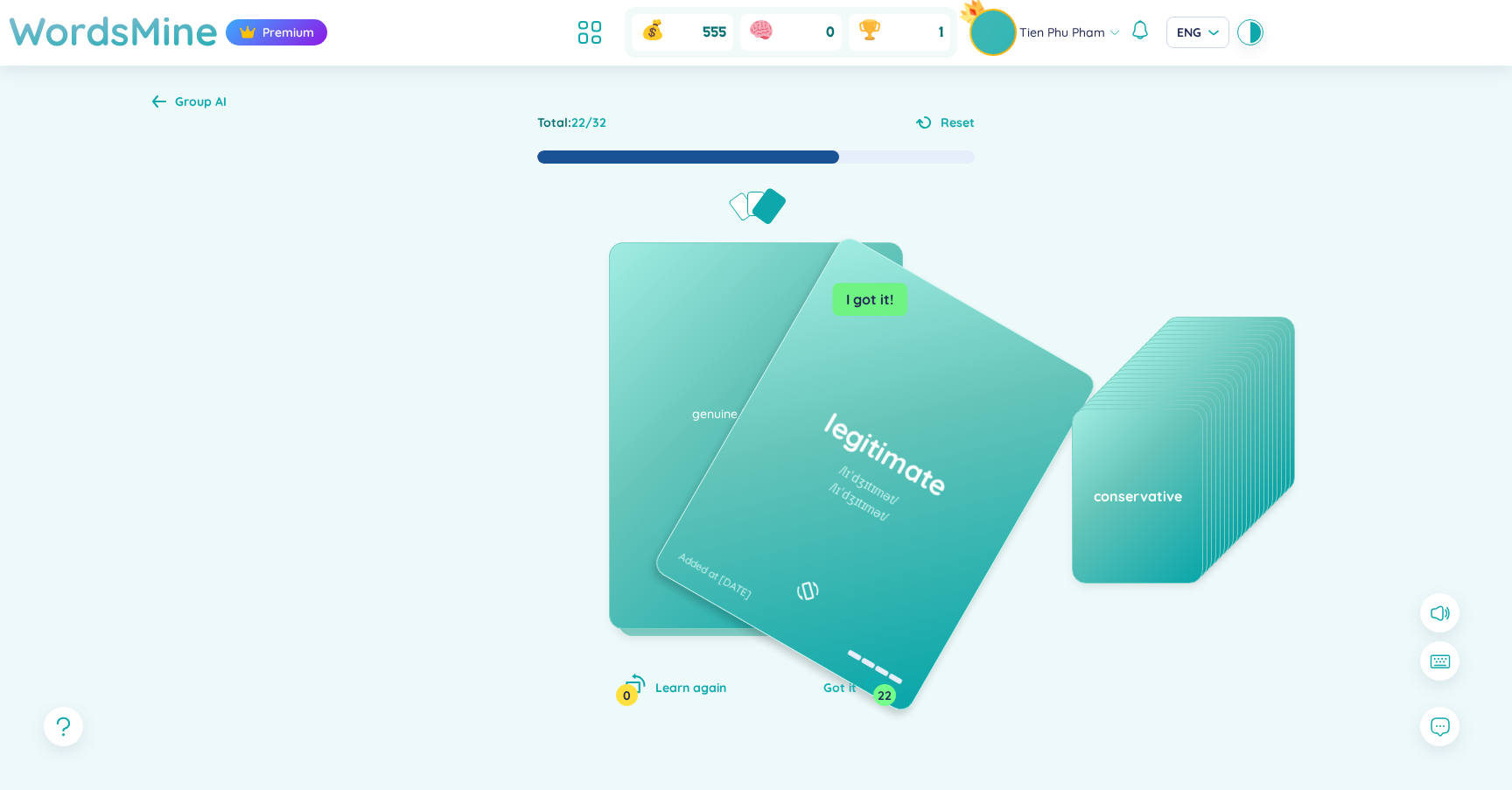
click at [850, 685] on span "Got it" at bounding box center [839, 688] width 33 height 16
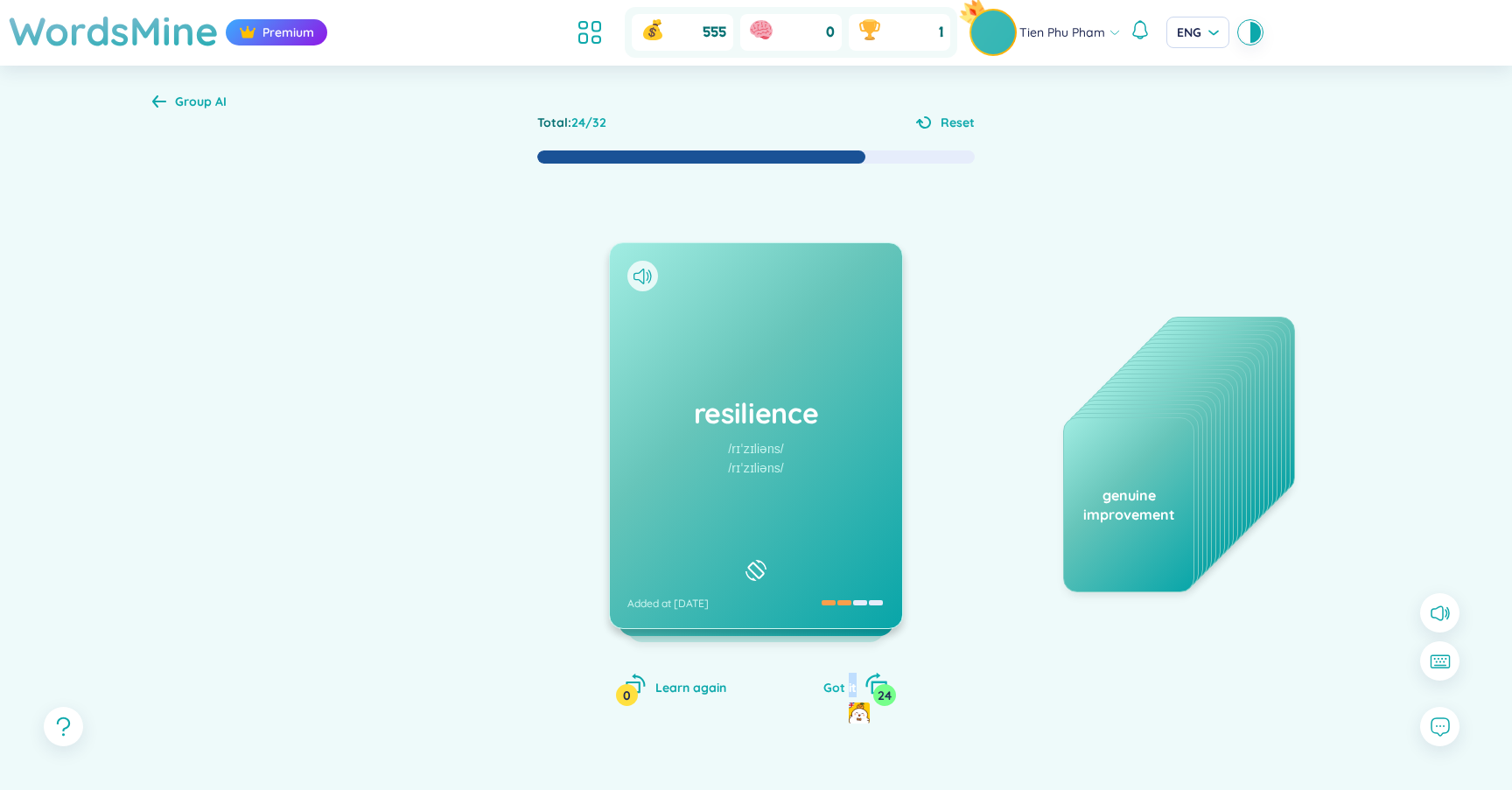
click at [850, 685] on span "Got it" at bounding box center [839, 688] width 33 height 16
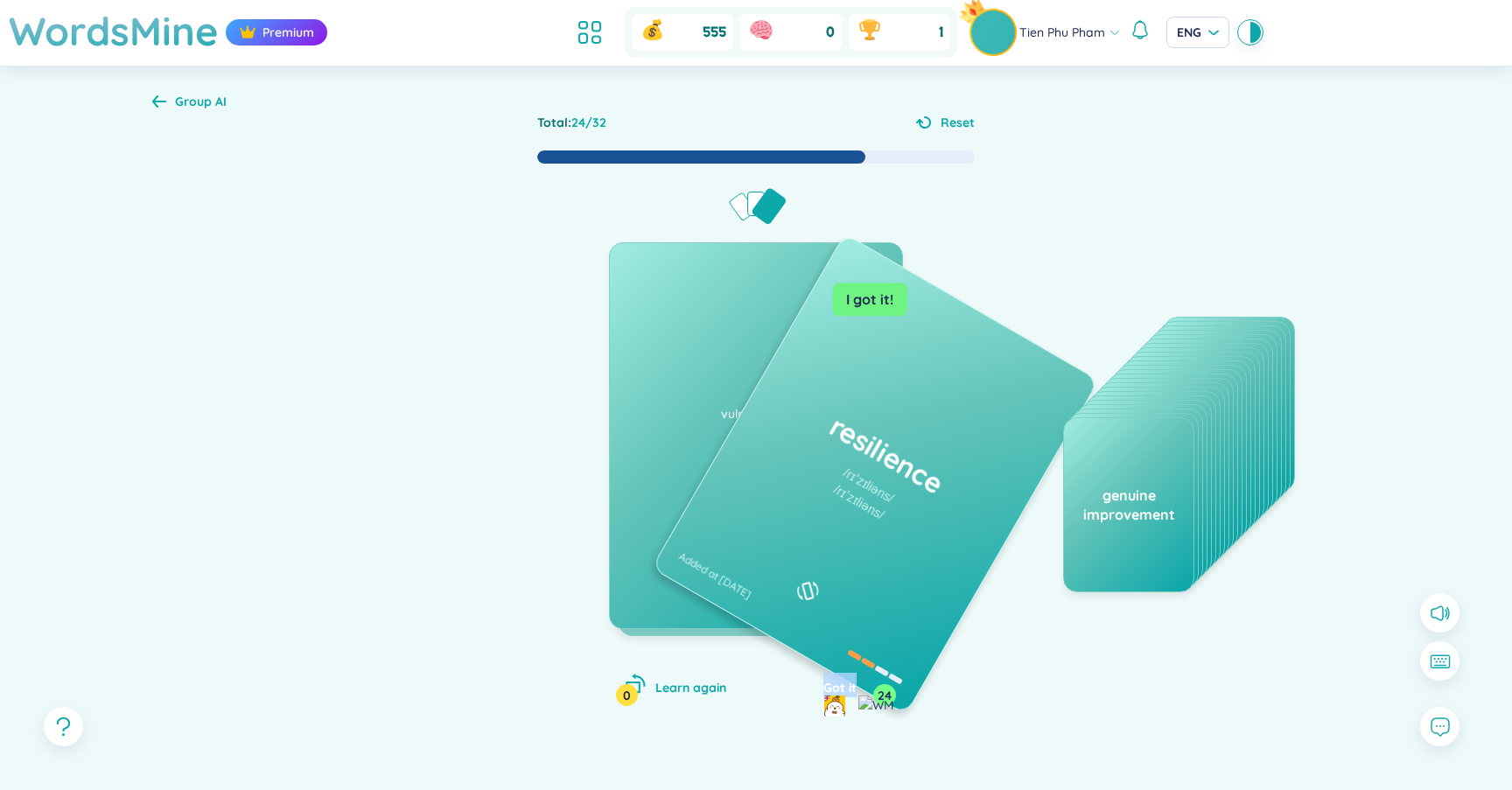
click at [850, 685] on span "Got it" at bounding box center [839, 688] width 33 height 16
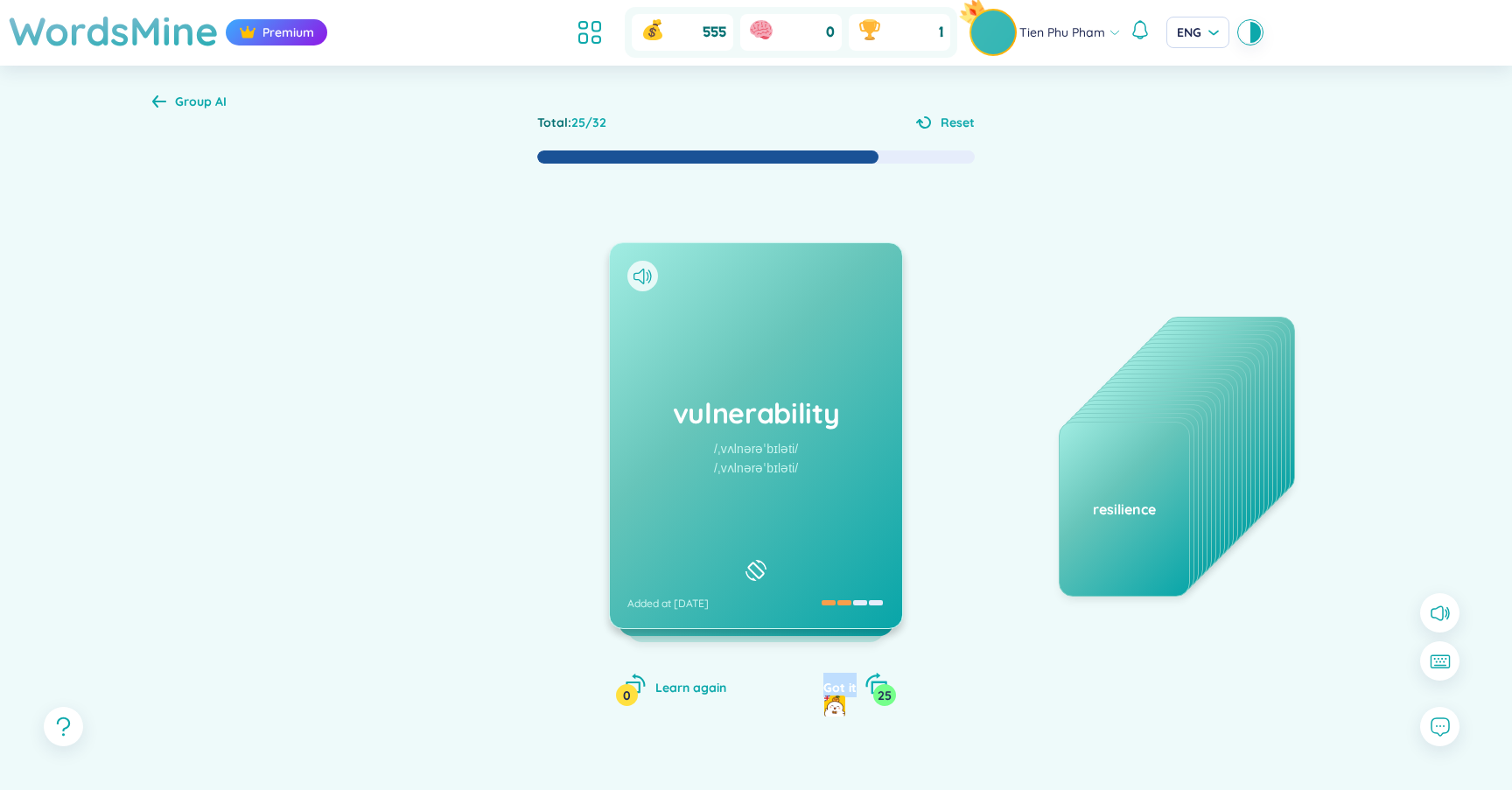
click at [850, 685] on span "Got it" at bounding box center [839, 688] width 33 height 16
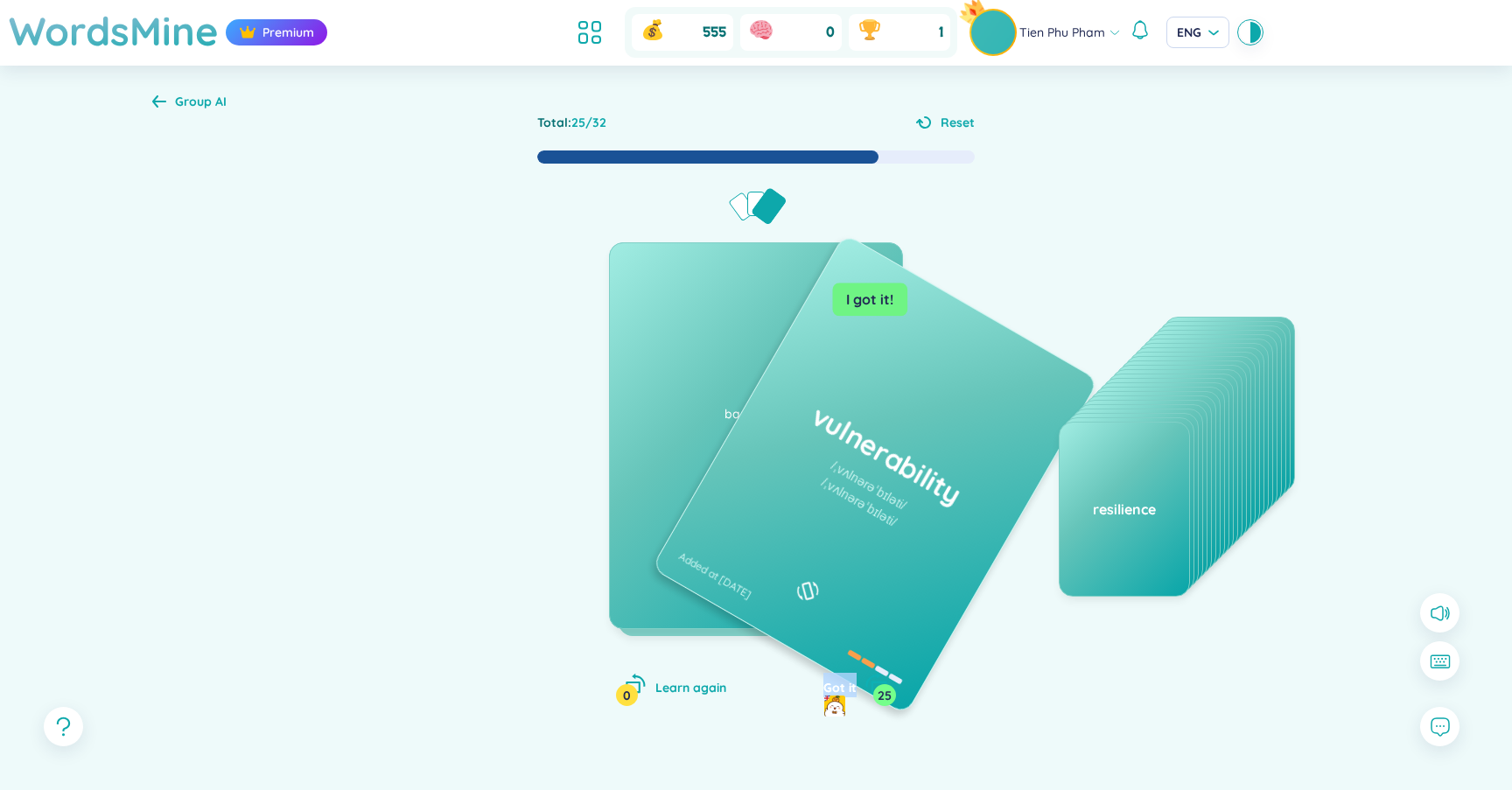
click at [850, 685] on span "Got it" at bounding box center [839, 688] width 33 height 16
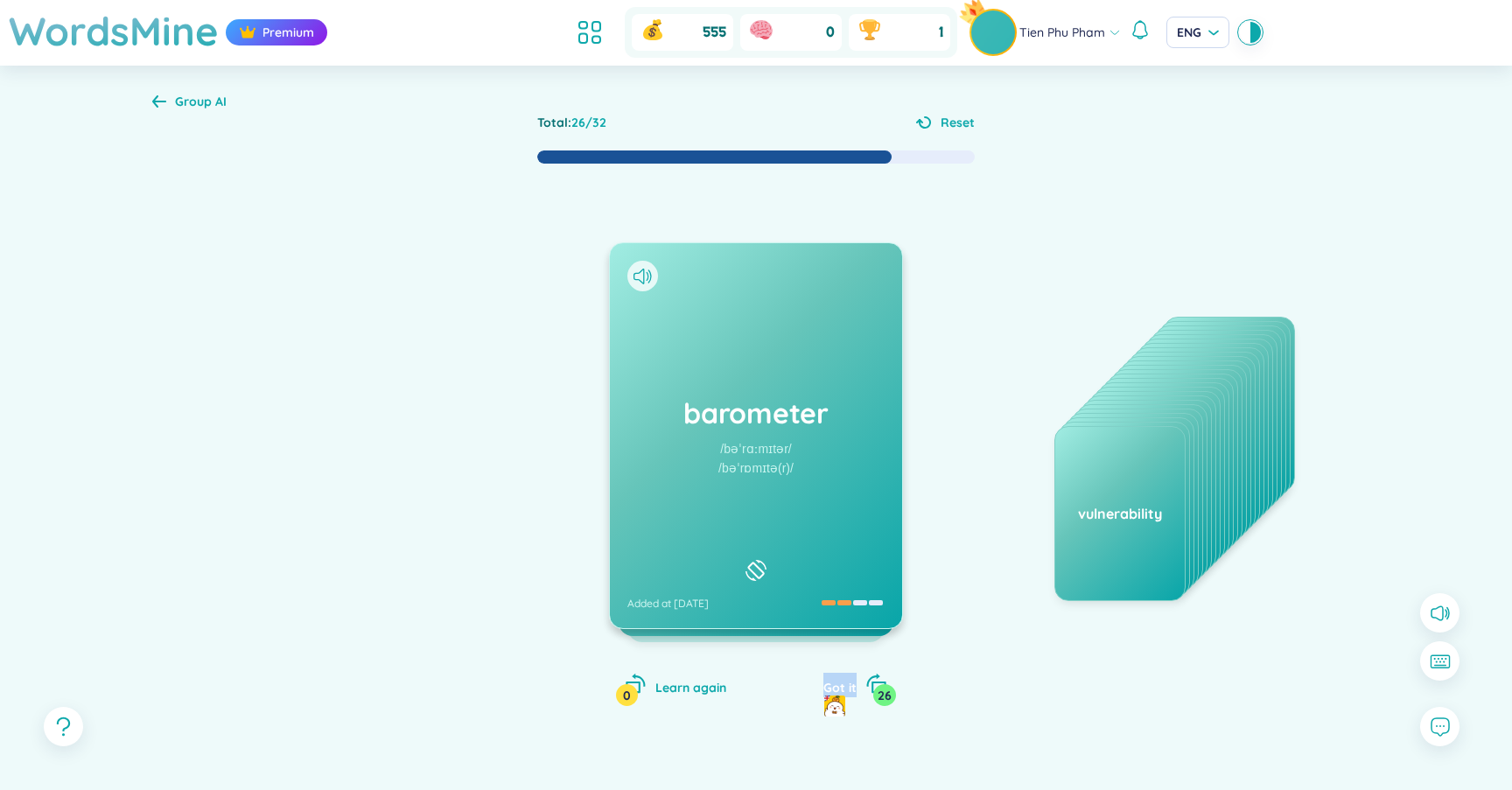
click at [1023, 501] on div "barometer /bəˈrɑːmɪtər/ /bəˈrɒmɪtə(r)/ Added at 15/9/2025 Chỉ số đo lường, Thướ…" at bounding box center [756, 453] width 1207 height 575
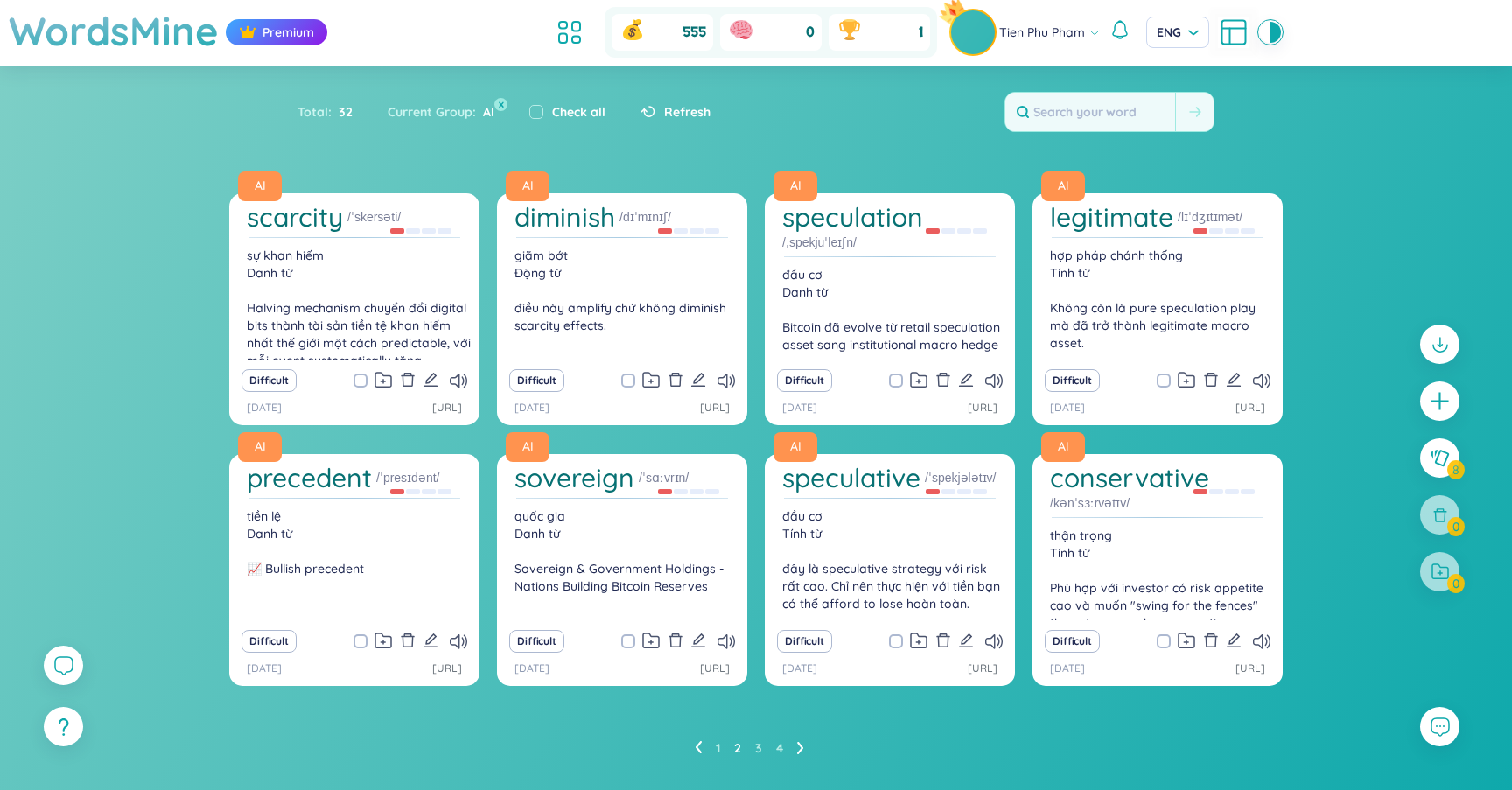
click at [798, 747] on icon at bounding box center [801, 747] width 7 height 13
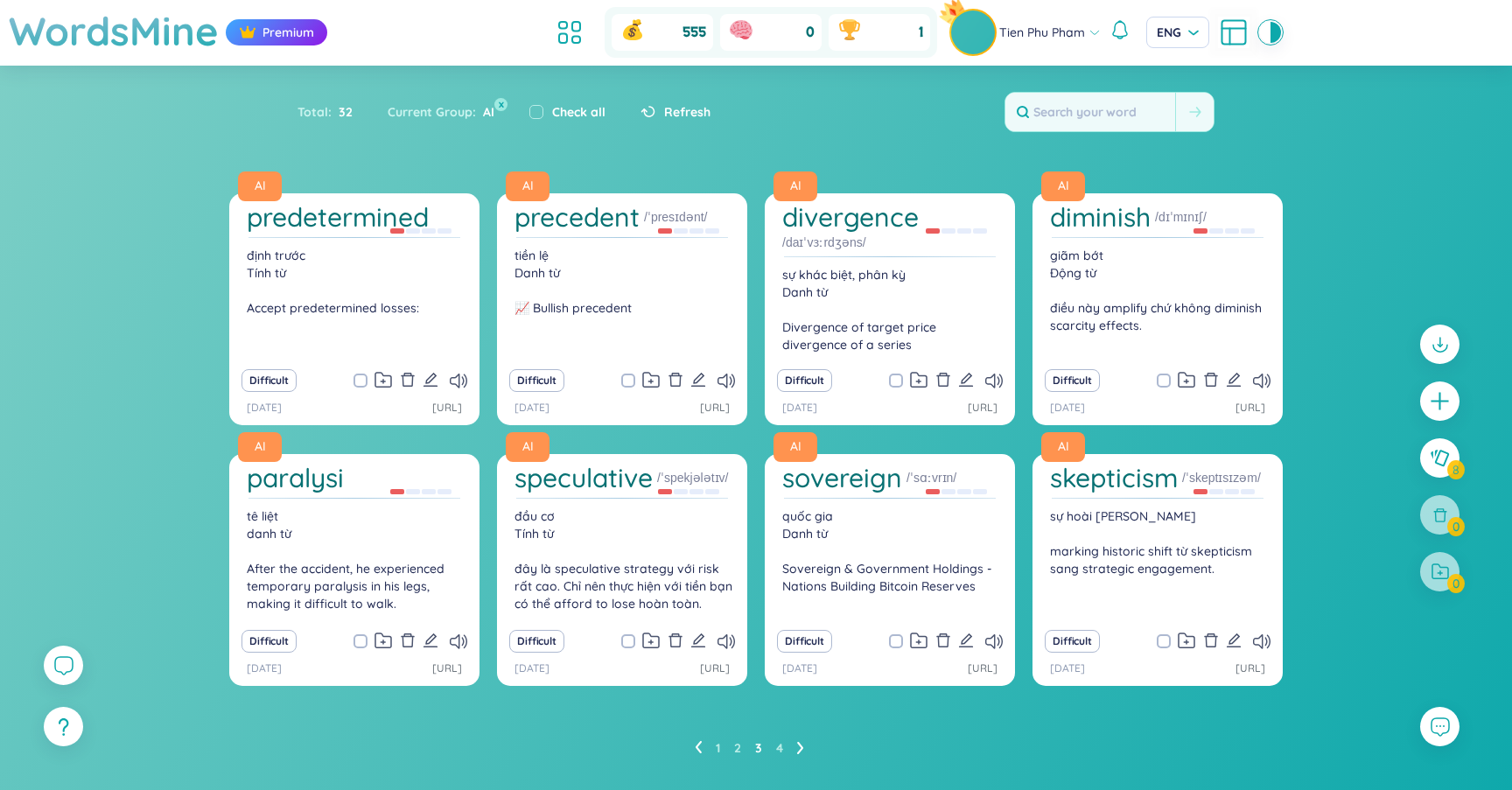
scroll to position [41, 0]
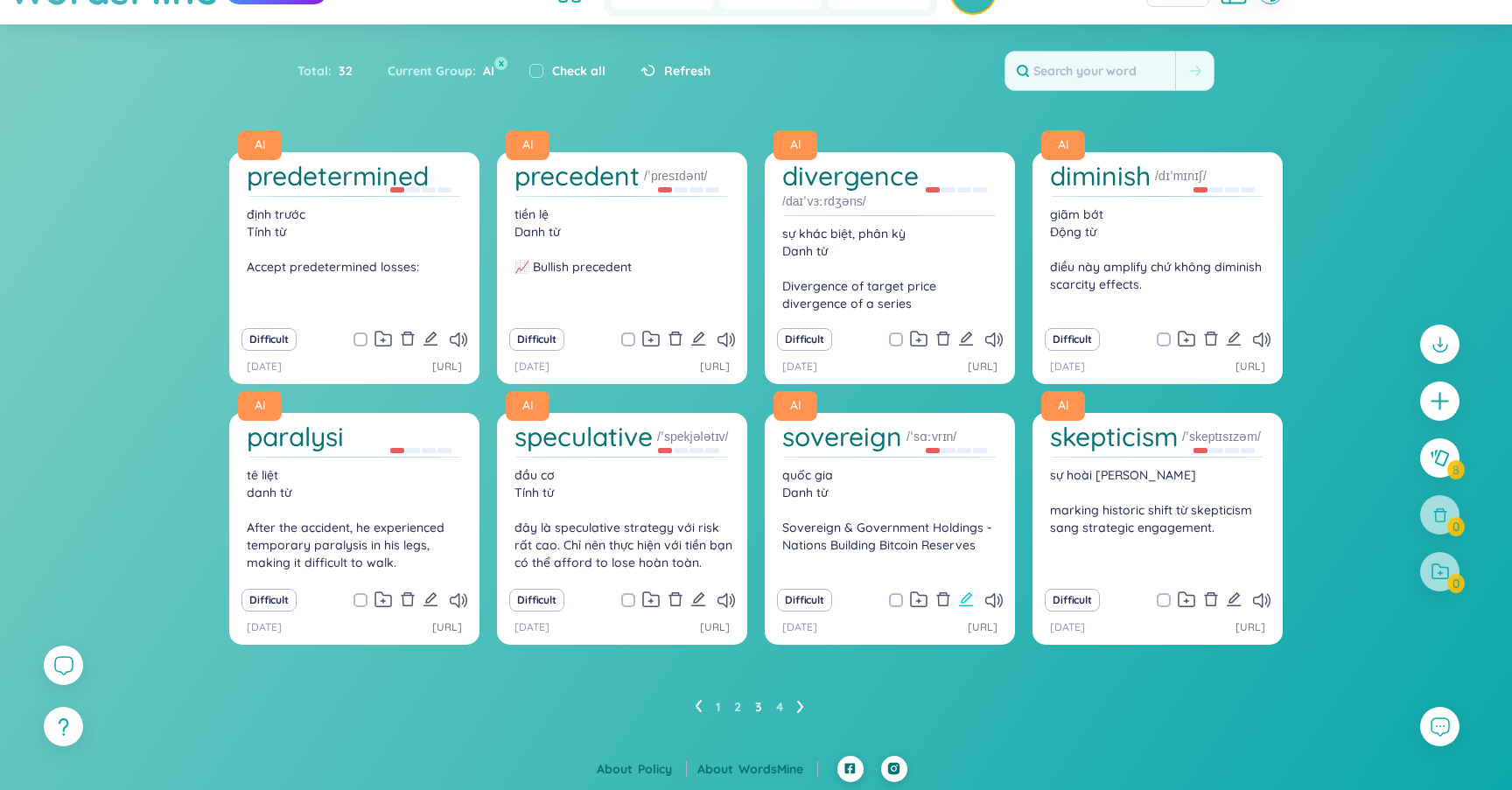
click at [965, 588] on button at bounding box center [966, 600] width 16 height 25
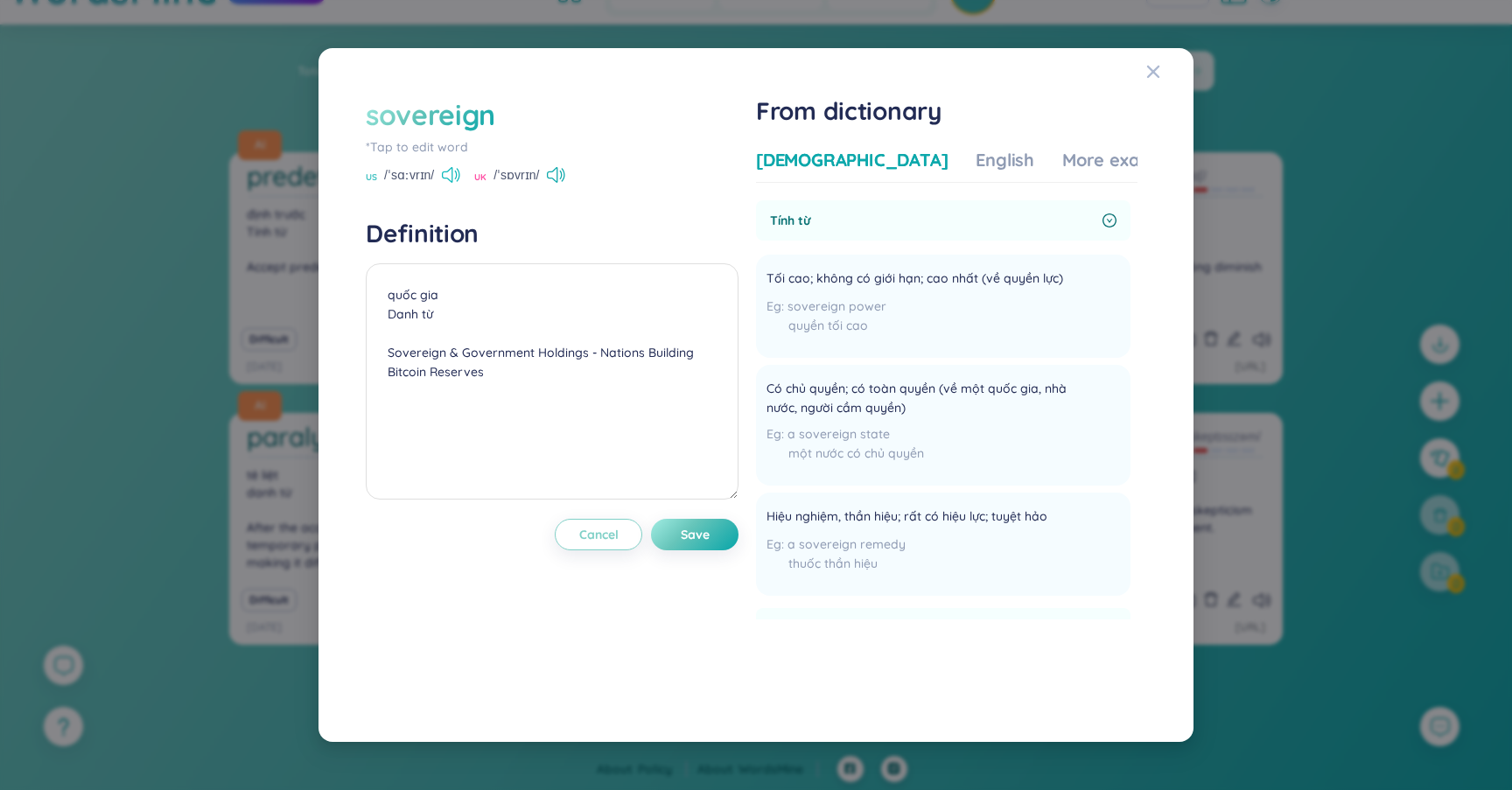
click at [442, 180] on icon at bounding box center [451, 175] width 19 height 16
click at [425, 352] on textarea "quốc gia Danh từ Sovereign & Government Holdings - Nations Building Bitcoin Re…" at bounding box center [552, 382] width 373 height 236
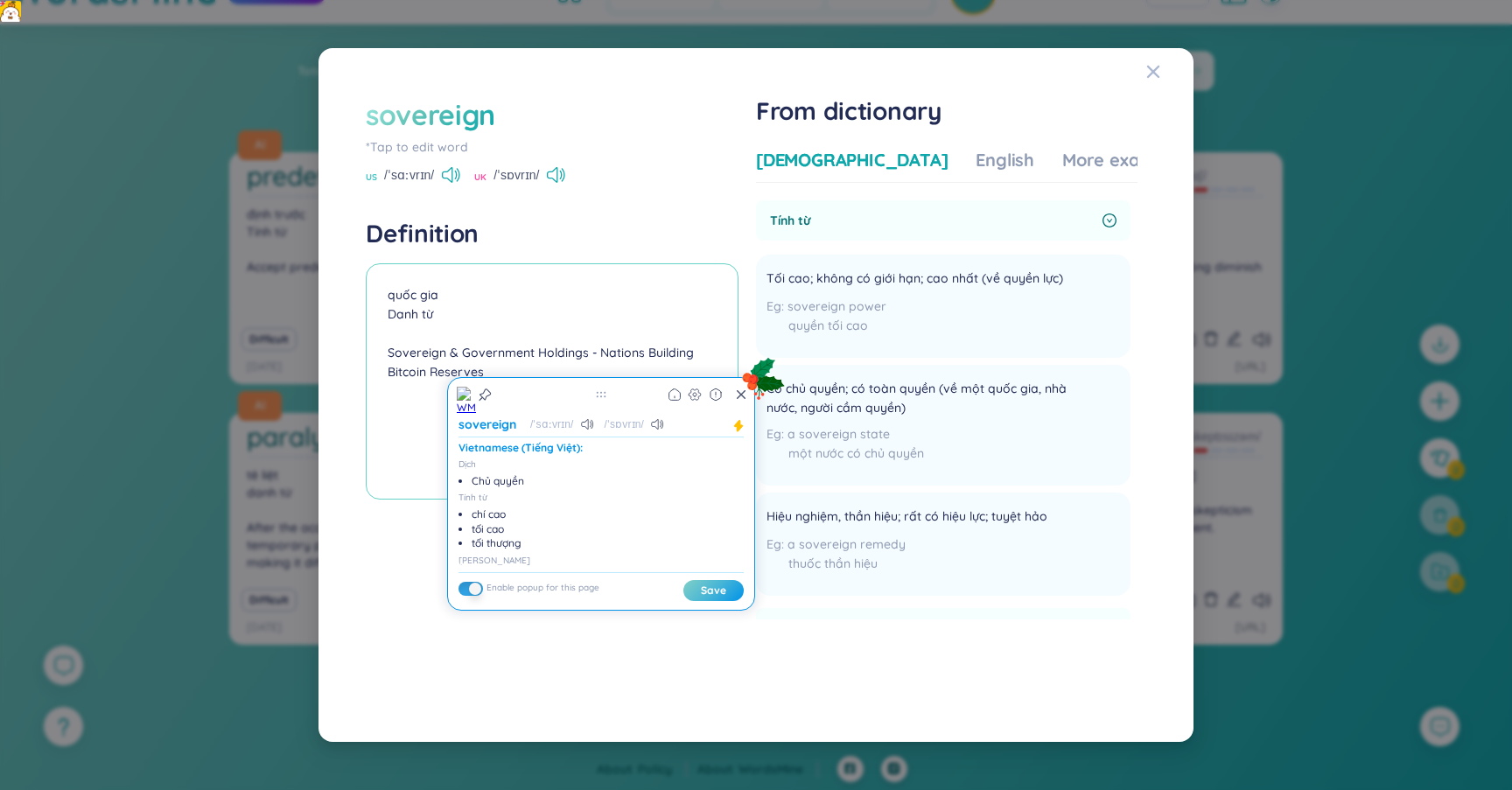
click at [416, 351] on textarea "quốc gia Danh từ Sovereign & Government Holdings - Nations Building Bitcoin Re…" at bounding box center [552, 382] width 373 height 236
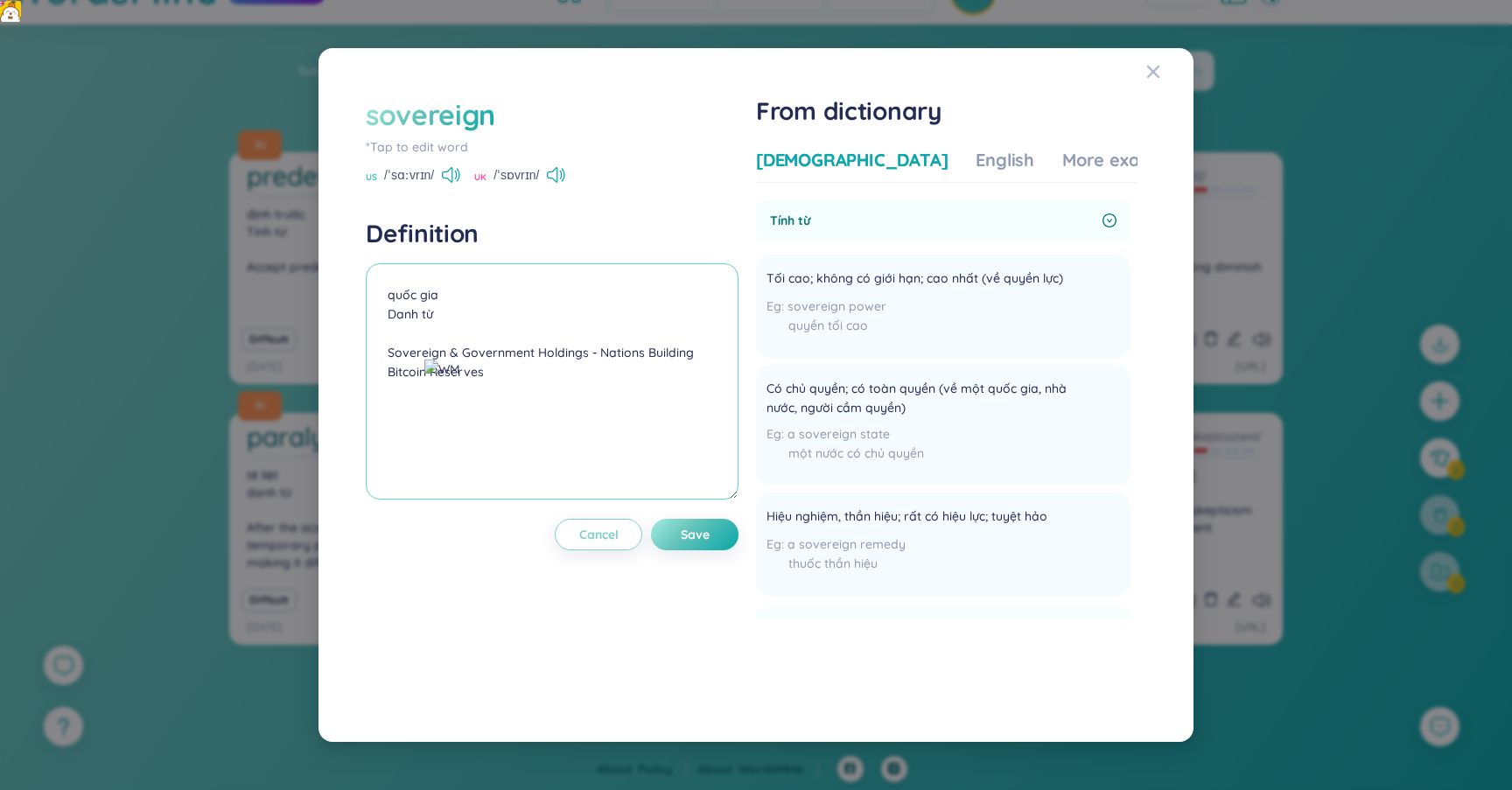
click at [416, 351] on textarea "quốc gia Danh từ Sovereign & Government Holdings - Nations Building Bitcoin Re…" at bounding box center [552, 382] width 373 height 236
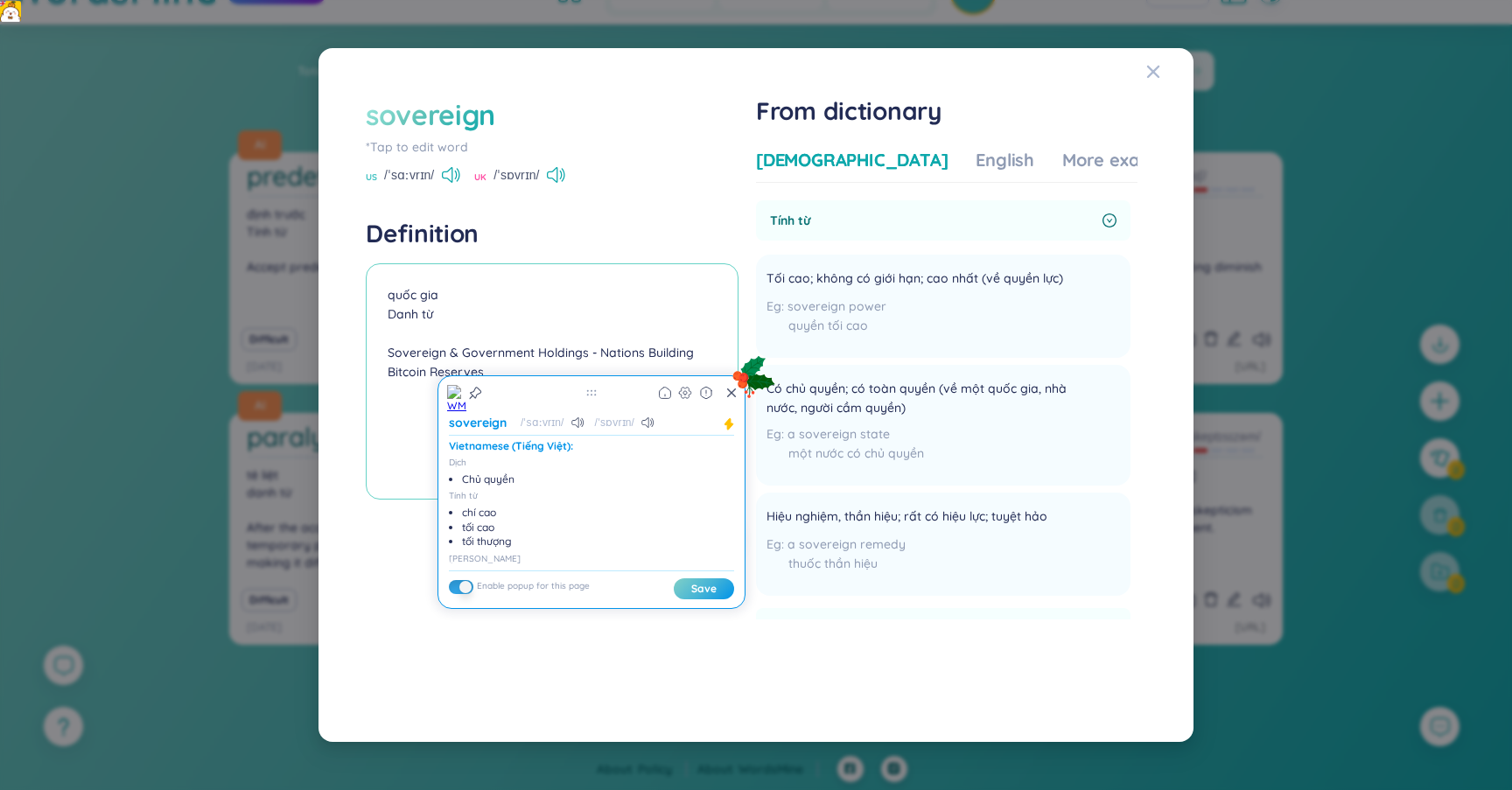
click at [471, 352] on textarea "quốc gia Danh từ Sovereign & Government Holdings - Nations Building Bitcoin Re…" at bounding box center [552, 382] width 373 height 236
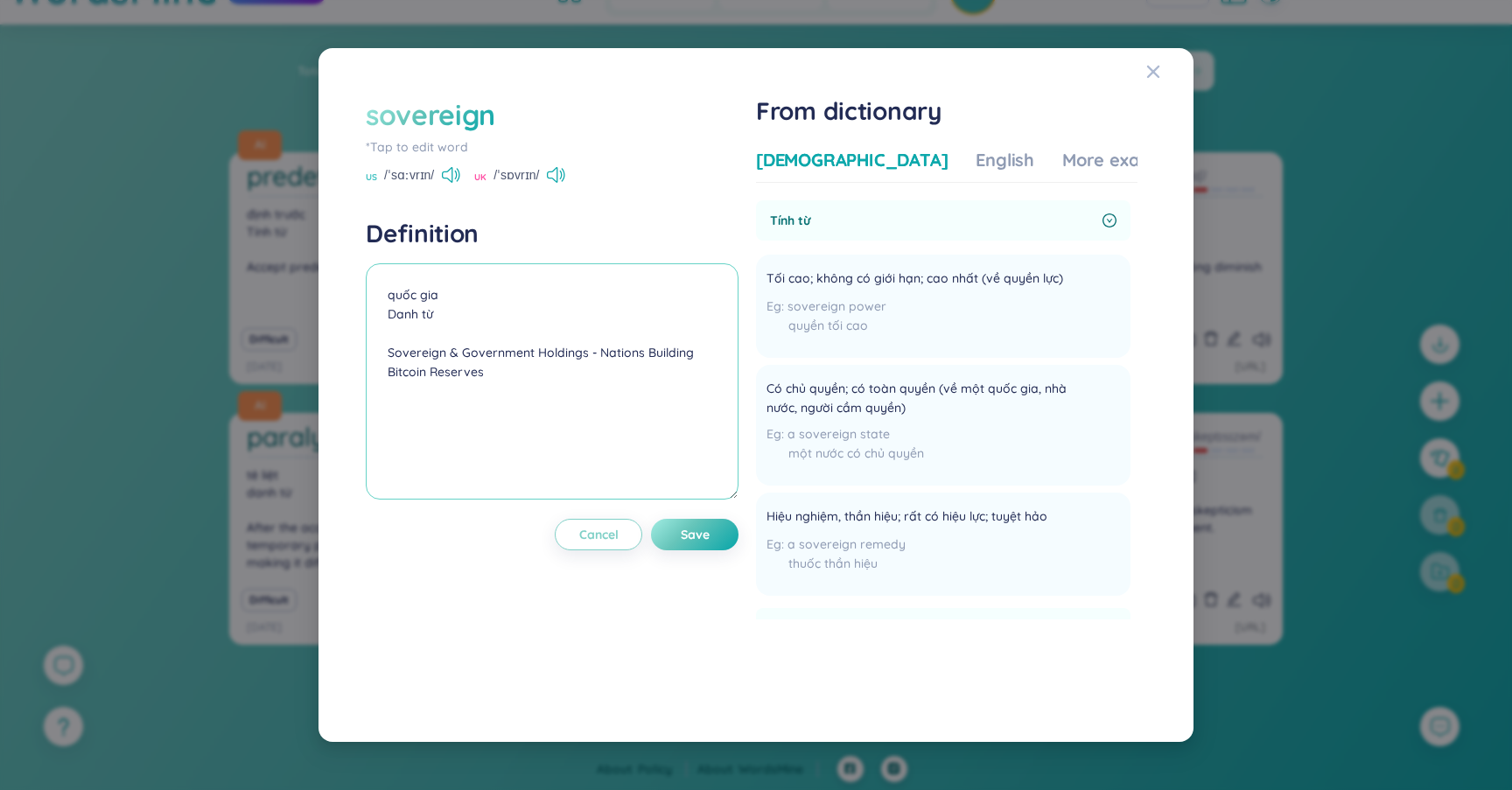
click at [422, 351] on textarea "quốc gia Danh từ Sovereign & Government Holdings - Nations Building Bitcoin Re…" at bounding box center [552, 382] width 373 height 236
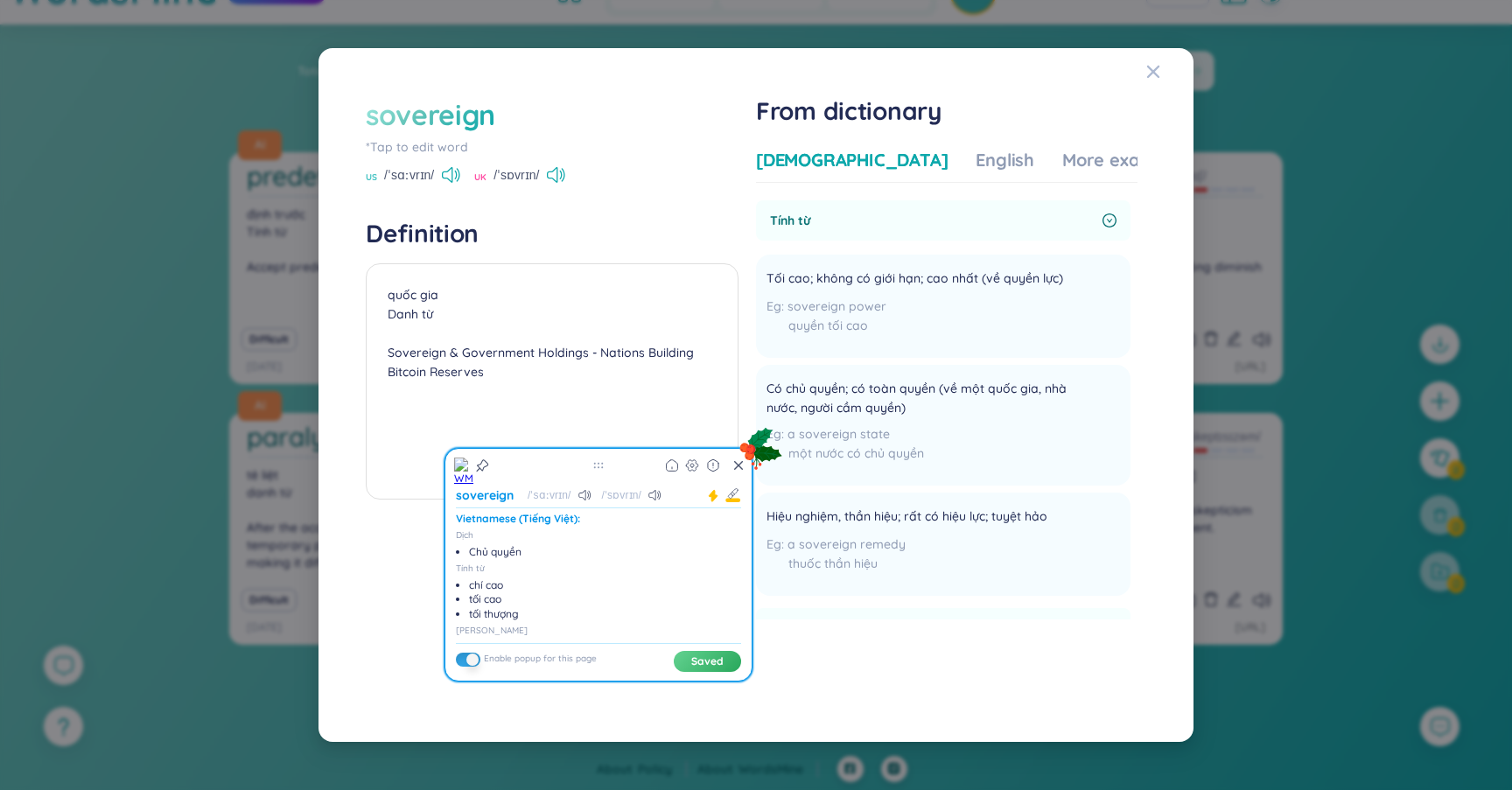
drag, startPoint x: 530, startPoint y: 390, endPoint x: 1267, endPoint y: 5, distance: 831.5
click at [508, 278] on textarea "quốc gia Danh từ Sovereign & Government Holdings - Nations Building Bitcoin Re…" at bounding box center [552, 382] width 373 height 236
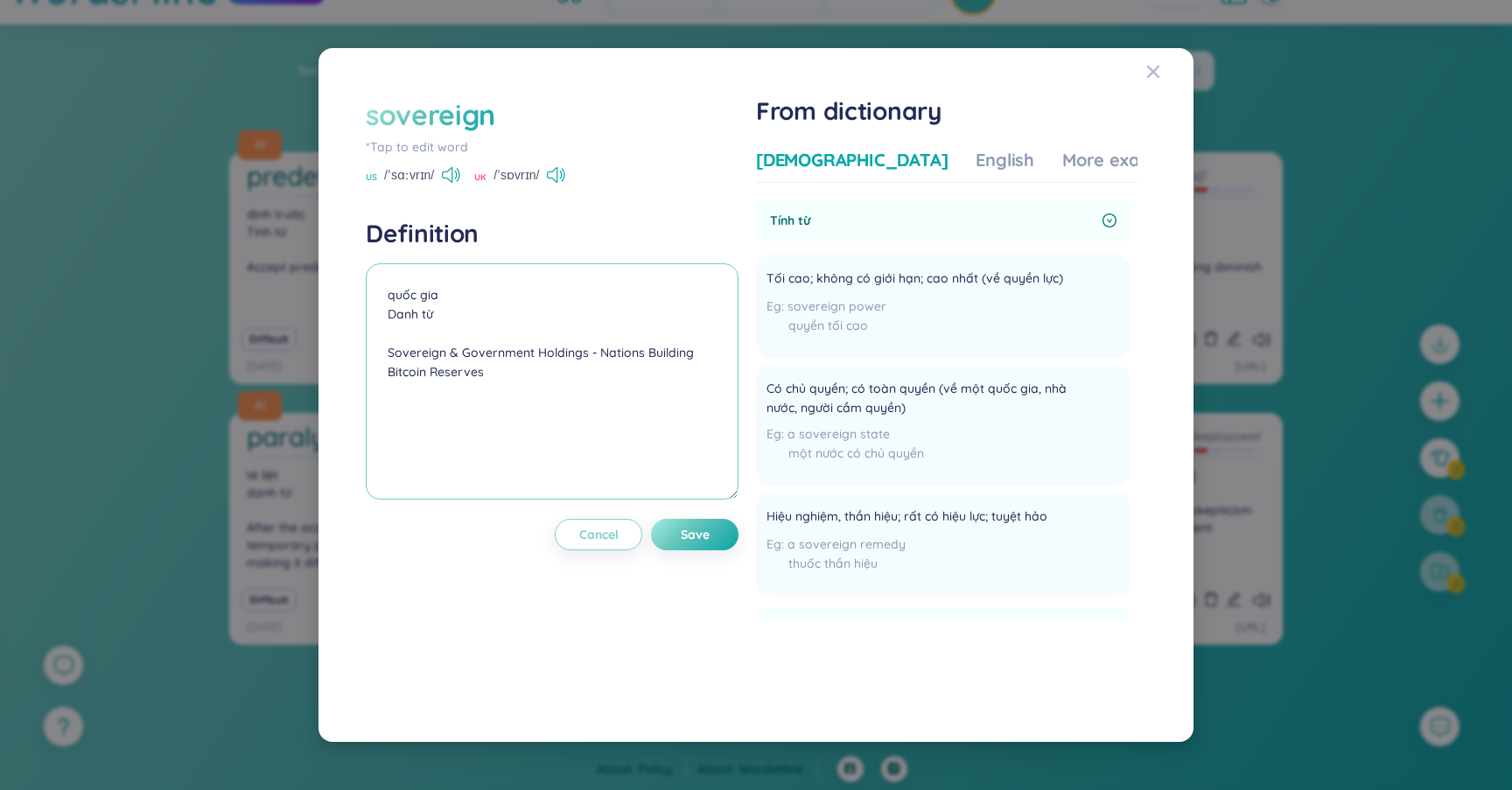
click at [475, 299] on textarea "quốc gia Danh từ Sovereign & Government Holdings - Nations Building Bitcoin Re…" at bounding box center [552, 382] width 373 height 236
click at [414, 317] on textarea "quốc gia Danh từ Sovereign & Government Holdings - Nations Building Bitcoin Re…" at bounding box center [552, 382] width 373 height 236
click at [508, 296] on textarea "quốc gia Tính từ Sovereign & Government Holdings - Nations Building Bitcoin Re…" at bounding box center [552, 382] width 373 height 236
click at [593, 351] on textarea "quốc gia, có chủ quyền Tính từ Sovereign & Government Holdings - Nations Build…" at bounding box center [552, 382] width 373 height 236
click at [624, 353] on textarea "quốc gia, có chủ quyền Tính từ Sovereign & Government Holdings Nations Buildin…" at bounding box center [552, 382] width 373 height 236
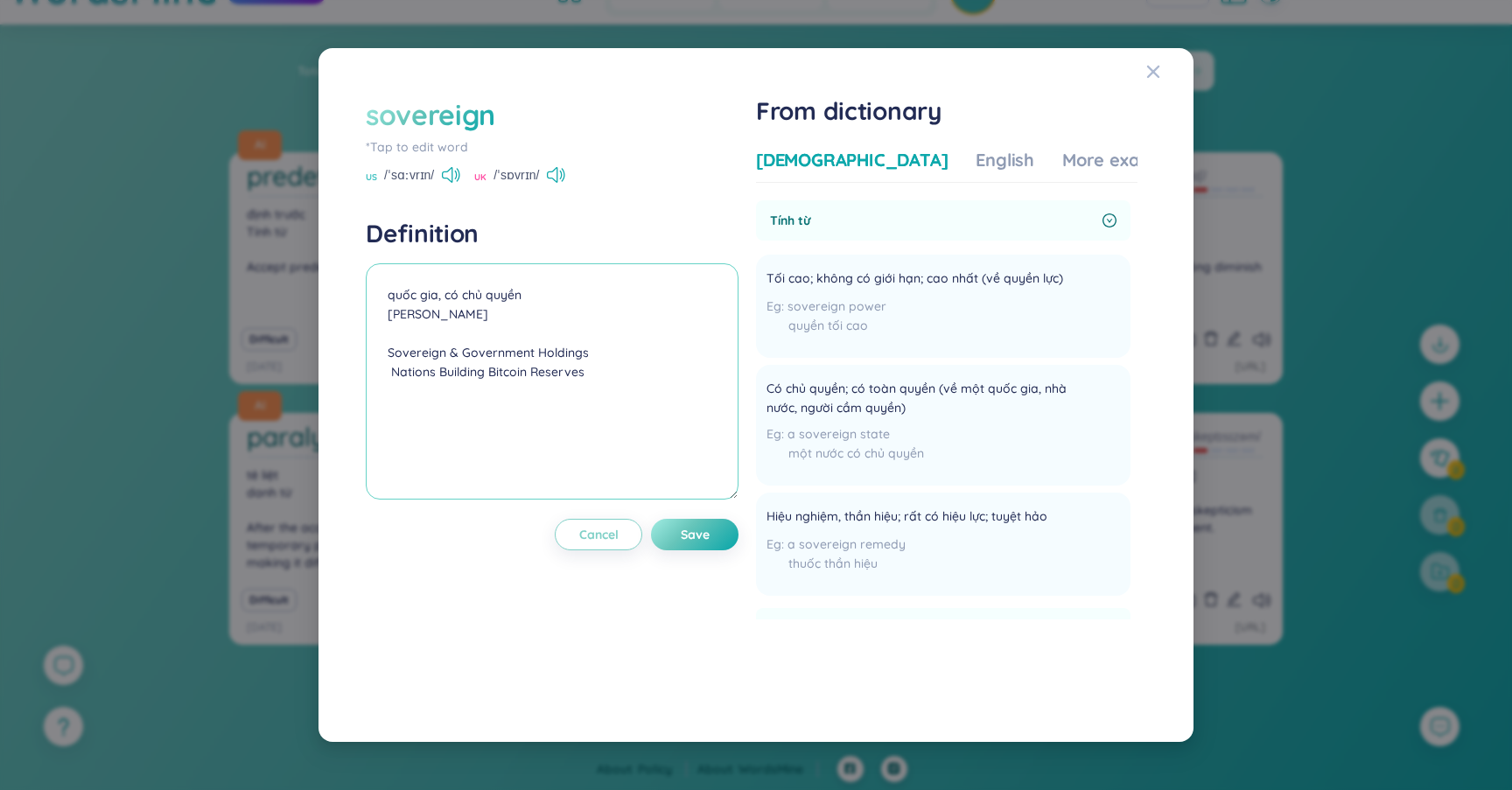
drag, startPoint x: 539, startPoint y: 353, endPoint x: 449, endPoint y: 349, distance: 90.1
click at [449, 349] on textarea "quốc gia, có chủ quyền Tính từ Sovereign & Government Holdings Nations Buildin…" at bounding box center [552, 382] width 373 height 236
click at [534, 370] on textarea "quốc gia, có chủ quyền Tính từ Sovereign Holdings Nations Building Bitcoin Res…" at bounding box center [552, 382] width 373 height 236
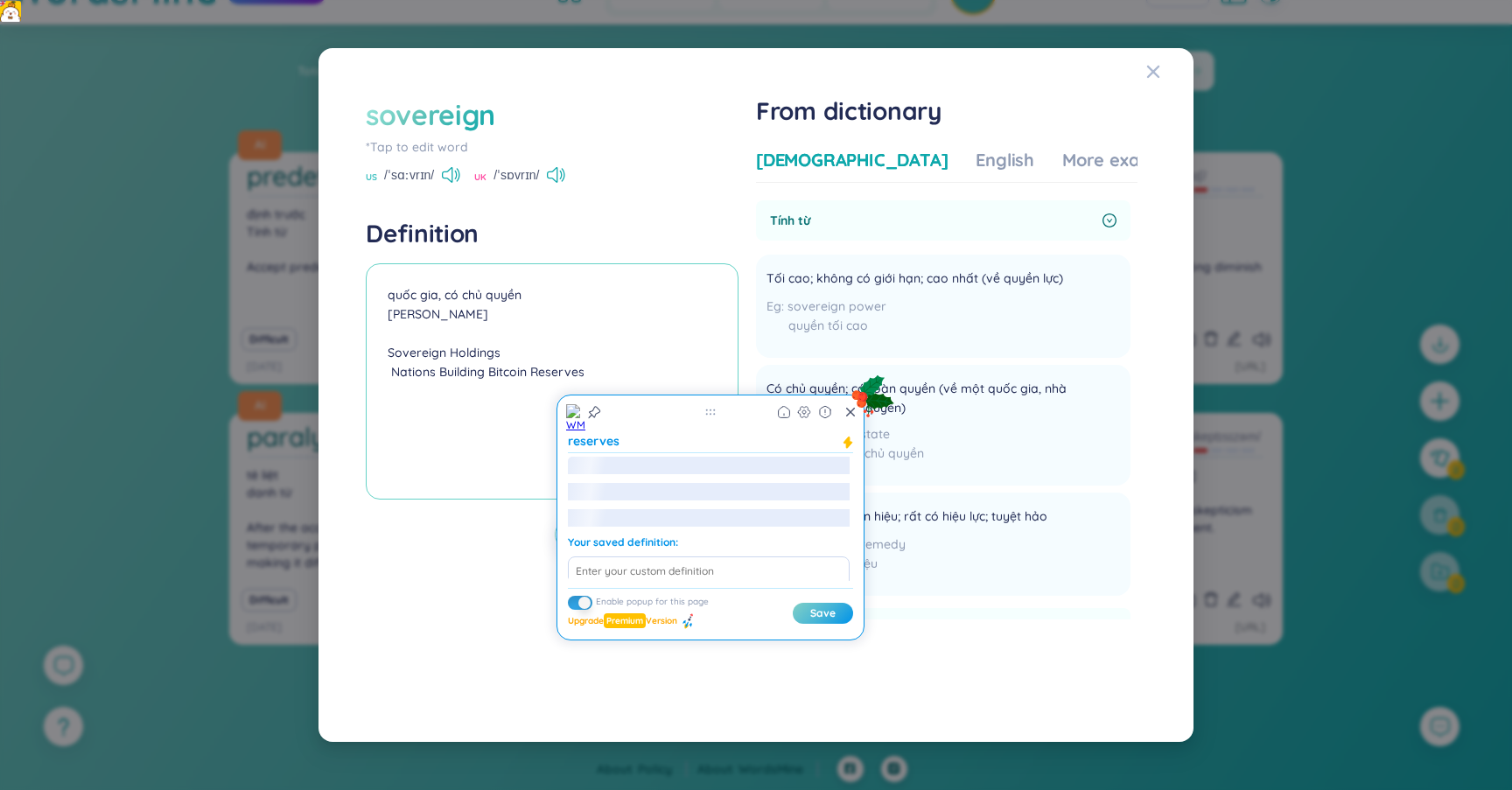
click at [534, 370] on textarea "quốc gia, có chủ quyền Tính từ Sovereign Holdings Nations Building Bitcoin Res…" at bounding box center [552, 382] width 373 height 236
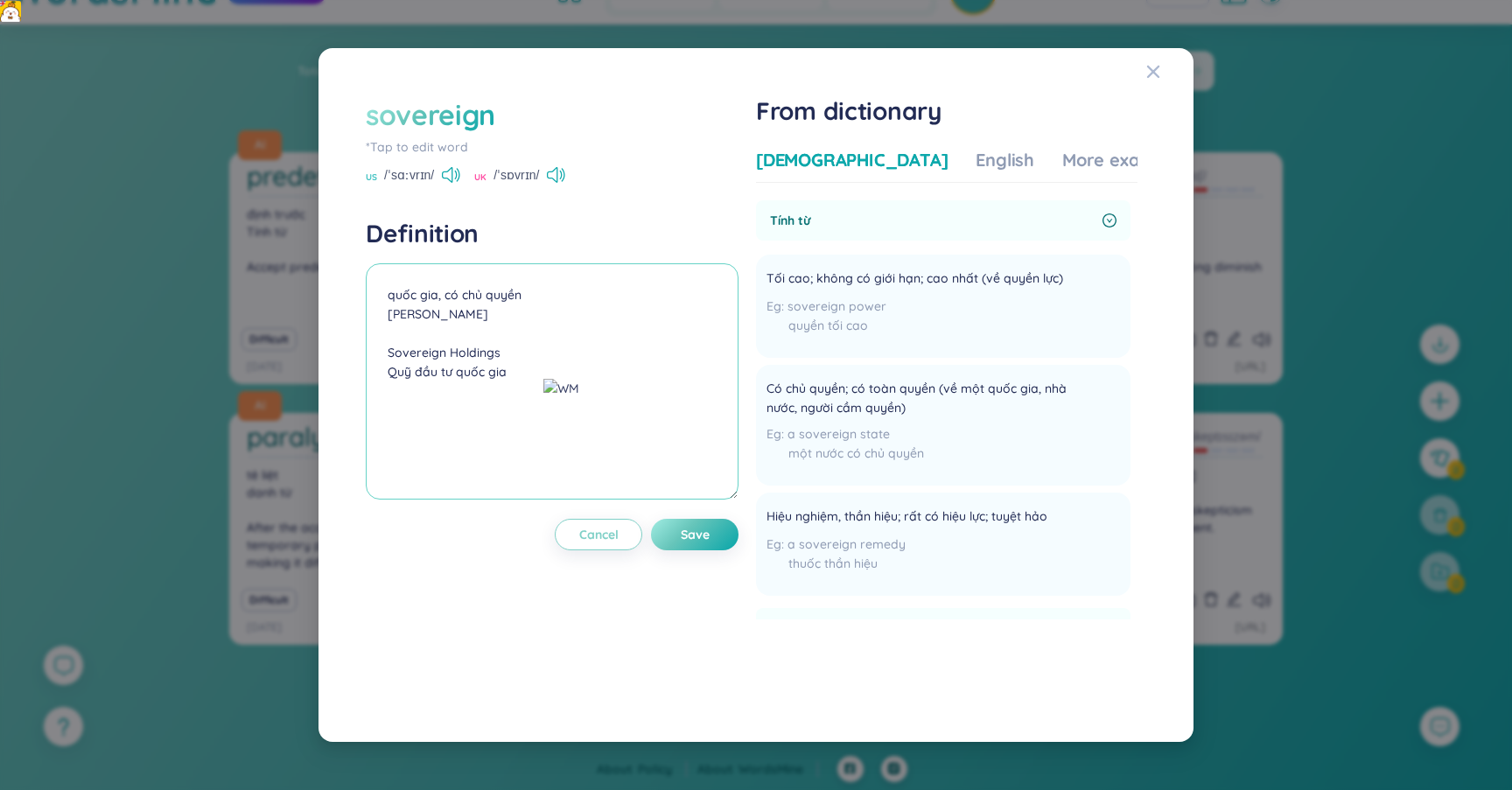
paste textarea "(Sovereign Wealth Fund - SWF),"
click at [386, 406] on textarea "quốc gia, có chủ quyền Tính từ Sovereign Holdings Quỹ đầu tư quốc gia (Soverei…" at bounding box center [552, 382] width 373 height 236
click at [460, 406] on textarea "quốc gia, có chủ quyền Tính từ Sovereign Holdings Quỹ đầu tư quốc gia (Soverei…" at bounding box center [552, 382] width 373 height 236
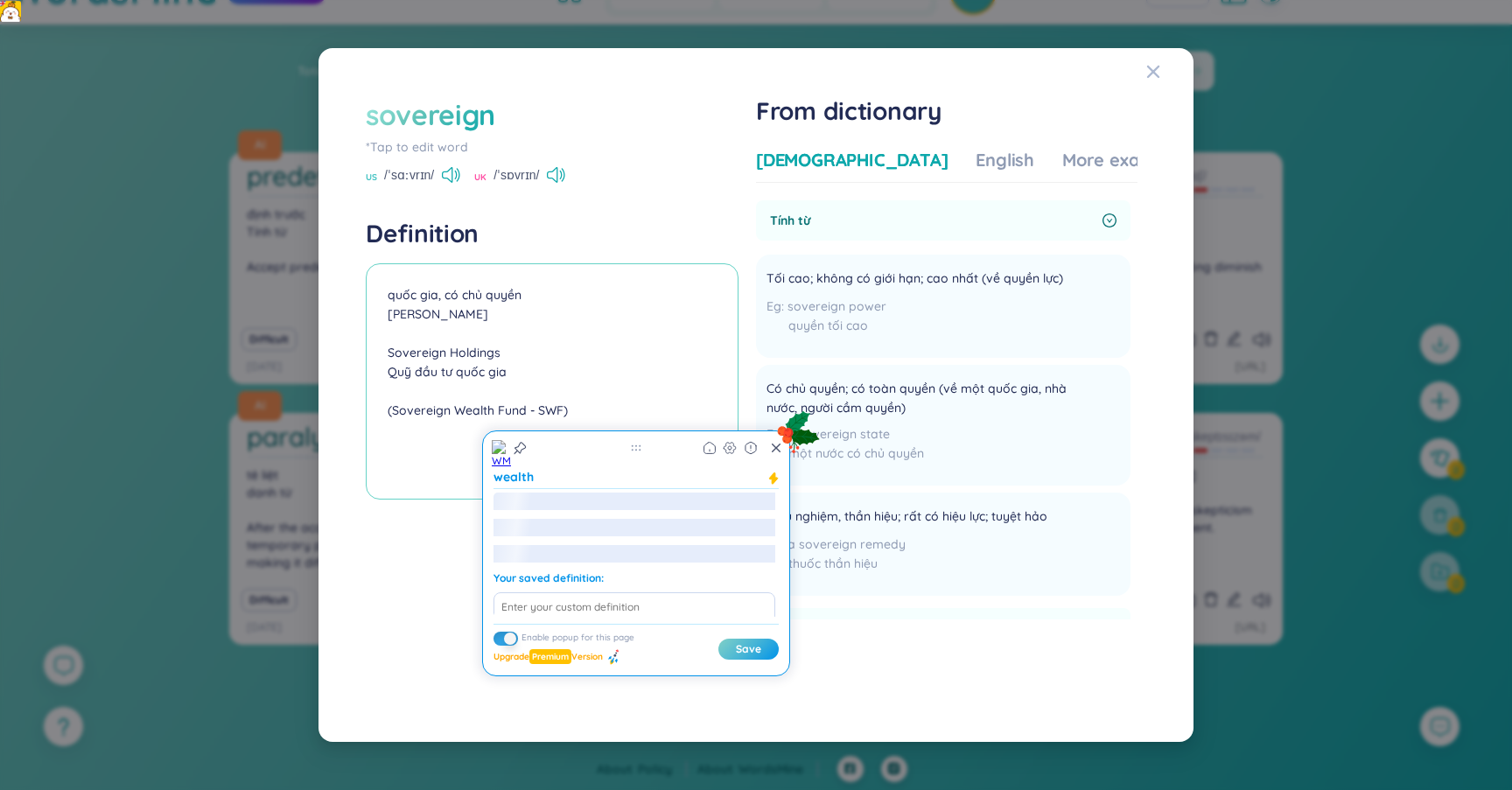
click at [460, 406] on textarea "quốc gia, có chủ quyền Tính từ Sovereign Holdings Quỹ đầu tư quốc gia (Soverei…" at bounding box center [552, 382] width 373 height 236
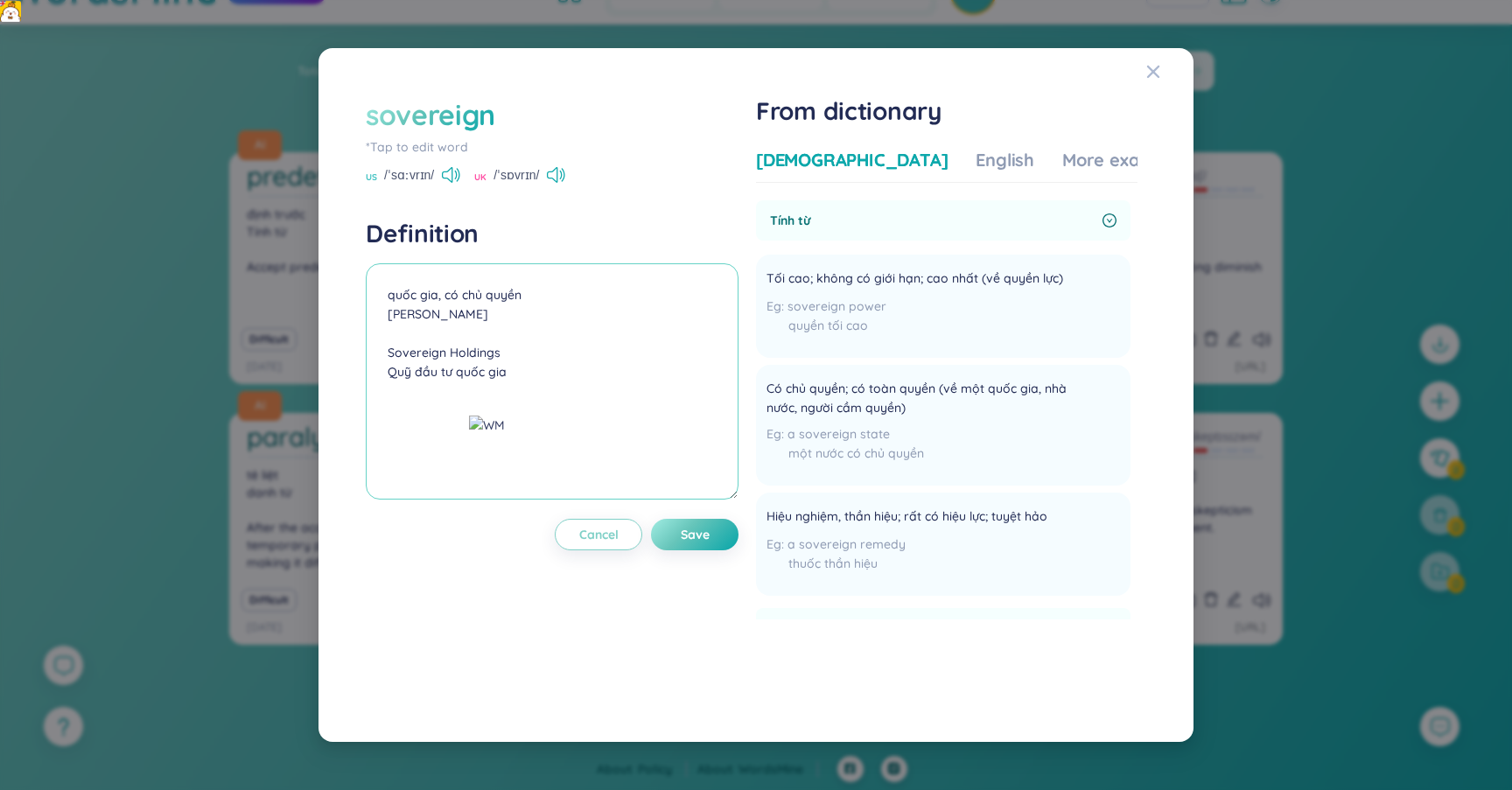
click at [534, 350] on textarea "quốc gia, có chủ quyền Tính từ Sovereign Holdings Quỹ đầu tư quốc gia" at bounding box center [552, 382] width 373 height 236
paste textarea "(Sovereign Wealth Fund - SWF)"
click at [723, 537] on button "Save" at bounding box center [694, 533] width 88 height 31
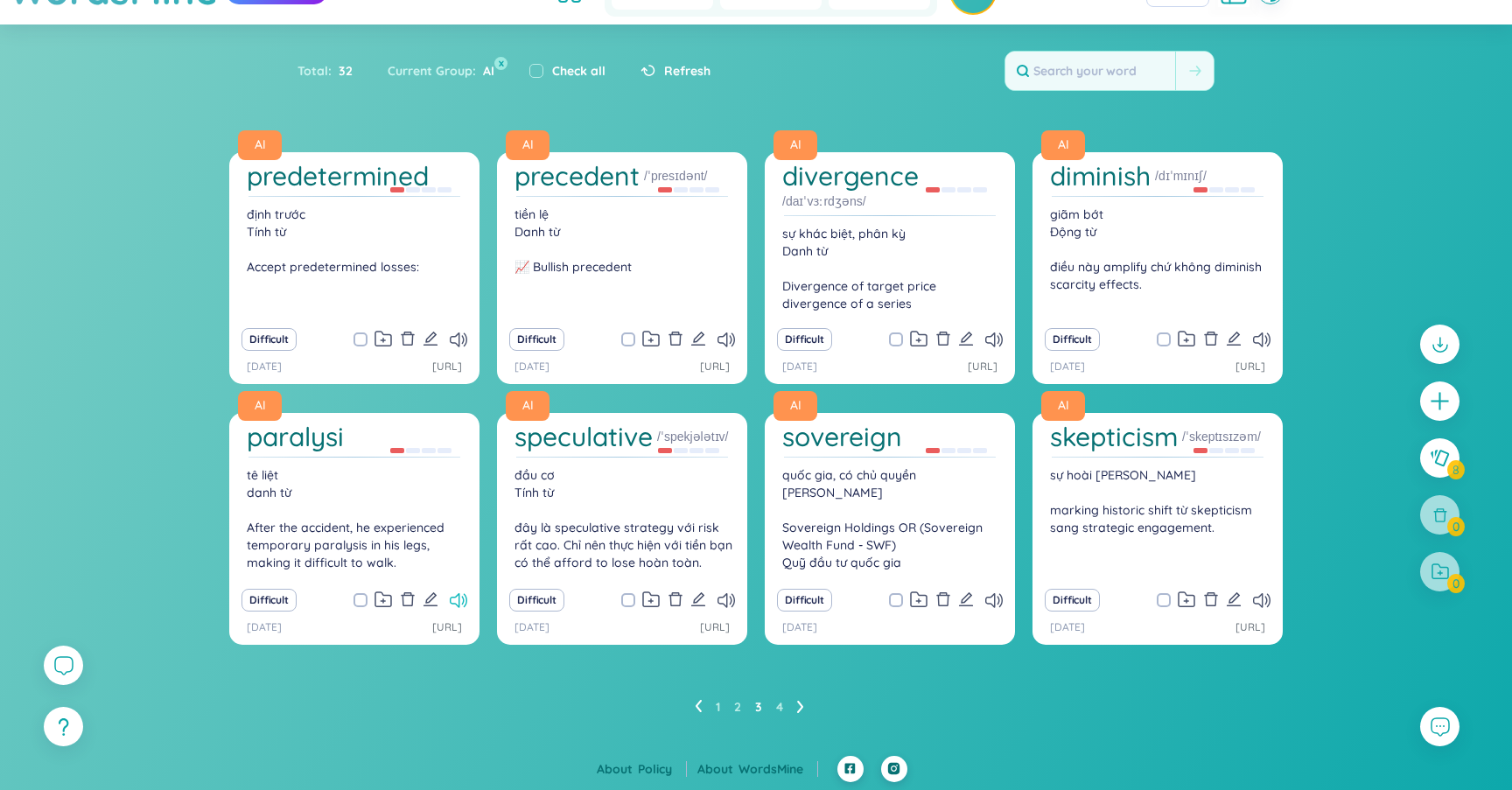
click at [456, 597] on icon at bounding box center [458, 600] width 18 height 15
click at [318, 444] on h1 "paralysi" at bounding box center [295, 437] width 97 height 30
click at [433, 601] on icon "edit" at bounding box center [431, 599] width 16 height 16
type textarea "tê liệt danh từ After the accident, he experienced temporary paralysis in his l…"
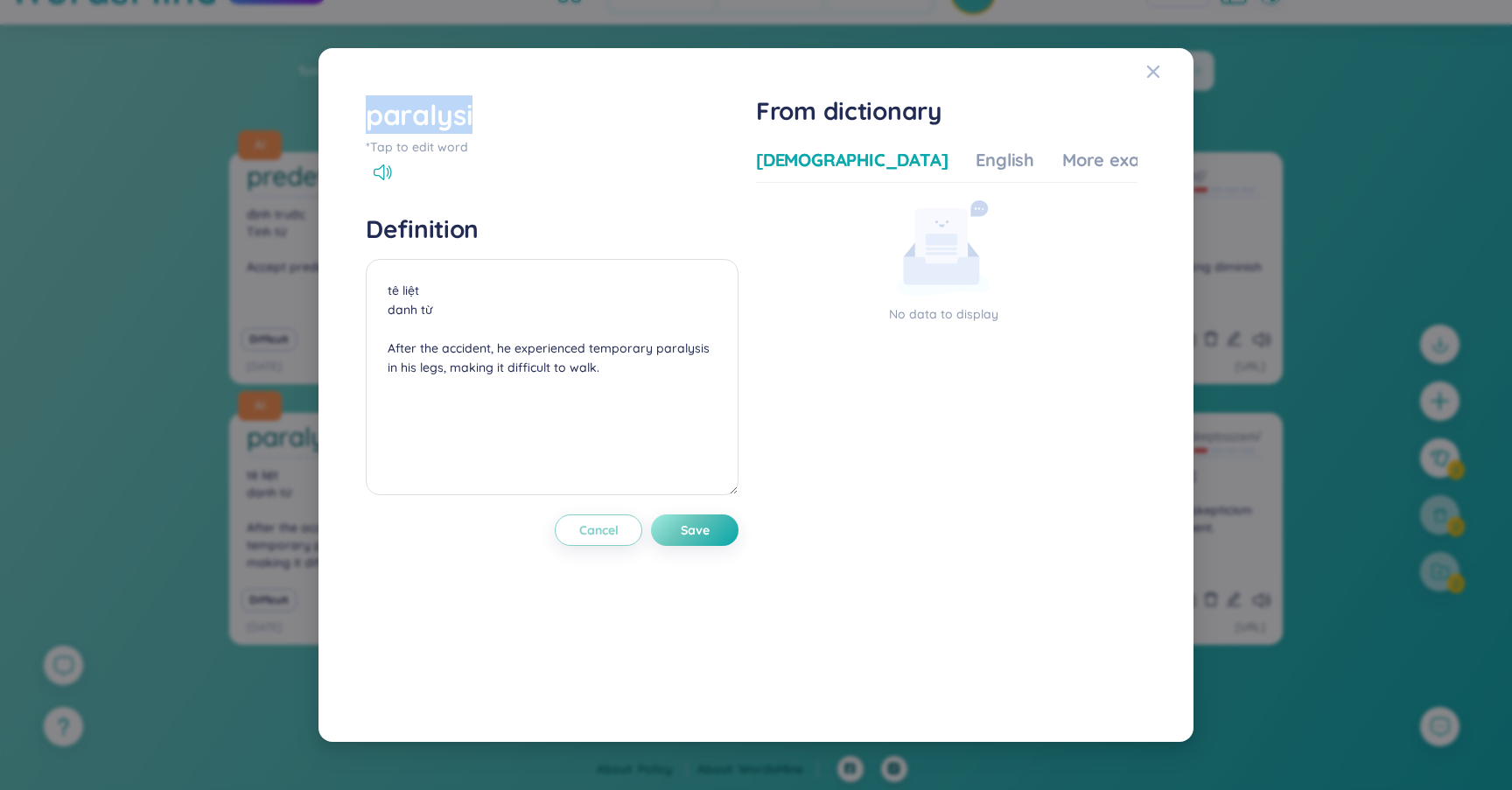
drag, startPoint x: 479, startPoint y: 115, endPoint x: 300, endPoint y: 127, distance: 179.4
click at [300, 127] on div "paralysi *Tap to edit word Definition tê liệt danh từ After the accident, he ex…" at bounding box center [756, 395] width 1512 height 790
copy div "paralysi"
click at [445, 113] on div "paralysi" at bounding box center [419, 114] width 107 height 38
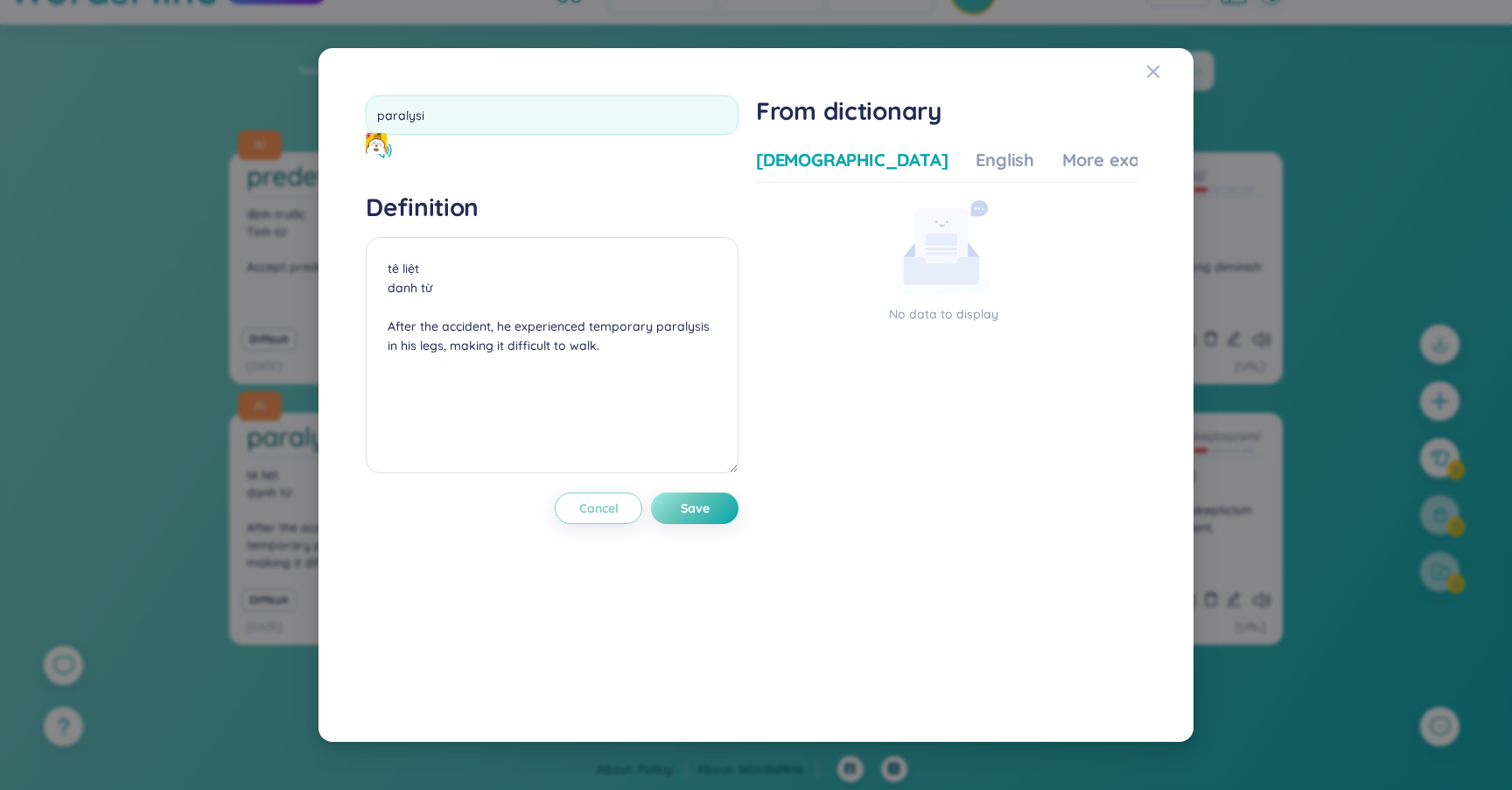
click at [445, 113] on input "paralysi" at bounding box center [552, 115] width 373 height 39
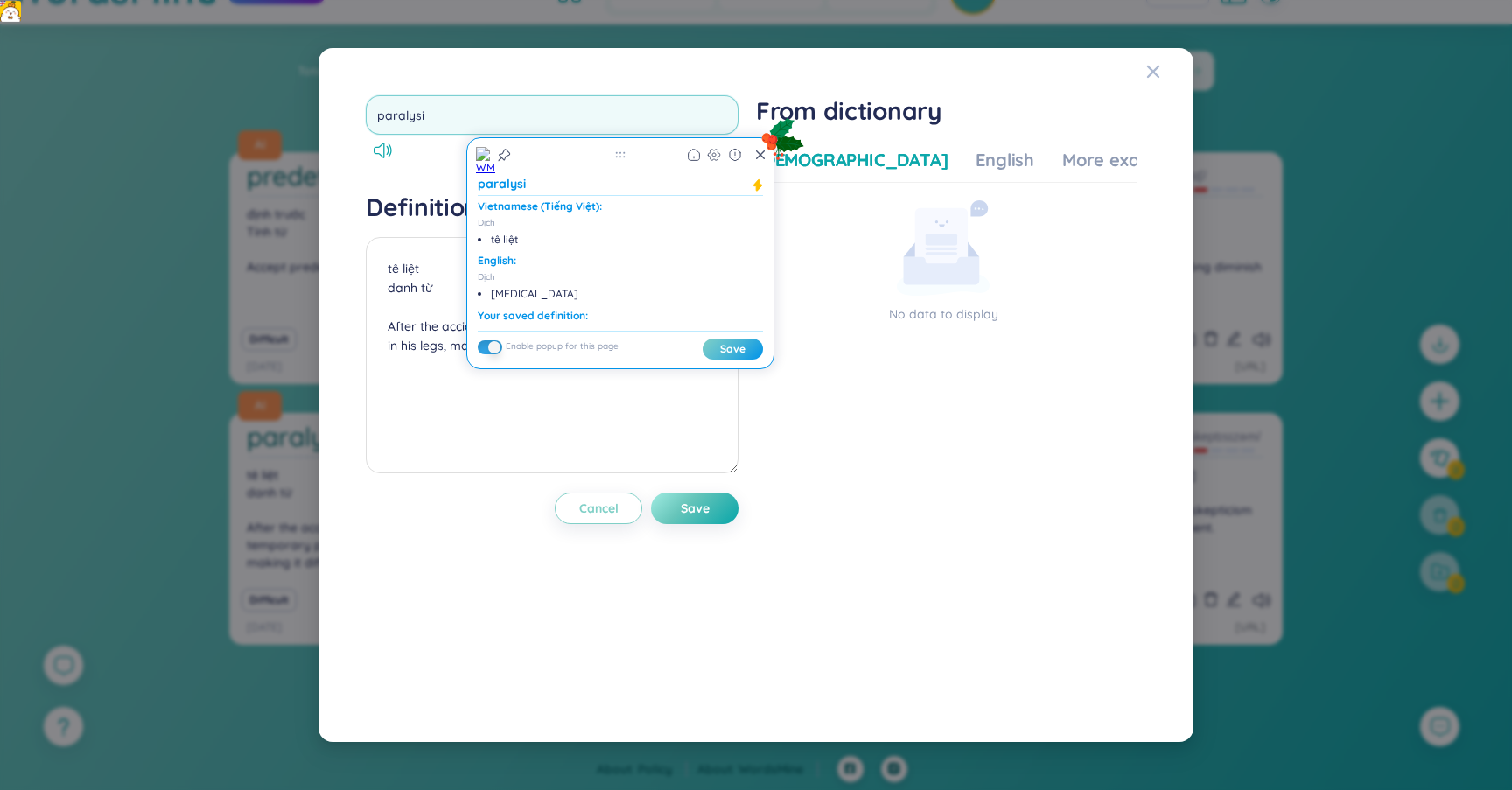
click at [455, 115] on input "paralysi" at bounding box center [552, 115] width 373 height 39
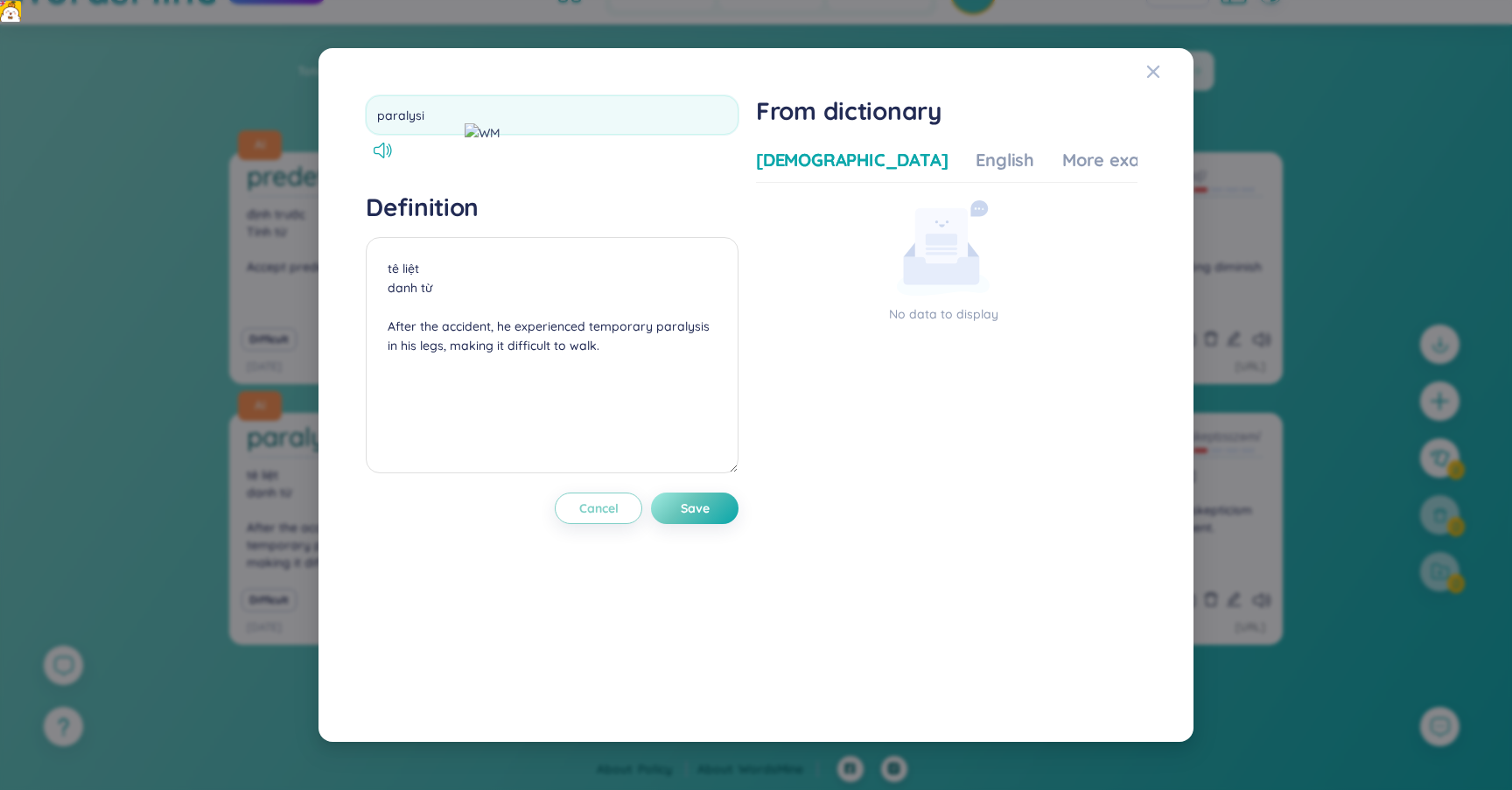
type input "paralysis"
click at [721, 503] on div "paralysis Definition tê liệt danh từ After the accident, he experienced tempora…" at bounding box center [552, 394] width 373 height 598
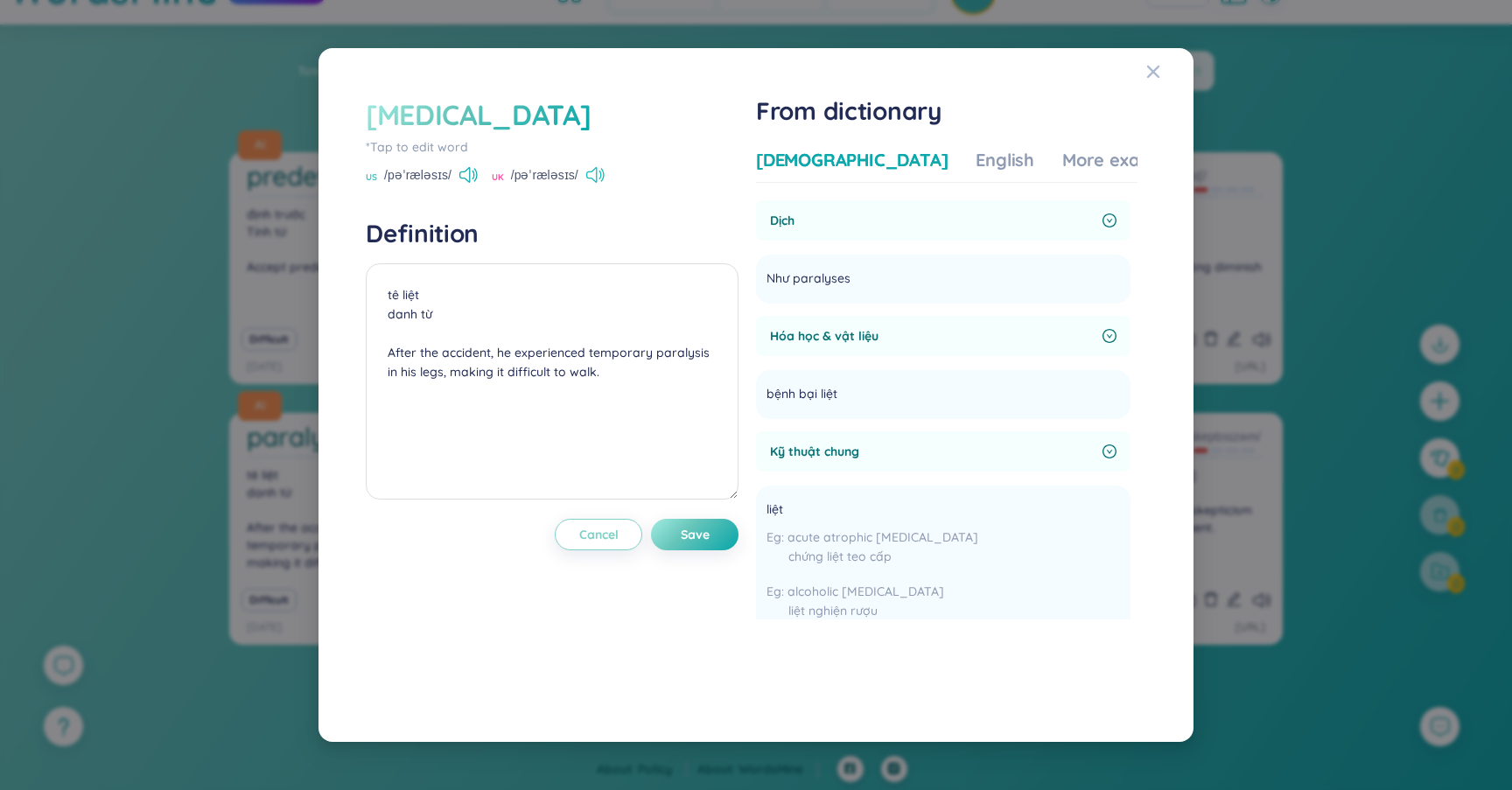
click at [586, 174] on icon at bounding box center [591, 175] width 11 height 16
click at [1155, 67] on icon "Close" at bounding box center [1153, 72] width 14 height 14
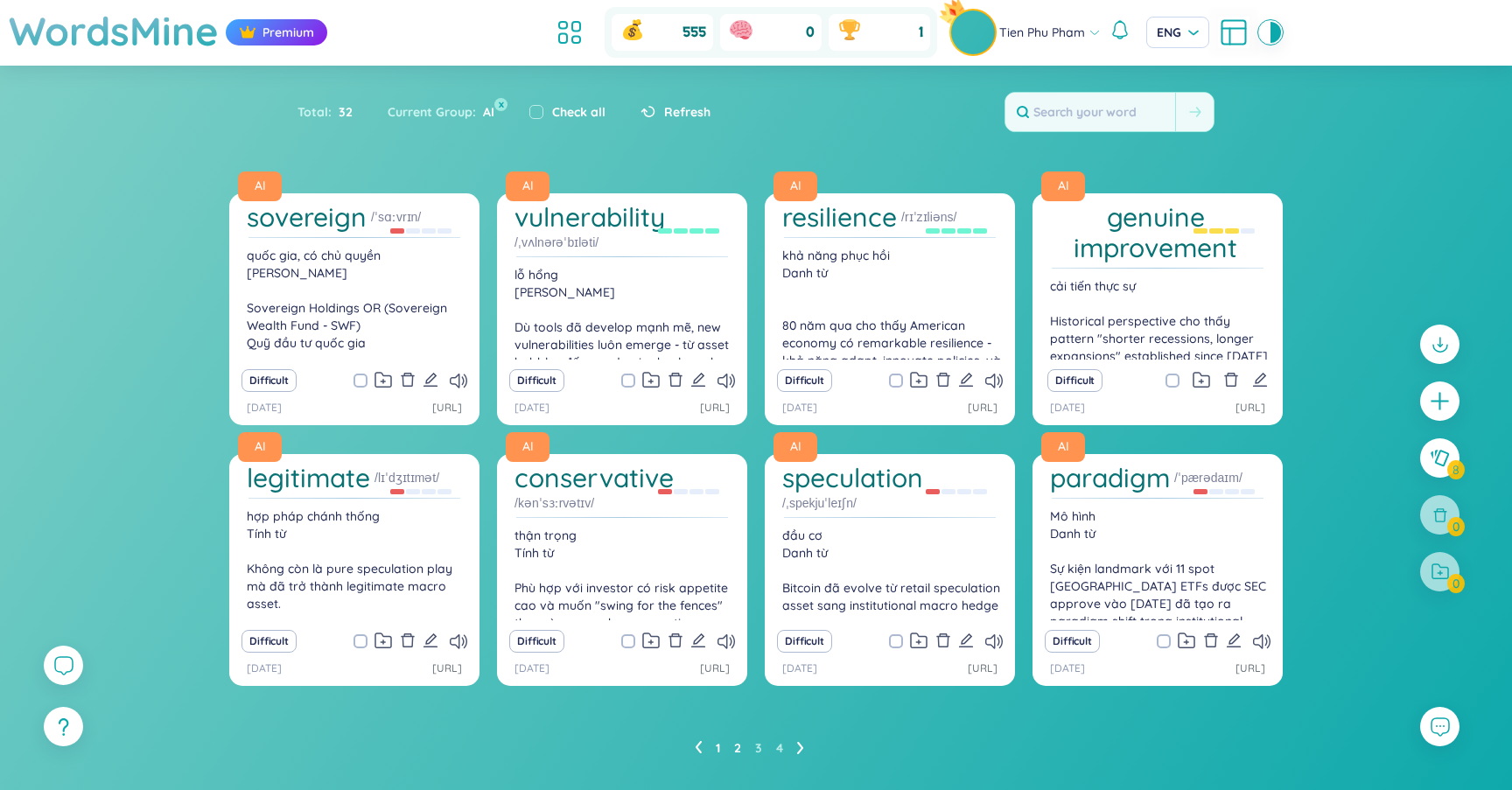
click at [740, 749] on link "2" at bounding box center [738, 748] width 7 height 27
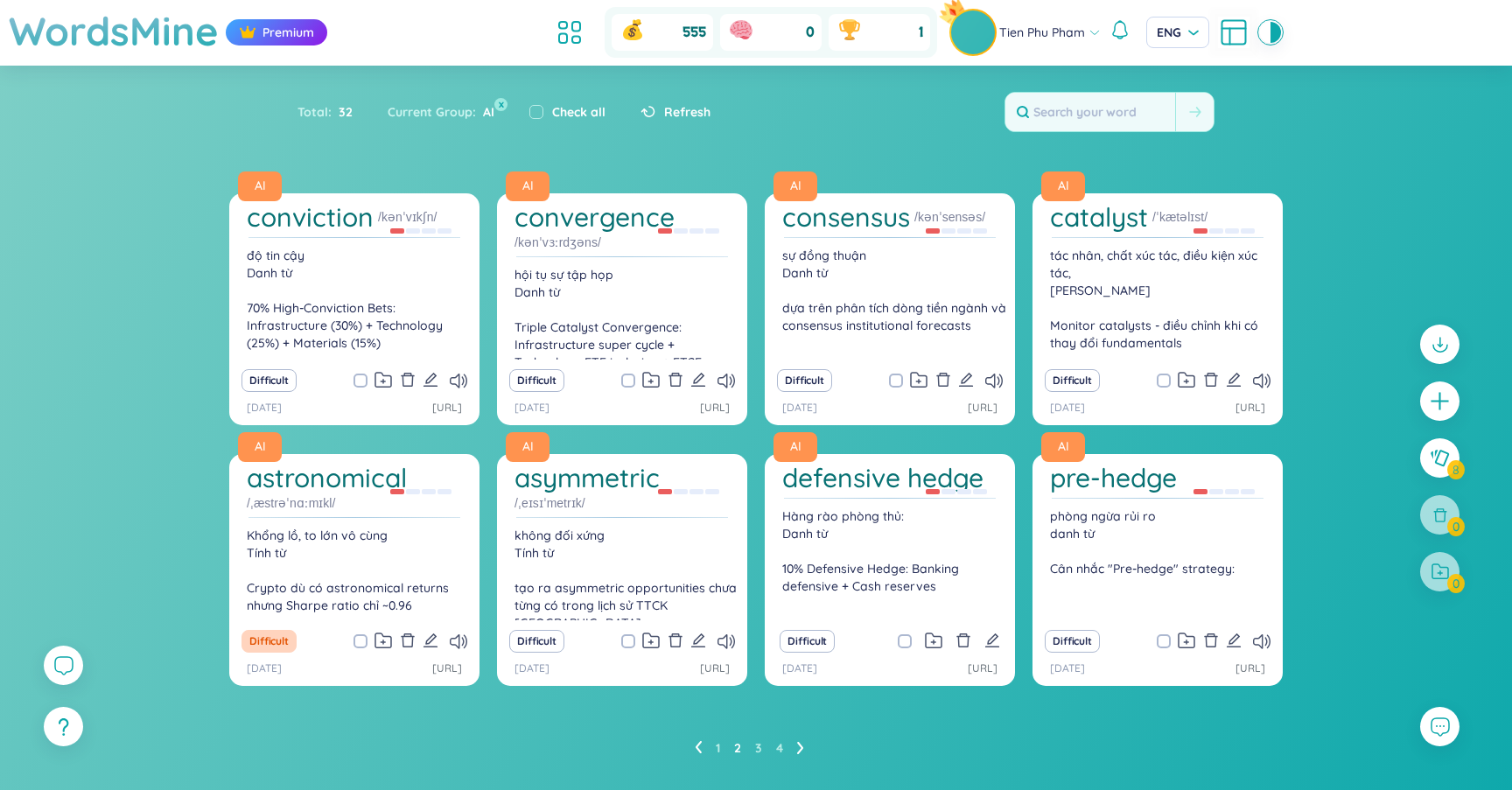
scroll to position [41, 0]
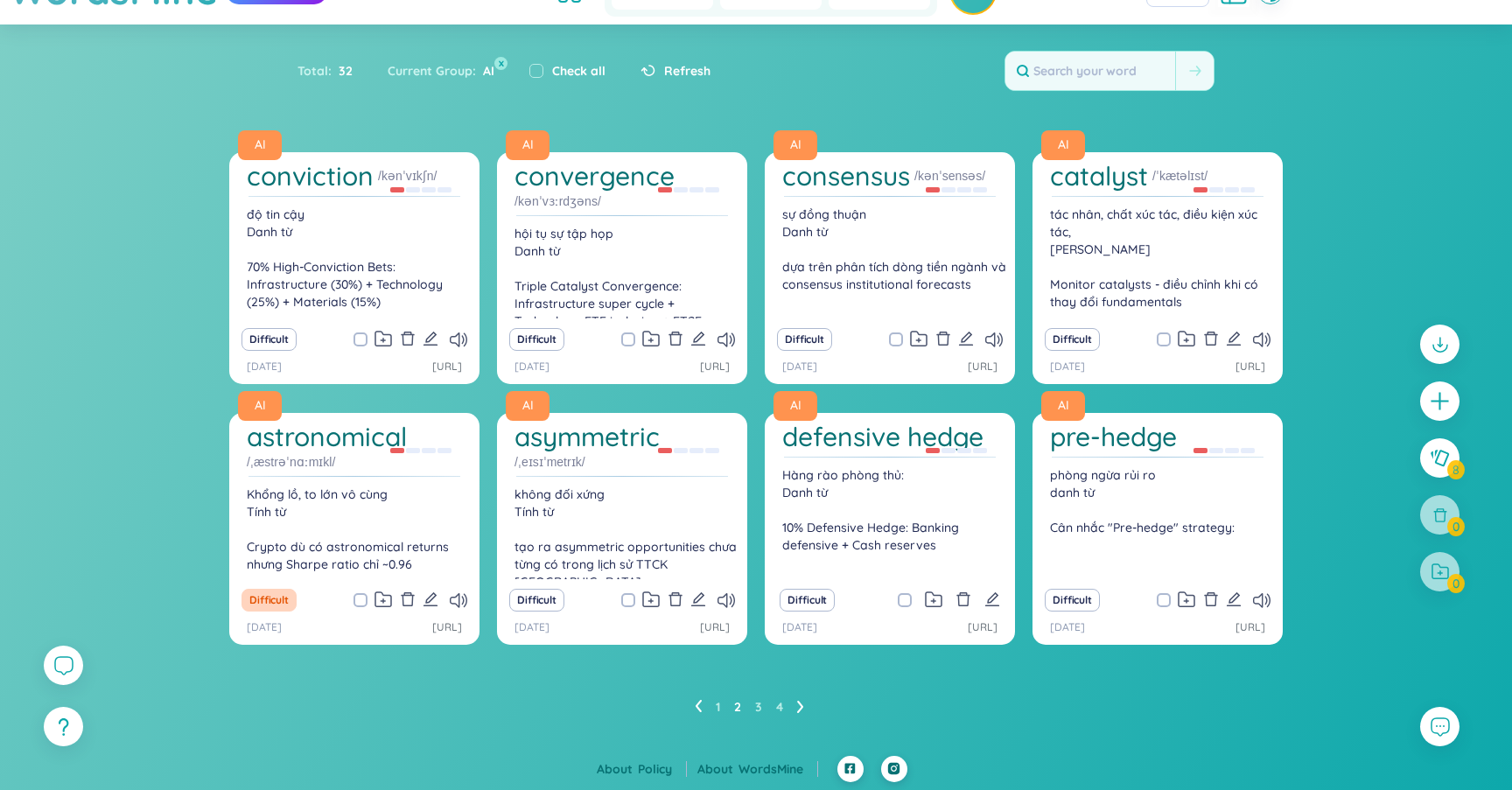
click at [751, 701] on ul "1 2 3 4" at bounding box center [756, 707] width 123 height 28
click at [757, 710] on link "3" at bounding box center [758, 707] width 7 height 27
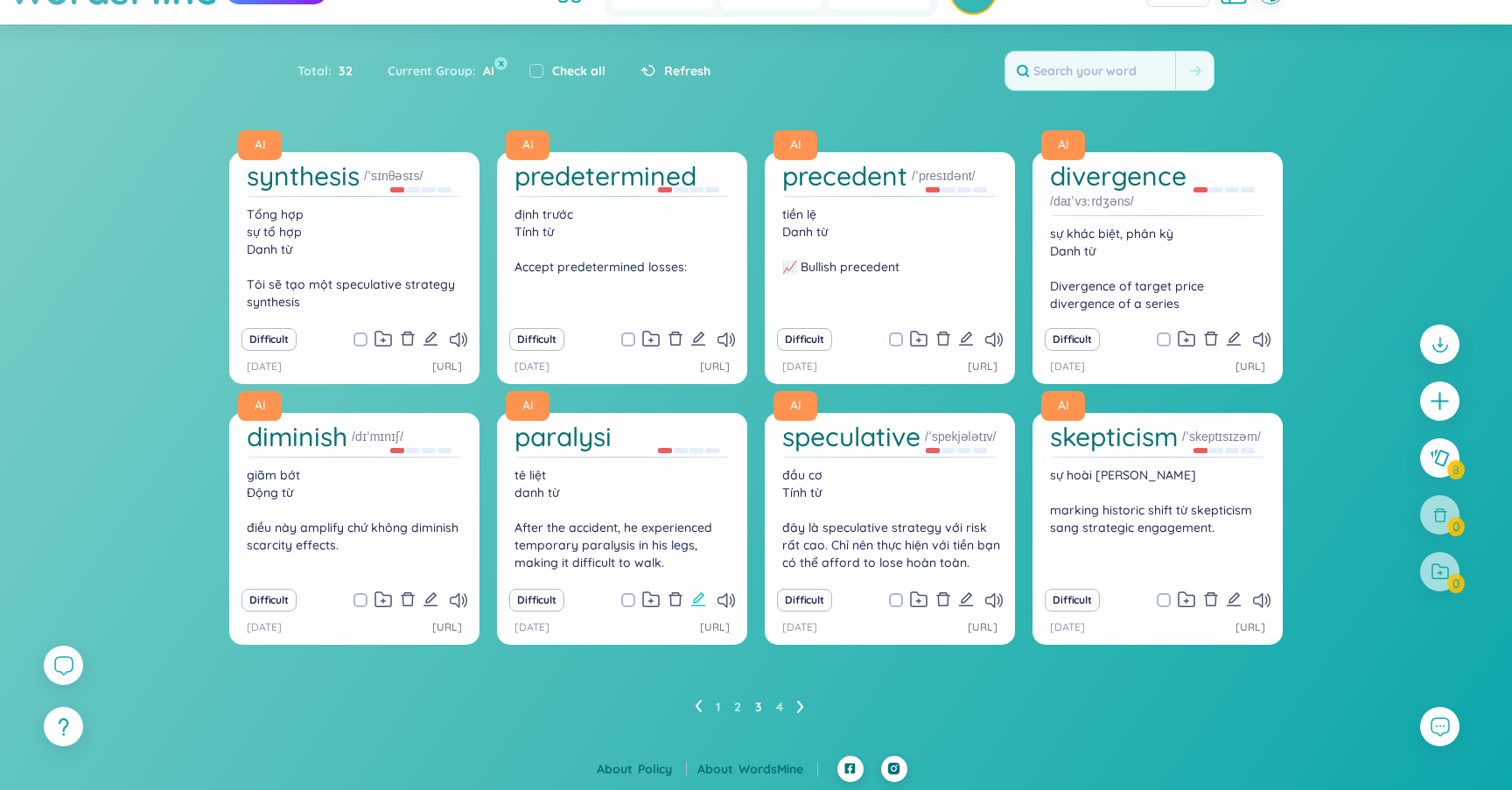
click at [701, 596] on icon "edit" at bounding box center [698, 599] width 16 height 16
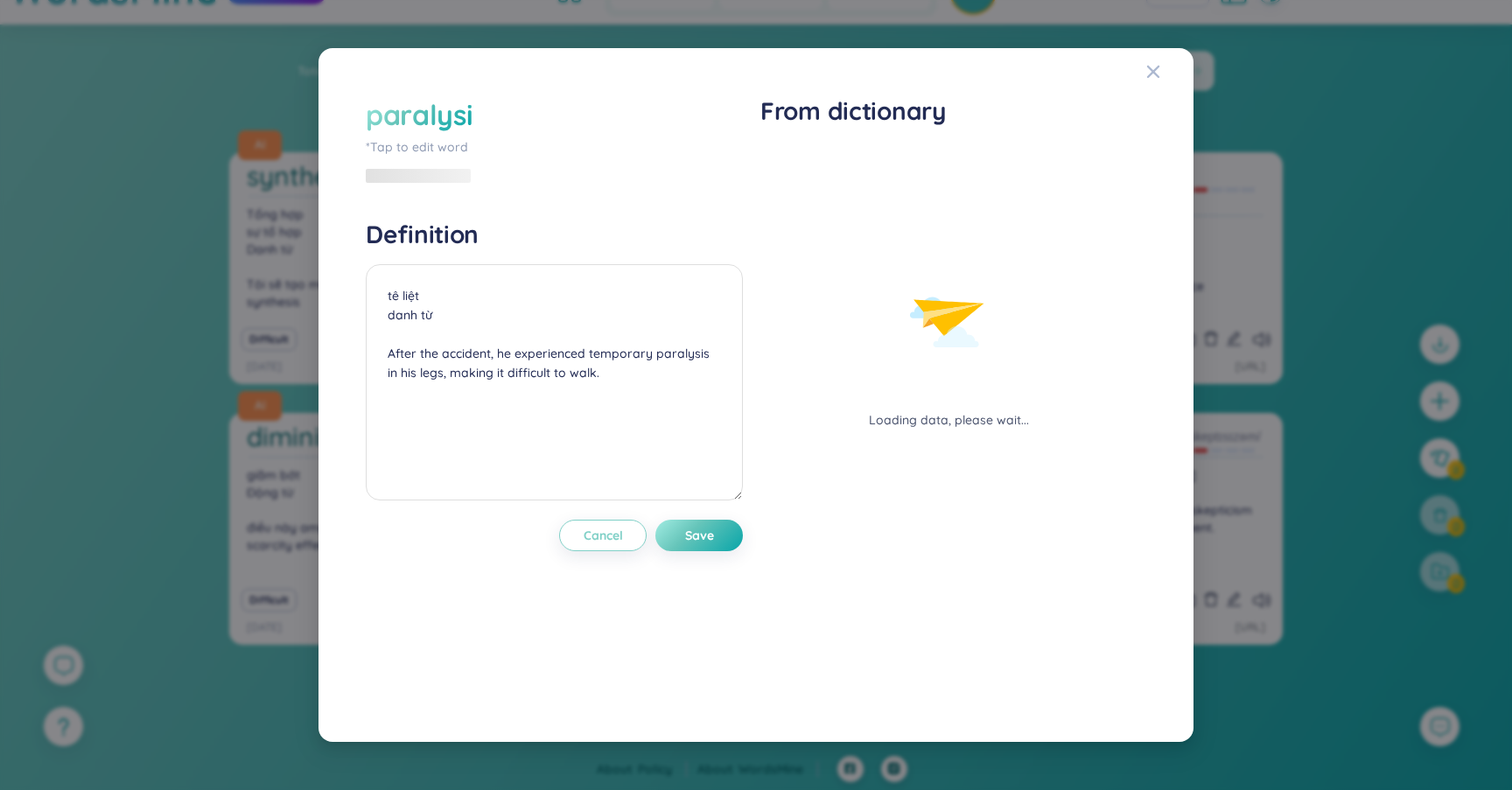
click at [495, 116] on div "paralysi" at bounding box center [554, 114] width 377 height 38
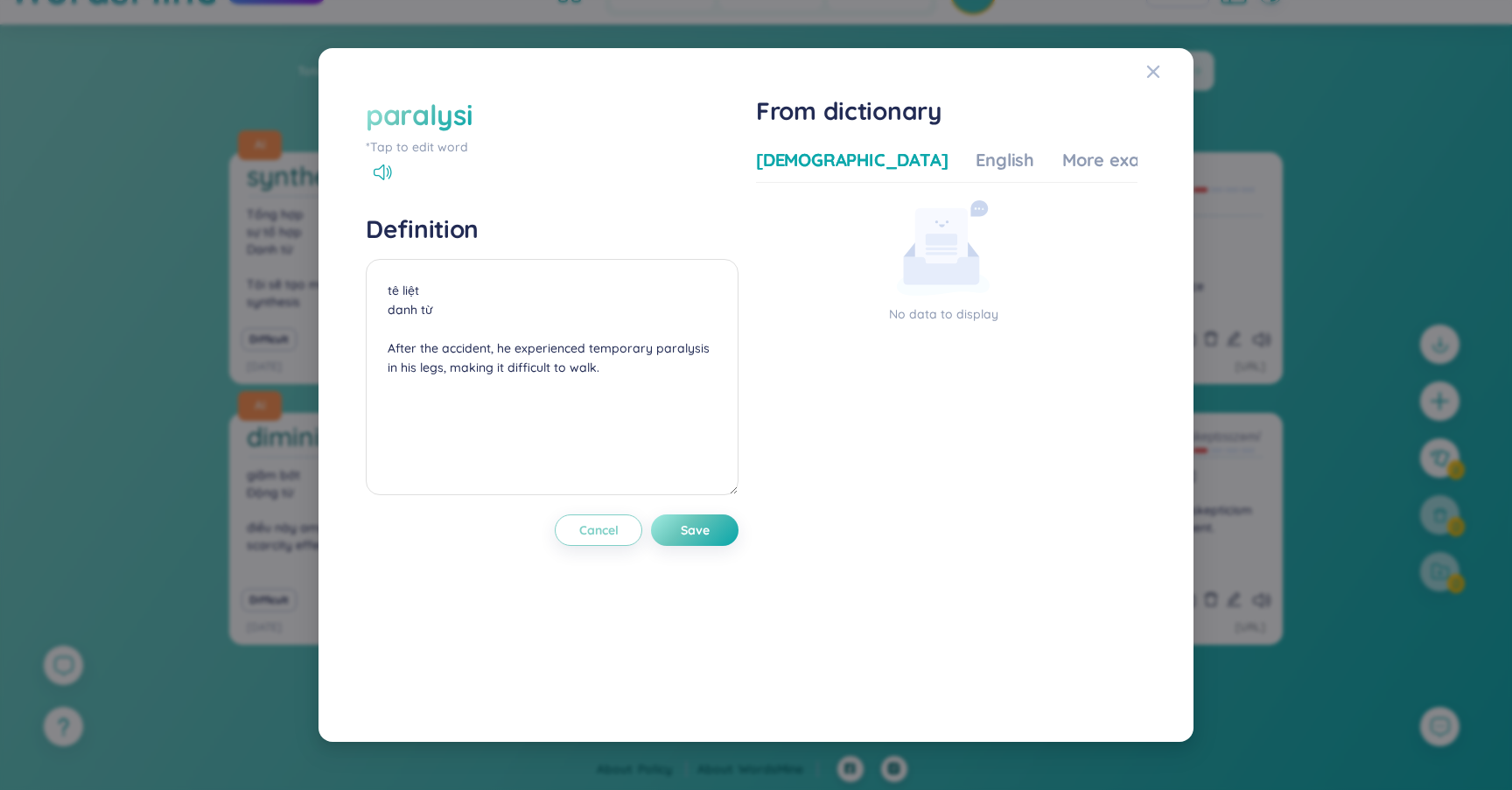
click at [448, 111] on div "paralysi" at bounding box center [419, 114] width 107 height 38
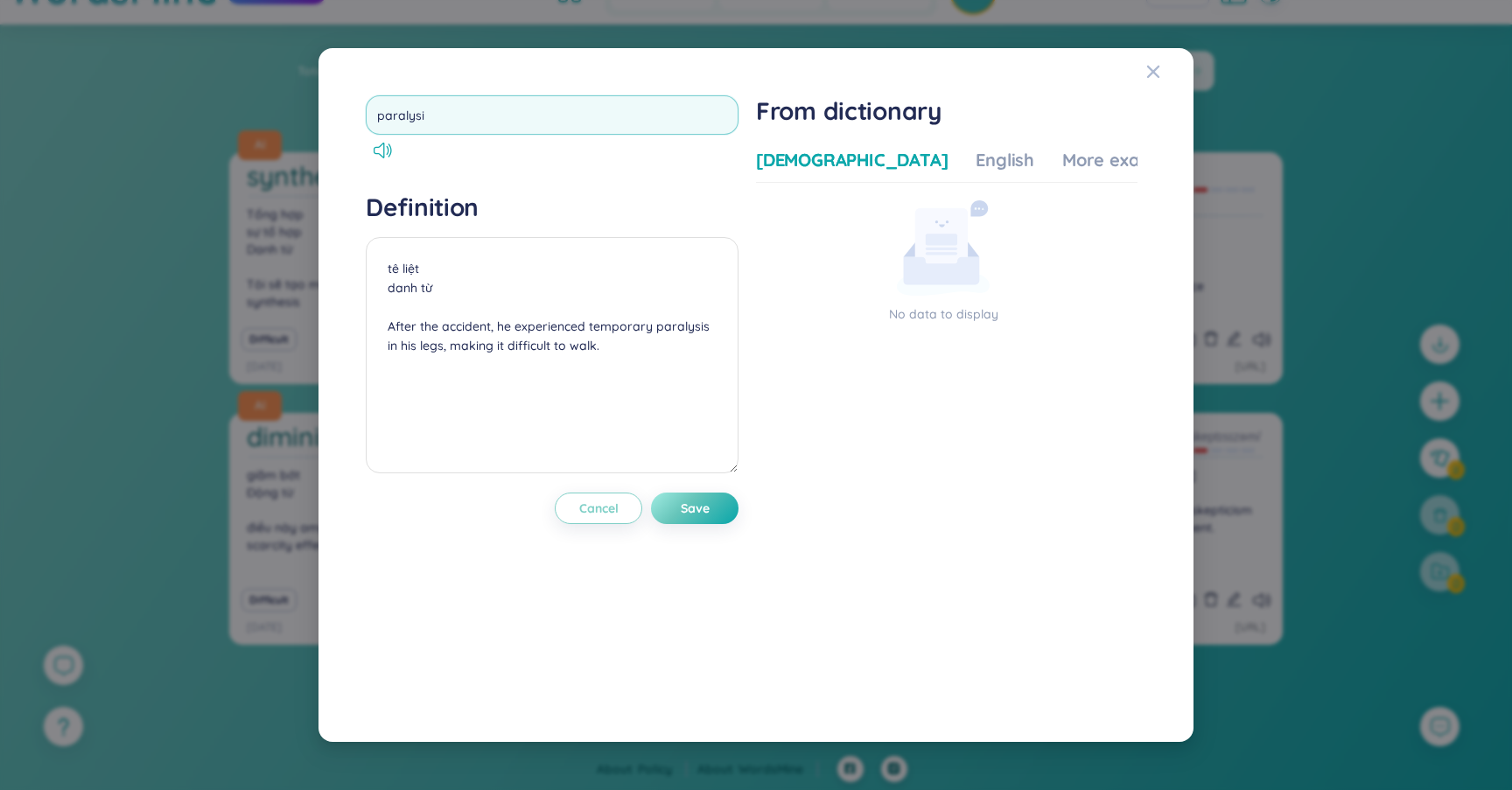
type input "paralysis"
click at [688, 500] on div "paralysis Definition tê liệt danh từ After the accident, he experienced tempora…" at bounding box center [552, 394] width 373 height 598
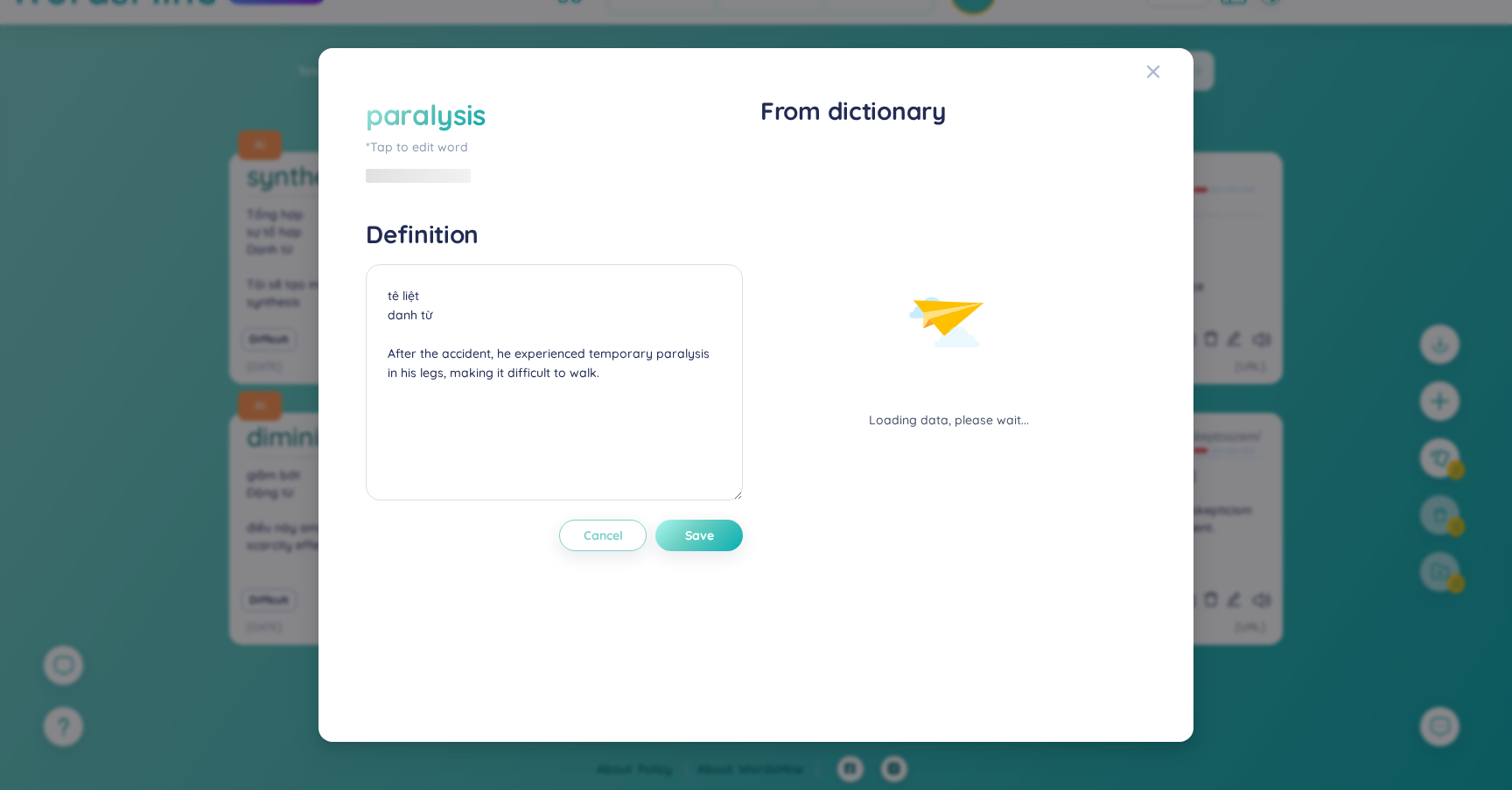
click at [691, 528] on span "Save" at bounding box center [700, 535] width 29 height 18
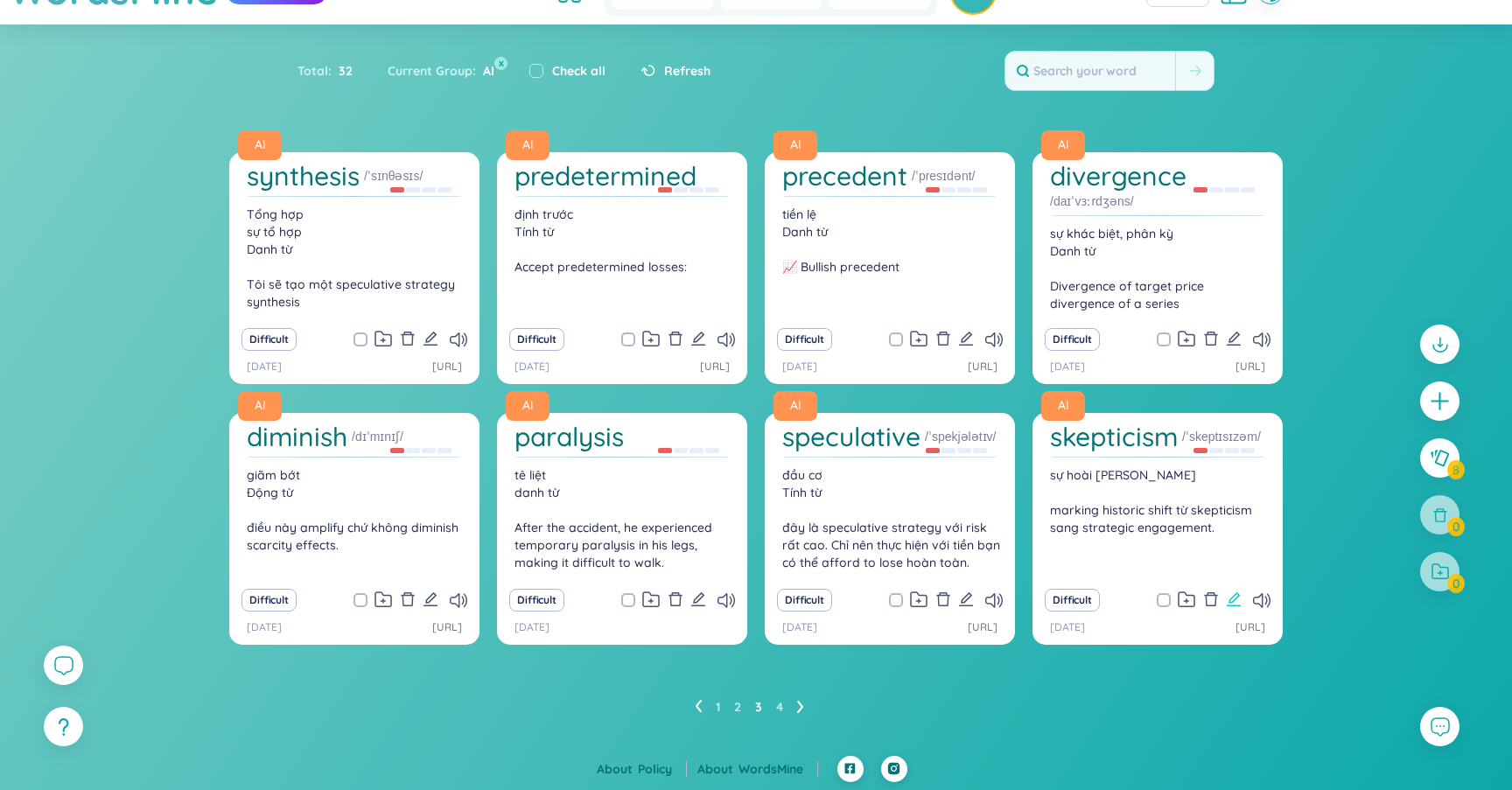
click at [1232, 601] on icon "edit" at bounding box center [1233, 599] width 16 height 16
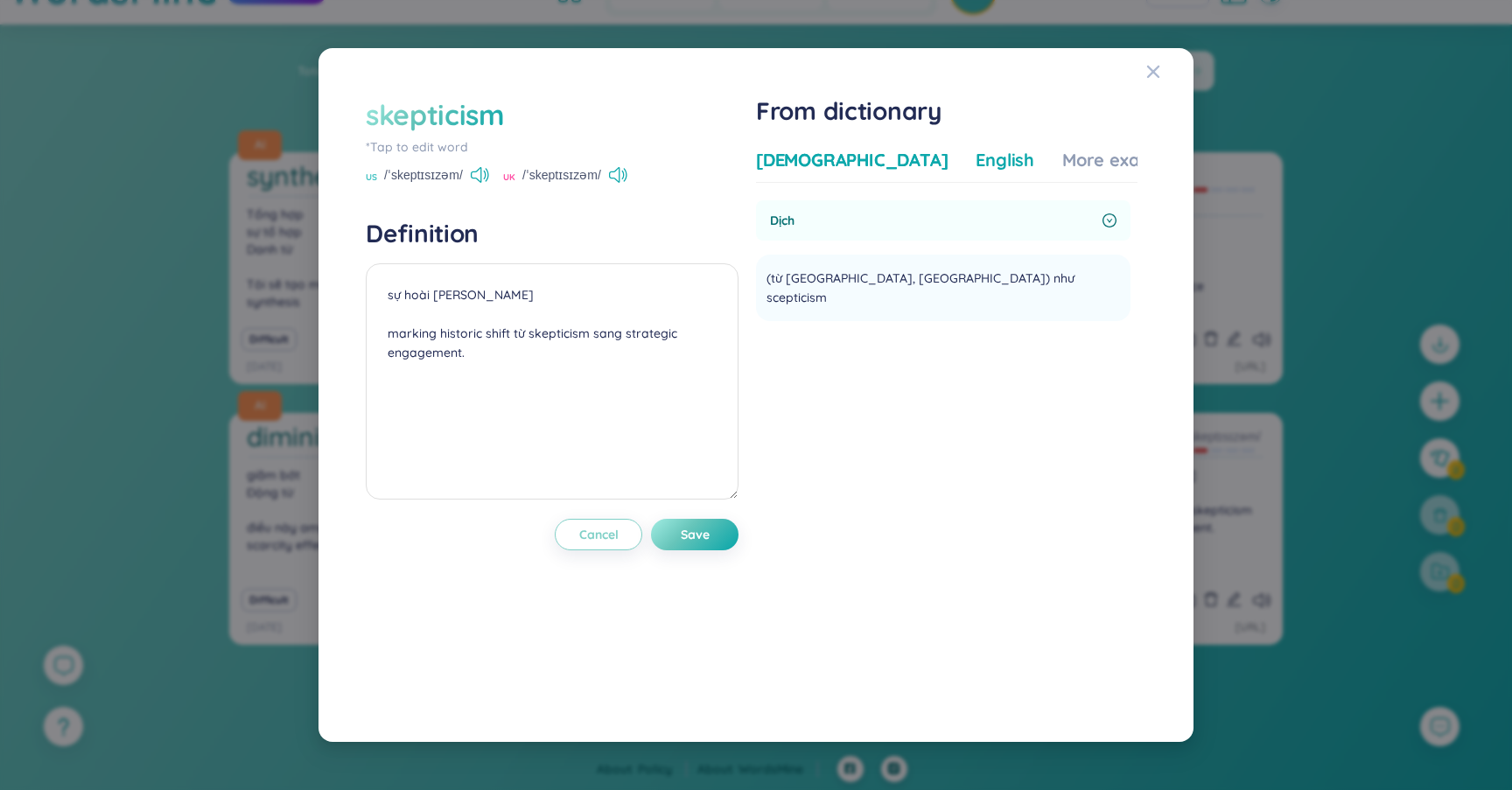
click at [976, 163] on div "English" at bounding box center [1005, 161] width 59 height 25
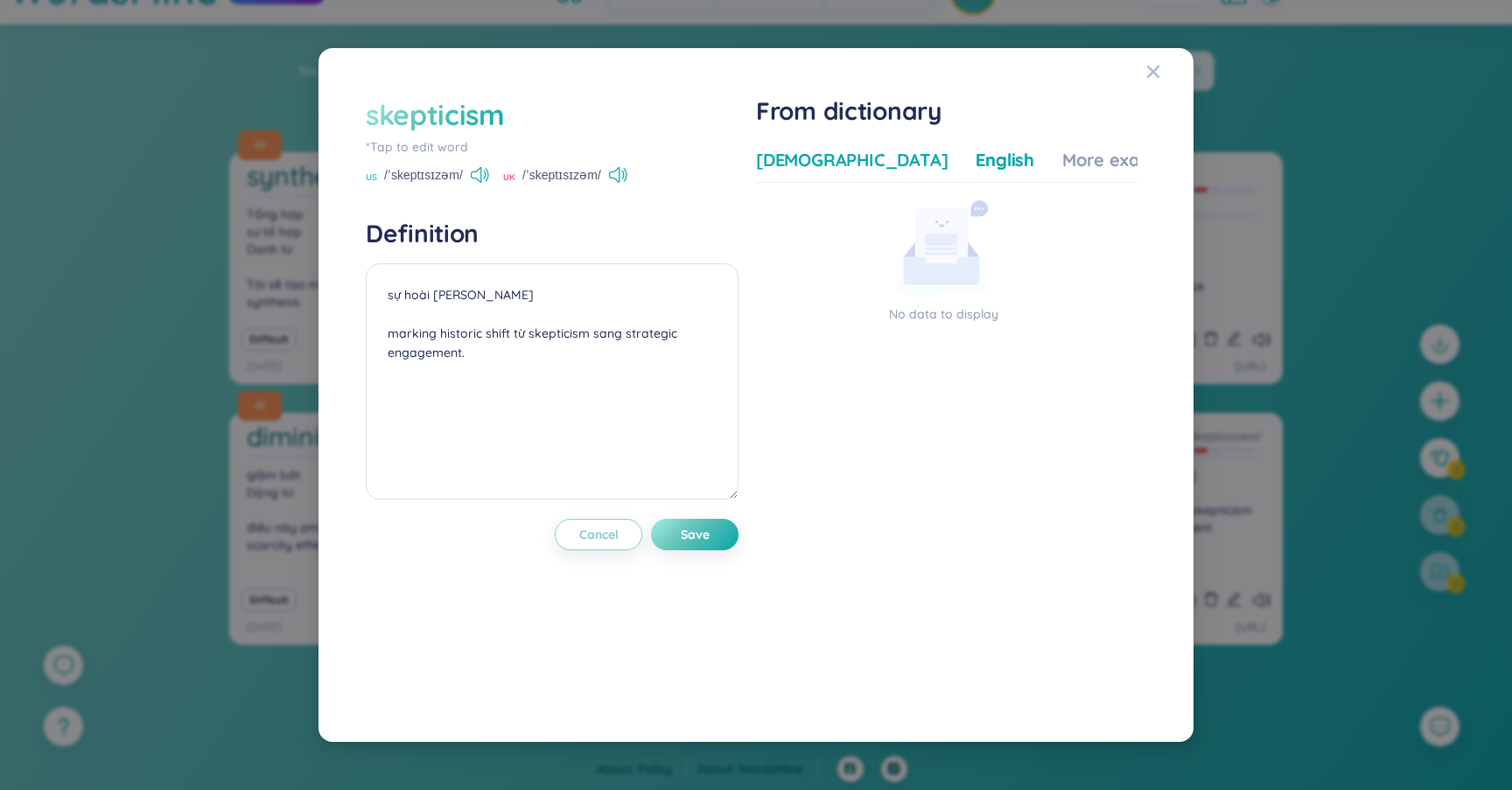
click at [847, 154] on div "[DEMOGRAPHIC_DATA]" at bounding box center [851, 161] width 192 height 25
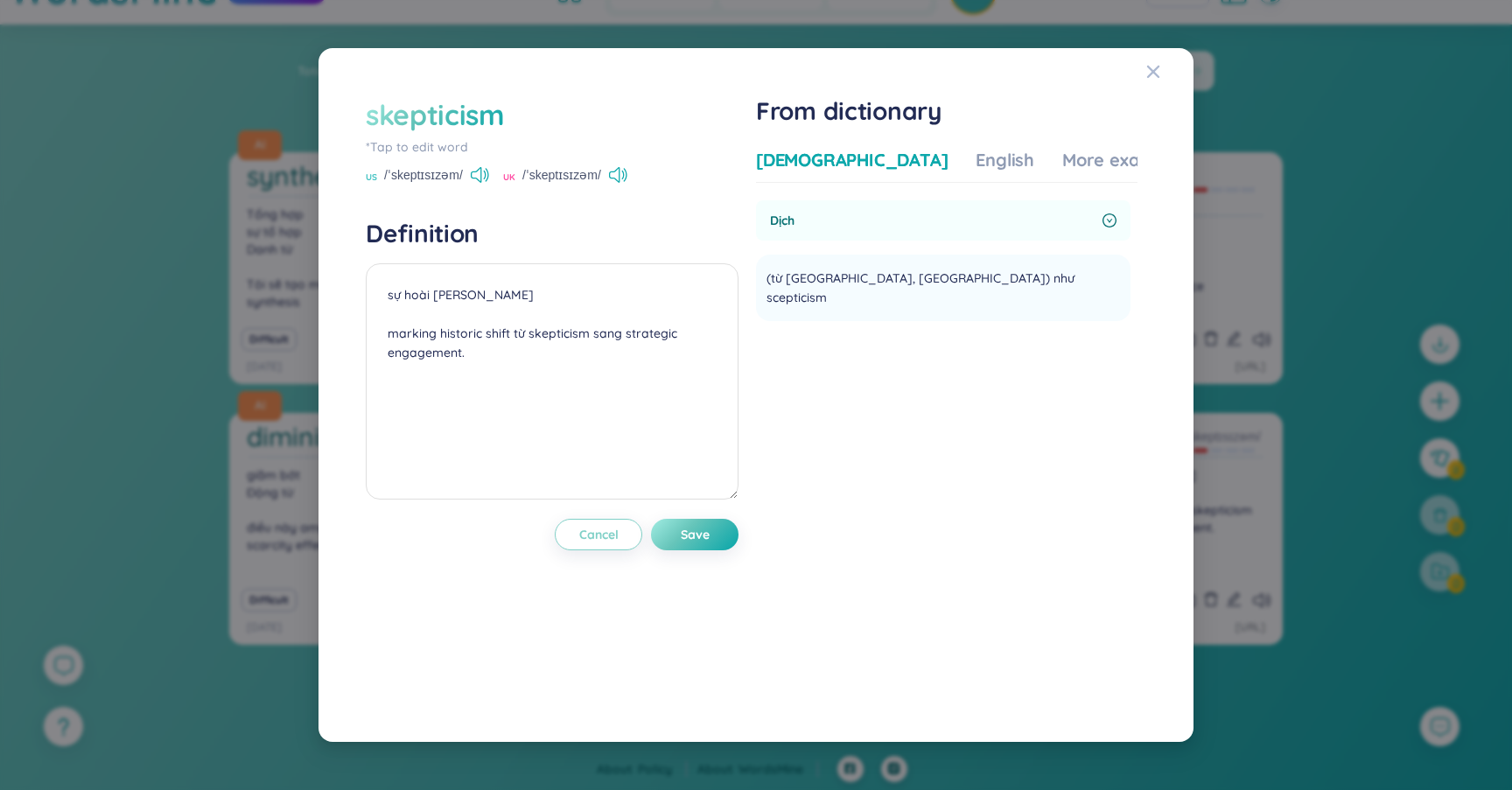
click at [485, 115] on div "skepticism" at bounding box center [435, 114] width 139 height 38
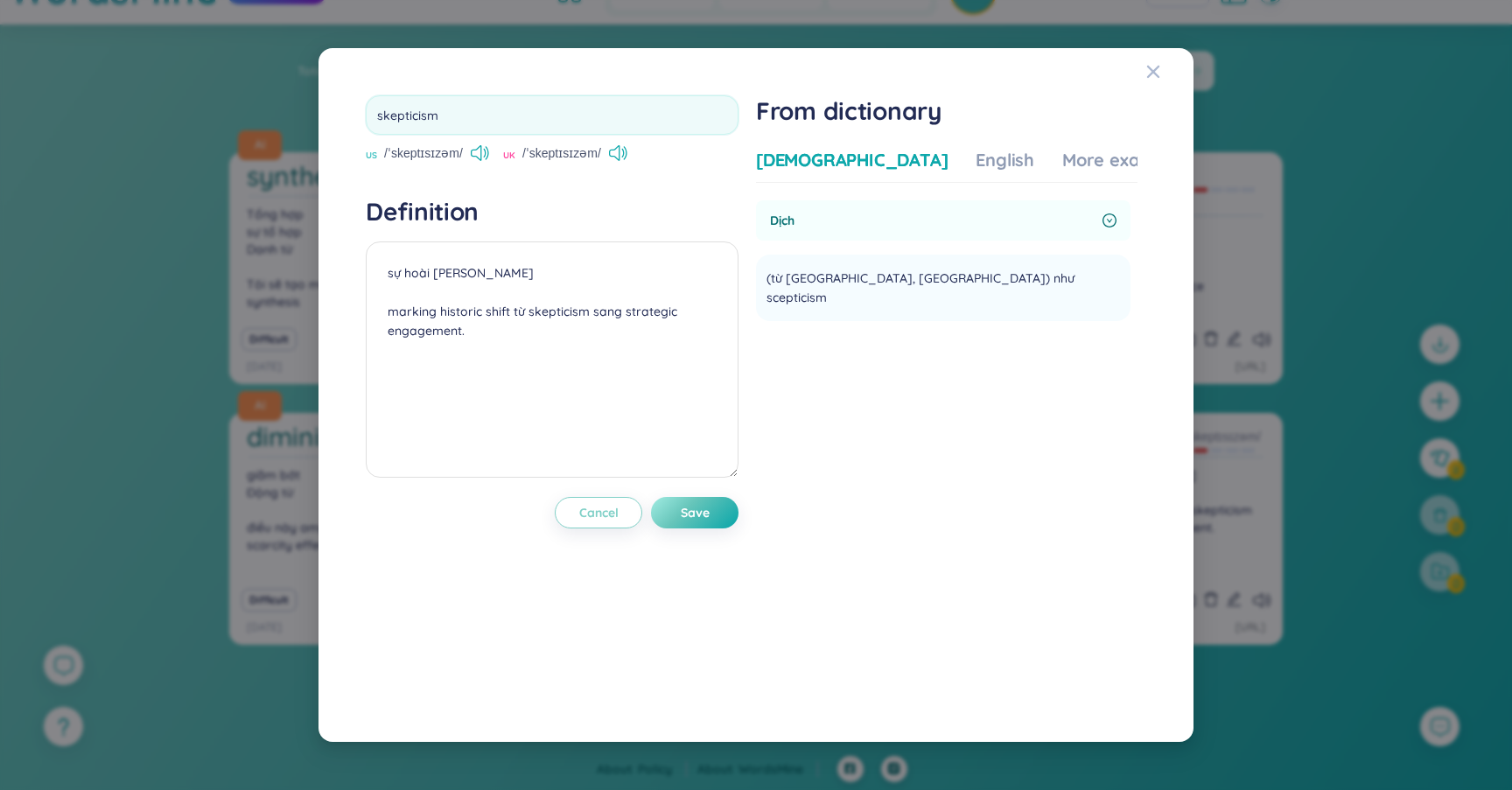
click at [485, 115] on input "skepticism" at bounding box center [552, 115] width 373 height 39
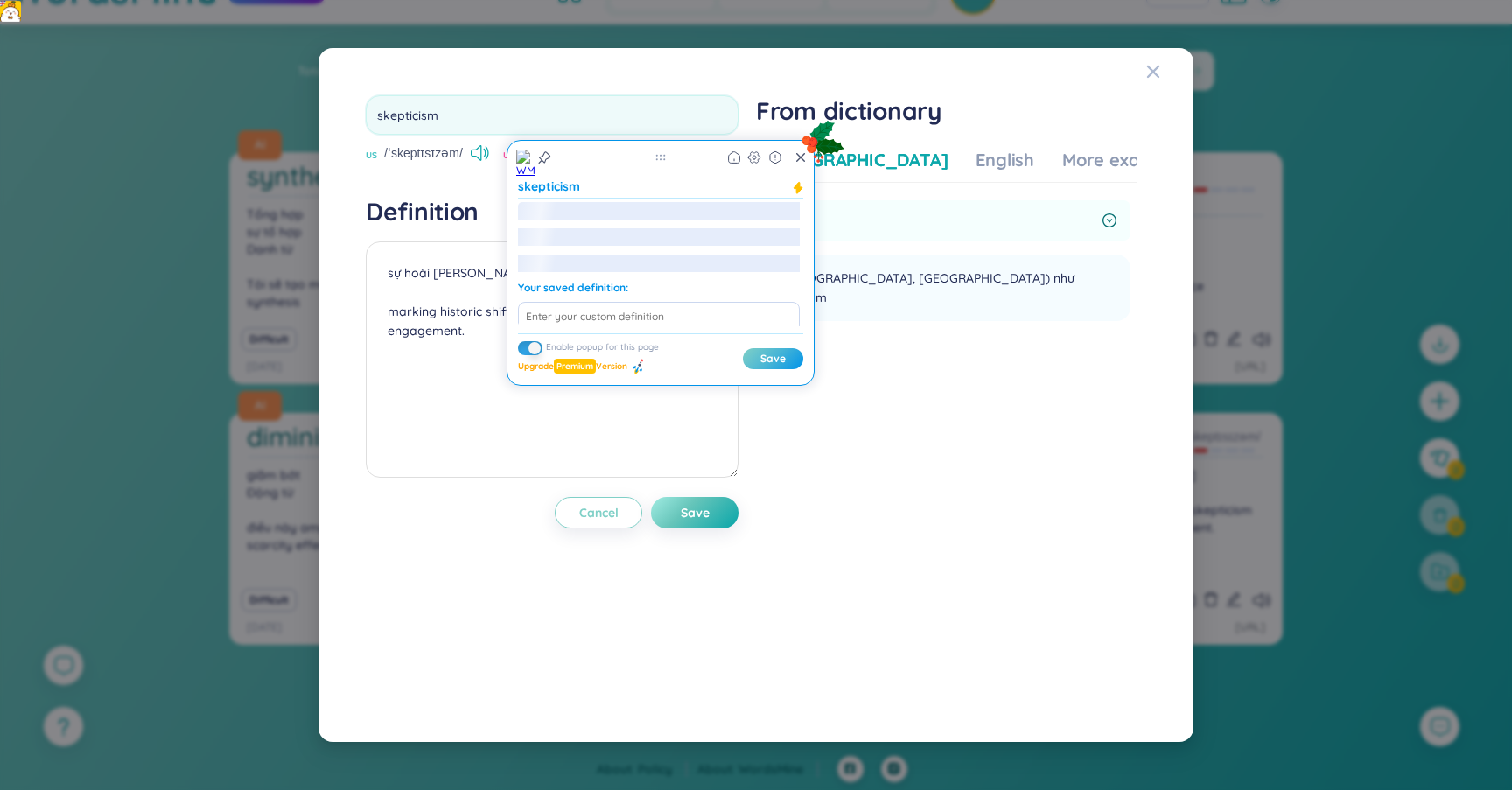
click at [485, 115] on input "skepticism" at bounding box center [552, 115] width 373 height 39
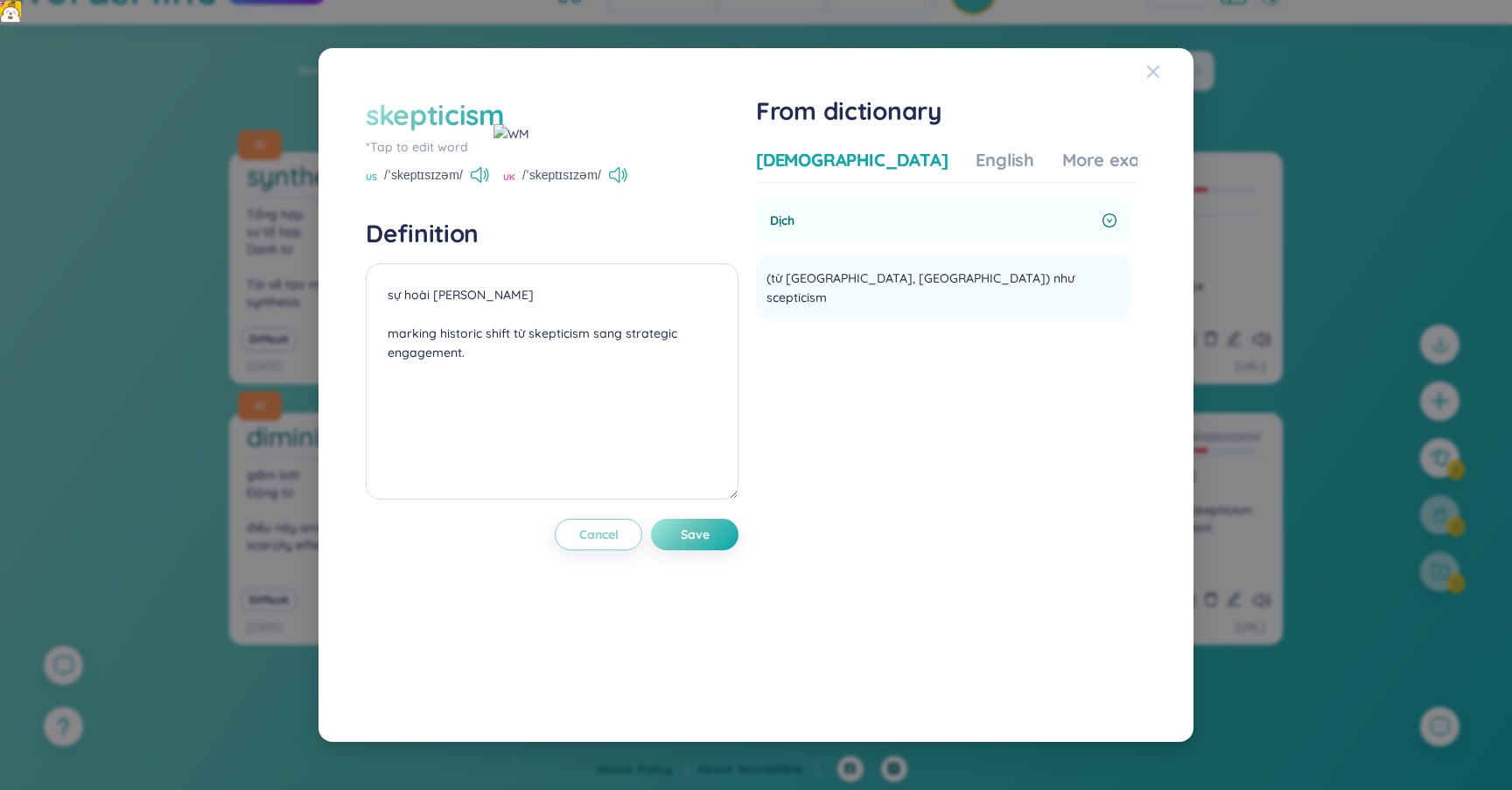
click at [1160, 68] on span "Close" at bounding box center [1169, 71] width 47 height 47
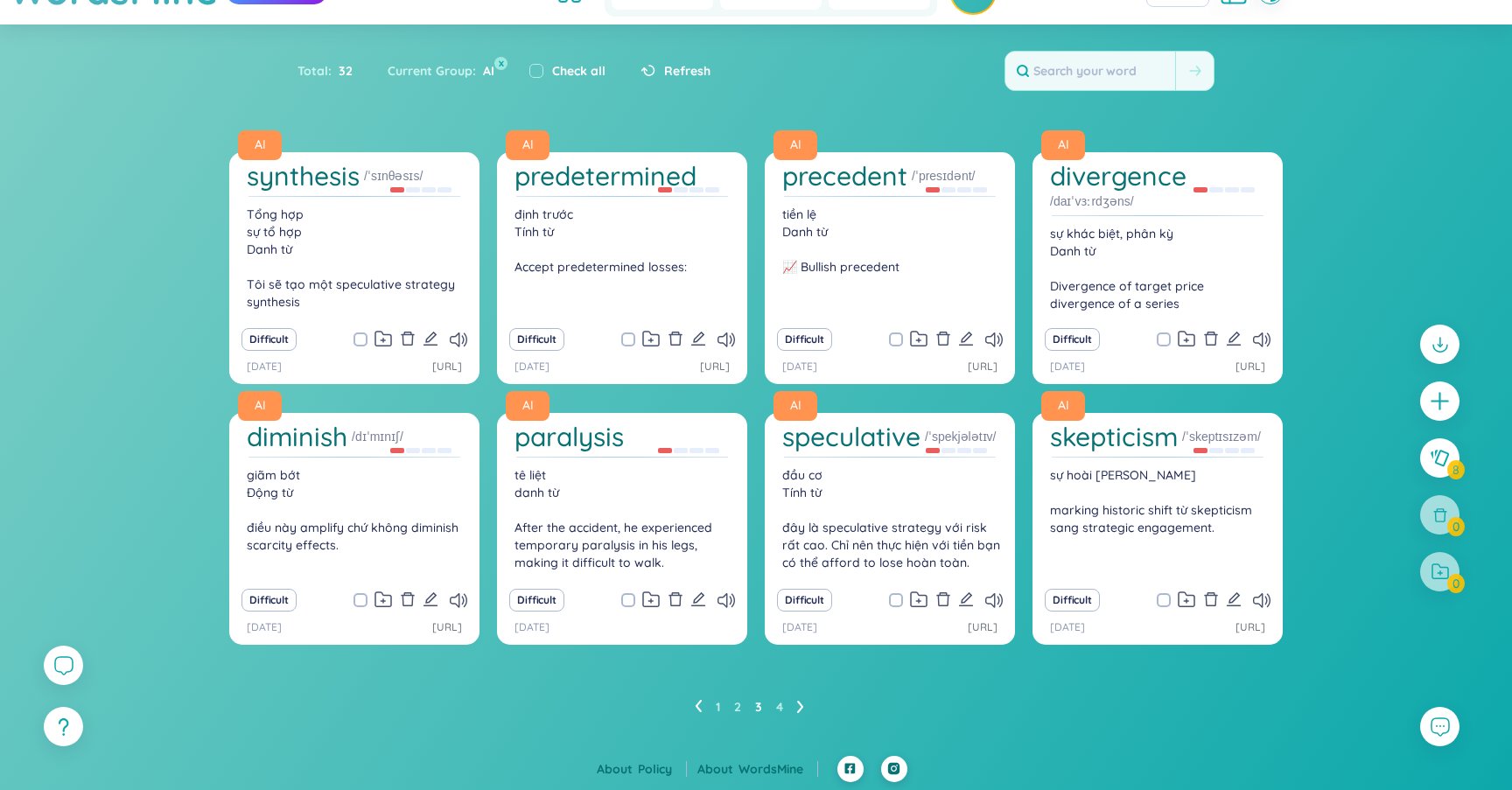
click at [787, 707] on ul "1 2 3 4" at bounding box center [756, 707] width 123 height 28
click at [784, 707] on ul "1 2 3 4" at bounding box center [756, 707] width 123 height 28
click at [778, 707] on link "4" at bounding box center [780, 707] width 7 height 27
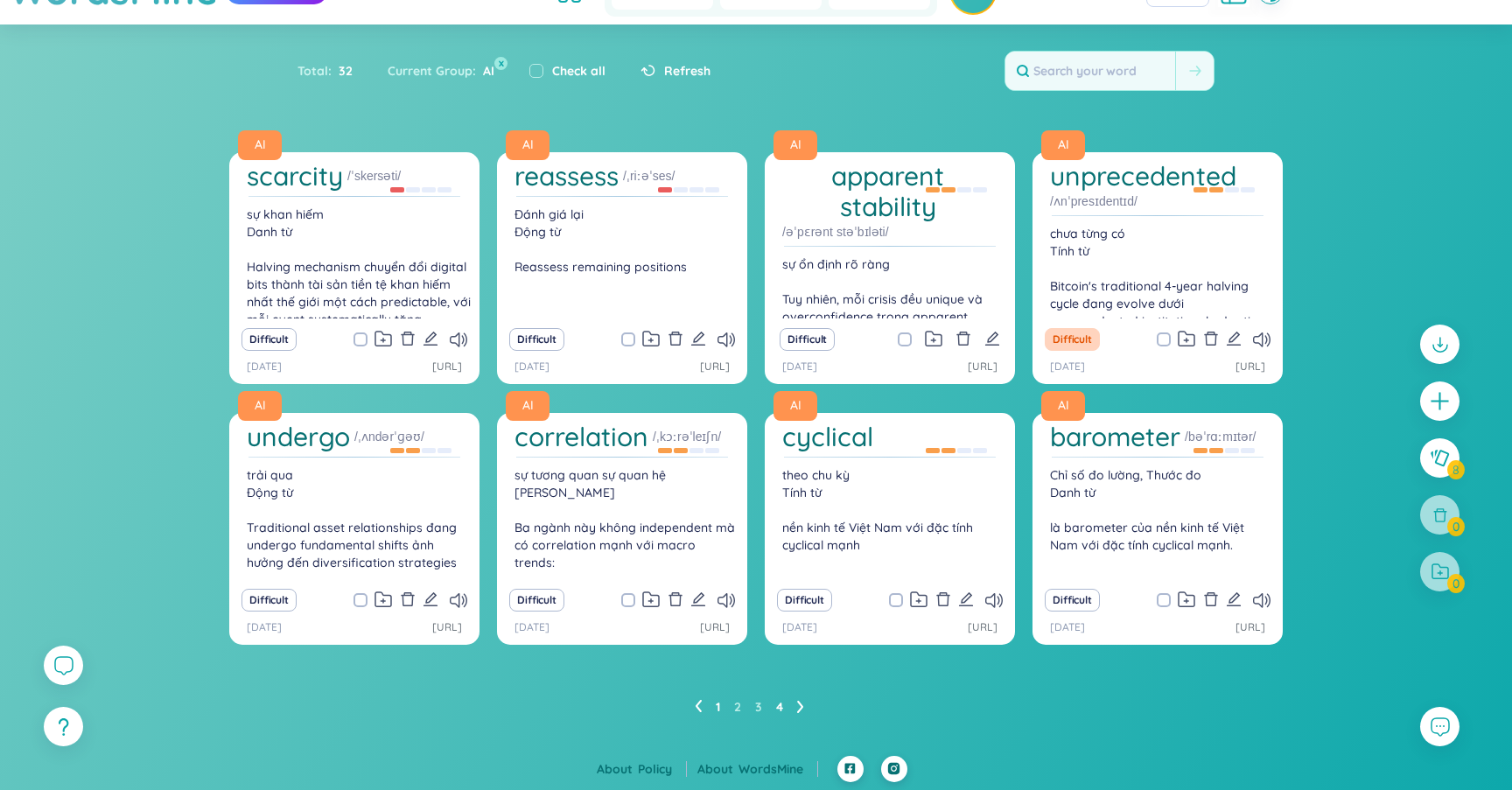
click at [718, 706] on link "1" at bounding box center [717, 707] width 4 height 27
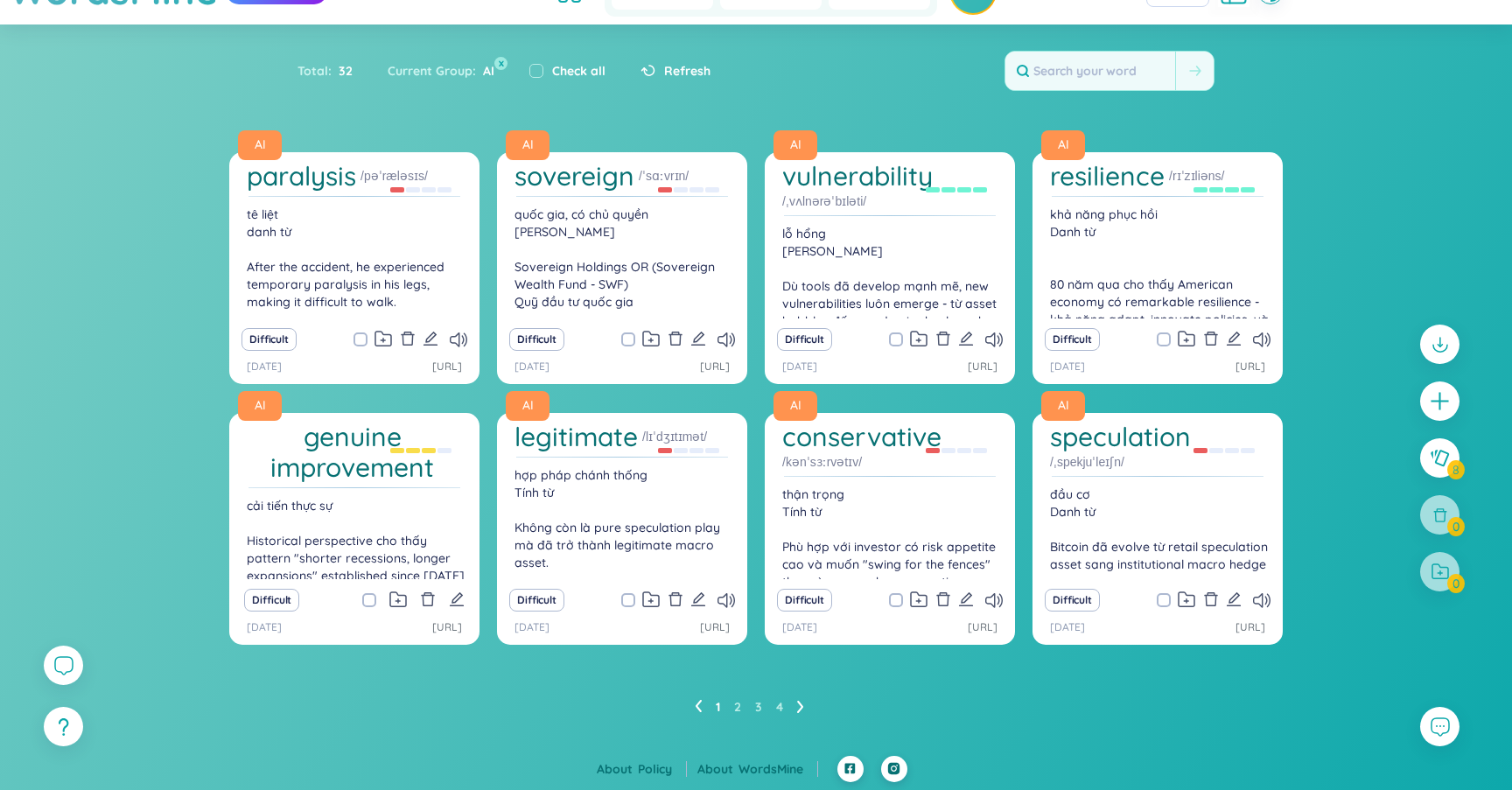
click at [733, 707] on ul "1 2 3 4" at bounding box center [756, 707] width 123 height 28
click at [737, 707] on link "2" at bounding box center [738, 707] width 7 height 27
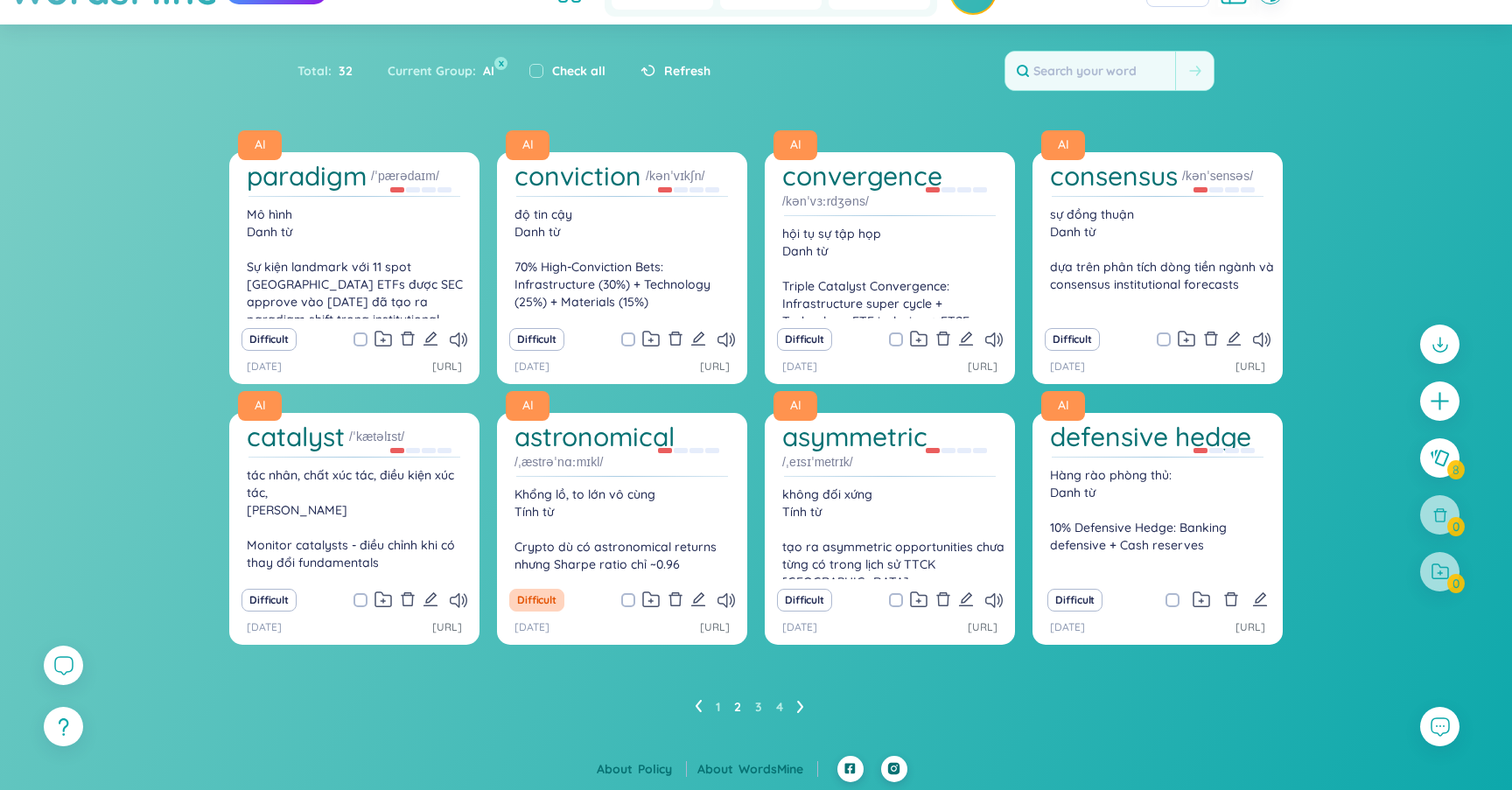
click at [336, 174] on h1 "paradigm" at bounding box center [306, 176] width 120 height 30
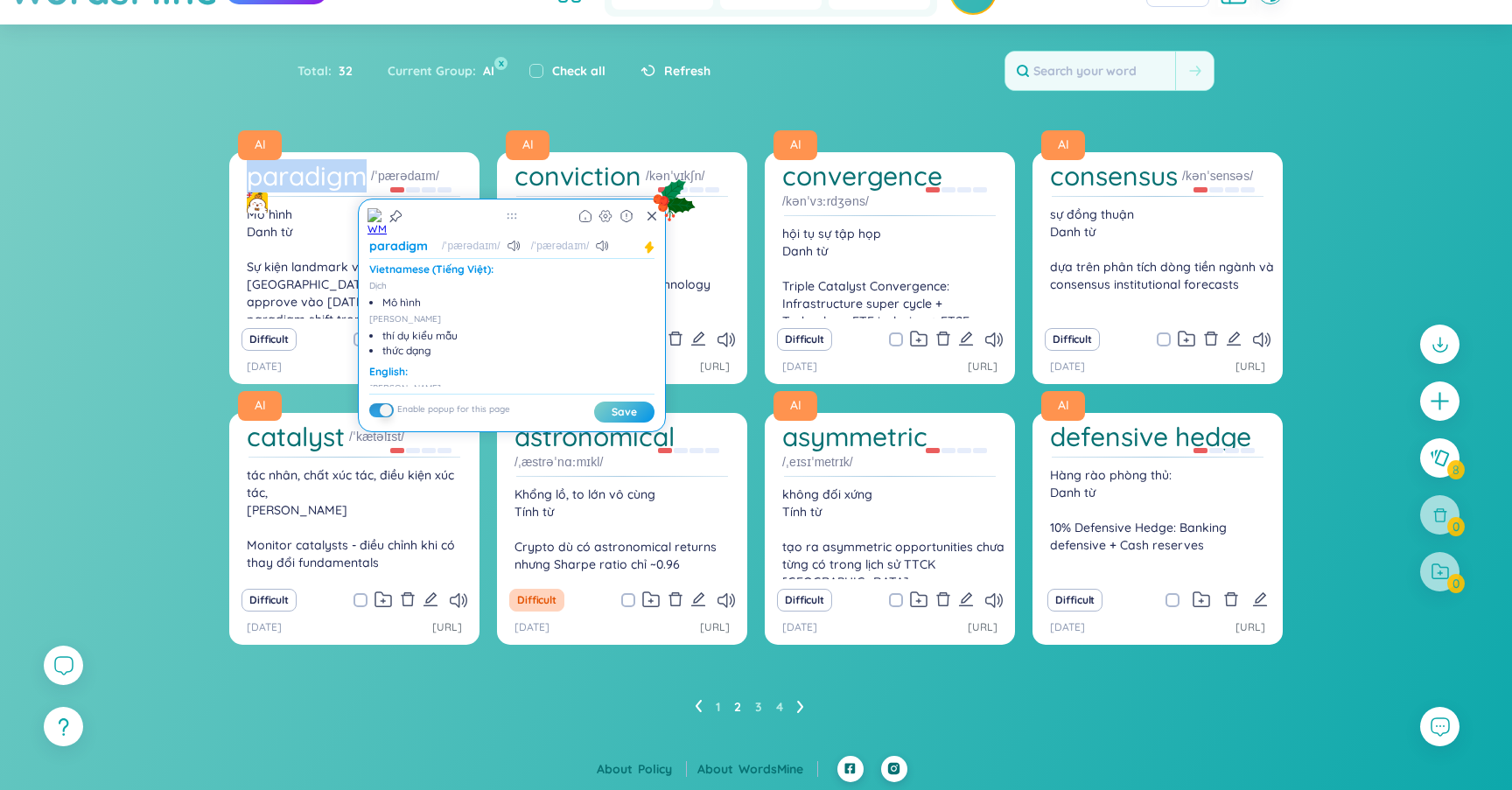
copy h1 "paradigm"
click at [408, 146] on section "Sort Alphabet Ascending Alphabet Descending Time-based Ascending Time-based Des…" at bounding box center [756, 391] width 1512 height 731
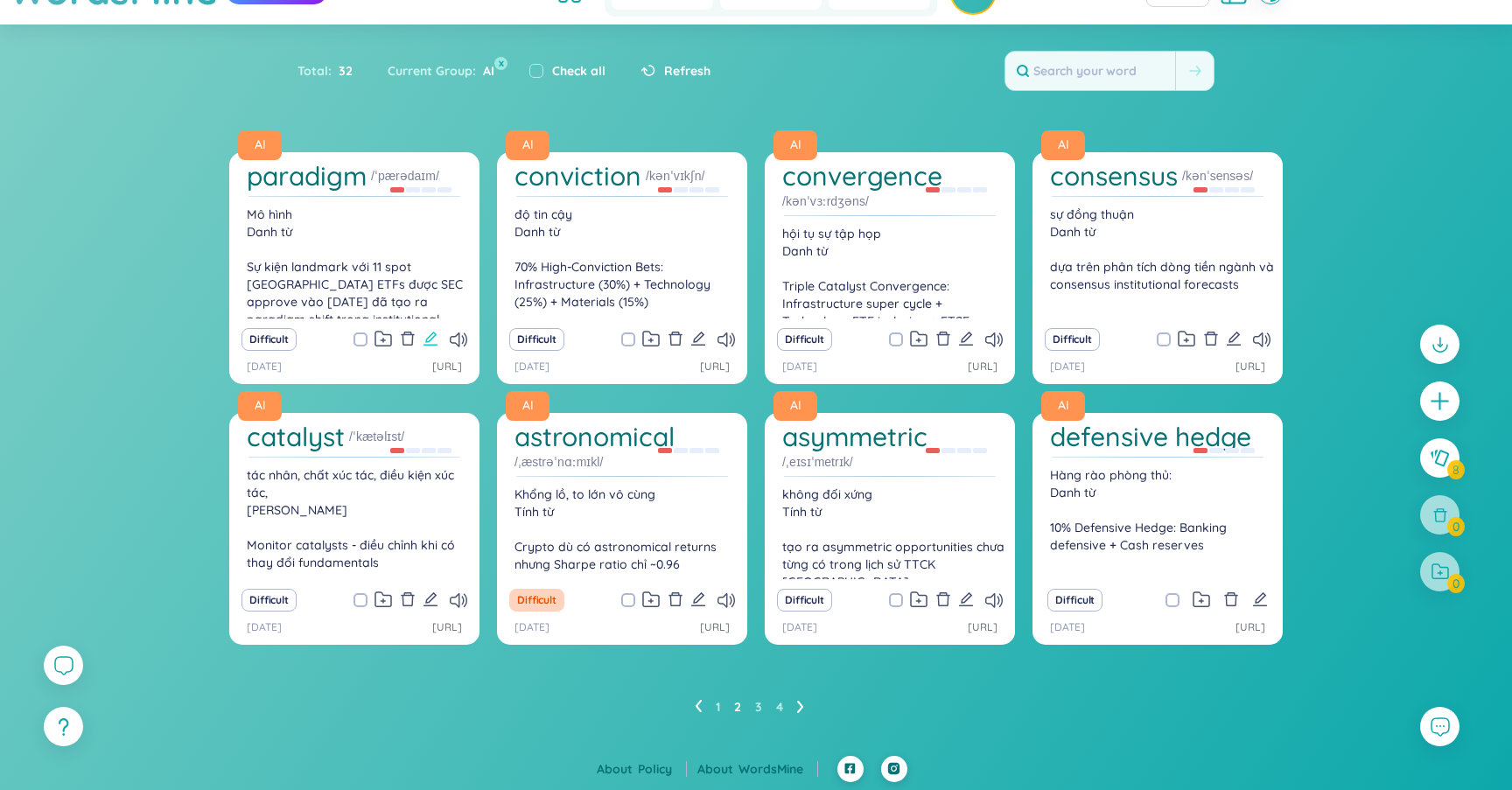
click at [424, 332] on icon "edit" at bounding box center [431, 338] width 16 height 16
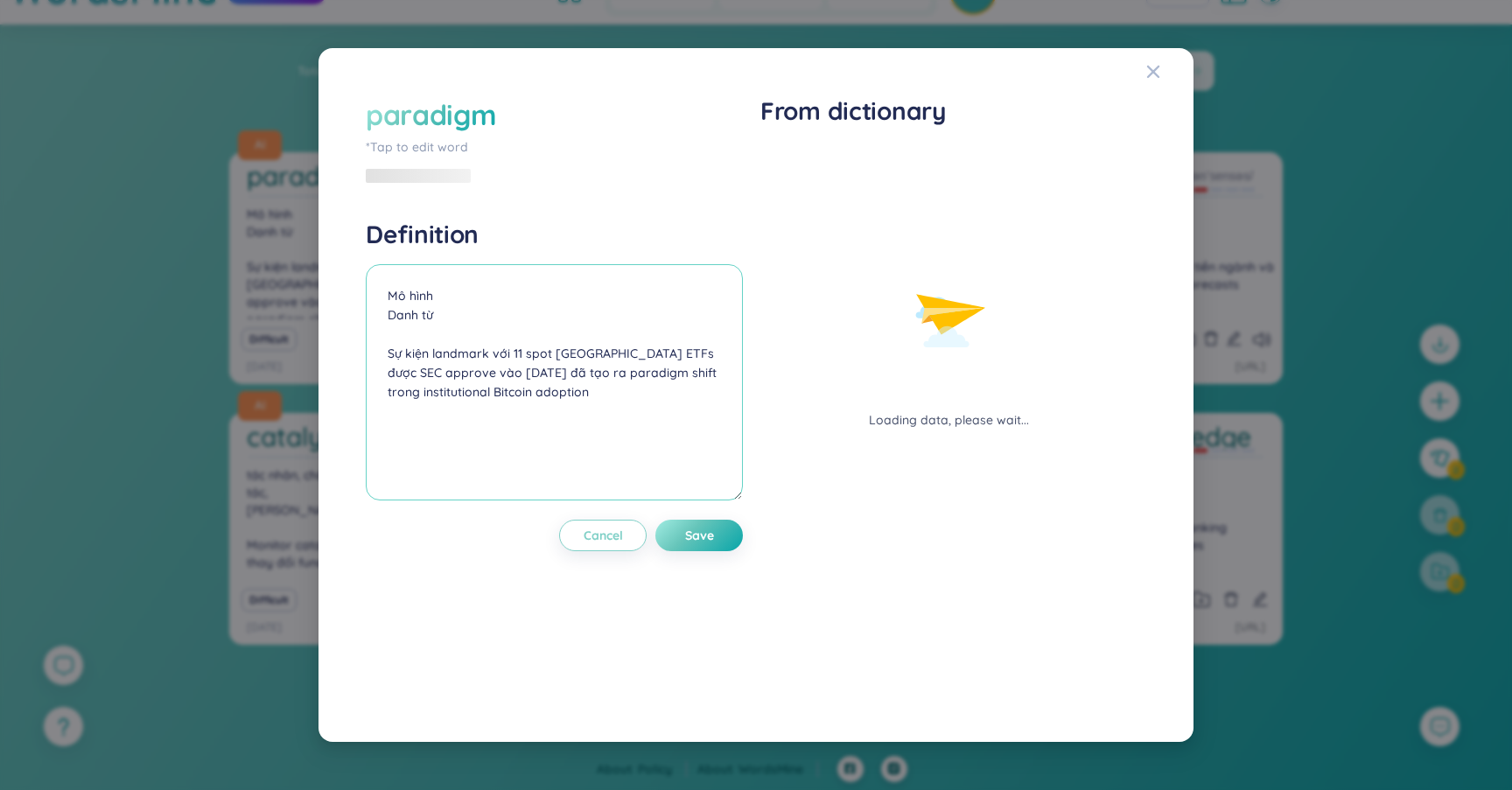
click at [485, 368] on textarea "Mô hình Danh từ Sự kiện landmark với 11 spot [GEOGRAPHIC_DATA] ETFs được SEC a…" at bounding box center [554, 383] width 377 height 236
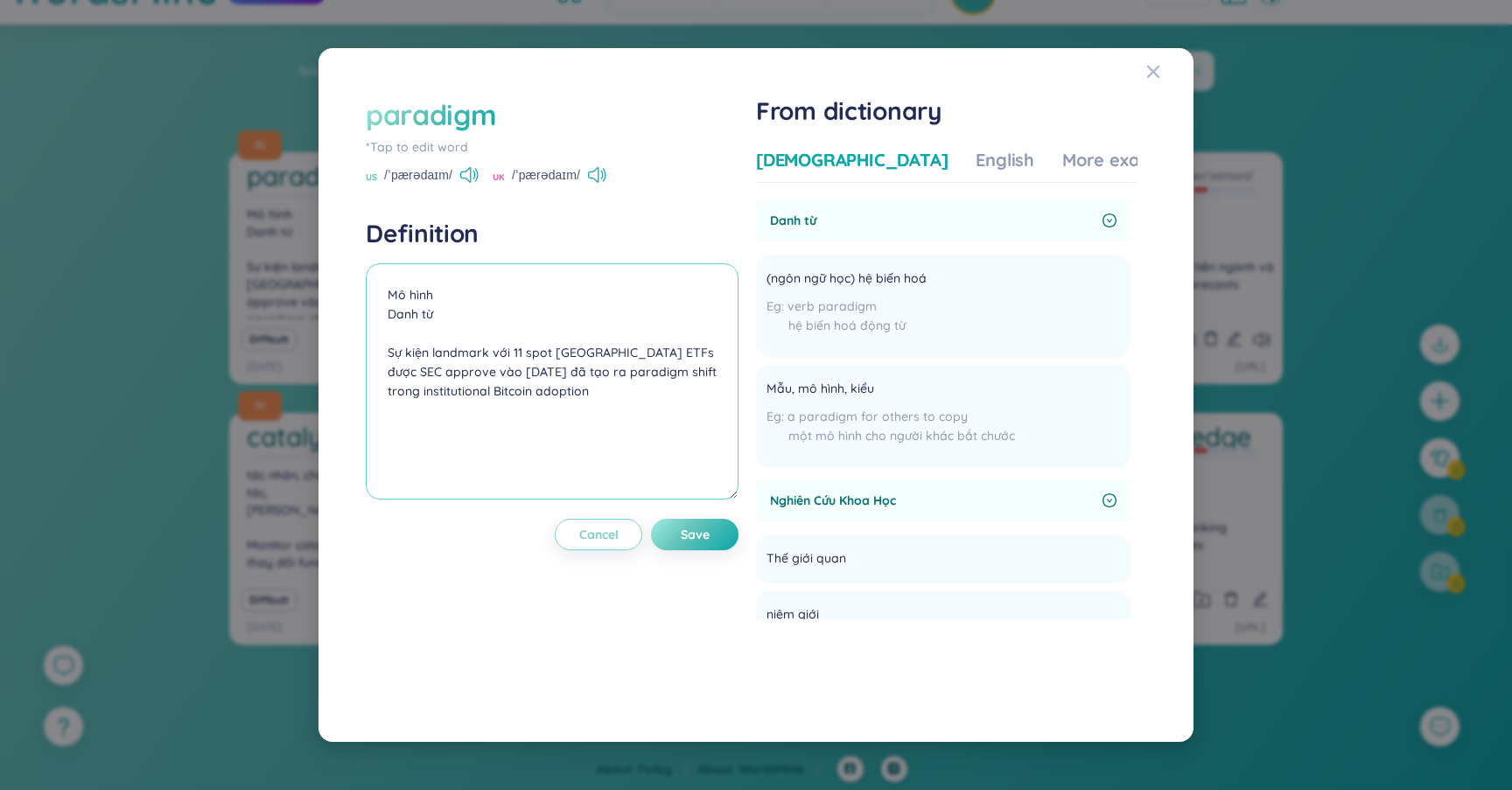
click at [485, 368] on textarea "Mô hình Danh từ Sự kiện landmark với 11 spot [GEOGRAPHIC_DATA] ETFs được SEC a…" at bounding box center [552, 382] width 373 height 236
drag, startPoint x: 593, startPoint y: 388, endPoint x: 367, endPoint y: 360, distance: 227.7
click at [367, 360] on textarea "Mô hình Danh từ Sự kiện landmark với 11 spot [GEOGRAPHIC_DATA] ETFs được SEC a…" at bounding box center [552, 382] width 373 height 236
paste textarea "Paradigm shift (hay sự thay đổi mô hình)"
click at [684, 531] on button "Save" at bounding box center [694, 533] width 88 height 31
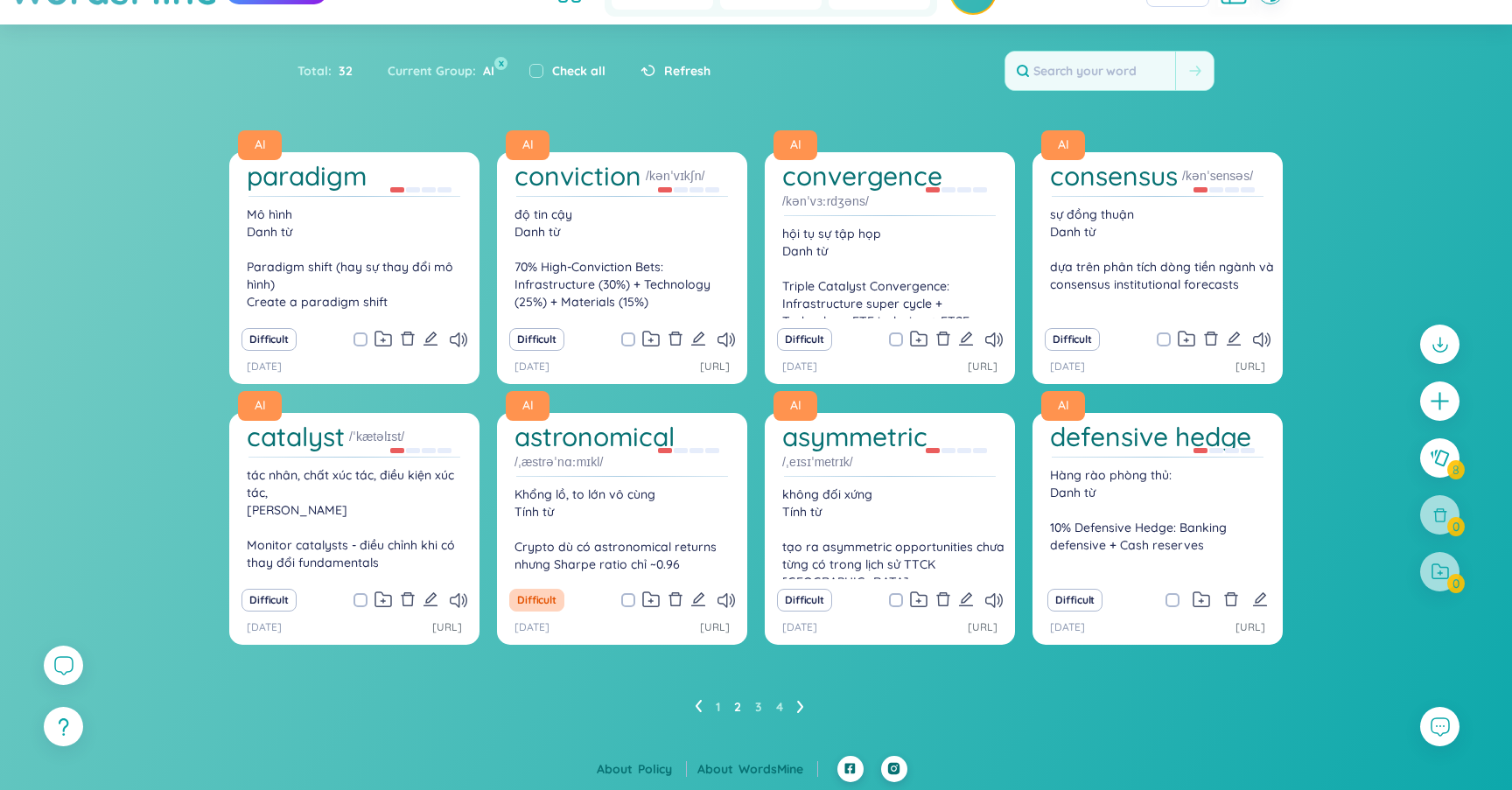
click at [874, 431] on h1 "asymmetric" at bounding box center [855, 437] width 146 height 30
click at [960, 591] on icon "edit" at bounding box center [966, 599] width 16 height 16
type textarea "không đối xứng Tính từ tạo ra asymmetric opportunities chưa từng có trong lịch …"
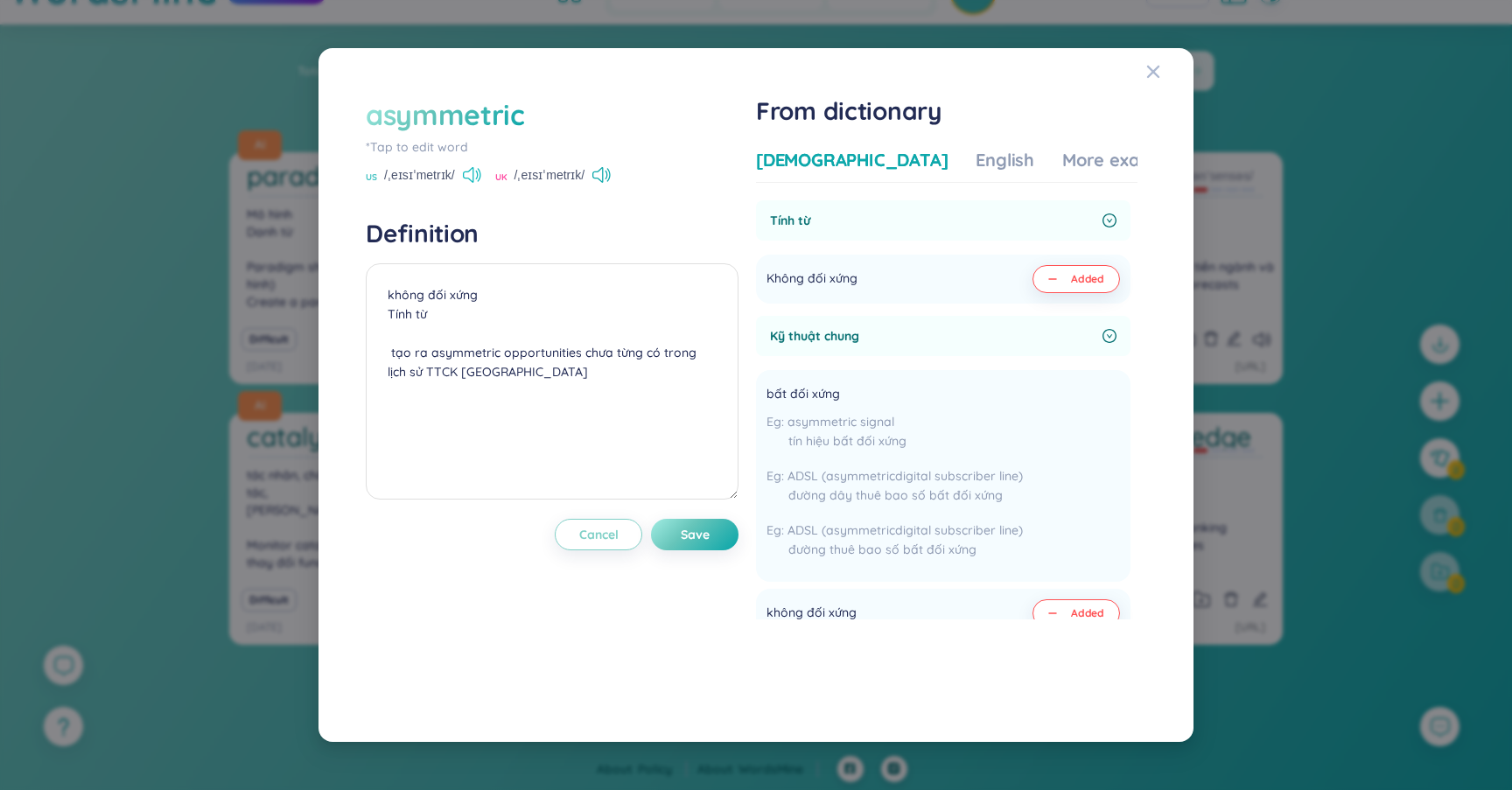
click at [472, 172] on icon at bounding box center [471, 175] width 19 height 16
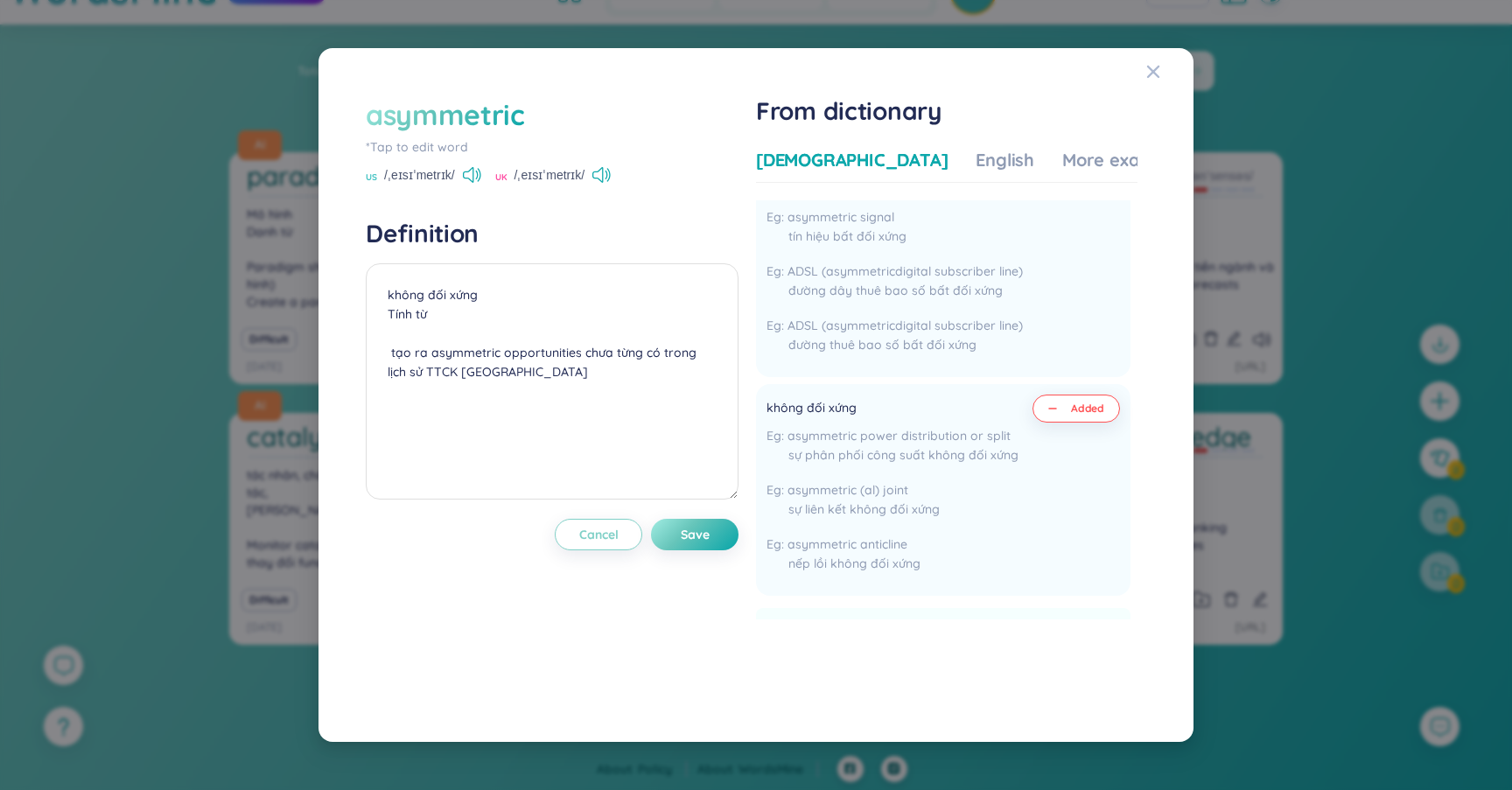
scroll to position [210, 0]
click at [1146, 72] on icon "Close" at bounding box center [1153, 72] width 14 height 14
